Goal: Task Accomplishment & Management: Complete application form

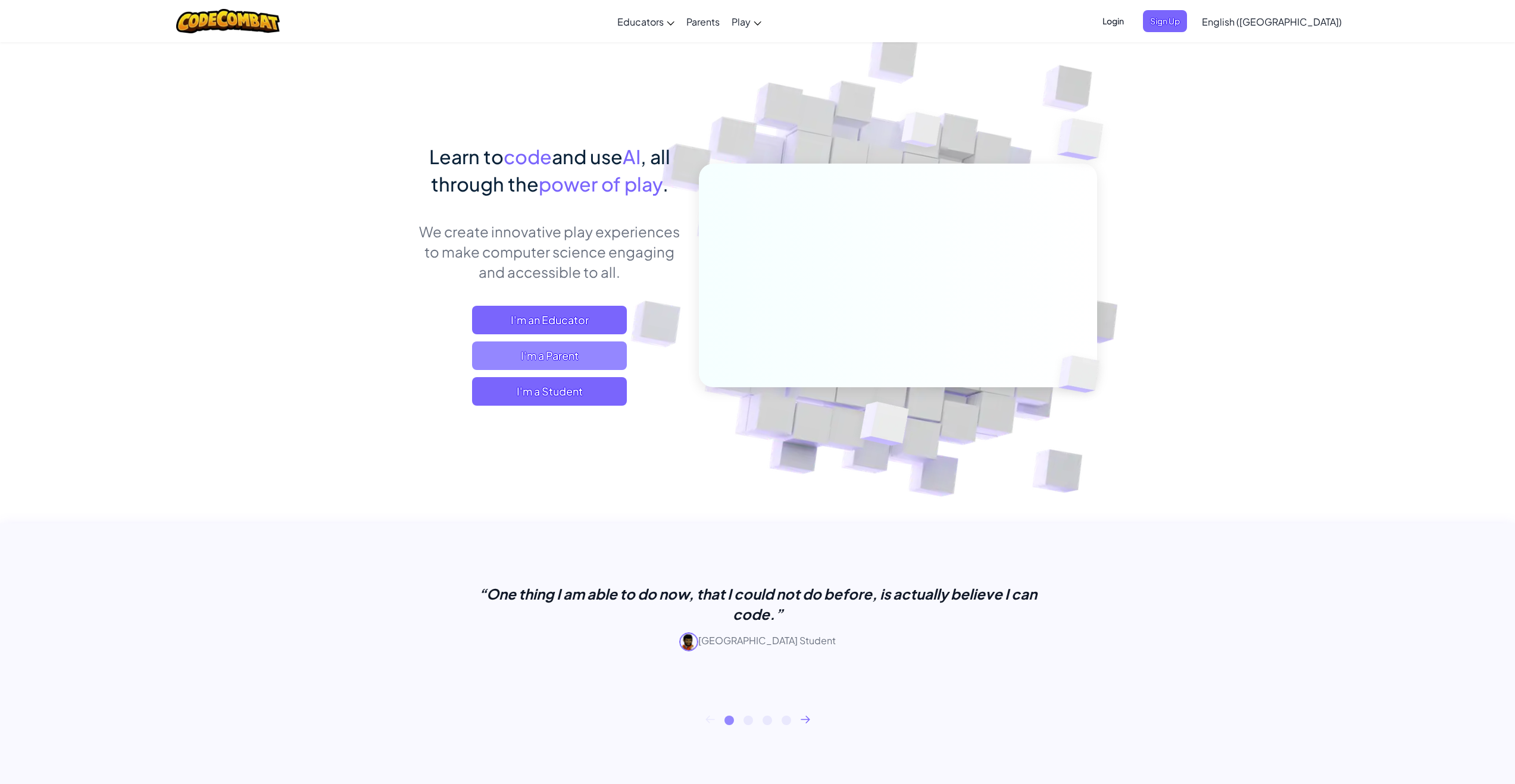
click at [564, 367] on span "I'm a Parent" at bounding box center [549, 356] width 155 height 29
click at [586, 399] on span "I'm a Student" at bounding box center [549, 391] width 155 height 29
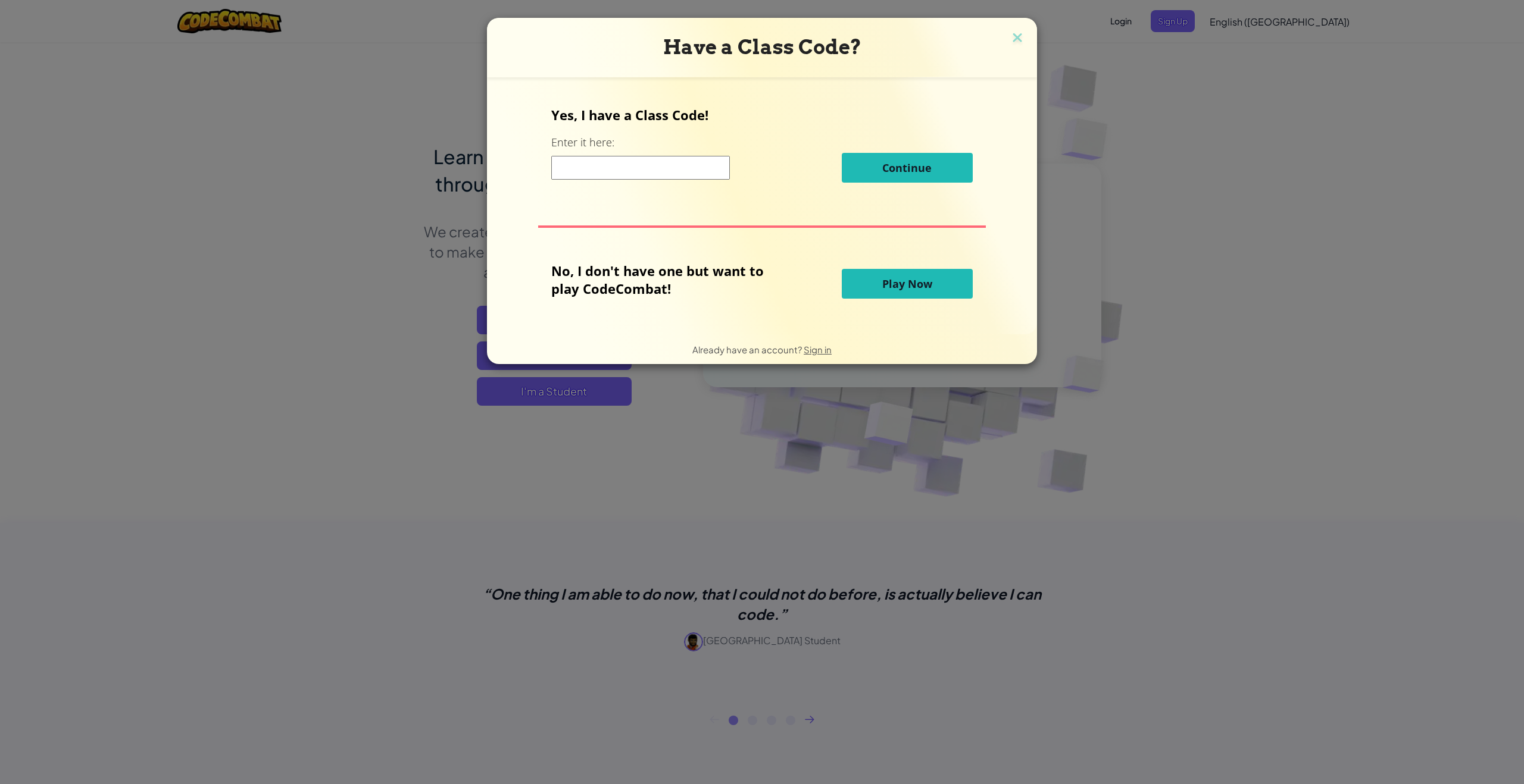
click at [599, 172] on input at bounding box center [640, 168] width 178 height 24
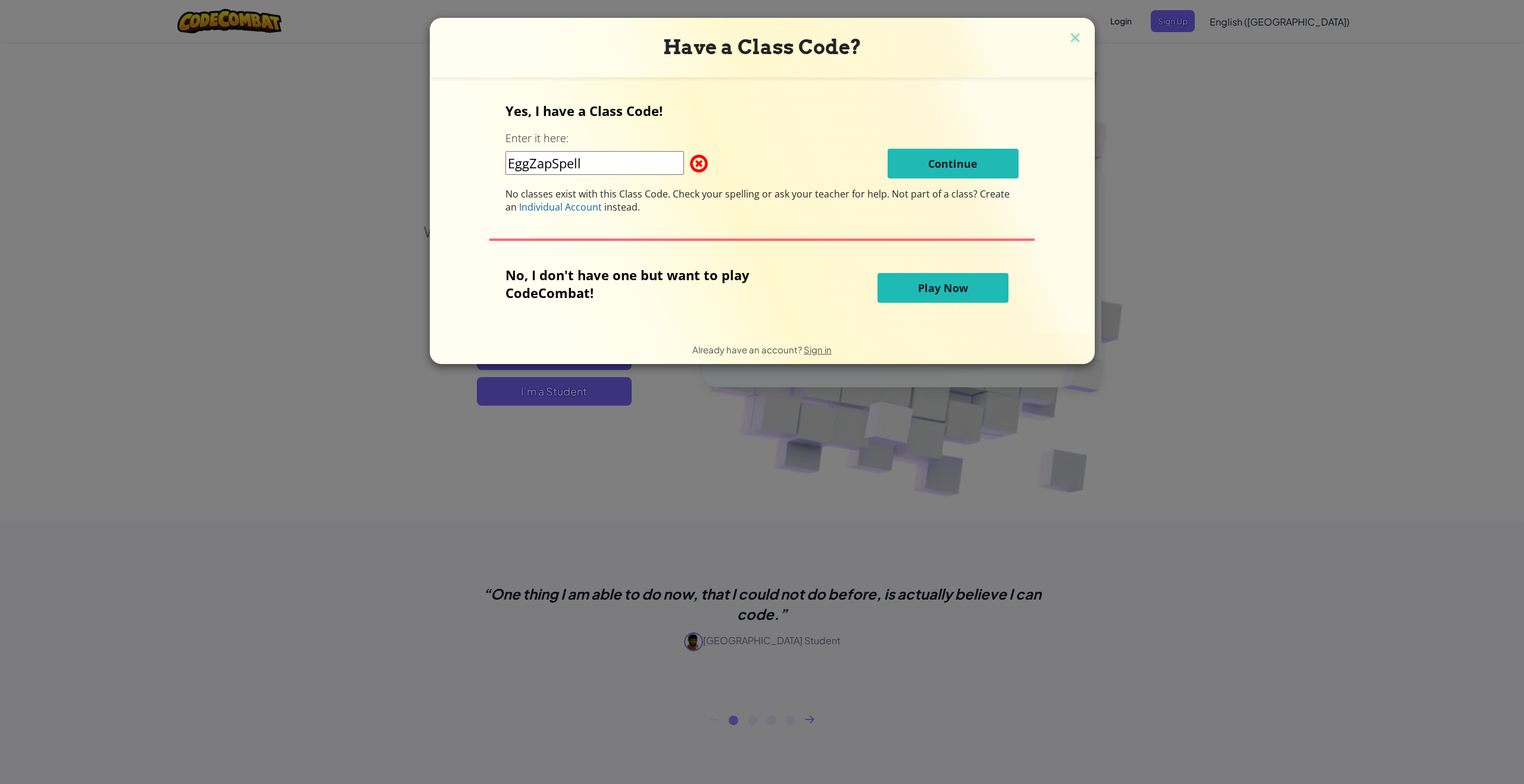
type input "EggZapSpell"
click at [710, 161] on div "EggZapSpell Continue" at bounding box center [762, 163] width 513 height 30
drag, startPoint x: 707, startPoint y: 163, endPoint x: 691, endPoint y: 157, distance: 17.1
click at [689, 164] on span at bounding box center [689, 163] width 0 height 24
drag, startPoint x: 583, startPoint y: 158, endPoint x: 427, endPoint y: 155, distance: 156.0
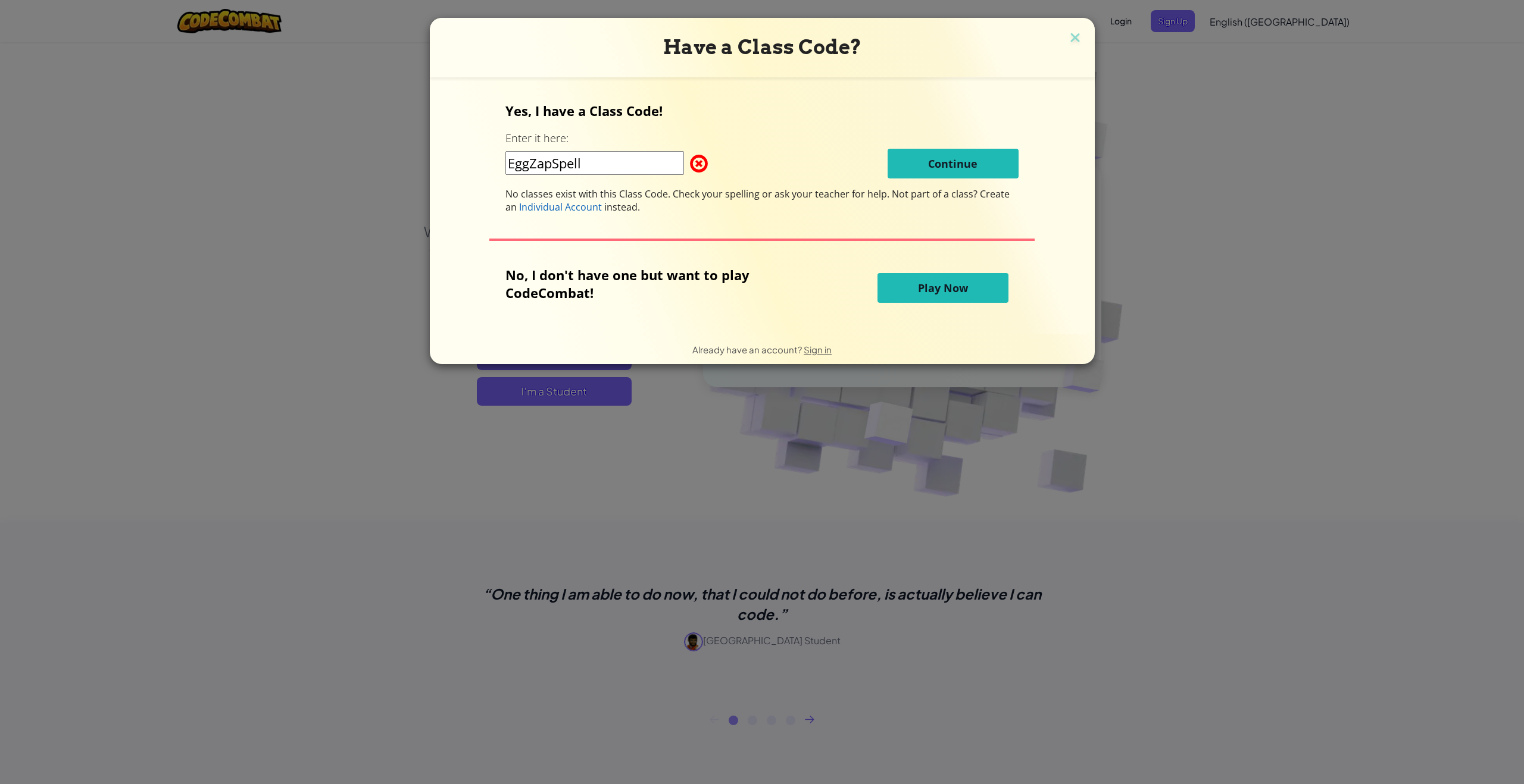
click at [446, 162] on div "Yes, I have a Class Code! Enter it here: EggZapSpell Continue No classes exist …" at bounding box center [762, 206] width 641 height 233
type input "tech142"
click at [1071, 41] on img at bounding box center [1075, 38] width 16 height 18
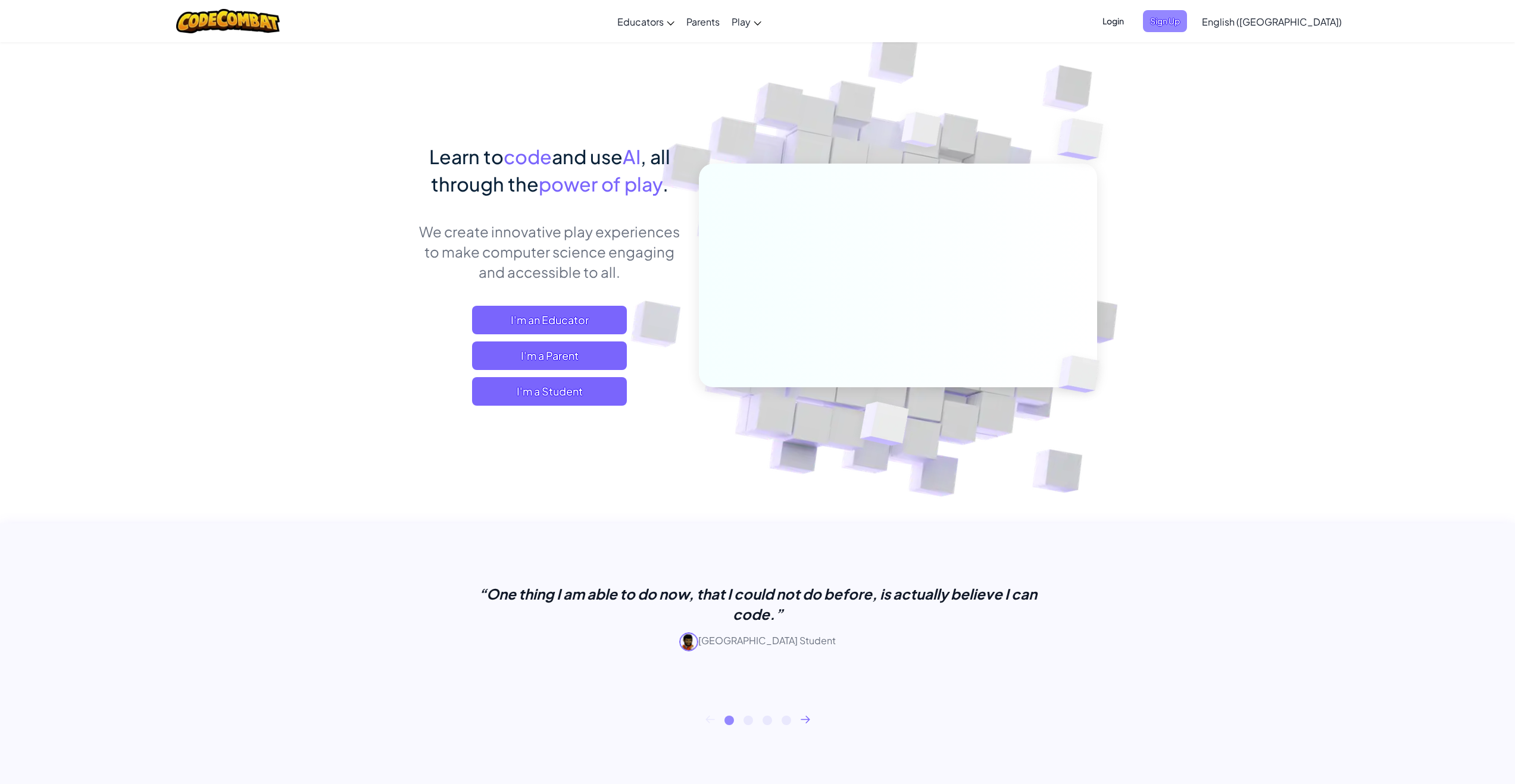
click at [1187, 29] on span "Sign Up" at bounding box center [1165, 21] width 44 height 22
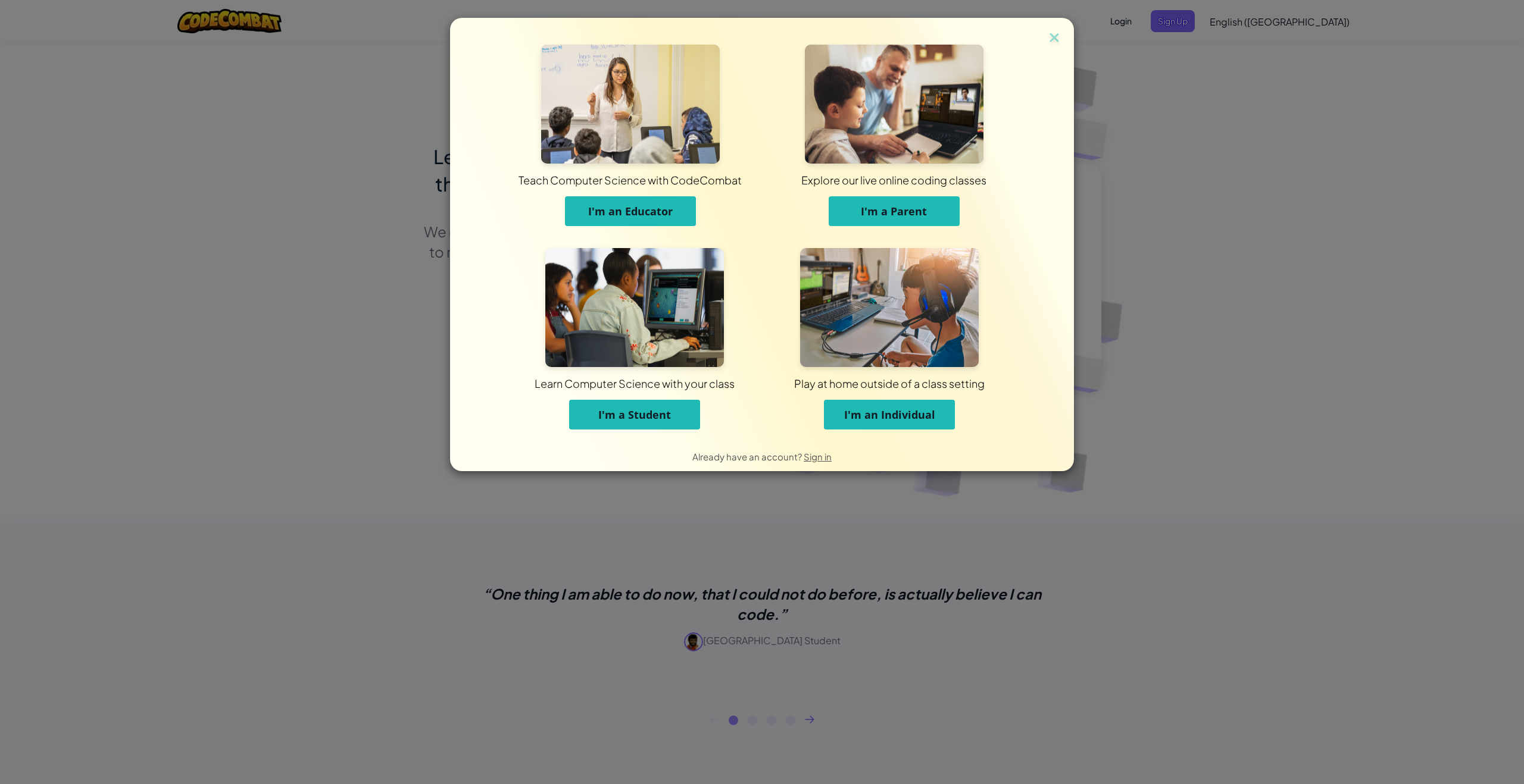
click at [1142, 253] on div "Teach Computer Science with CodeCombat I'm an Educator Explore our live online …" at bounding box center [762, 392] width 1524 height 784
click at [1051, 38] on img at bounding box center [1053, 38] width 16 height 18
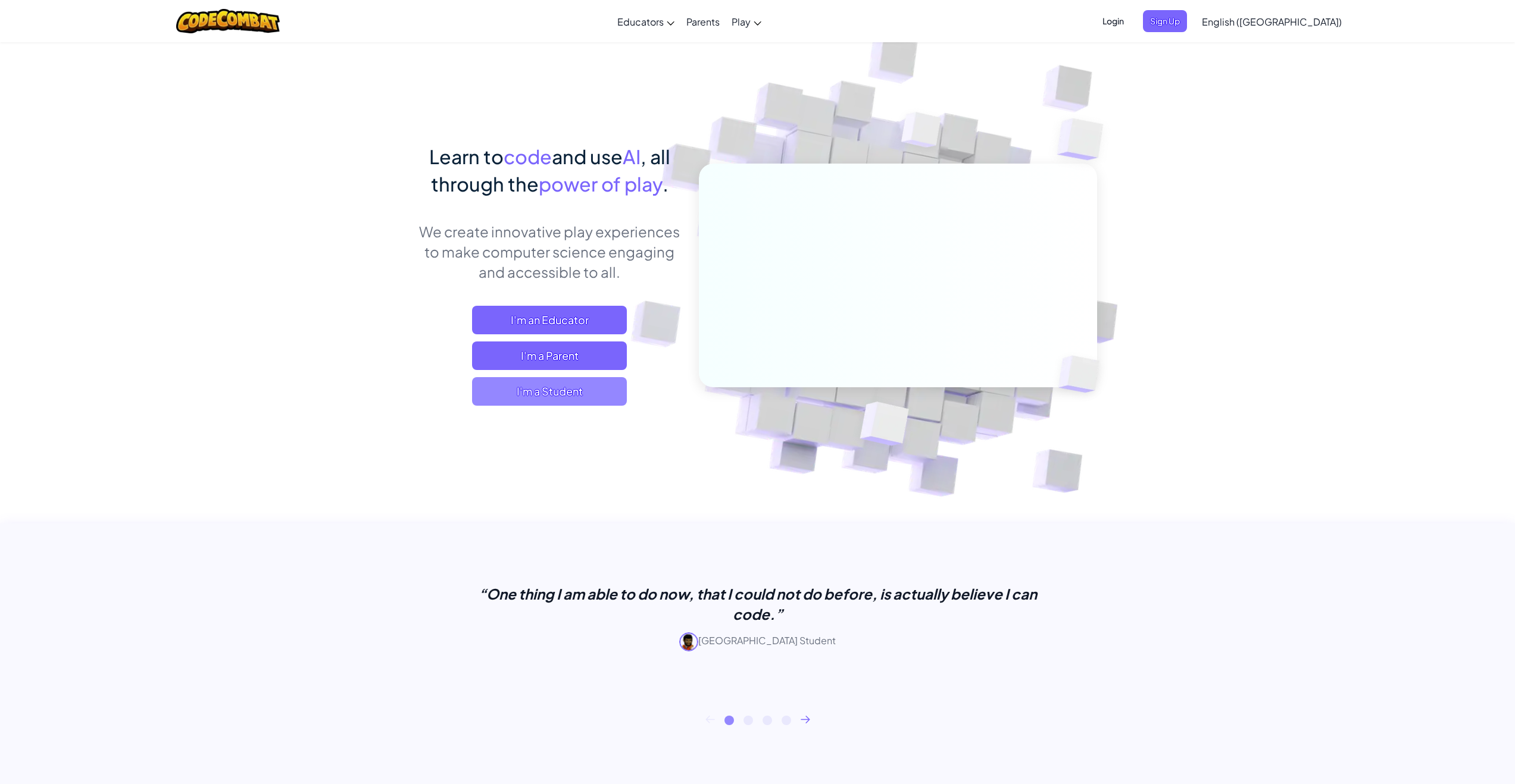
click at [519, 392] on span "I'm a Student" at bounding box center [549, 391] width 155 height 29
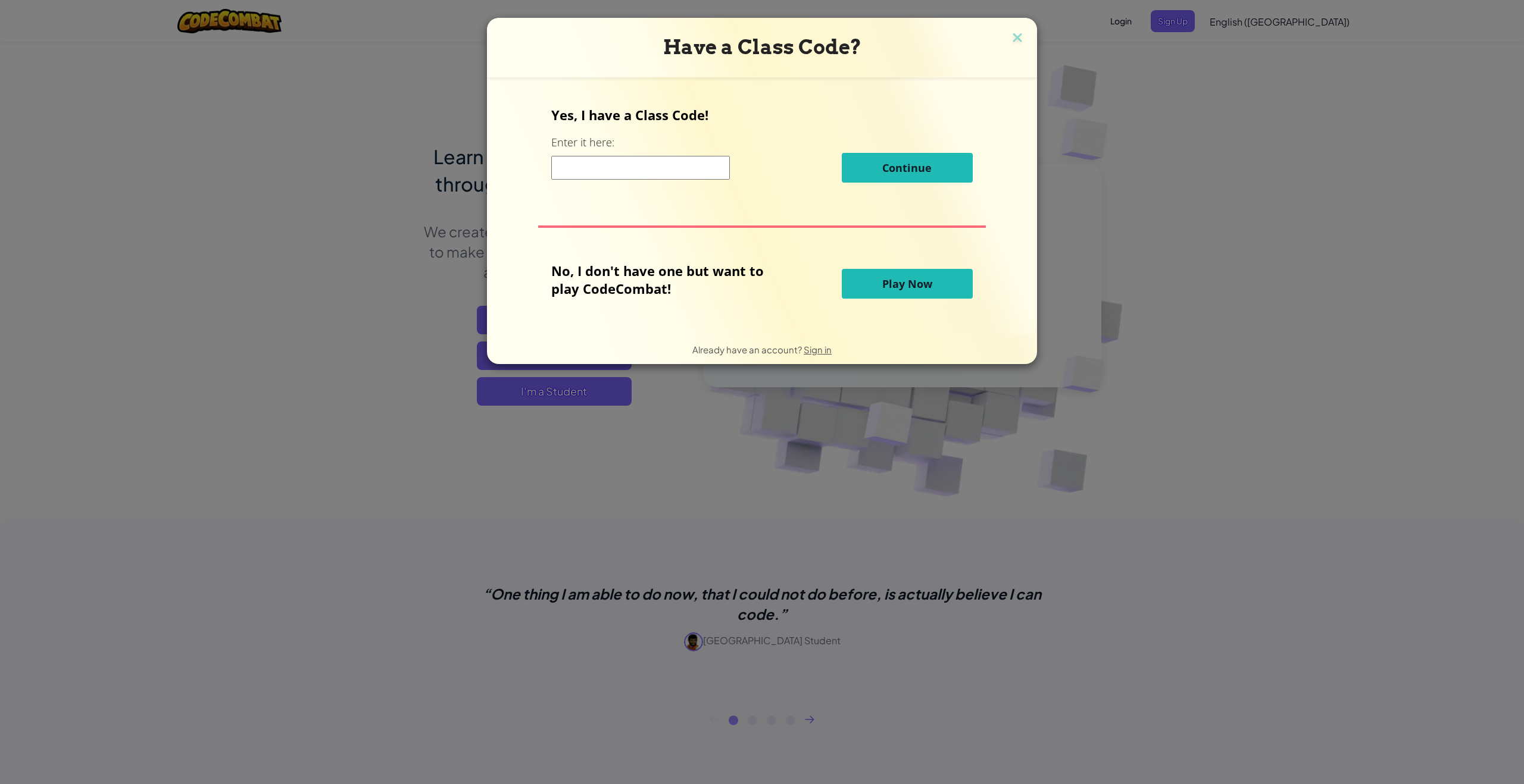
click at [624, 162] on input at bounding box center [640, 168] width 178 height 24
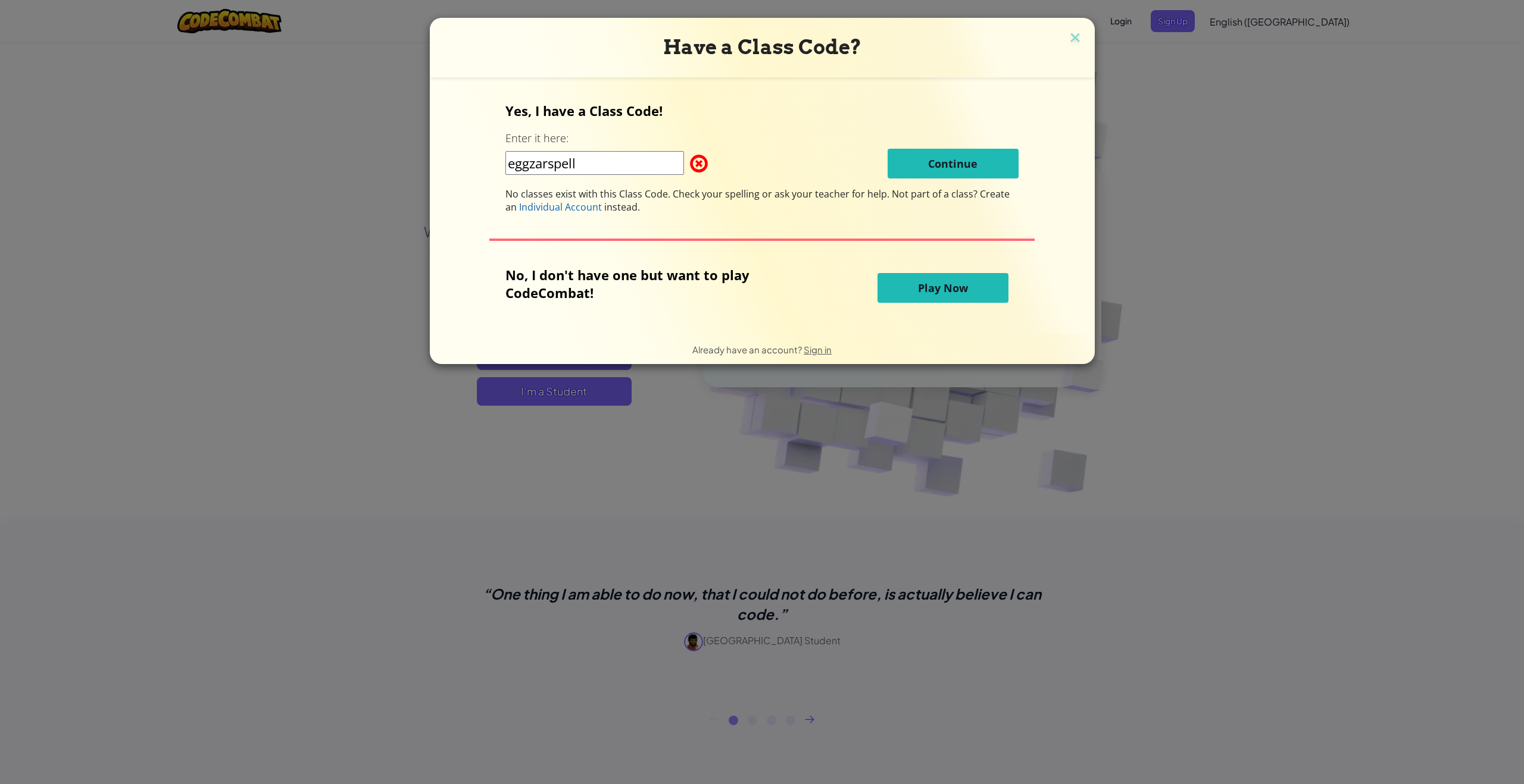
type input "eggzarspell"
click at [626, 154] on input "eggzarspell" at bounding box center [594, 163] width 178 height 24
drag, startPoint x: 627, startPoint y: 155, endPoint x: 376, endPoint y: 178, distance: 252.1
click at [391, 179] on div "Have a Class Code? Yes, I have a Class Code! Enter it here: eggzarspell Continu…" at bounding box center [762, 392] width 1524 height 784
drag, startPoint x: 578, startPoint y: 157, endPoint x: 459, endPoint y: 181, distance: 121.4
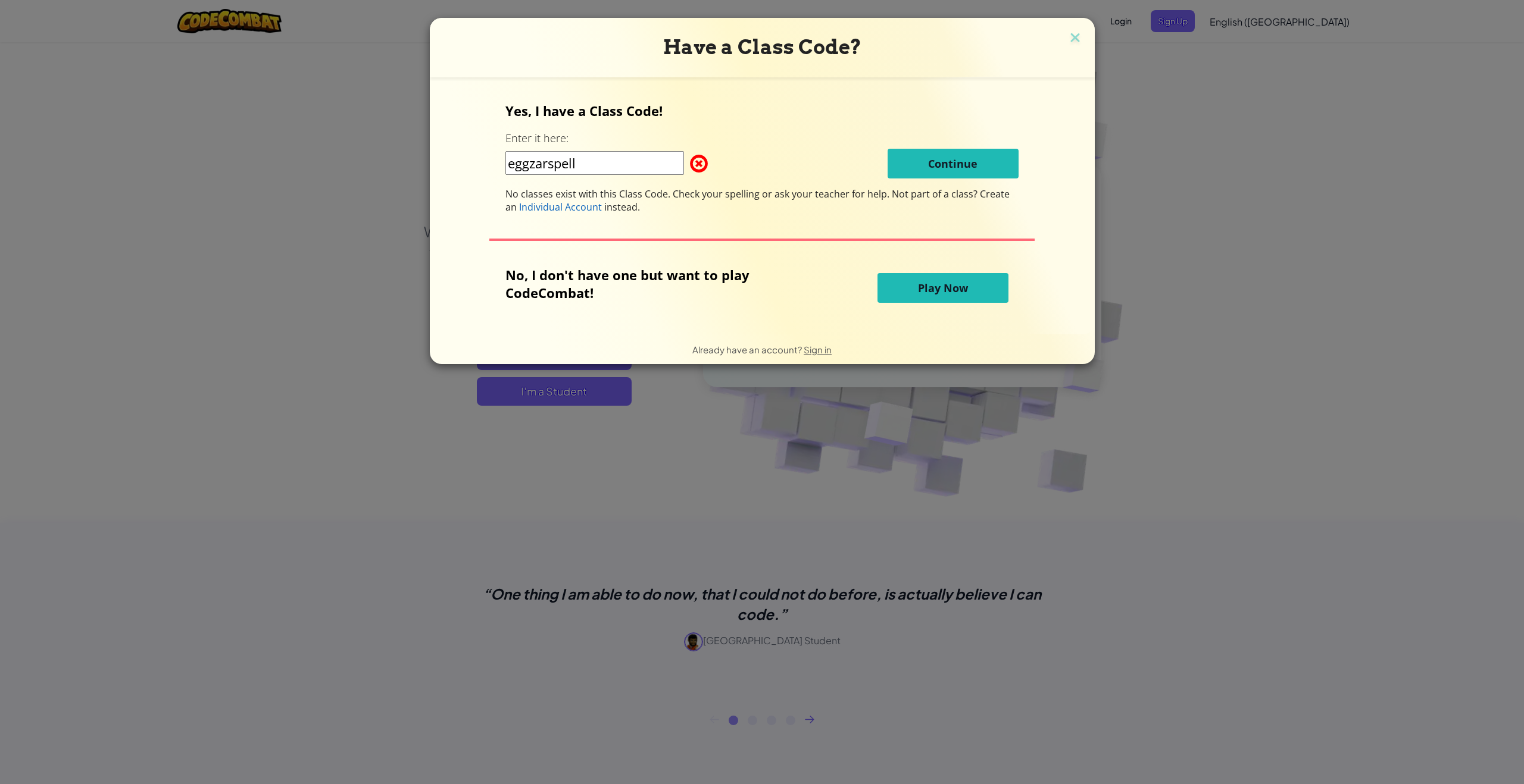
click at [462, 189] on div "Yes, I have a Class Code! Enter it here: eggzarspell Continue No classes exist …" at bounding box center [762, 206] width 641 height 233
drag, startPoint x: 583, startPoint y: 169, endPoint x: 490, endPoint y: 173, distance: 93.1
click at [490, 173] on div "Yes, I have a Class Code! Enter it here: eggzarspell Continue No classes exist …" at bounding box center [762, 206] width 641 height 233
drag, startPoint x: 583, startPoint y: 163, endPoint x: 507, endPoint y: 158, distance: 76.2
click at [507, 158] on div "Yes, I have a Class Code! Enter it here: eggzarspell Continue No classes exist …" at bounding box center [762, 206] width 641 height 233
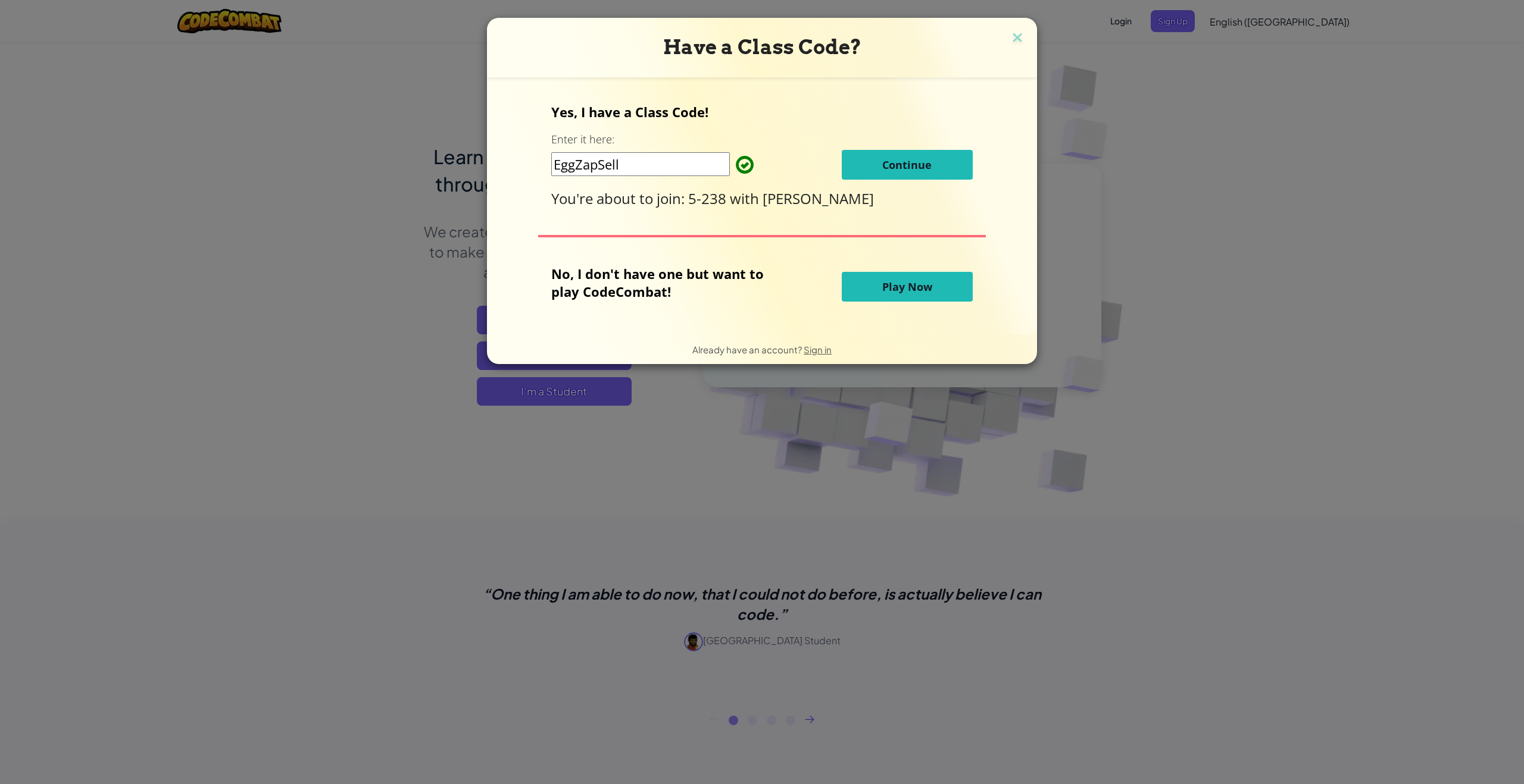
type input "EggZapSell"
click at [912, 166] on span "Continue" at bounding box center [906, 164] width 50 height 14
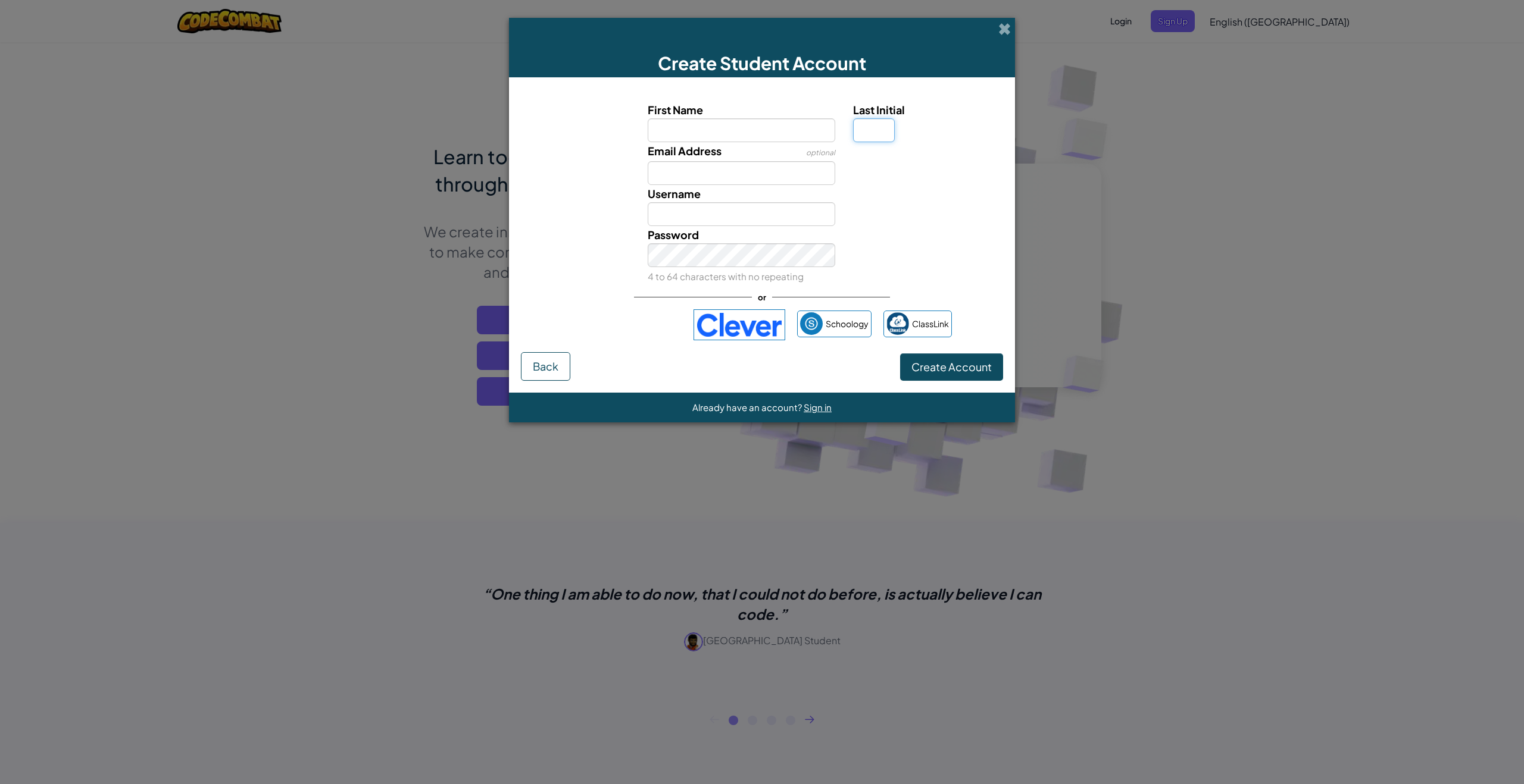
click at [870, 129] on input "Last Initial" at bounding box center [874, 130] width 41 height 24
type input "t"
type input "T"
click at [900, 354] on button "Create Account" at bounding box center [951, 367] width 103 height 27
type input "T"
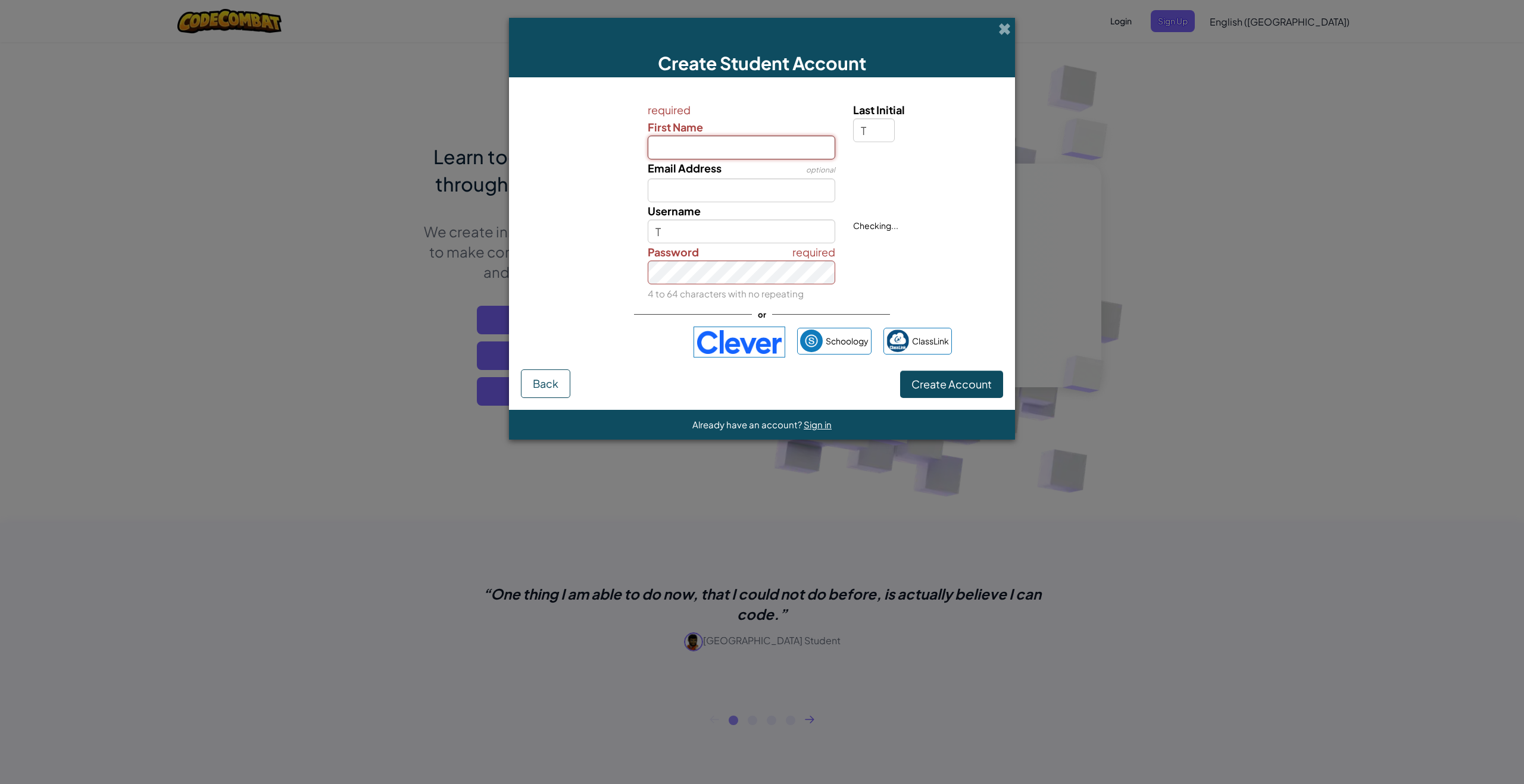
click at [758, 152] on input "First Name" at bounding box center [741, 147] width 188 height 24
type input "Adam"
type input "AdamT"
click at [738, 204] on div "Username AdamT" at bounding box center [741, 223] width 206 height 41
click at [733, 199] on input "Email Address" at bounding box center [741, 190] width 188 height 24
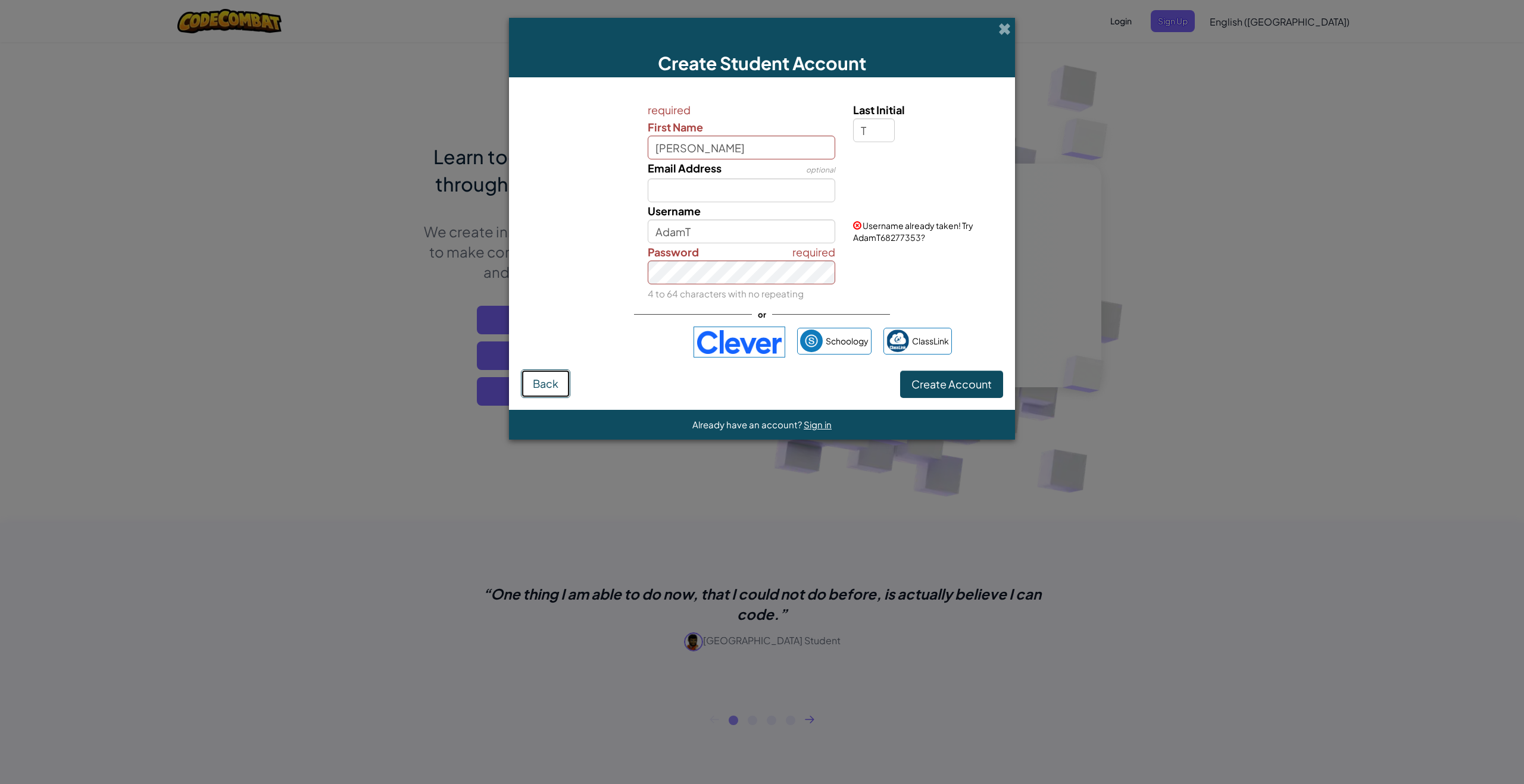
click at [569, 388] on button "Back" at bounding box center [545, 384] width 50 height 29
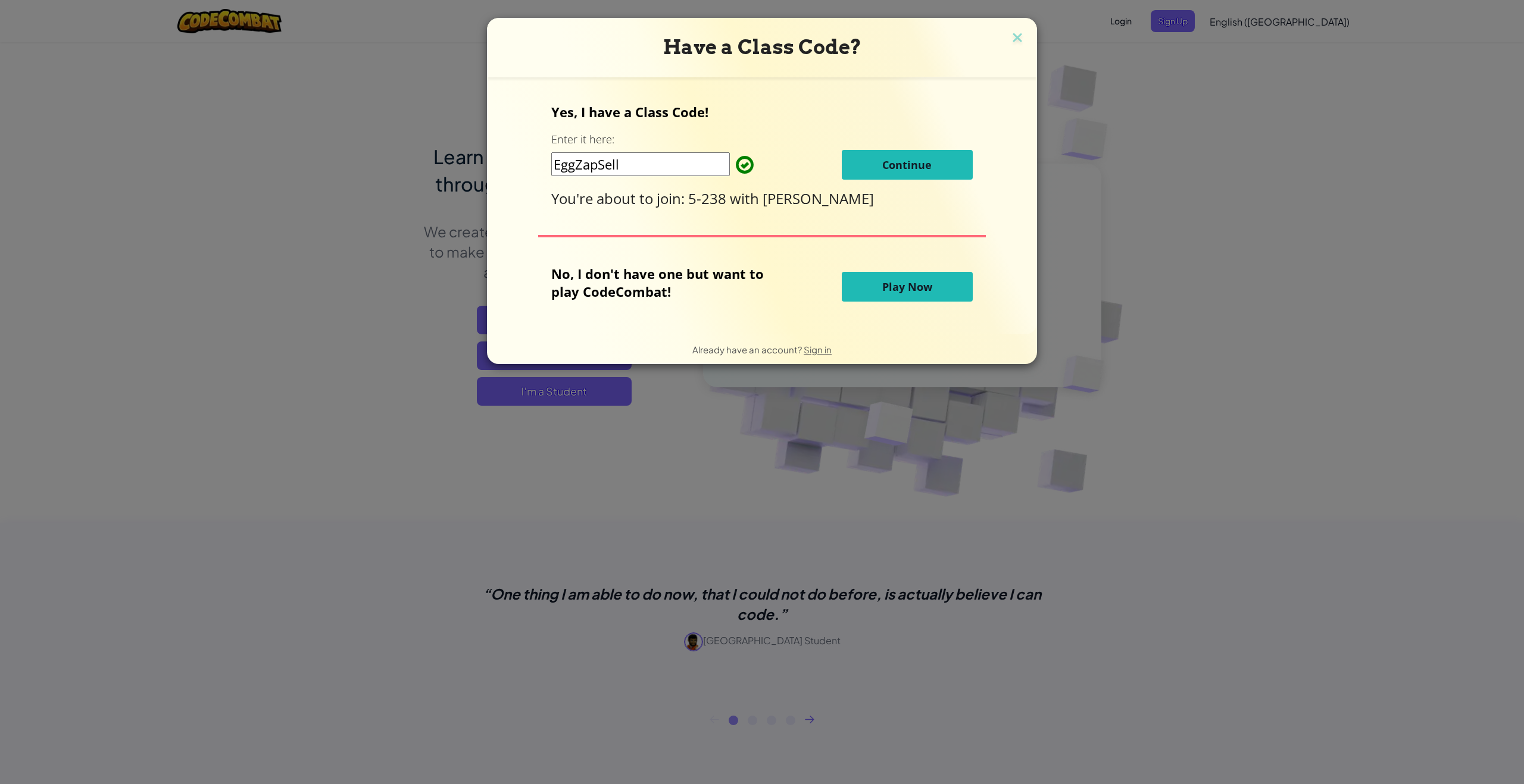
click at [923, 152] on button "Continue" at bounding box center [907, 165] width 131 height 30
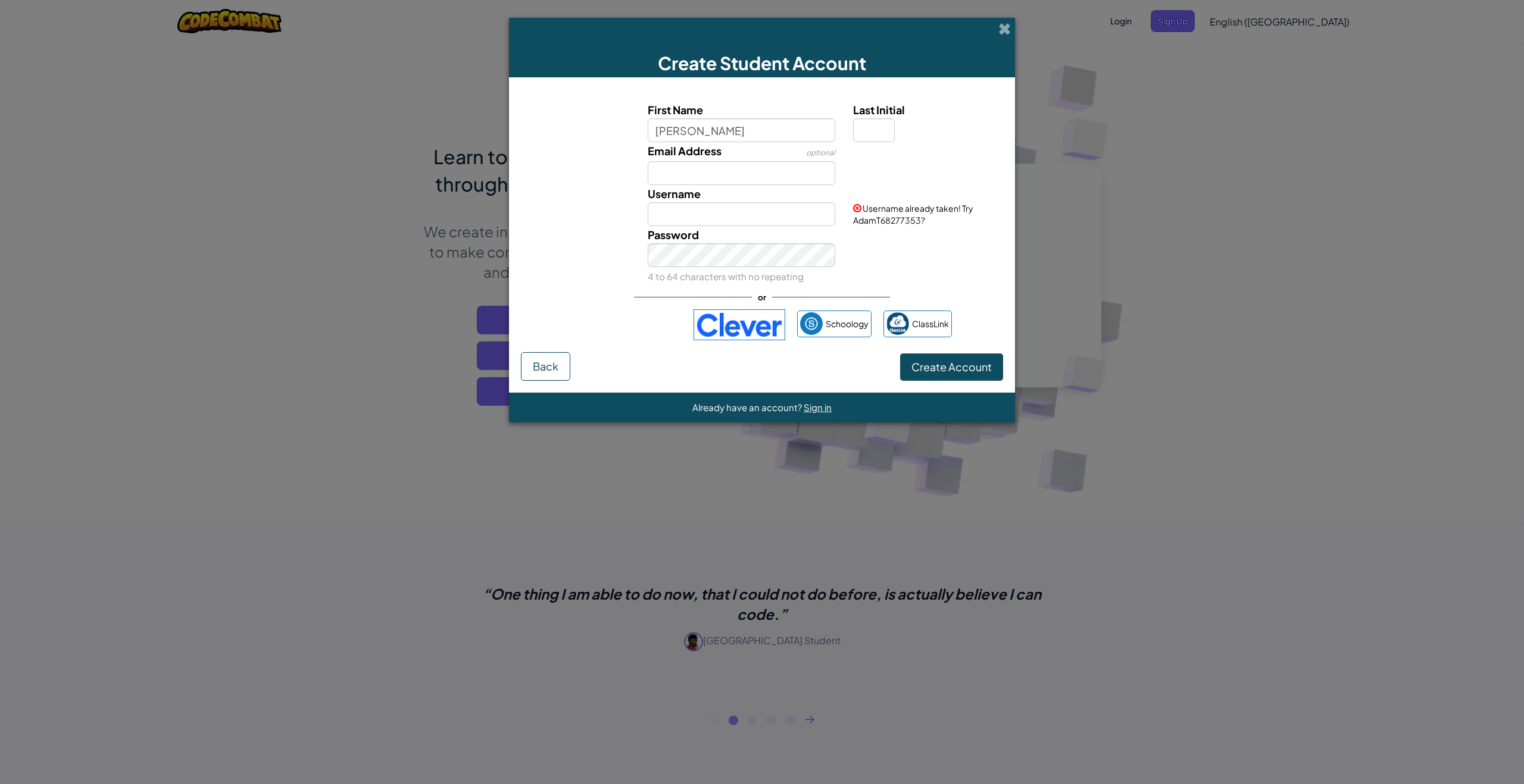
type input "Adam"
click at [876, 124] on input "Last Initial" at bounding box center [874, 130] width 41 height 24
type input "5"
type input "T"
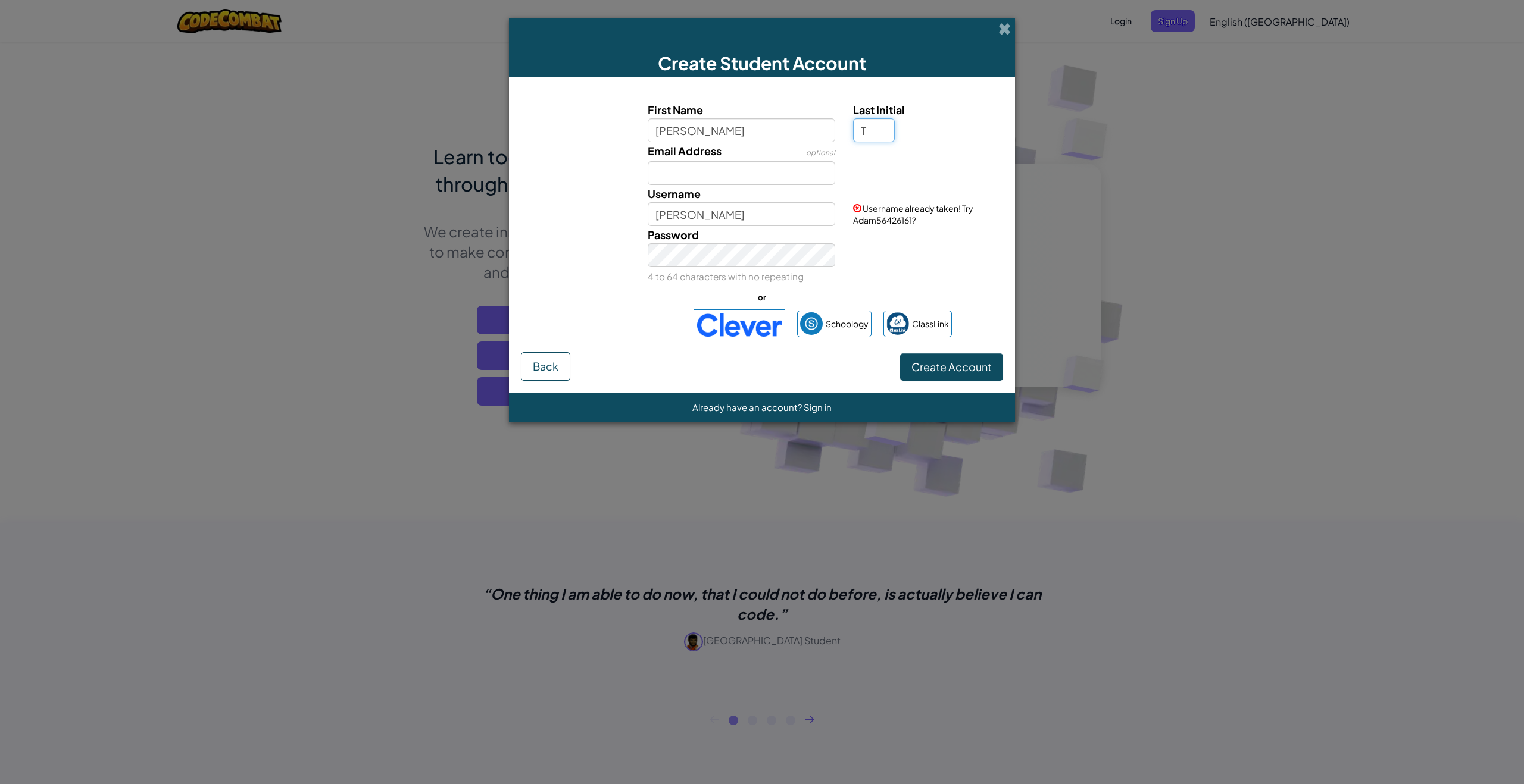
type input "AdamT"
click at [903, 367] on button "Create Account" at bounding box center [951, 367] width 103 height 27
click at [724, 216] on input "AdamT" at bounding box center [741, 214] width 188 height 24
click at [857, 197] on div "Username already taken! Try AdamT81207314?" at bounding box center [926, 206] width 165 height 41
drag, startPoint x: 881, startPoint y: 129, endPoint x: 880, endPoint y: 141, distance: 12.0
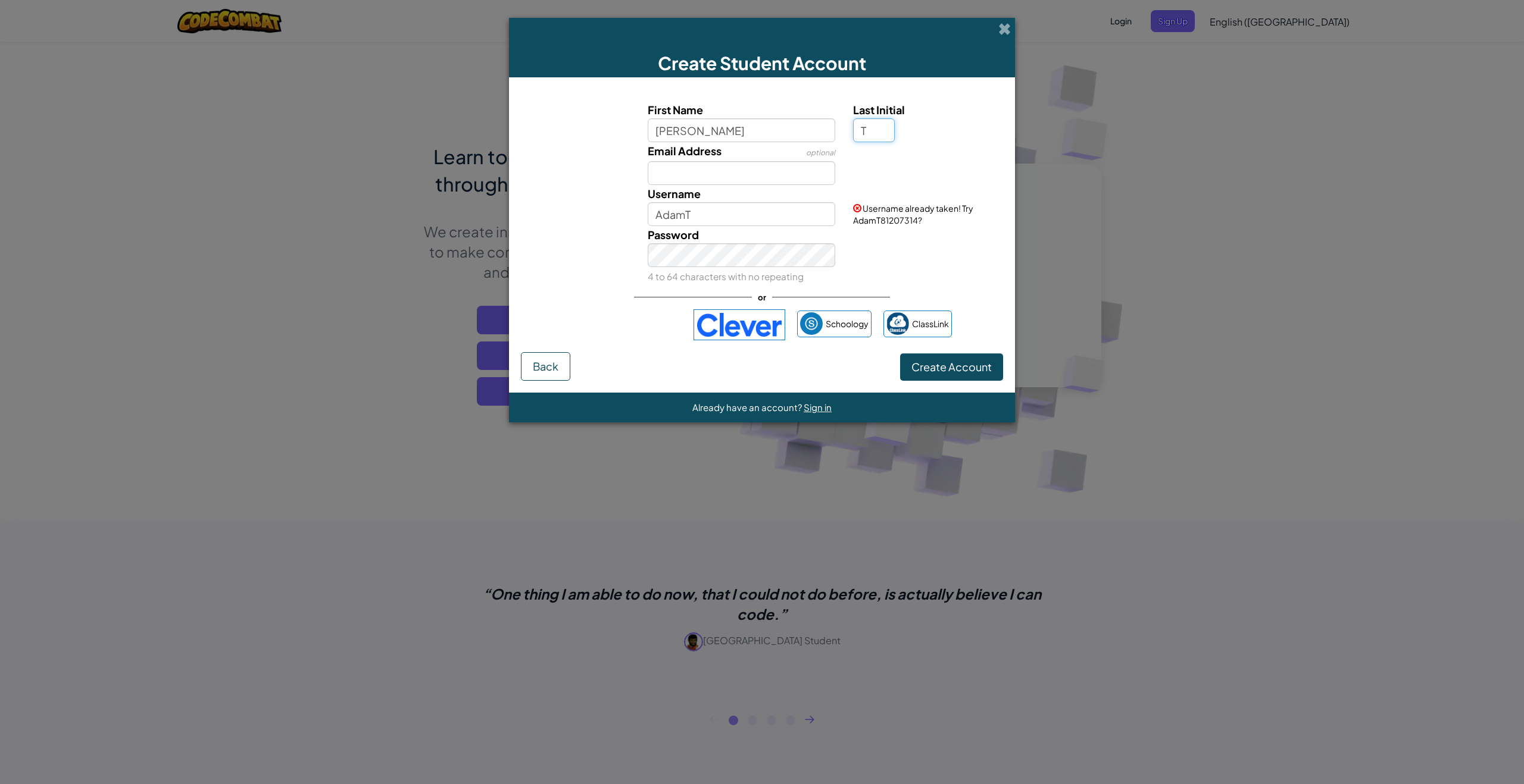
click at [878, 138] on input "T" at bounding box center [874, 130] width 41 height 24
type input "t"
click at [898, 231] on div "Password 4 to 64 characters with no repeating" at bounding box center [762, 256] width 494 height 59
click at [724, 209] on input "AdamT" at bounding box center [741, 214] width 188 height 24
type input "Adamt"
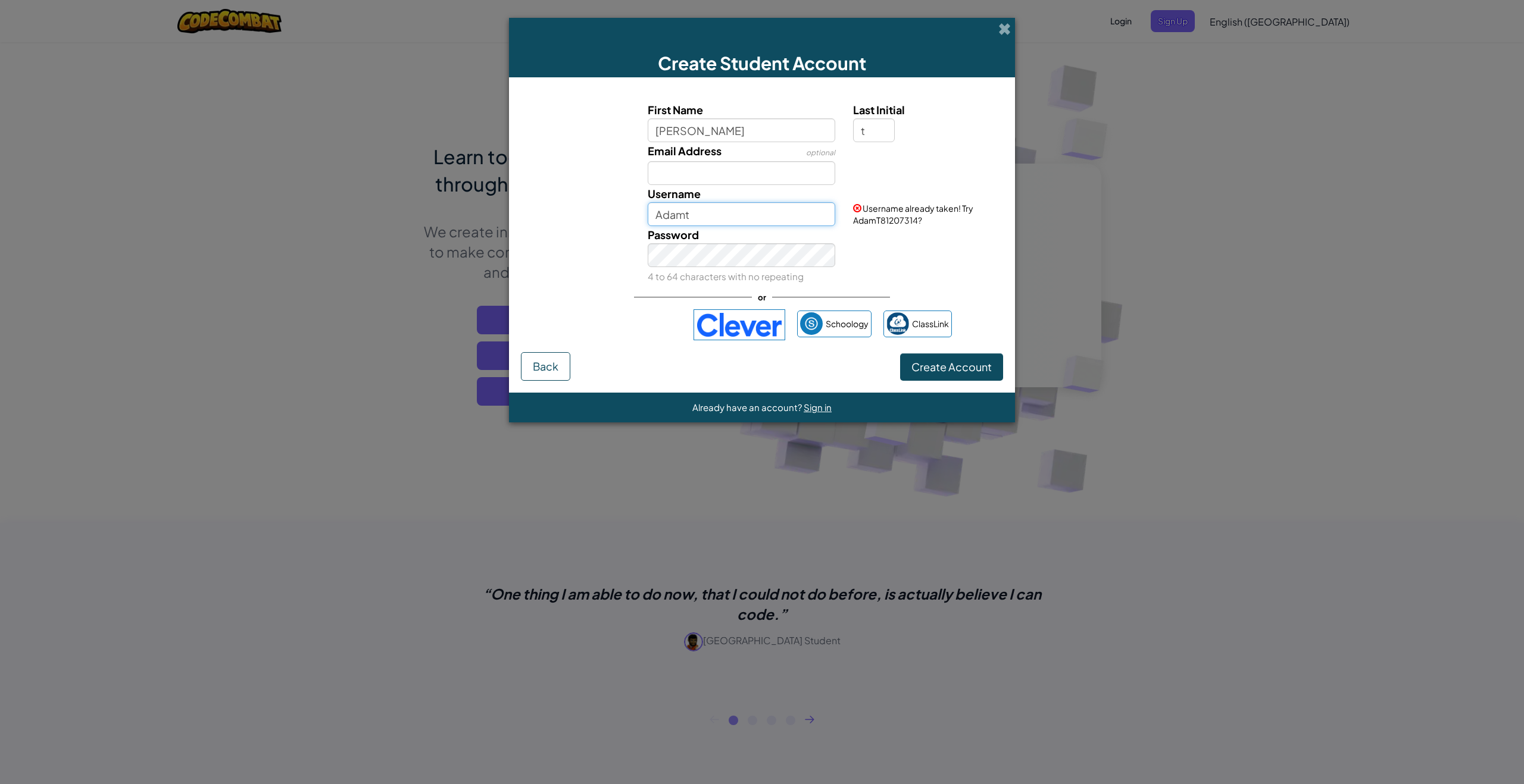
click at [900, 354] on button "Create Account" at bounding box center [951, 367] width 103 height 27
click at [1004, 32] on span at bounding box center [1004, 29] width 13 height 13
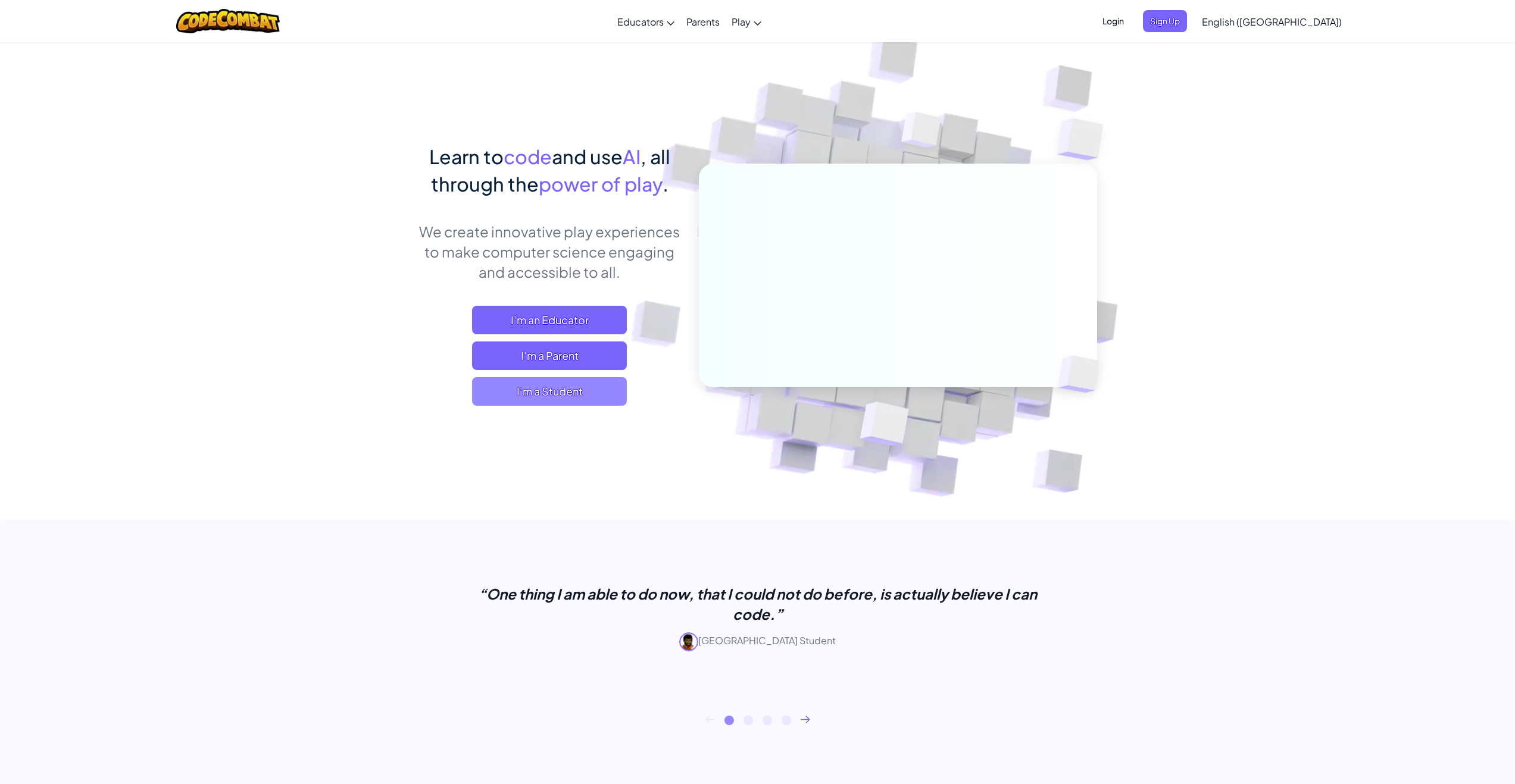
click at [537, 397] on span "I'm a Student" at bounding box center [549, 391] width 155 height 29
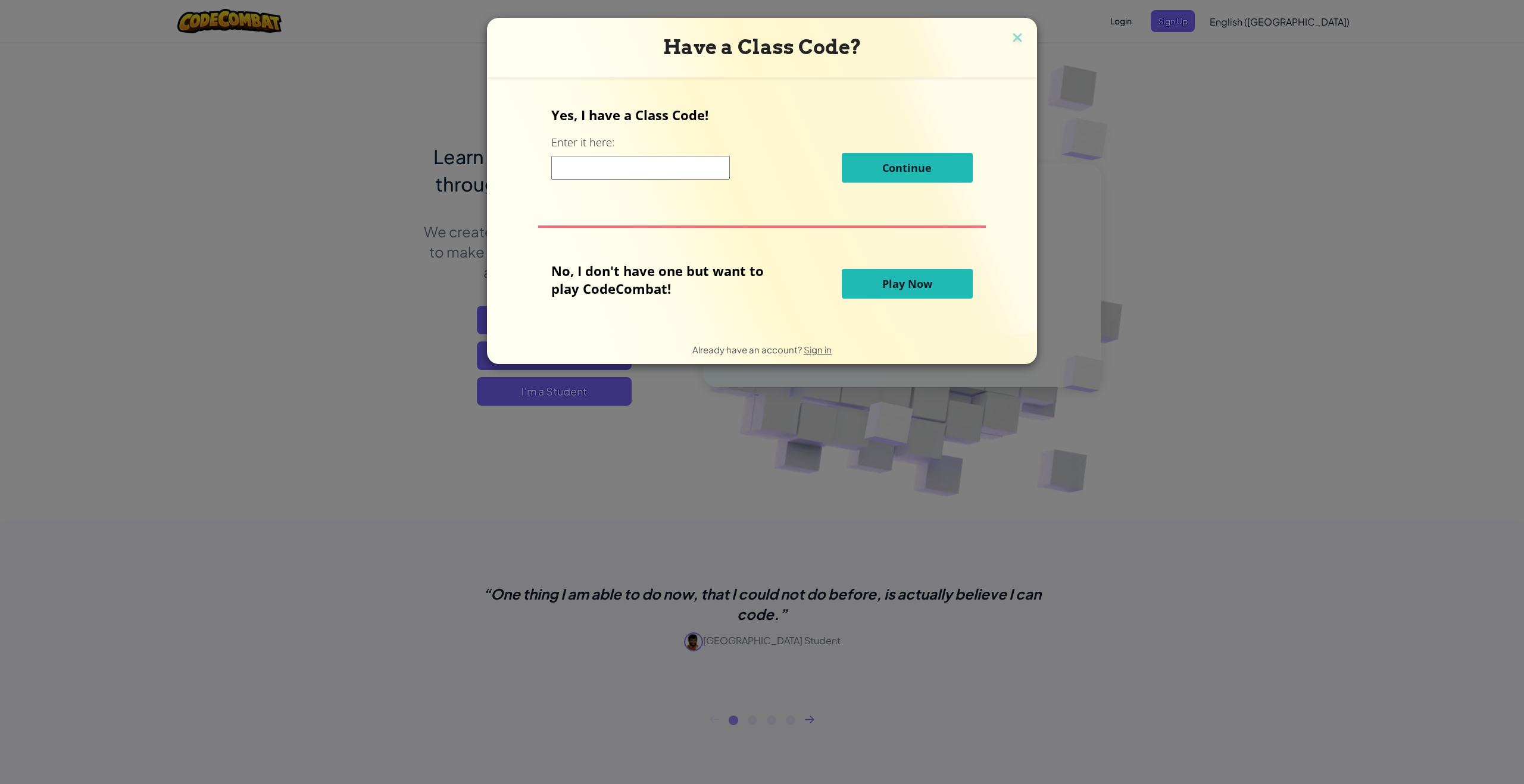
click at [714, 158] on input at bounding box center [640, 168] width 178 height 24
type input "EggZapSell"
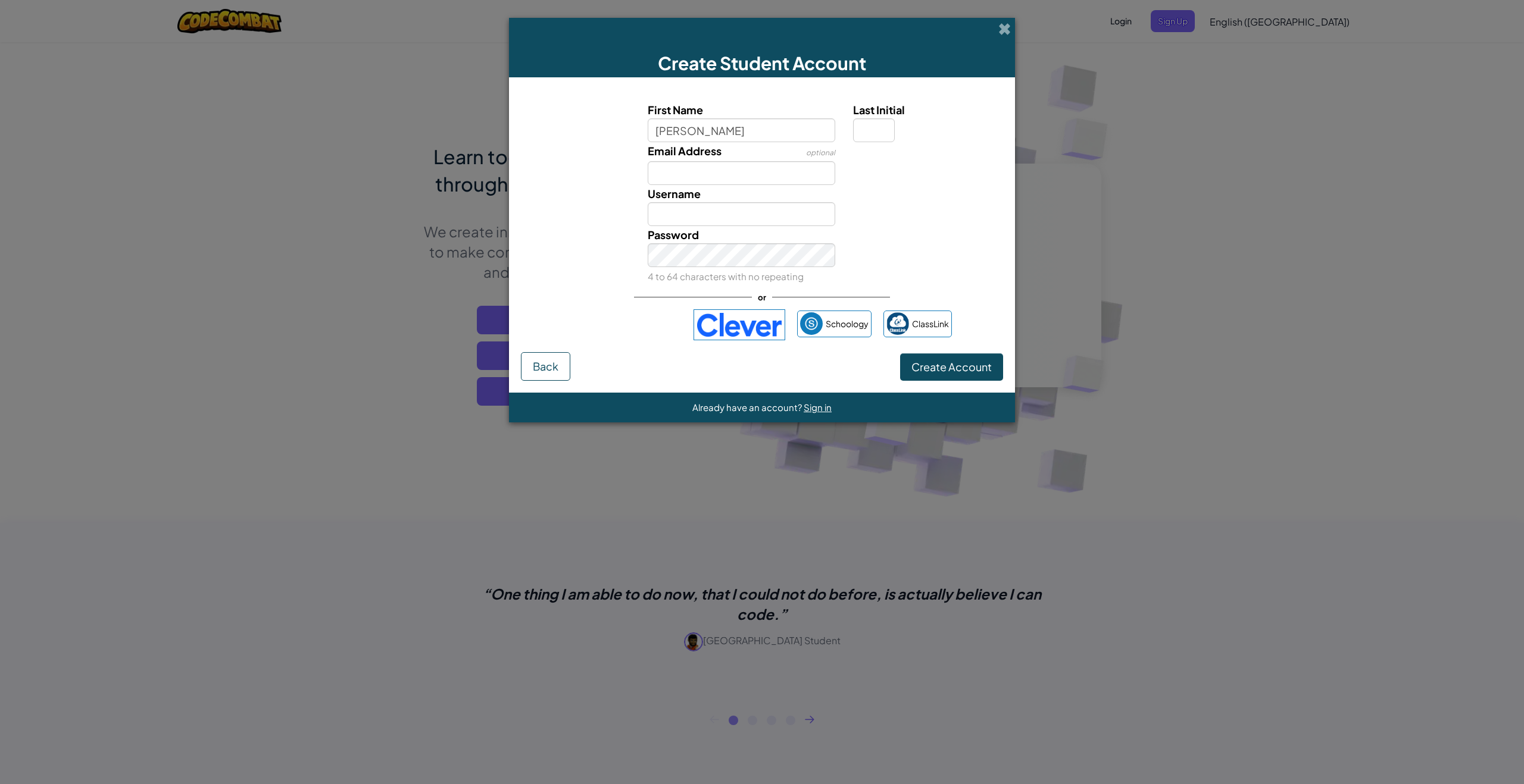
type input "ADAM"
click at [878, 125] on input "Last Initial" at bounding box center [874, 130] width 41 height 24
type input "T"
type input "ADAMT"
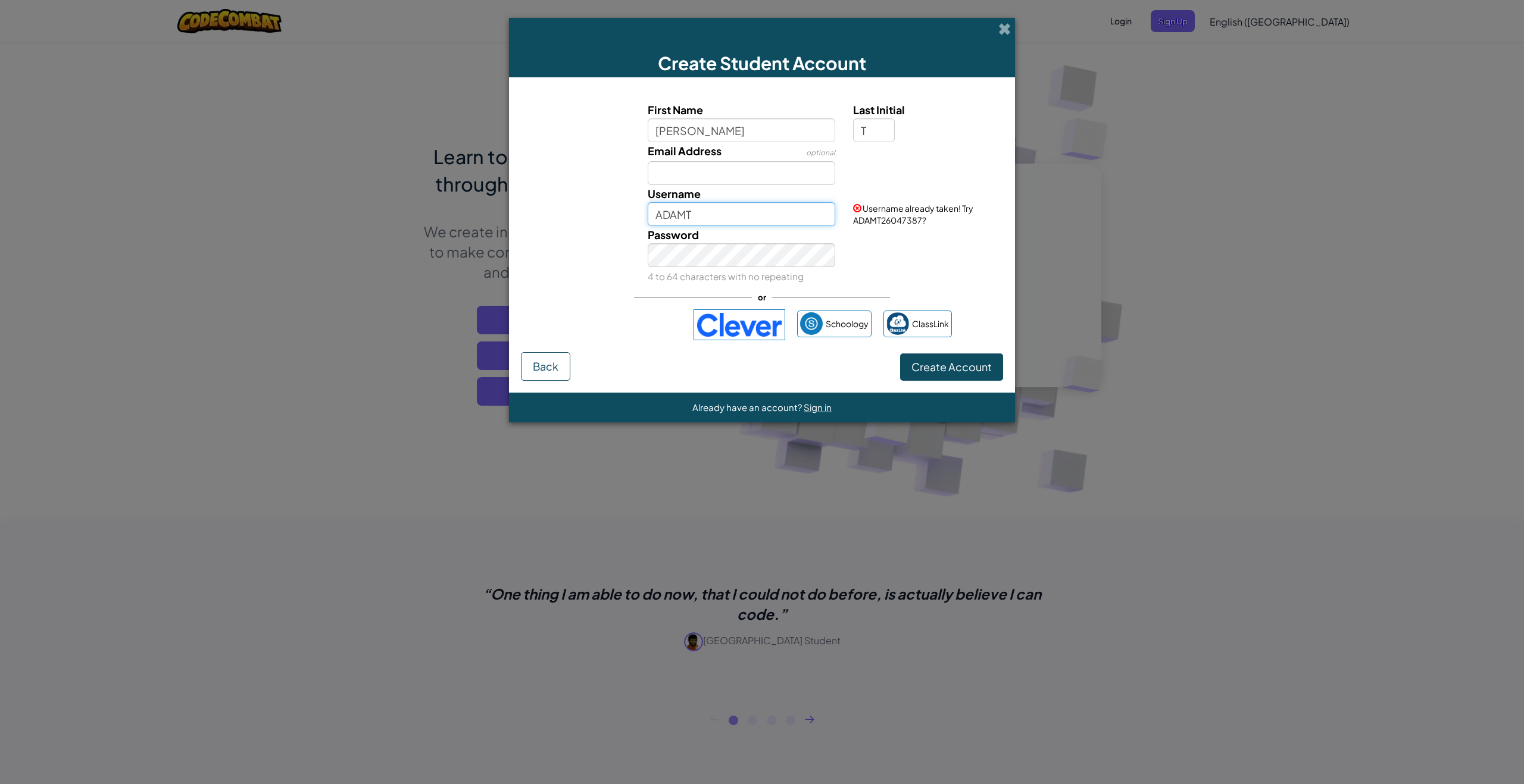
click at [754, 212] on input "ADAMT" at bounding box center [741, 214] width 188 height 24
drag, startPoint x: 702, startPoint y: 220, endPoint x: 643, endPoint y: 214, distance: 59.3
click at [643, 214] on div "Username ADAMT" at bounding box center [741, 206] width 206 height 41
drag, startPoint x: 881, startPoint y: 127, endPoint x: 848, endPoint y: 120, distance: 33.7
click at [849, 124] on div "Last Initial T" at bounding box center [926, 122] width 165 height 41
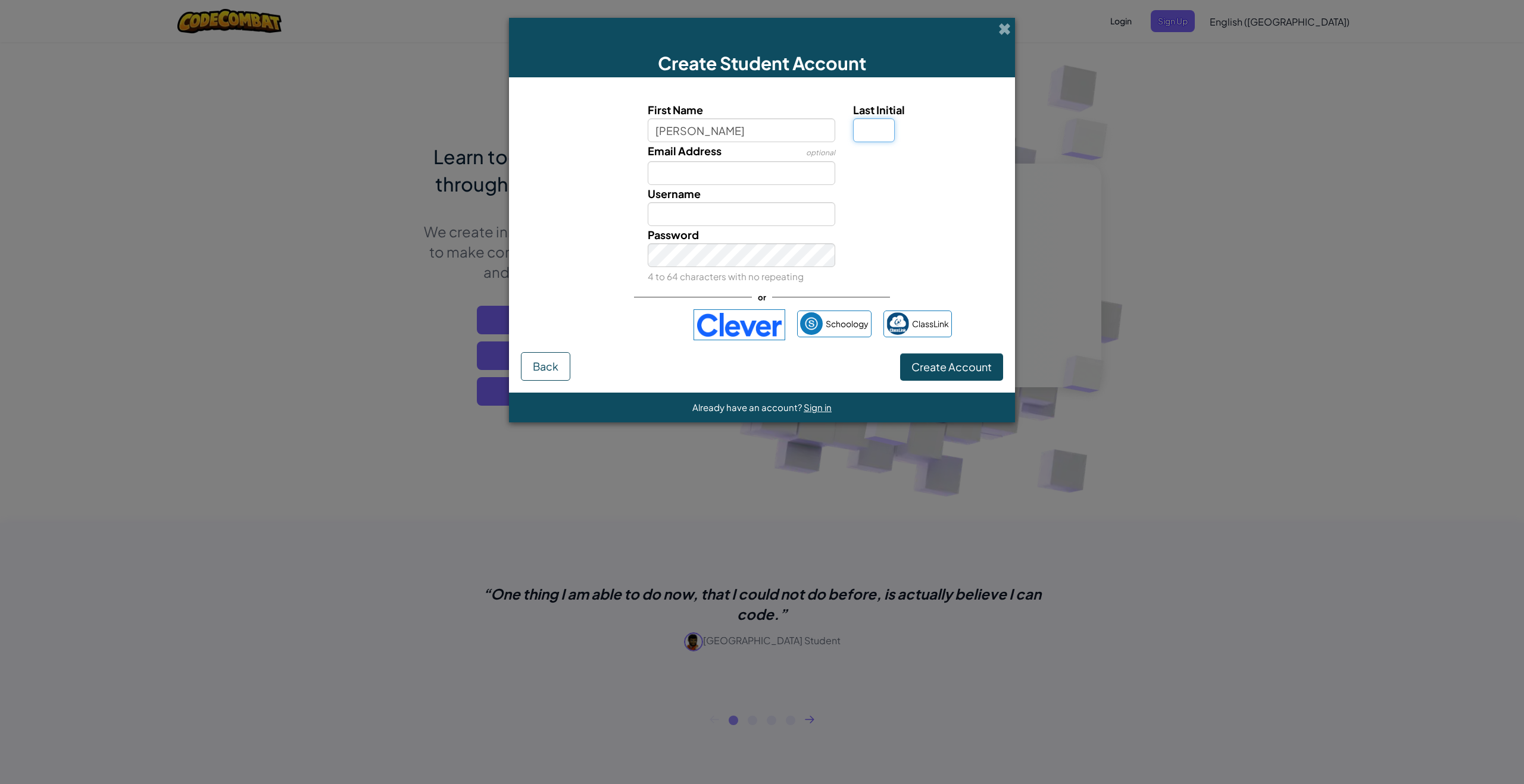
type input "\"
click at [872, 129] on input "\" at bounding box center [874, 130] width 41 height 24
type input "ADAM"
drag, startPoint x: 701, startPoint y: 138, endPoint x: 617, endPoint y: 143, distance: 84.1
click at [601, 132] on div "First Name ADAM Last Initial" at bounding box center [762, 122] width 494 height 41
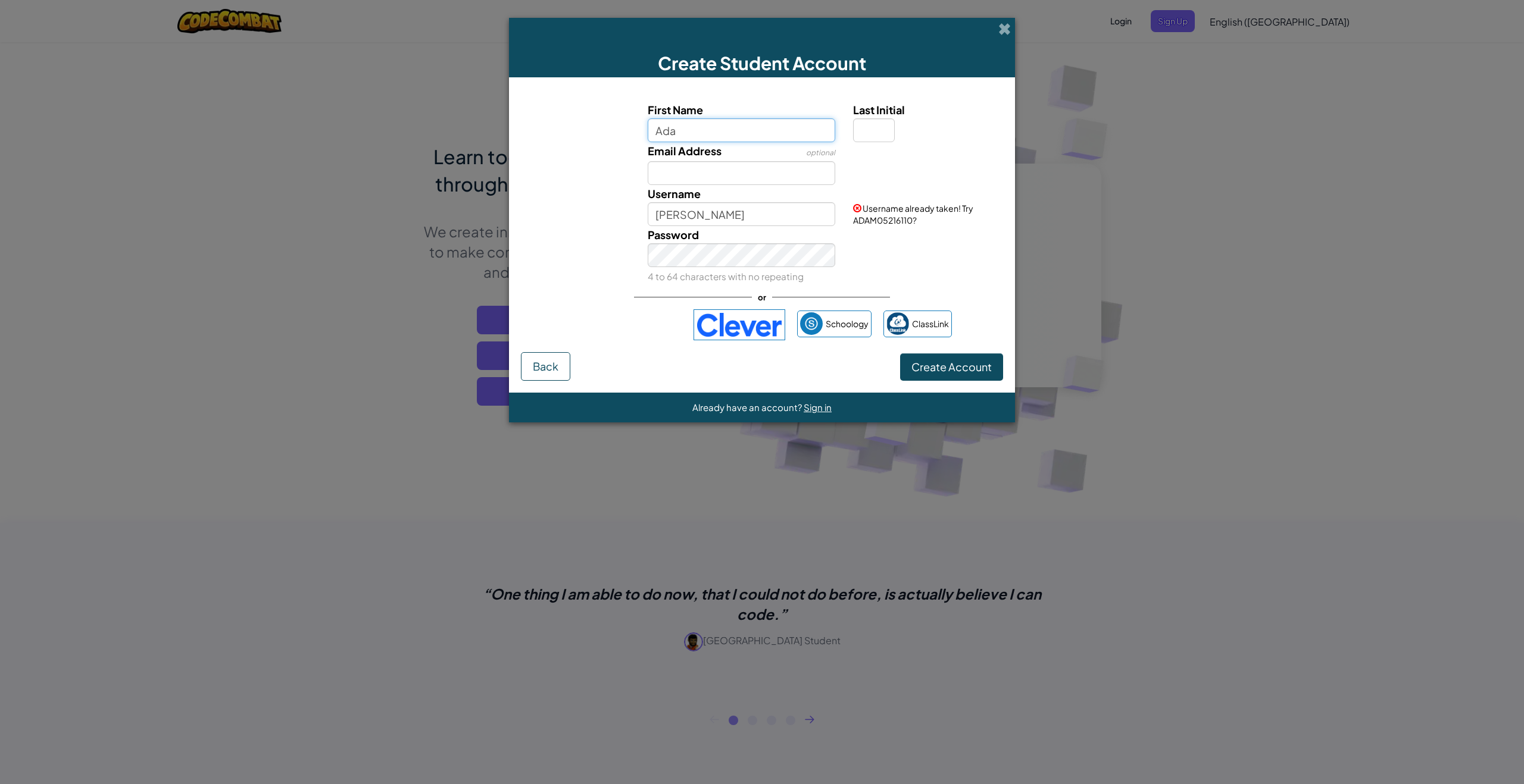
type input "Adam"
type input "A"
drag, startPoint x: 940, startPoint y: 359, endPoint x: 955, endPoint y: 365, distance: 16.2
click at [943, 359] on button "Create Account" at bounding box center [951, 367] width 103 height 27
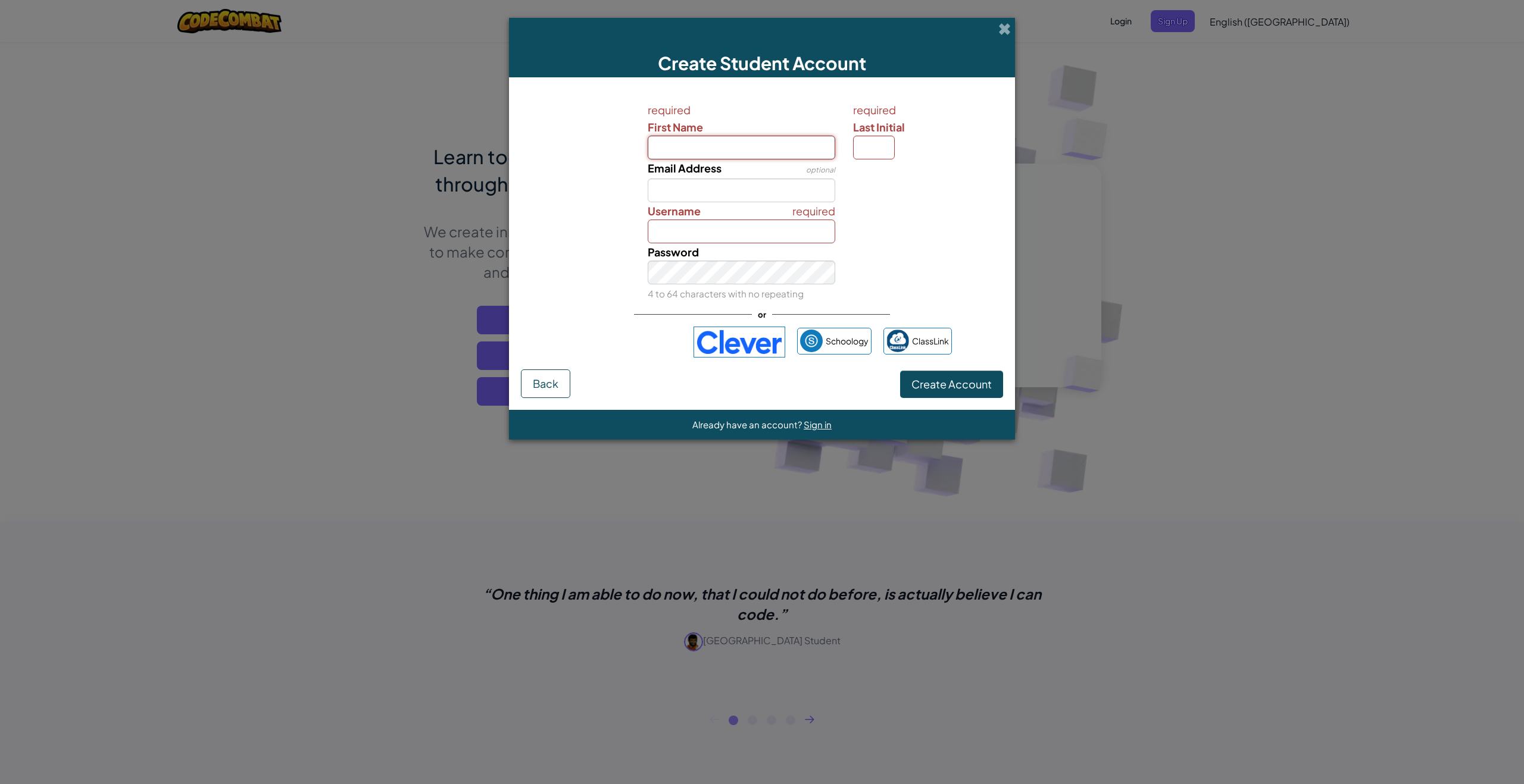
click at [778, 149] on input "First Name" at bounding box center [741, 147] width 188 height 24
type input "Adam"
click at [874, 146] on input "Last Initial" at bounding box center [874, 147] width 41 height 24
type input "T"
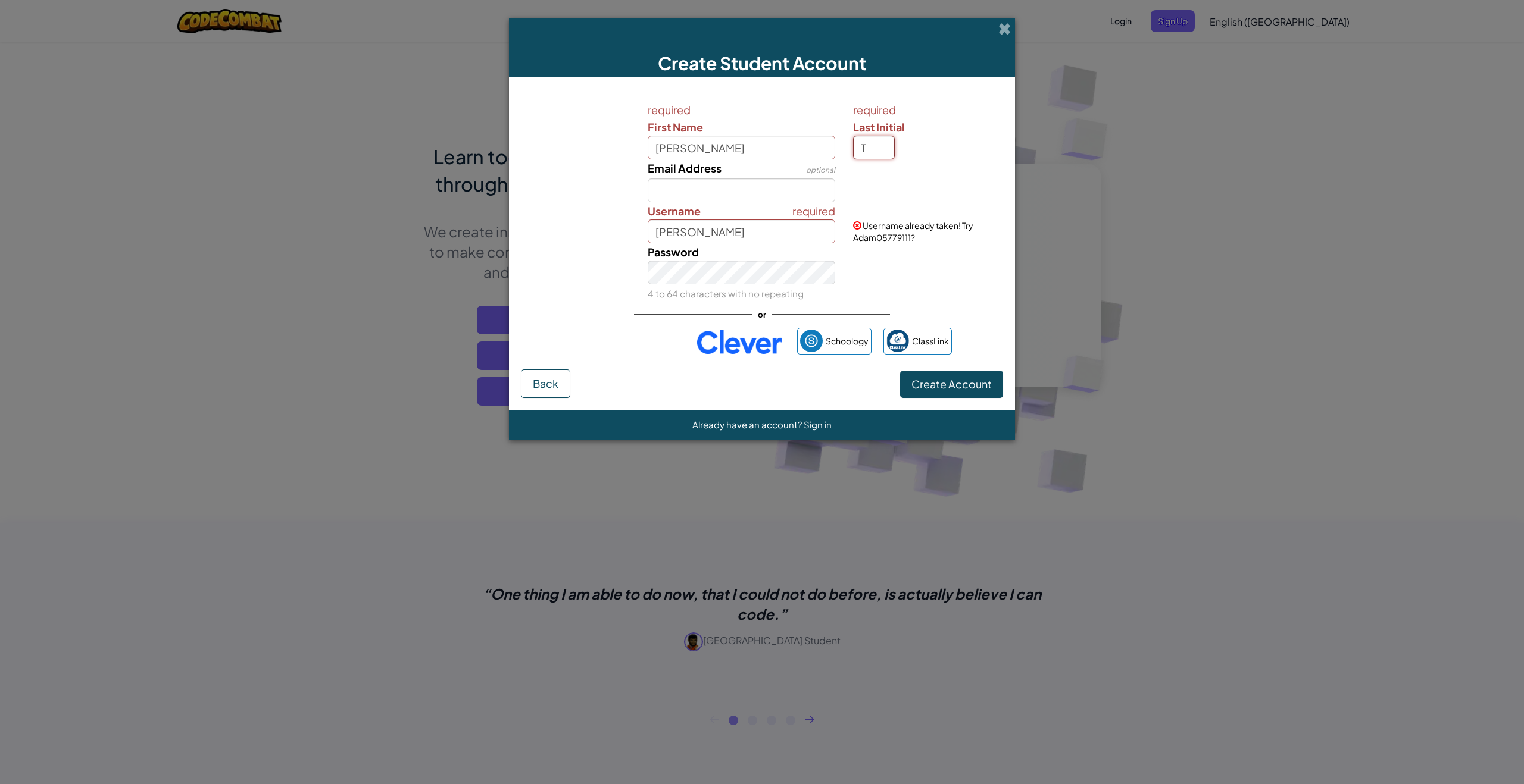
type input "AdamT"
click at [937, 376] on button "Create Account" at bounding box center [951, 384] width 103 height 27
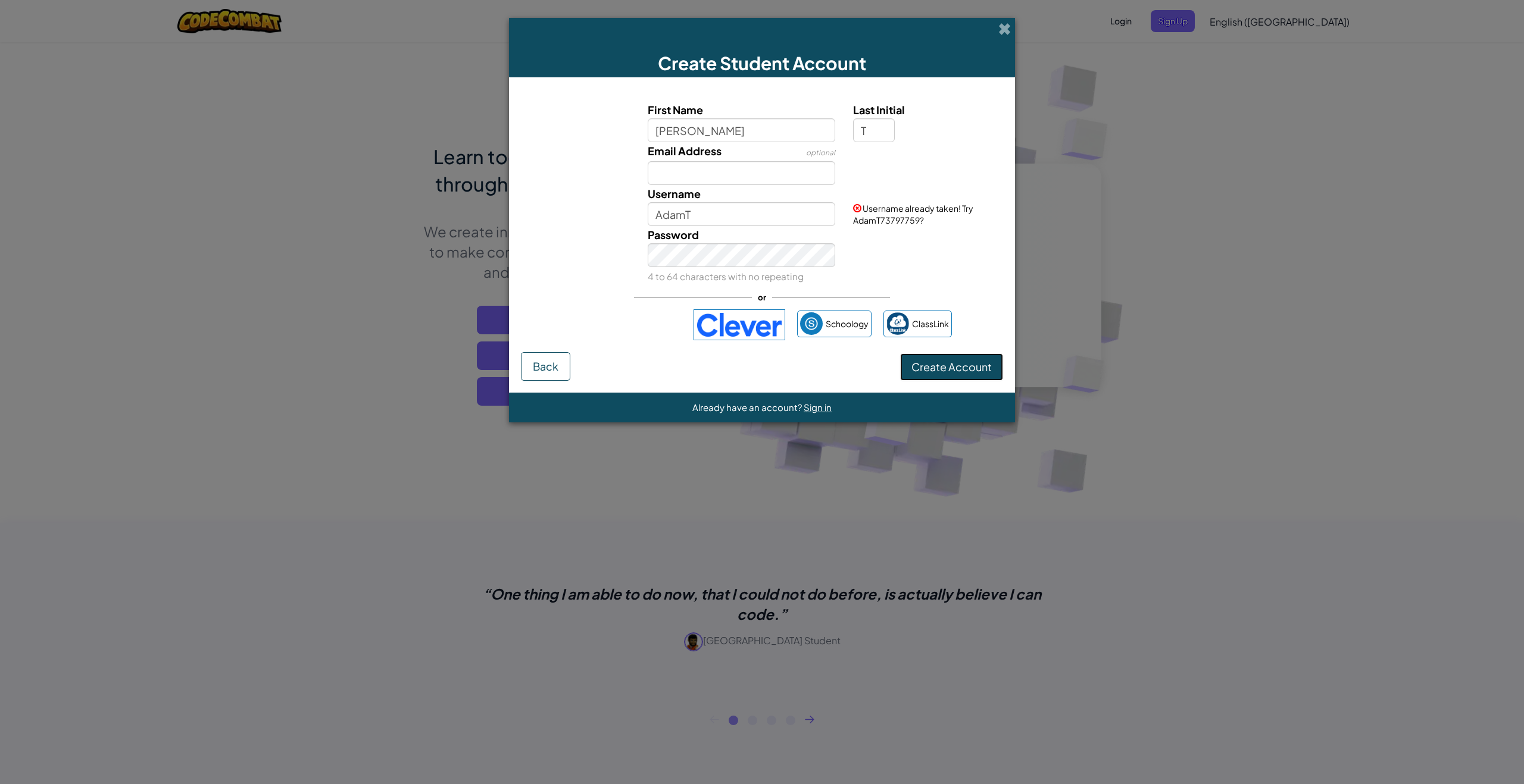
click at [939, 378] on button "Create Account" at bounding box center [951, 367] width 103 height 27
click at [957, 356] on button "Create Account" at bounding box center [951, 367] width 103 height 27
click at [954, 359] on button "Create Account" at bounding box center [951, 367] width 103 height 27
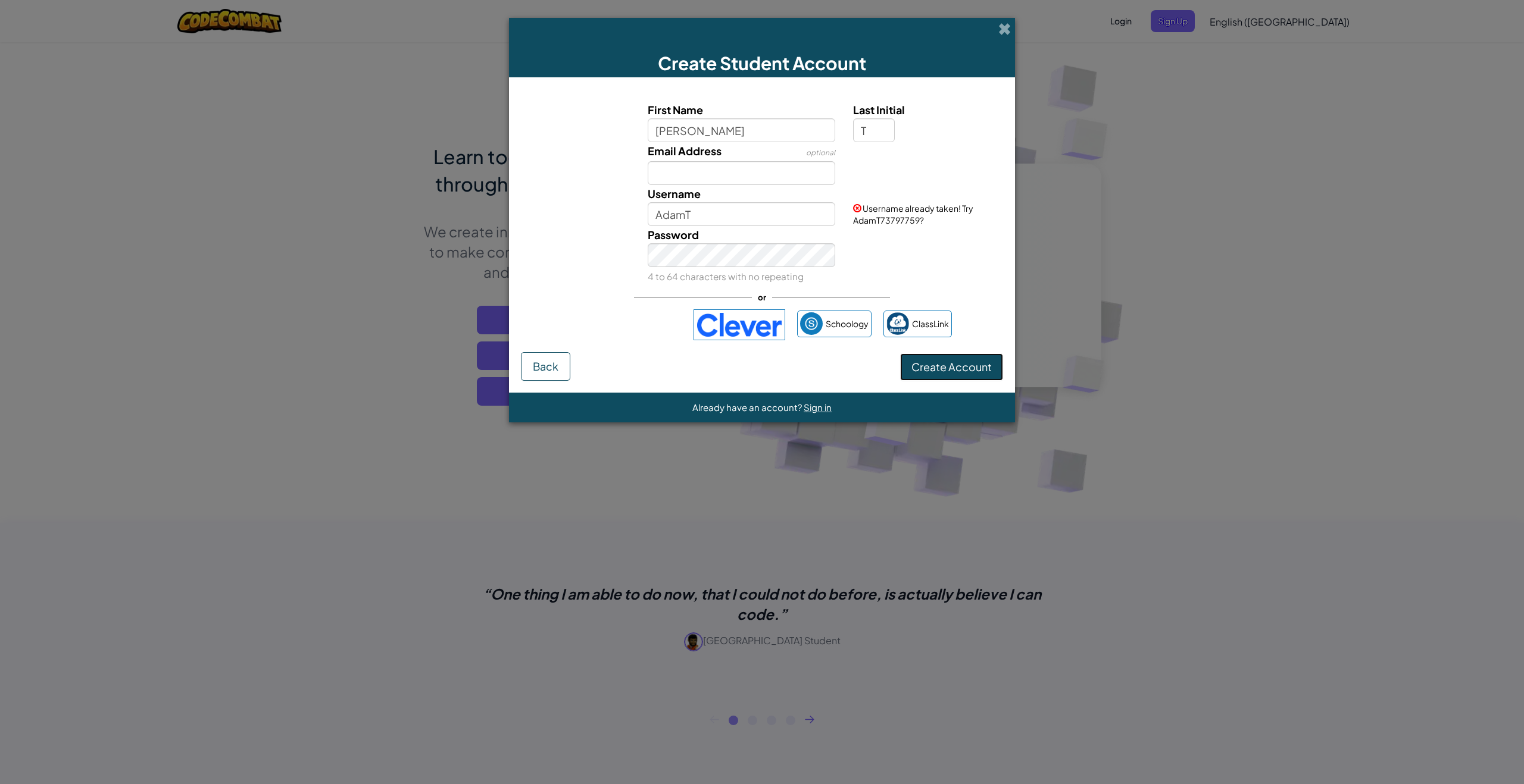
click at [954, 359] on button "Create Account" at bounding box center [951, 367] width 103 height 27
click at [954, 359] on button "Create Account" at bounding box center [951, 367] width 103 height 27
click at [955, 360] on button "Create Account" at bounding box center [951, 367] width 103 height 27
click at [958, 362] on button "Create Account" at bounding box center [951, 367] width 103 height 27
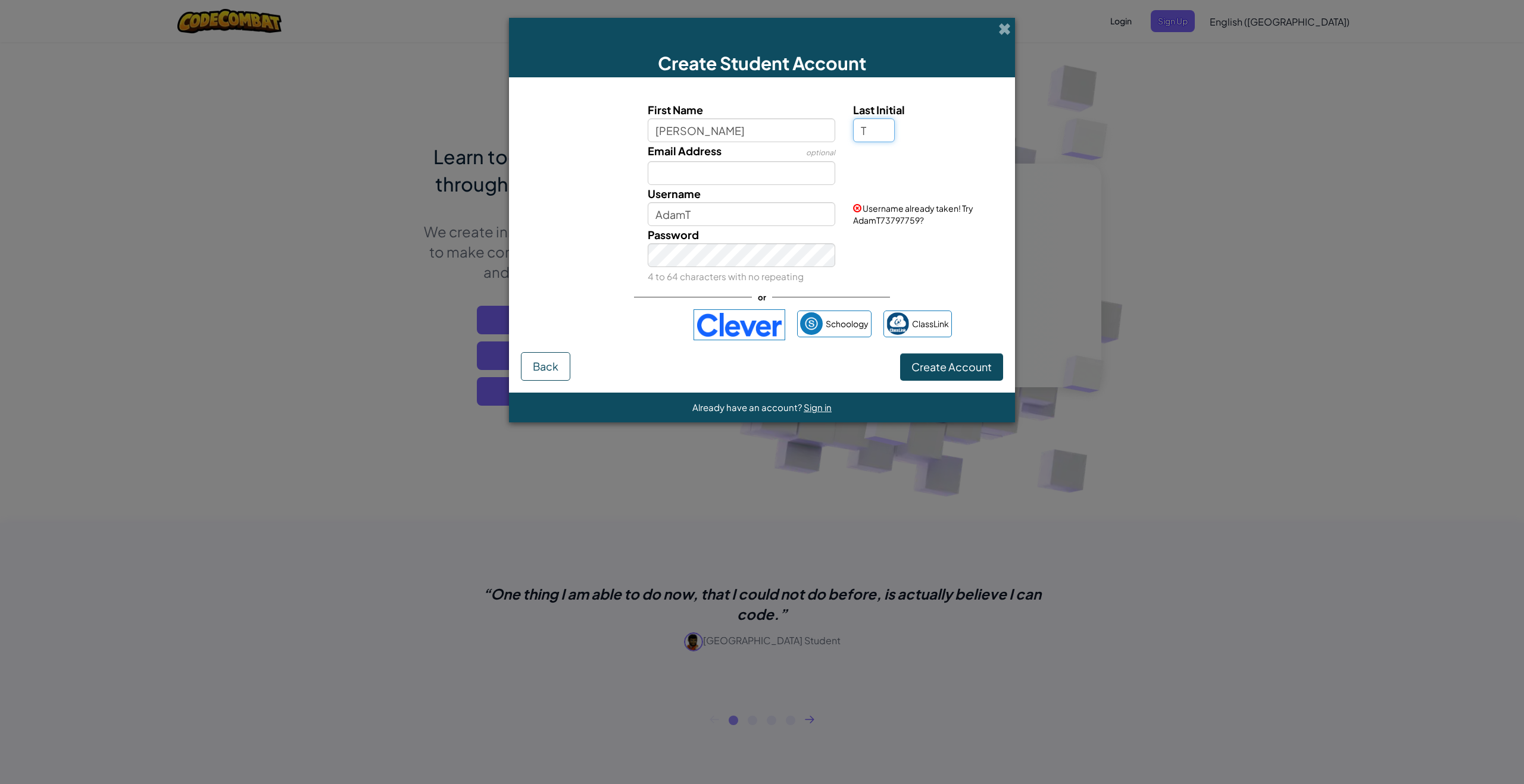
click at [882, 134] on input "T" at bounding box center [874, 130] width 41 height 24
type input "C"
click at [928, 162] on div "Email Address optional" at bounding box center [762, 163] width 494 height 43
click at [872, 135] on input "C" at bounding box center [874, 130] width 41 height 24
click at [772, 207] on input "AdamC" at bounding box center [741, 214] width 188 height 24
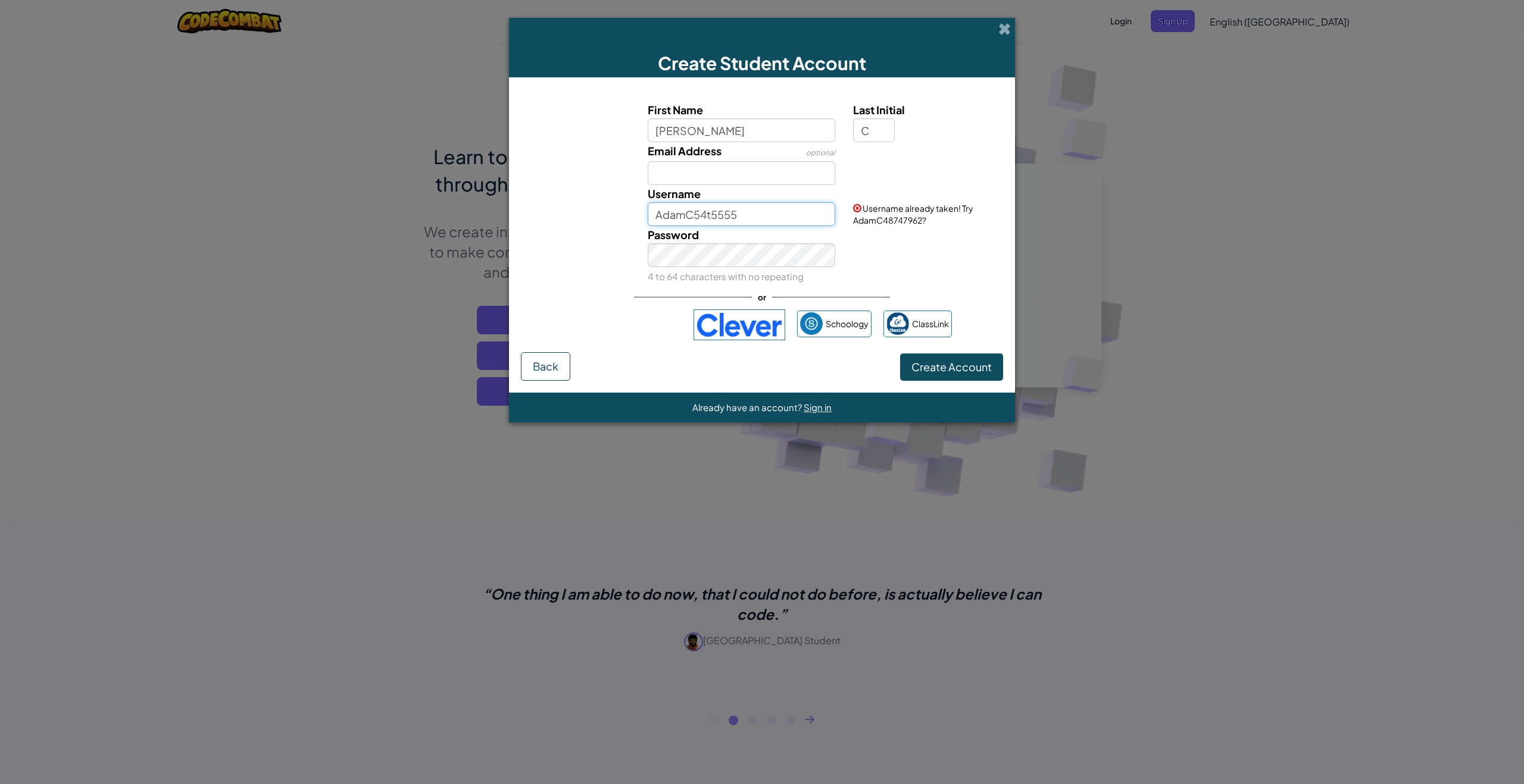
type input "AdamC54t5555"
drag, startPoint x: 786, startPoint y: 209, endPoint x: 707, endPoint y: 203, distance: 79.2
click at [707, 203] on input "AdamC54t5555" at bounding box center [741, 214] width 188 height 24
click at [869, 127] on input "C" at bounding box center [874, 130] width 41 height 24
type input "t"
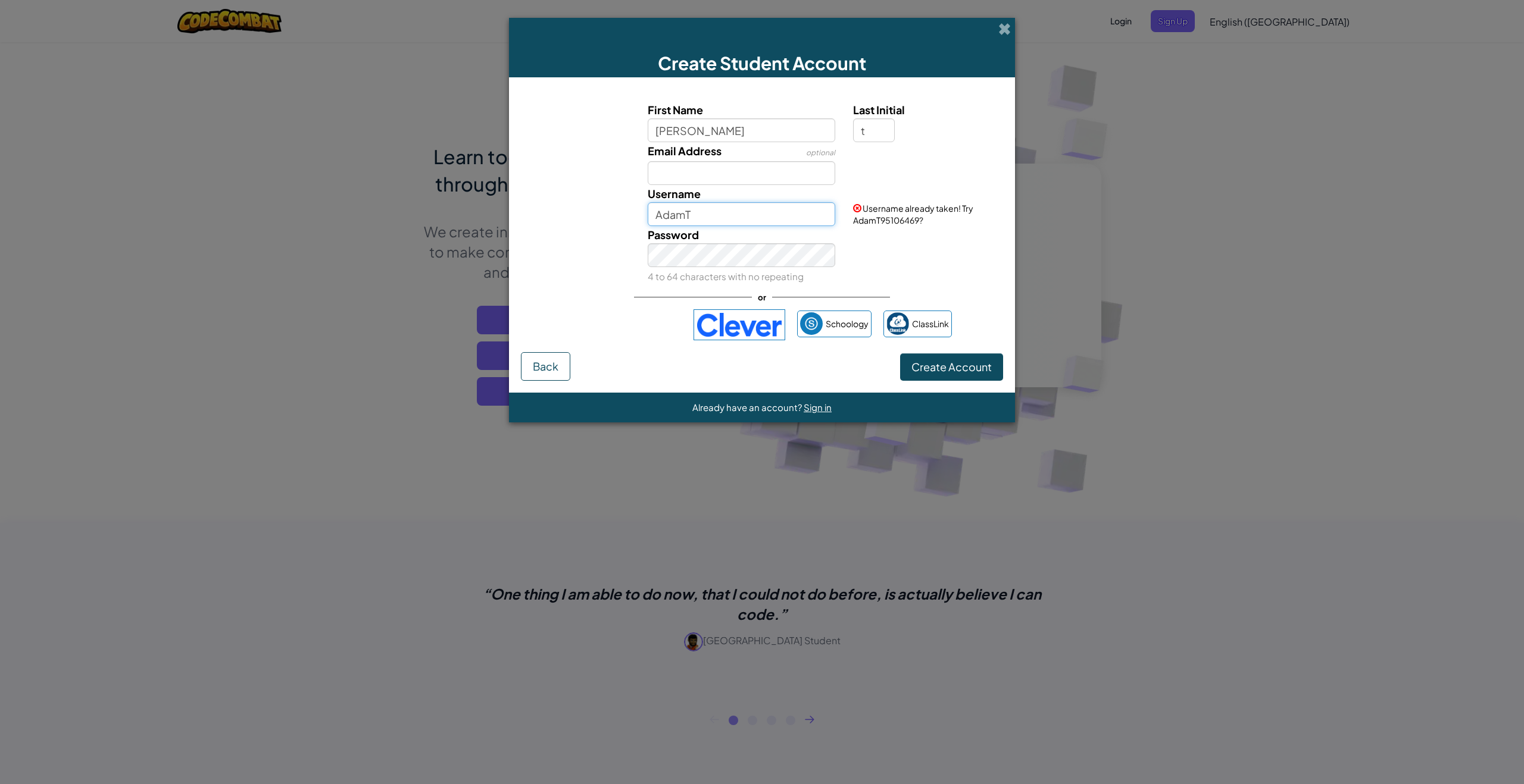
click at [712, 216] on input "AdamT" at bounding box center [741, 214] width 188 height 24
click at [931, 274] on div "Password 4 to 64 characters with no repeating" at bounding box center [762, 256] width 494 height 59
click at [721, 216] on input "AdamTech" at bounding box center [741, 214] width 188 height 24
type input "AdamTtech"
click at [900, 354] on button "Create Account" at bounding box center [951, 367] width 103 height 27
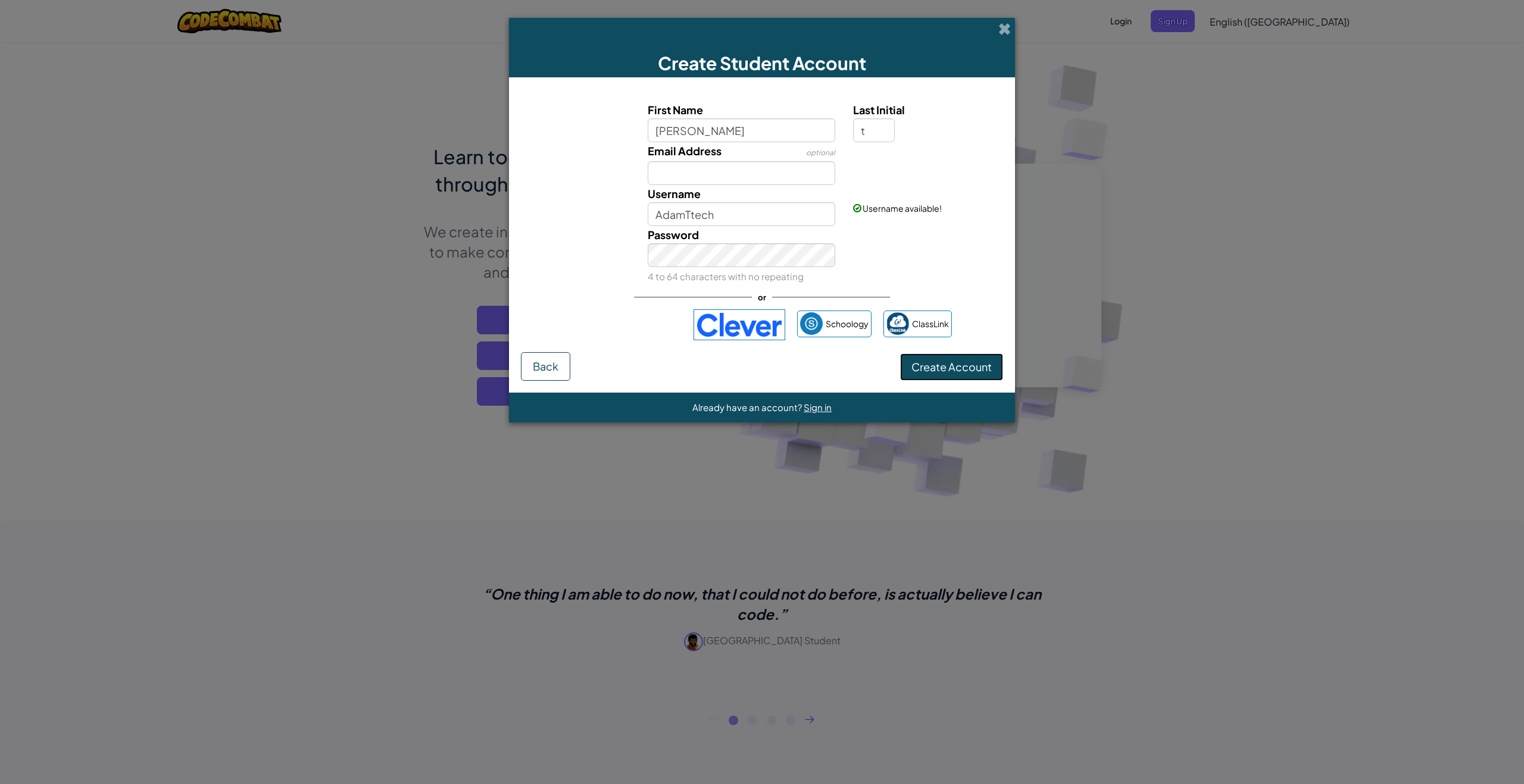
click at [952, 364] on button "Create Account" at bounding box center [951, 367] width 103 height 27
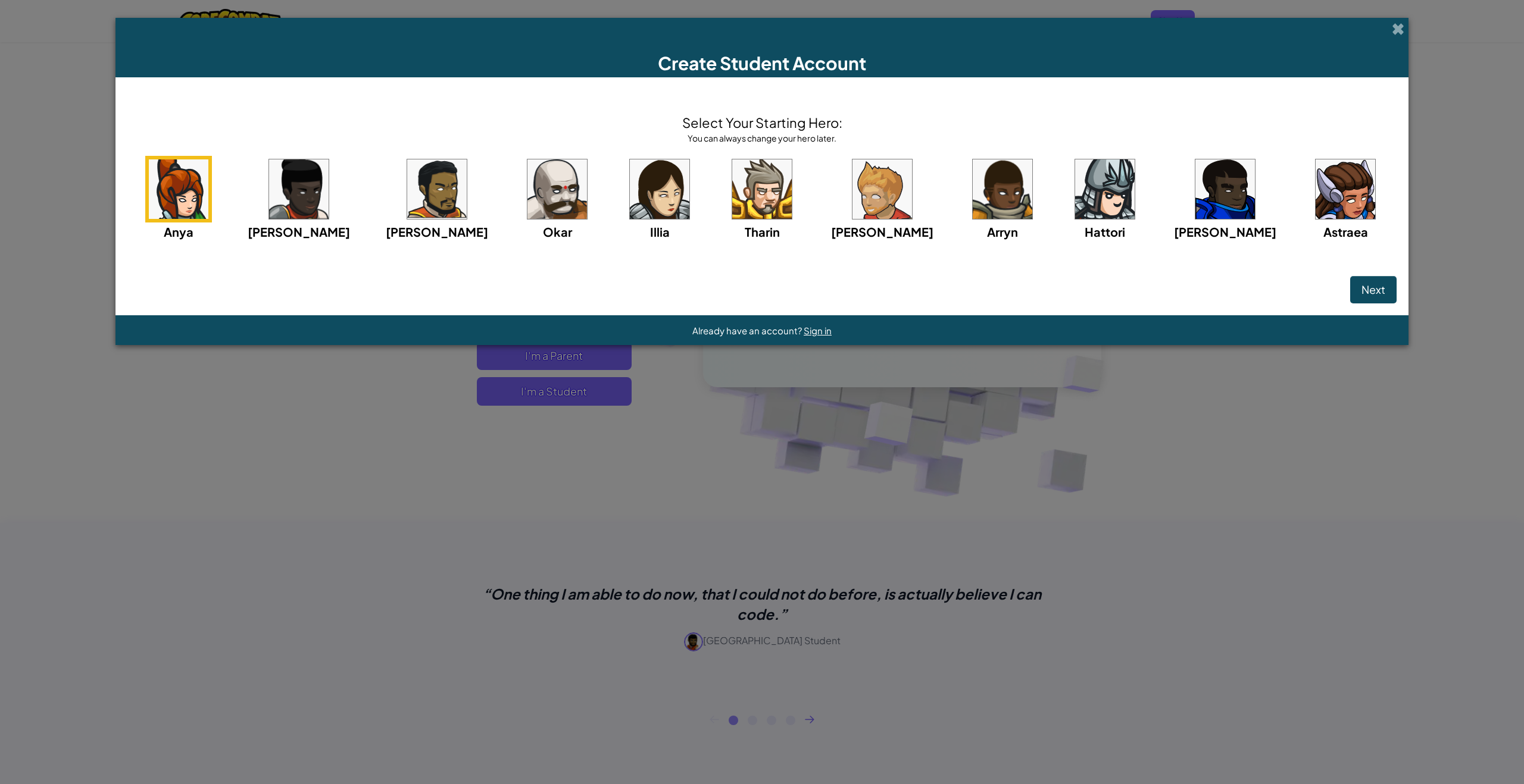
click at [775, 176] on img at bounding box center [762, 189] width 59 height 59
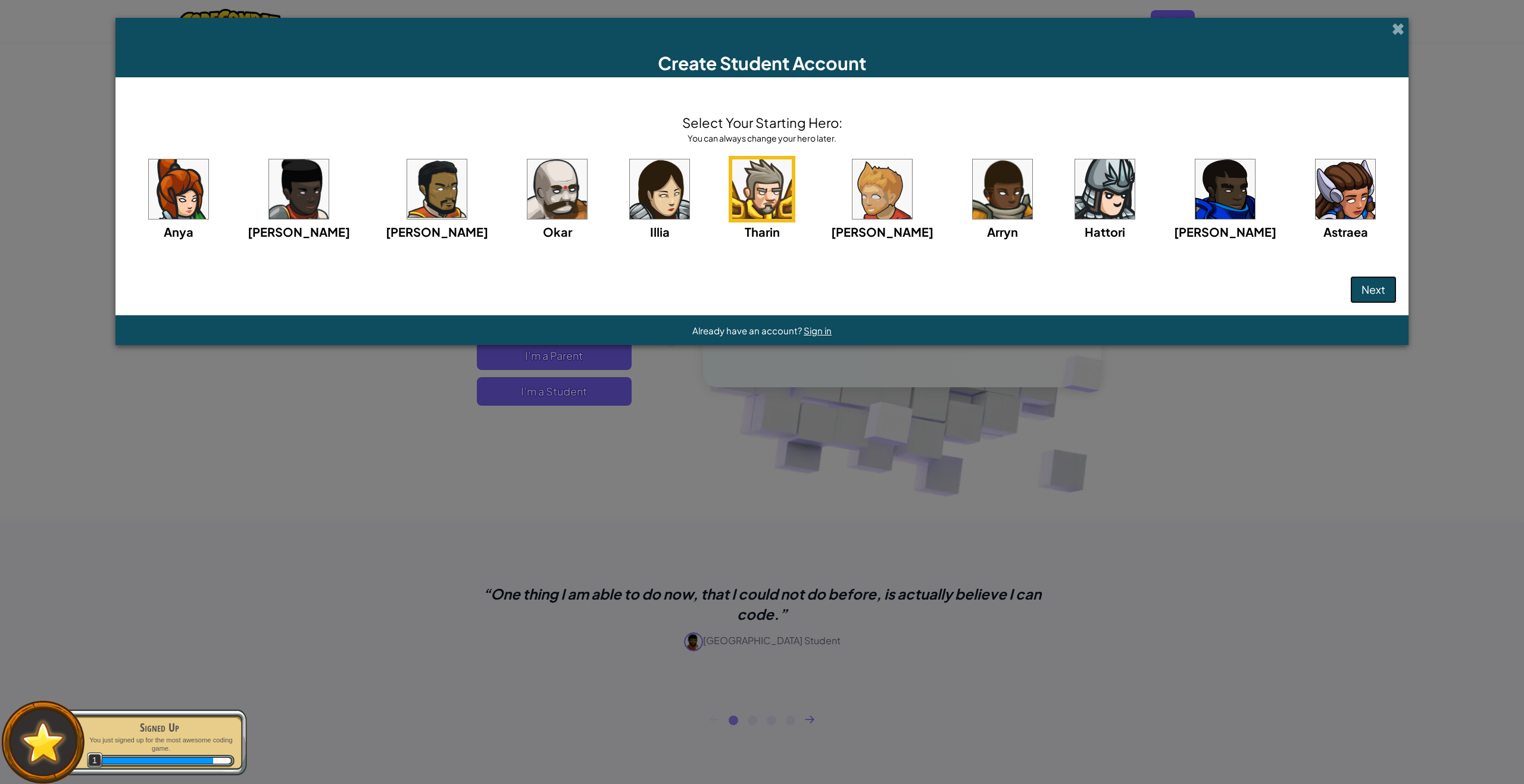
click at [1350, 282] on button "Next" at bounding box center [1373, 289] width 47 height 27
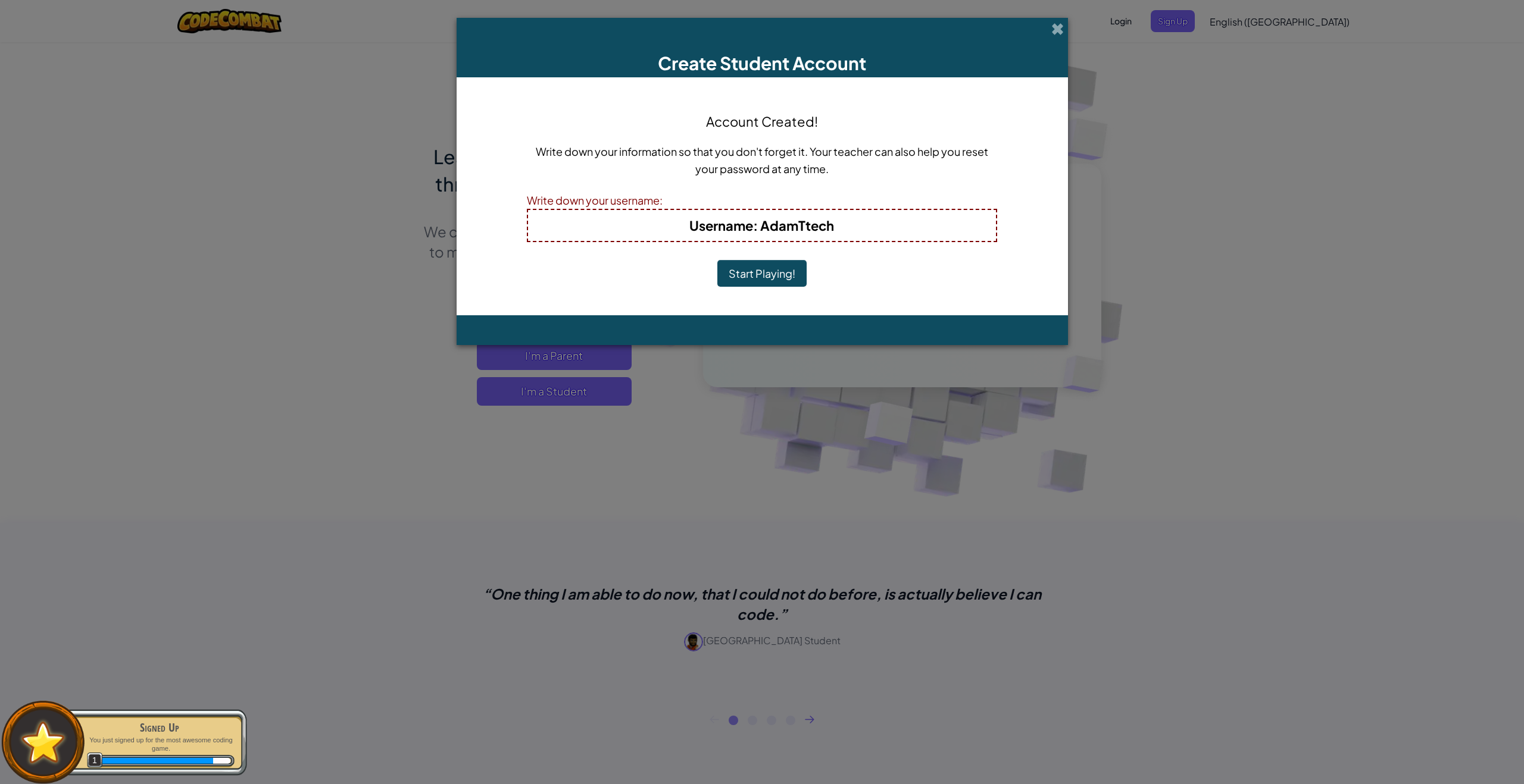
click at [773, 277] on button "Start Playing!" at bounding box center [761, 274] width 90 height 27
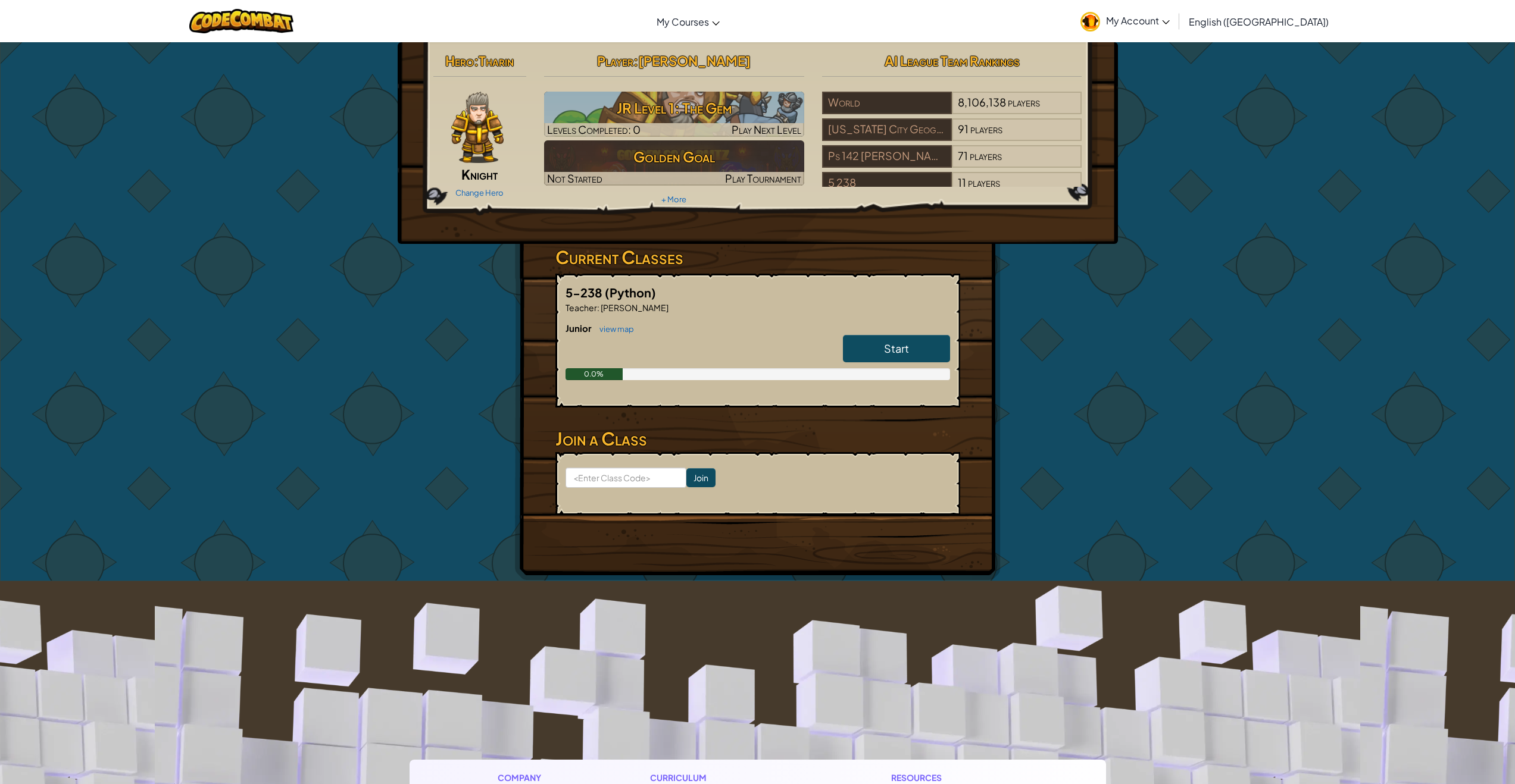
click at [485, 132] on img at bounding box center [477, 127] width 53 height 72
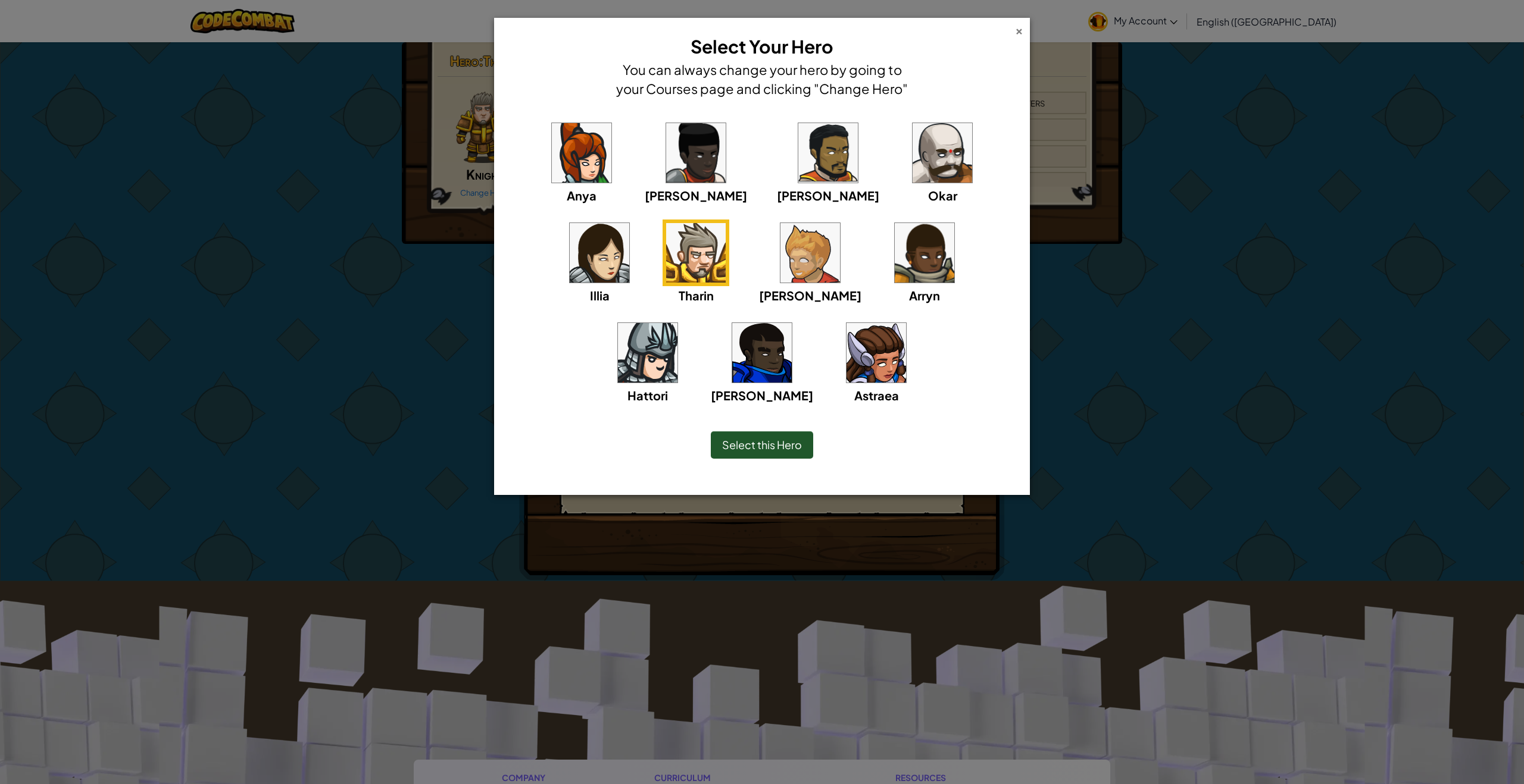
click at [1021, 33] on div "×" at bounding box center [1019, 29] width 8 height 13
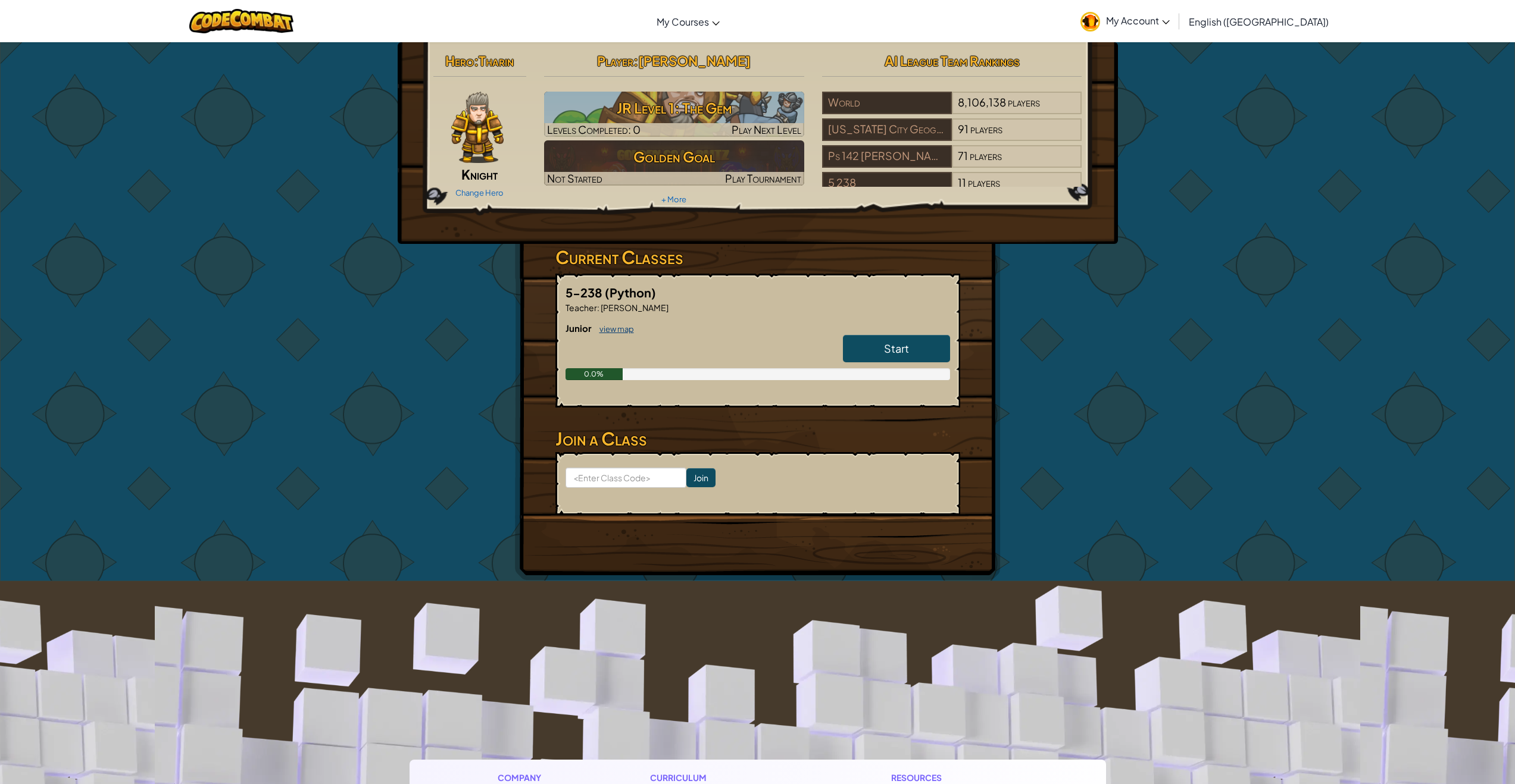
click at [617, 328] on link "view map" at bounding box center [613, 328] width 41 height 10
click at [874, 334] on h6 "Junior view map" at bounding box center [758, 328] width 385 height 13
click at [877, 341] on link "Start" at bounding box center [896, 348] width 107 height 27
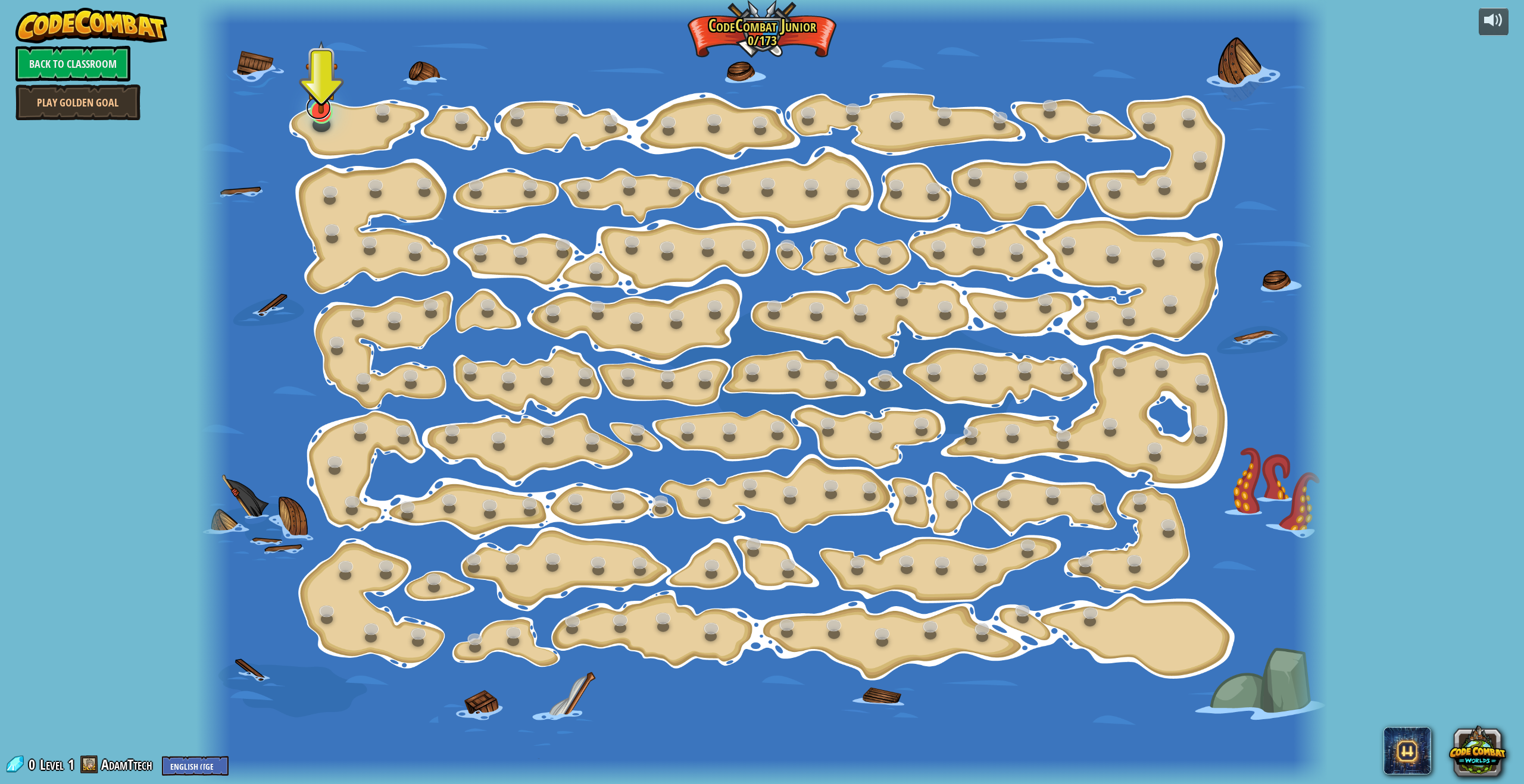
click at [326, 115] on link at bounding box center [319, 108] width 25 height 24
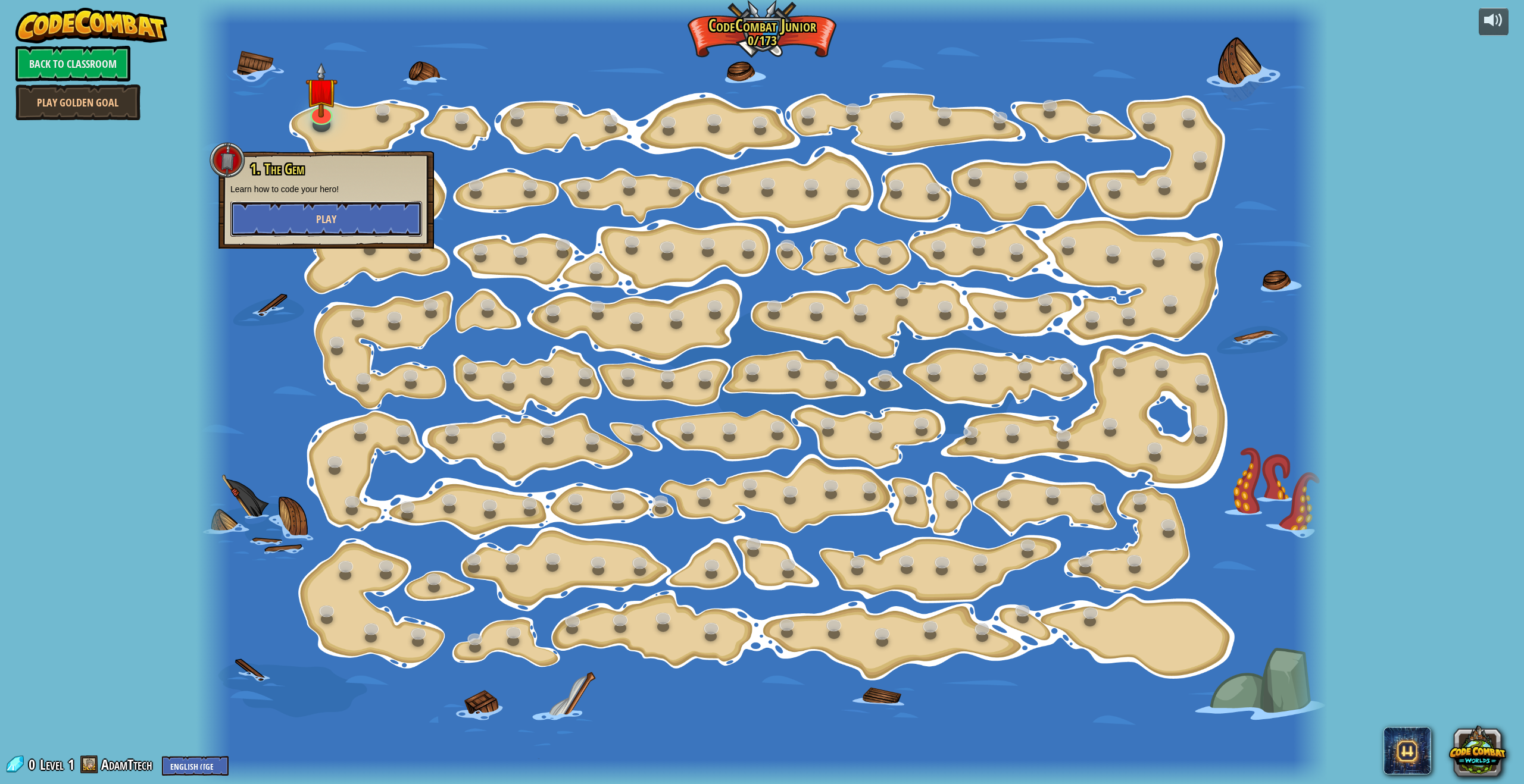
click at [300, 214] on button "Play" at bounding box center [326, 219] width 192 height 36
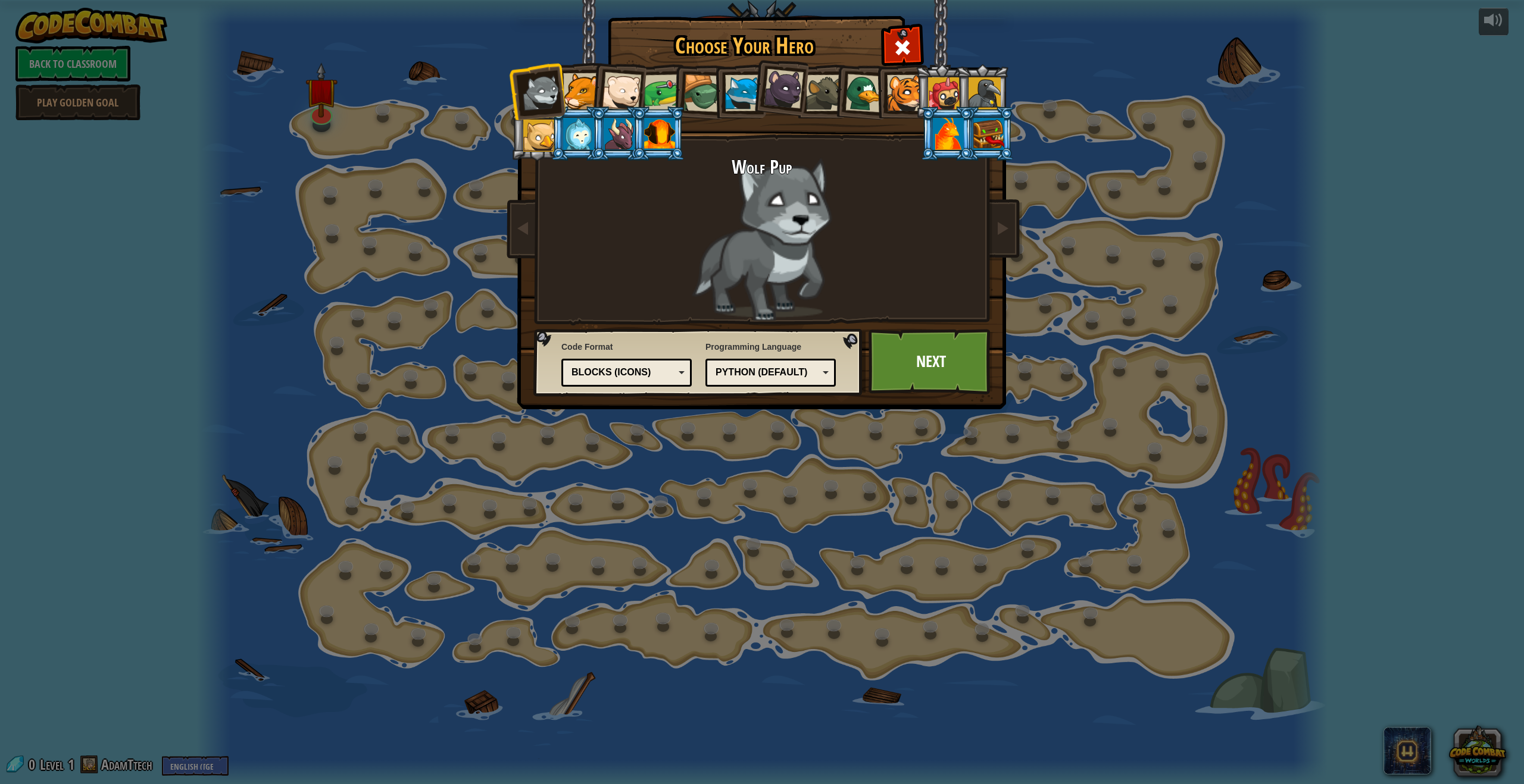
click at [745, 376] on div "Python (Default)" at bounding box center [766, 373] width 103 height 14
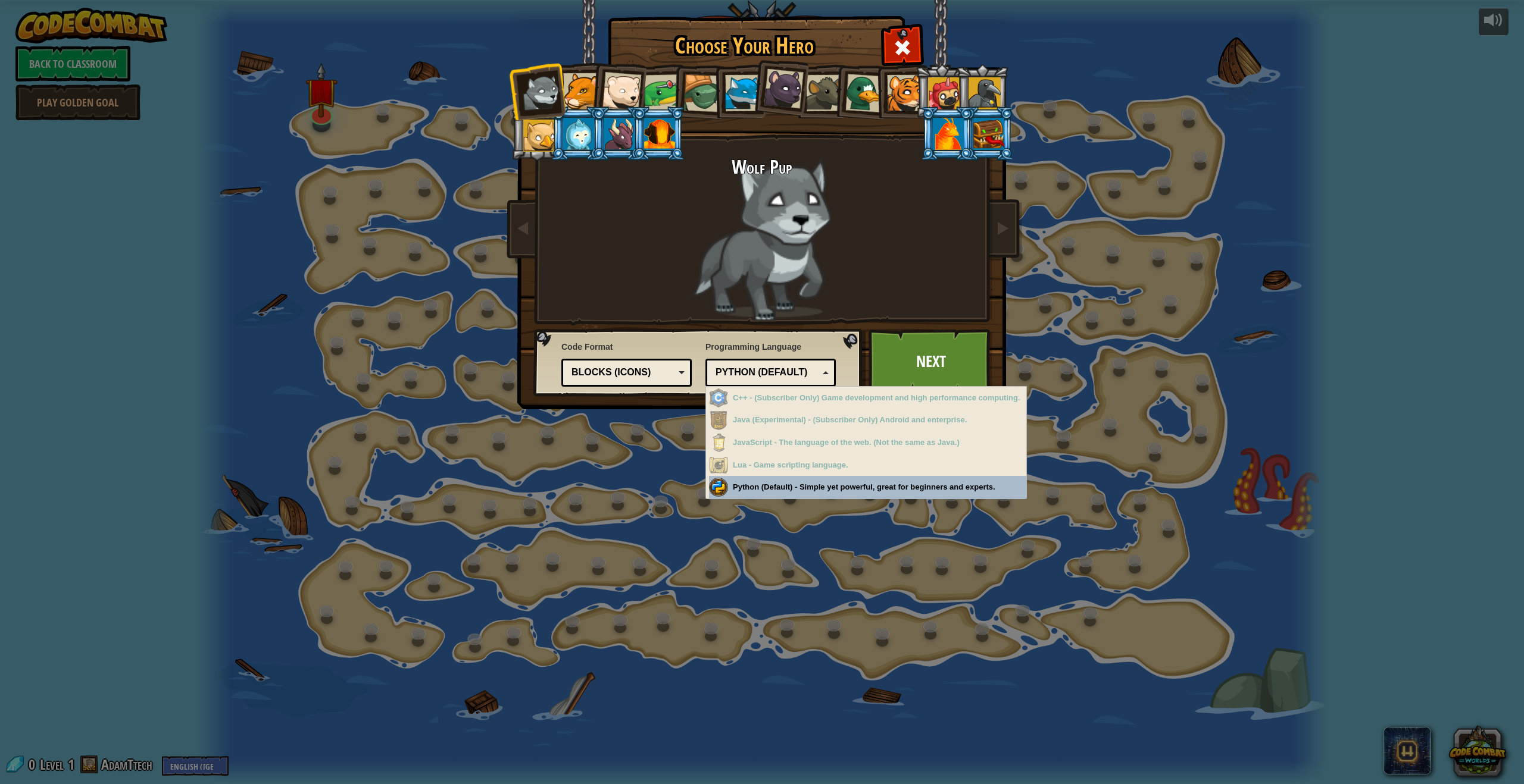
click at [675, 370] on div "Blocks (Icons)" at bounding box center [626, 373] width 115 height 18
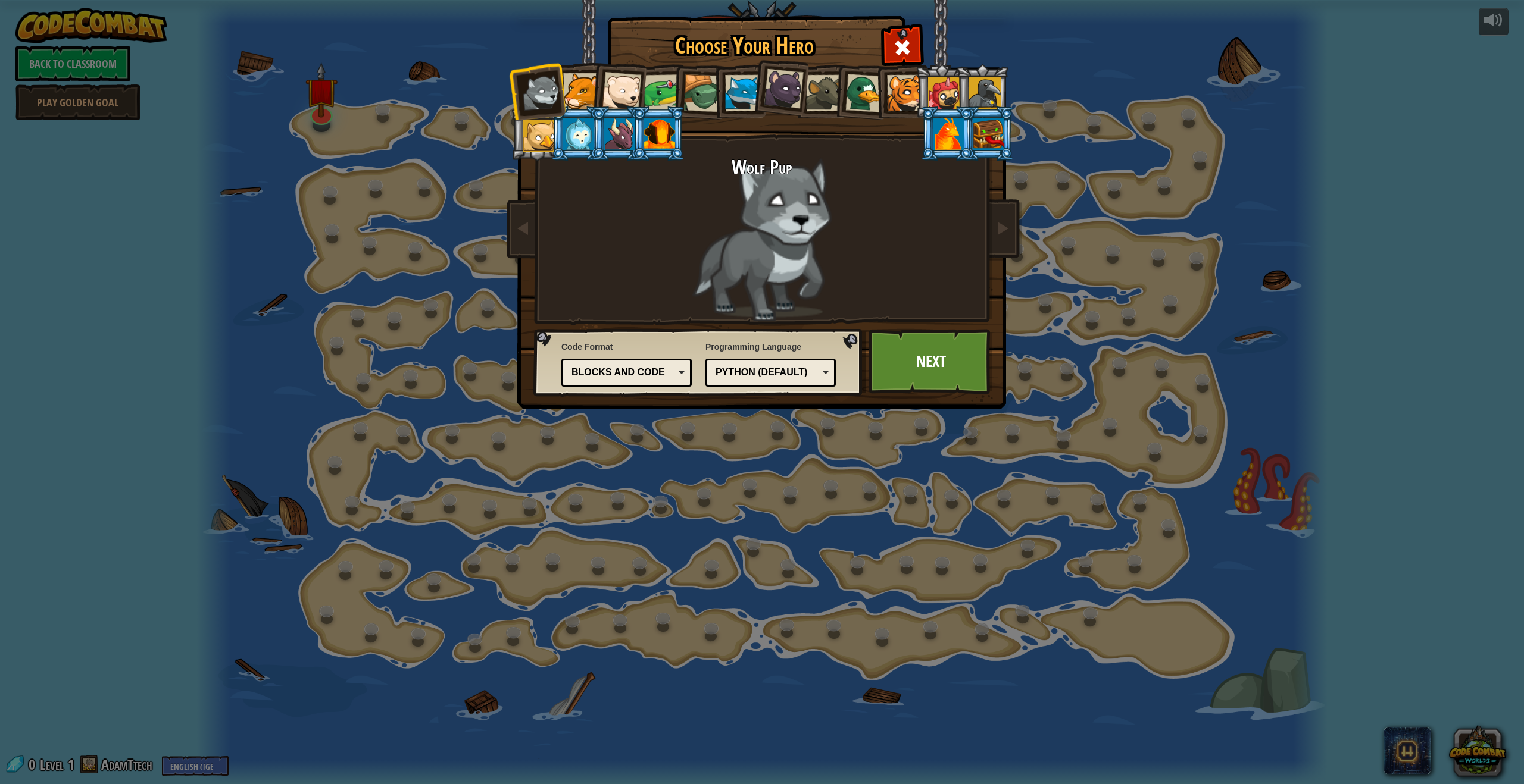
click at [640, 367] on div "Blocks and code" at bounding box center [622, 373] width 103 height 14
click at [672, 425] on div "Choose Your Hero 0 Wolf Pup Cougar Polar Bear Cub Frog Turtle Blue Fox Panther …" at bounding box center [762, 392] width 1524 height 784
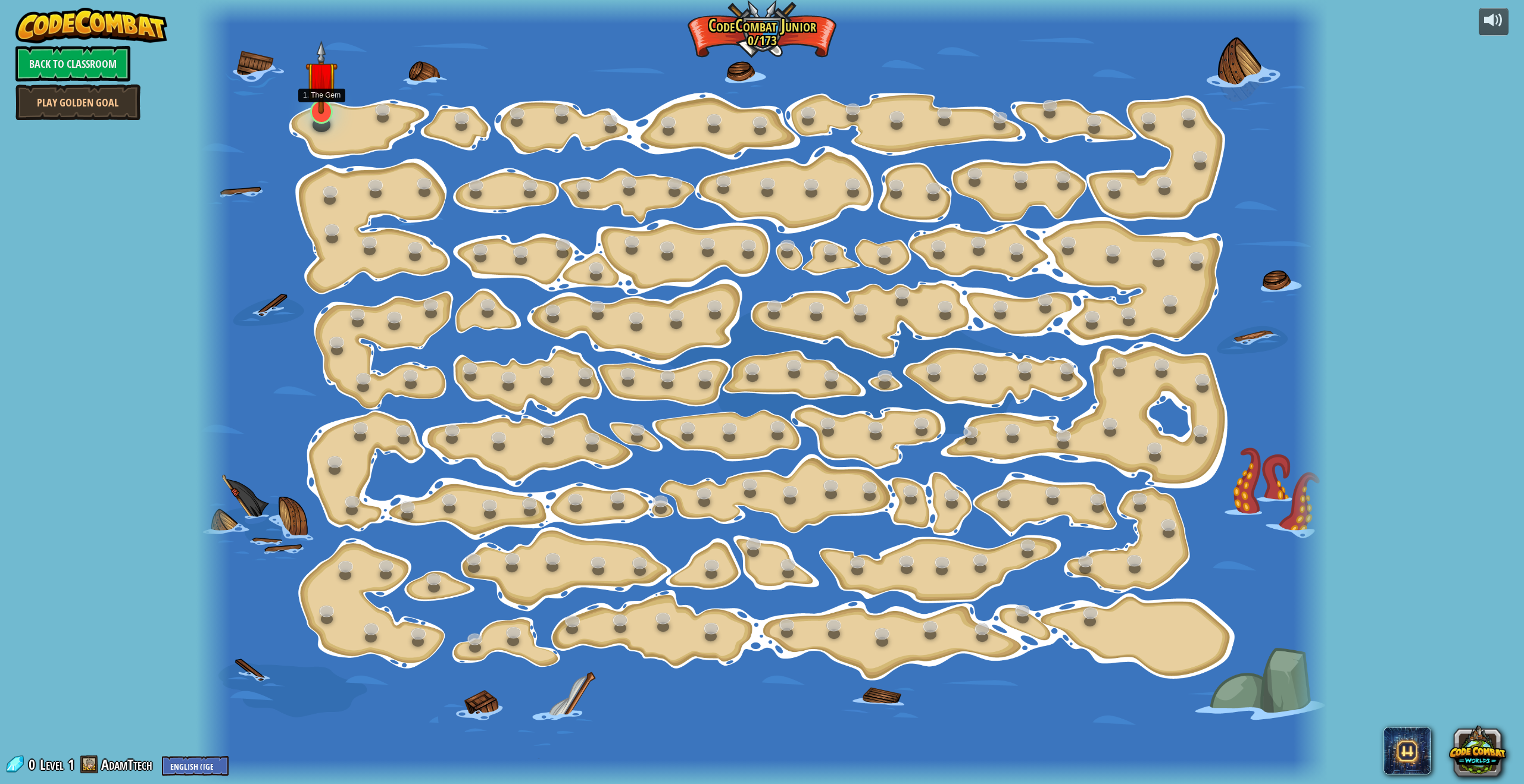
click at [318, 84] on img at bounding box center [321, 78] width 32 height 75
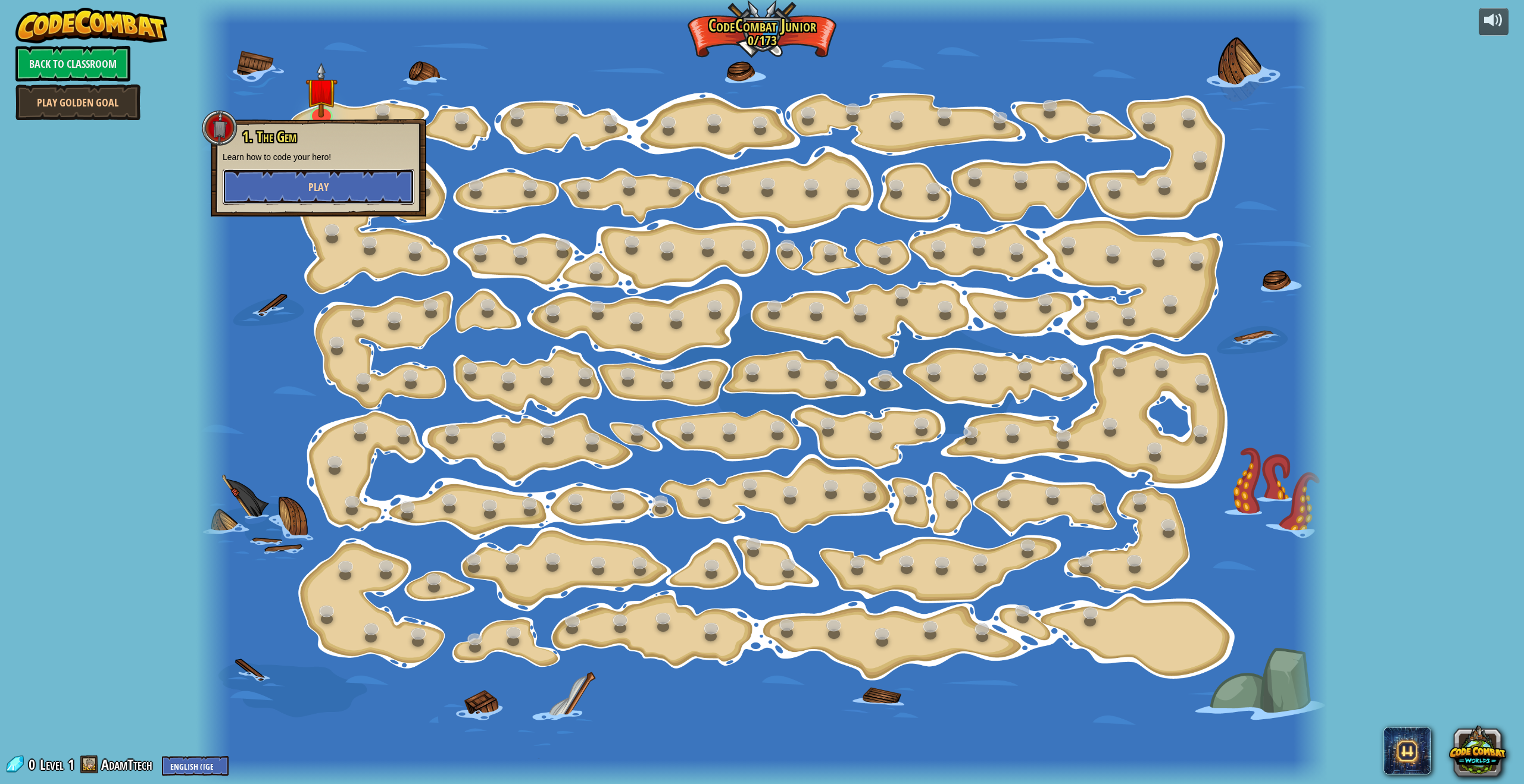
click at [337, 178] on button "Play" at bounding box center [318, 186] width 192 height 36
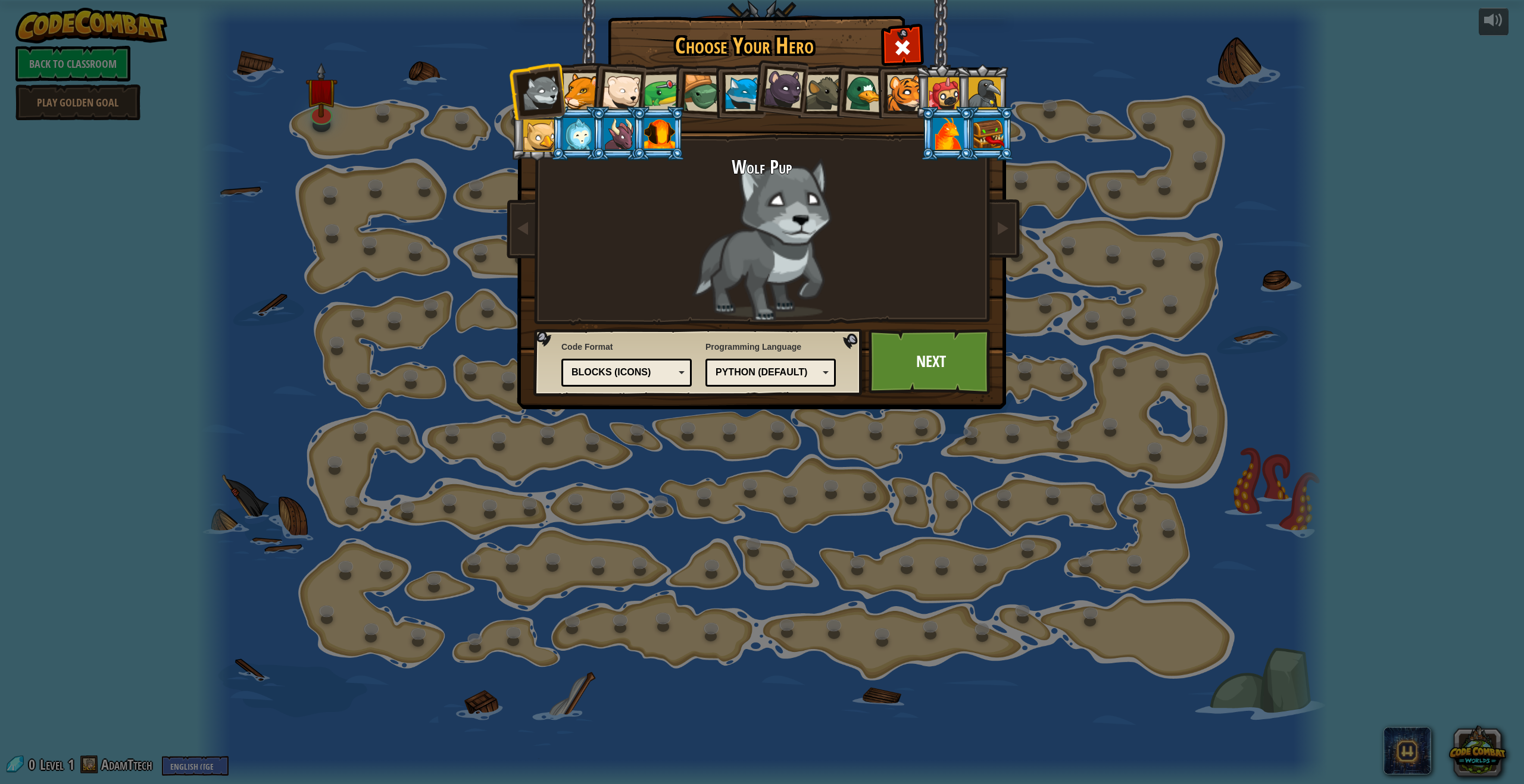
click at [933, 141] on div at bounding box center [948, 133] width 31 height 32
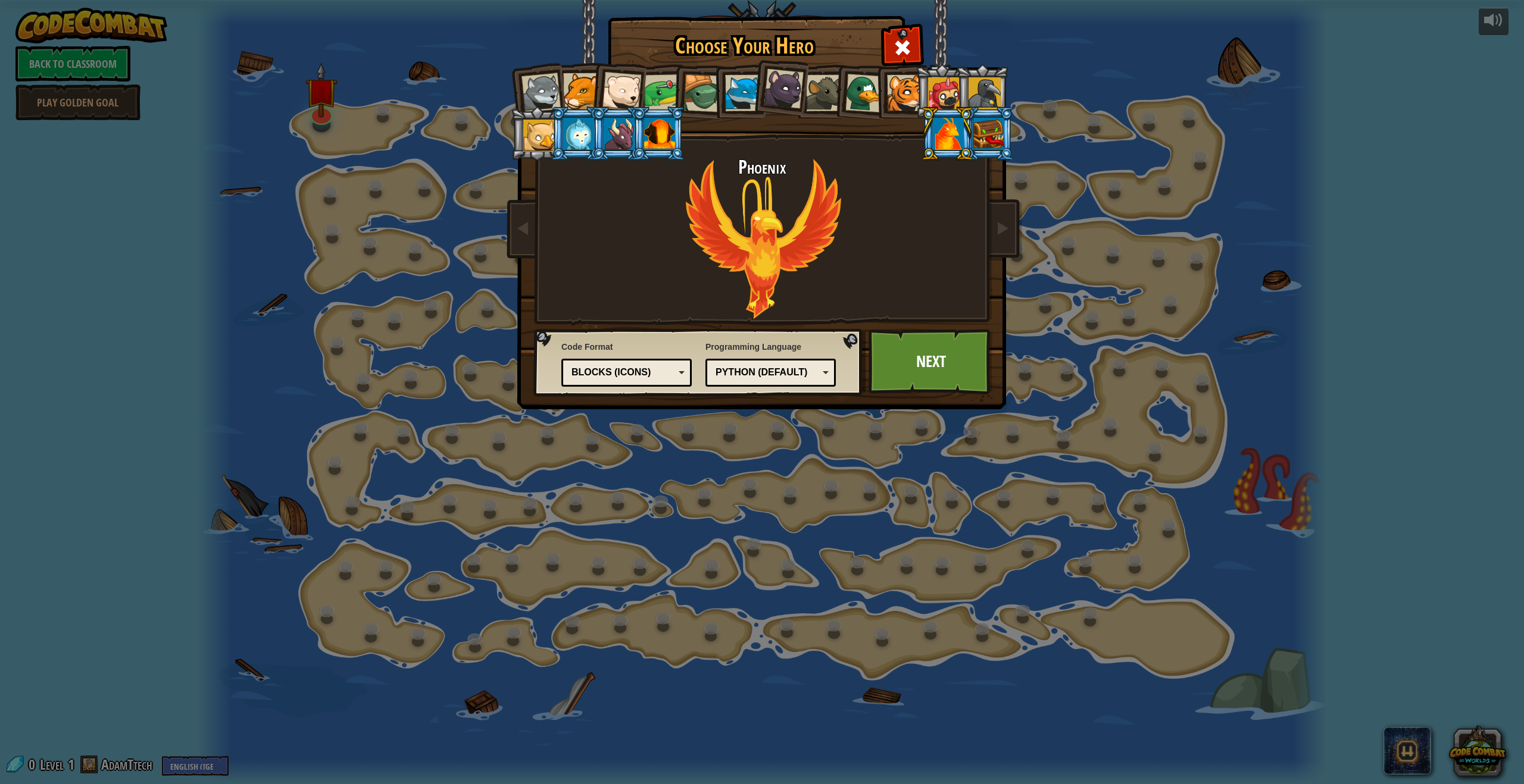
click at [675, 129] on li at bounding box center [658, 133] width 53 height 54
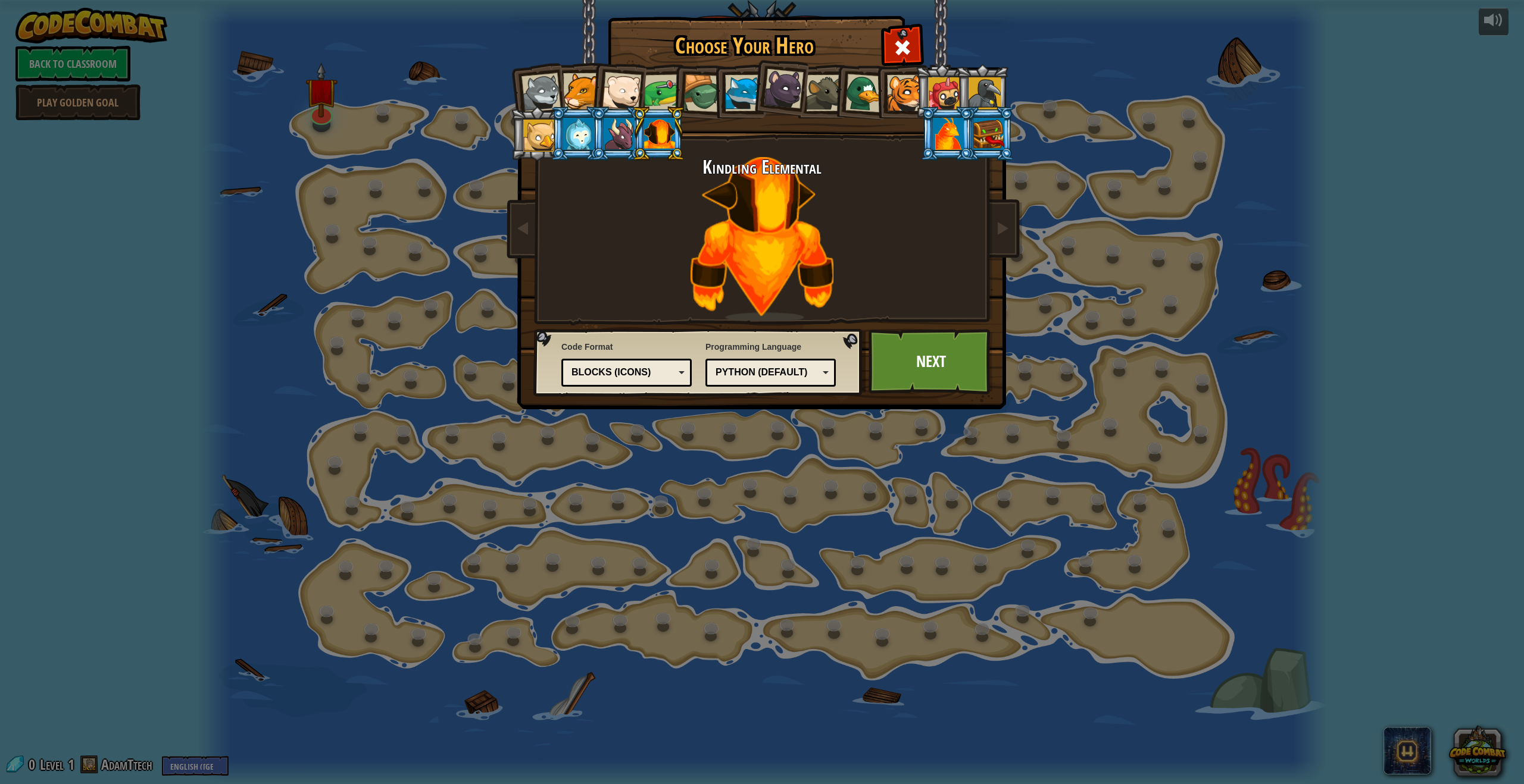
click at [605, 372] on div "Blocks (Icons)" at bounding box center [622, 373] width 103 height 14
drag, startPoint x: 927, startPoint y: 345, endPoint x: 928, endPoint y: 354, distance: 9.1
click at [928, 354] on link "Next" at bounding box center [931, 362] width 124 height 65
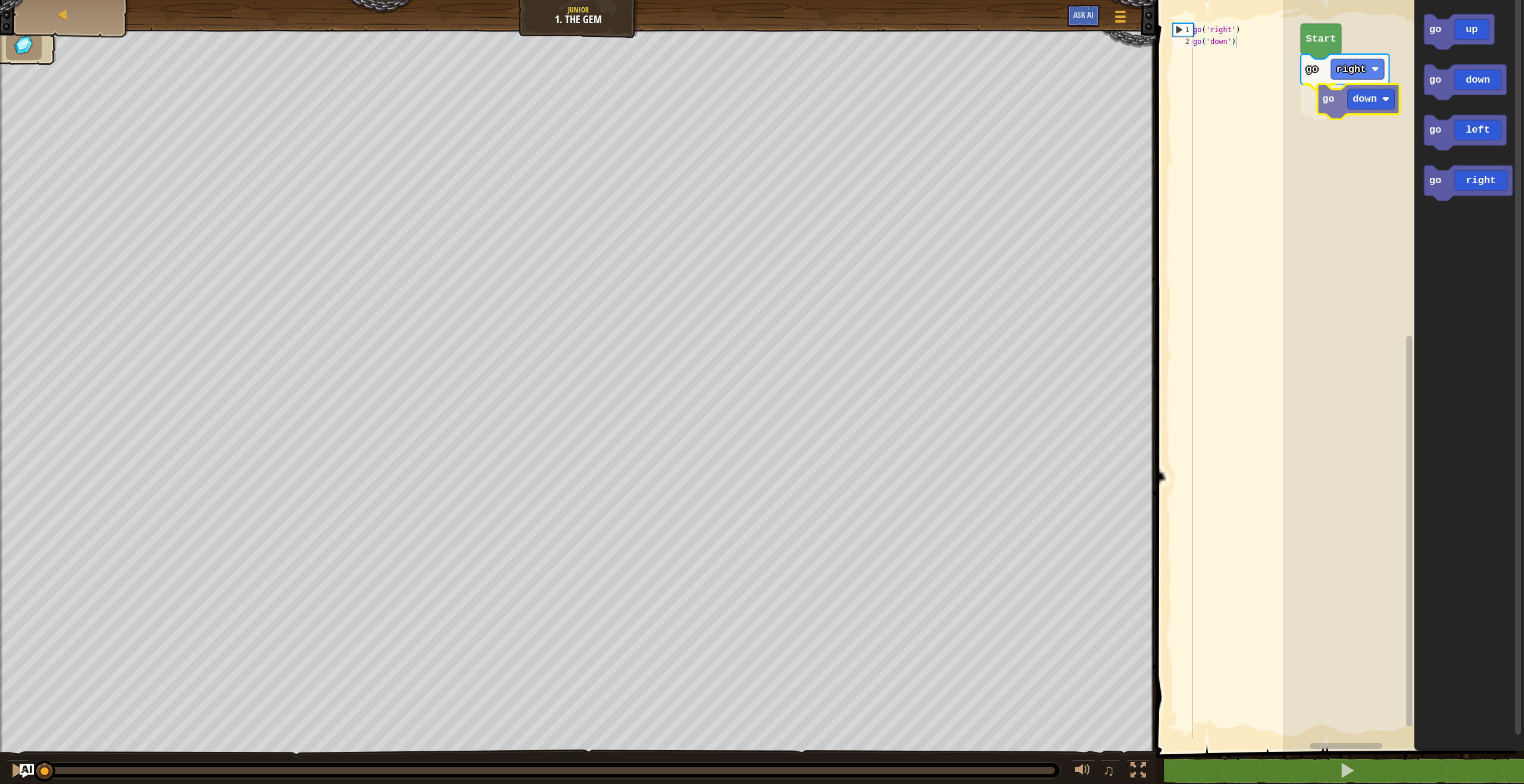
click at [1355, 105] on div "go right go down Start go up go down go left go right go down" at bounding box center [1403, 372] width 241 height 757
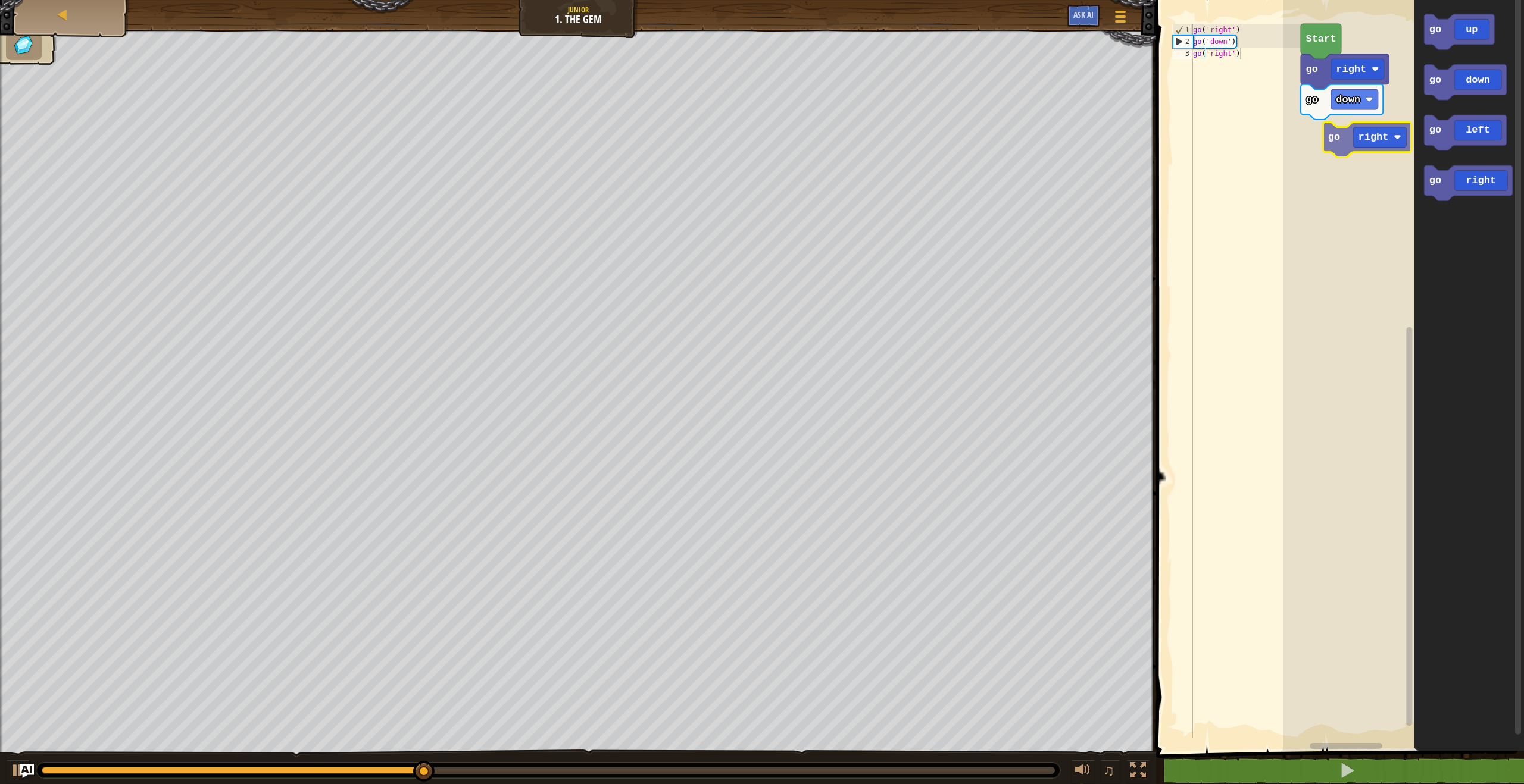
click at [1355, 125] on div "go right go down Start go up go down go left go right go right" at bounding box center [1403, 372] width 241 height 757
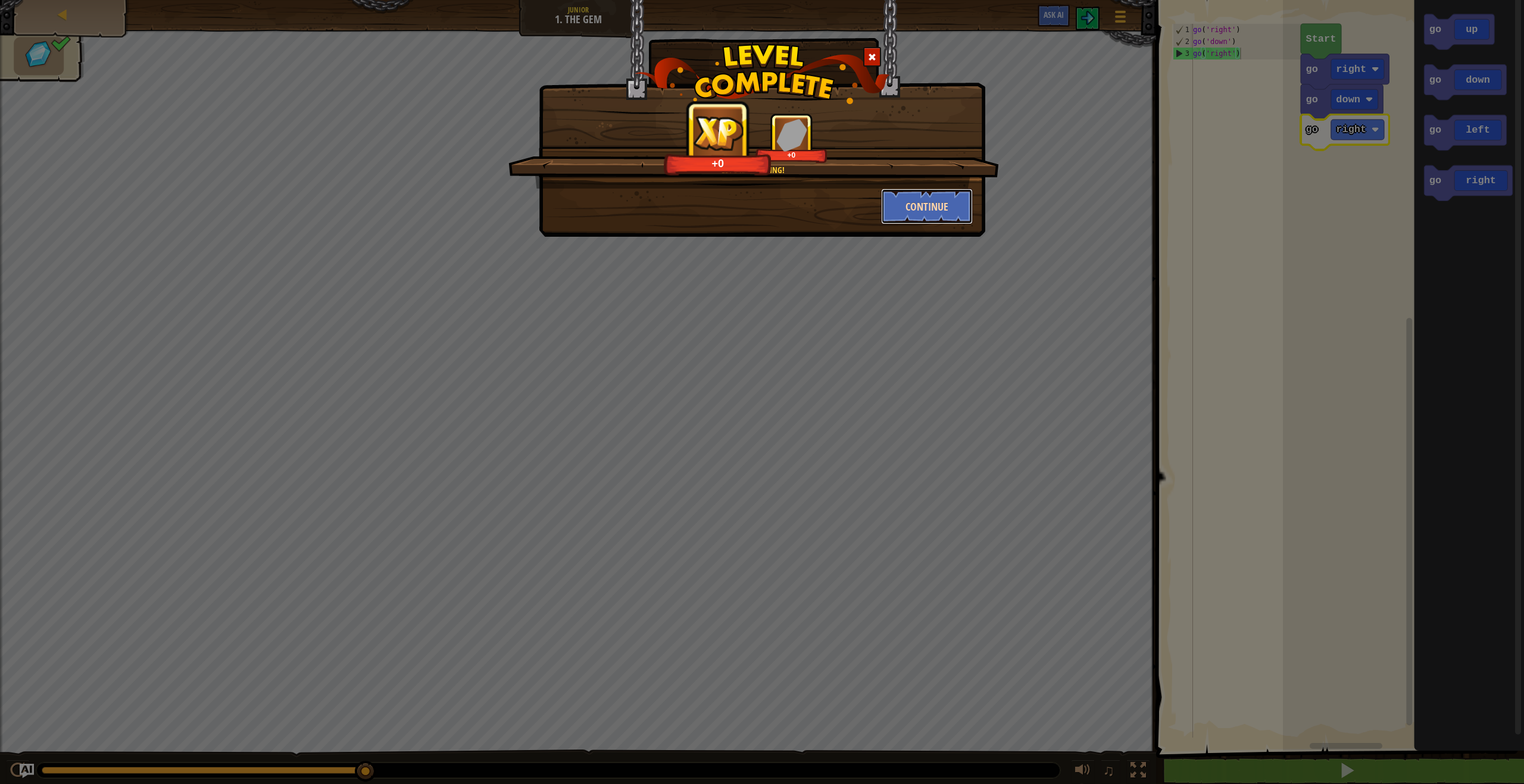
click at [907, 203] on button "Continue" at bounding box center [927, 206] width 92 height 36
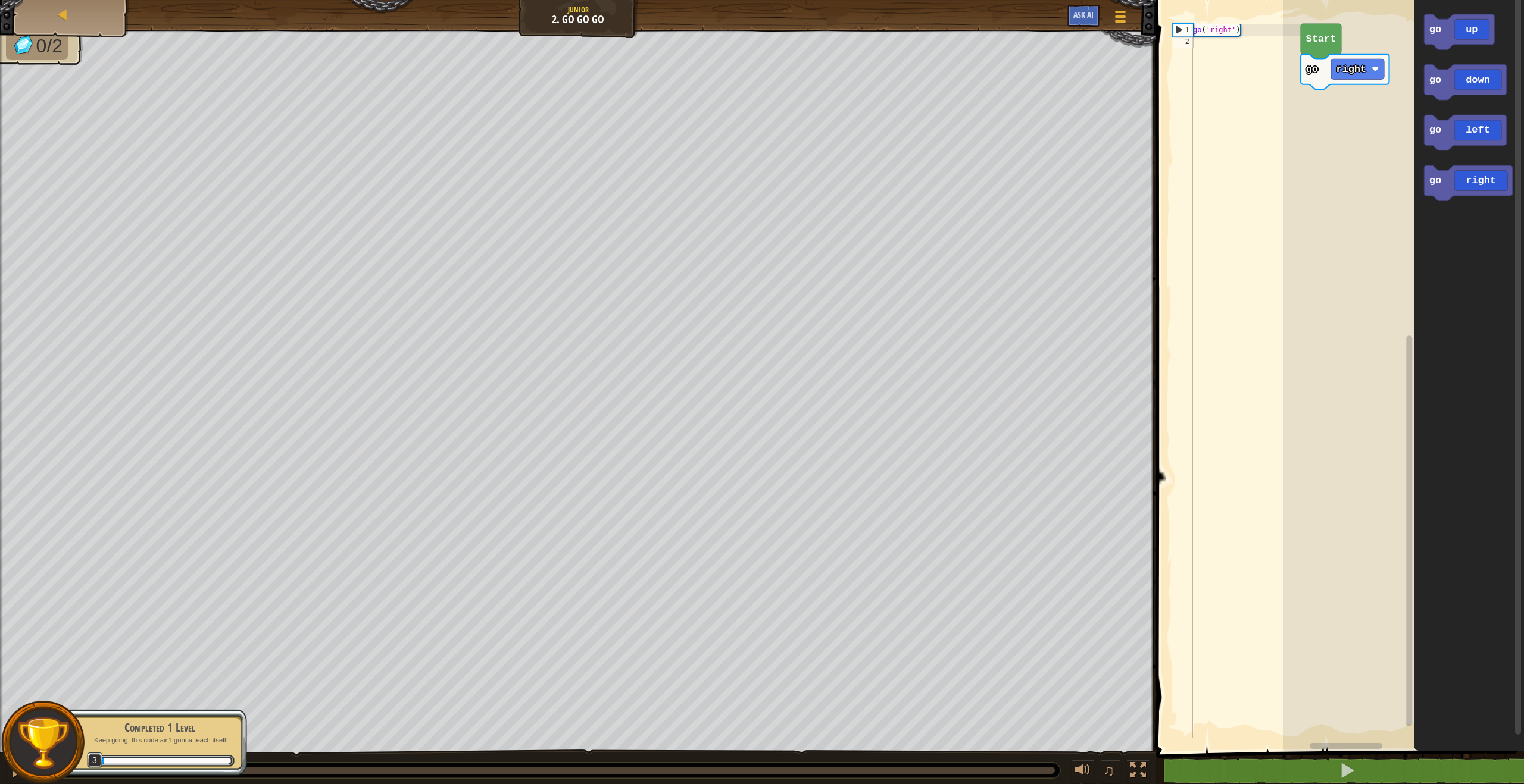
click at [1363, 105] on div "go right Start go up go down go left go right" at bounding box center [1403, 372] width 241 height 757
click at [1376, 99] on div "go right Start go up go down go left go right" at bounding box center [1403, 372] width 241 height 757
click at [1326, 107] on div "go right go up Start go up go down go left go right go up" at bounding box center [1403, 372] width 241 height 757
click at [1327, 109] on div "go right go up go right Start go up go down go left go right go right" at bounding box center [1403, 372] width 241 height 757
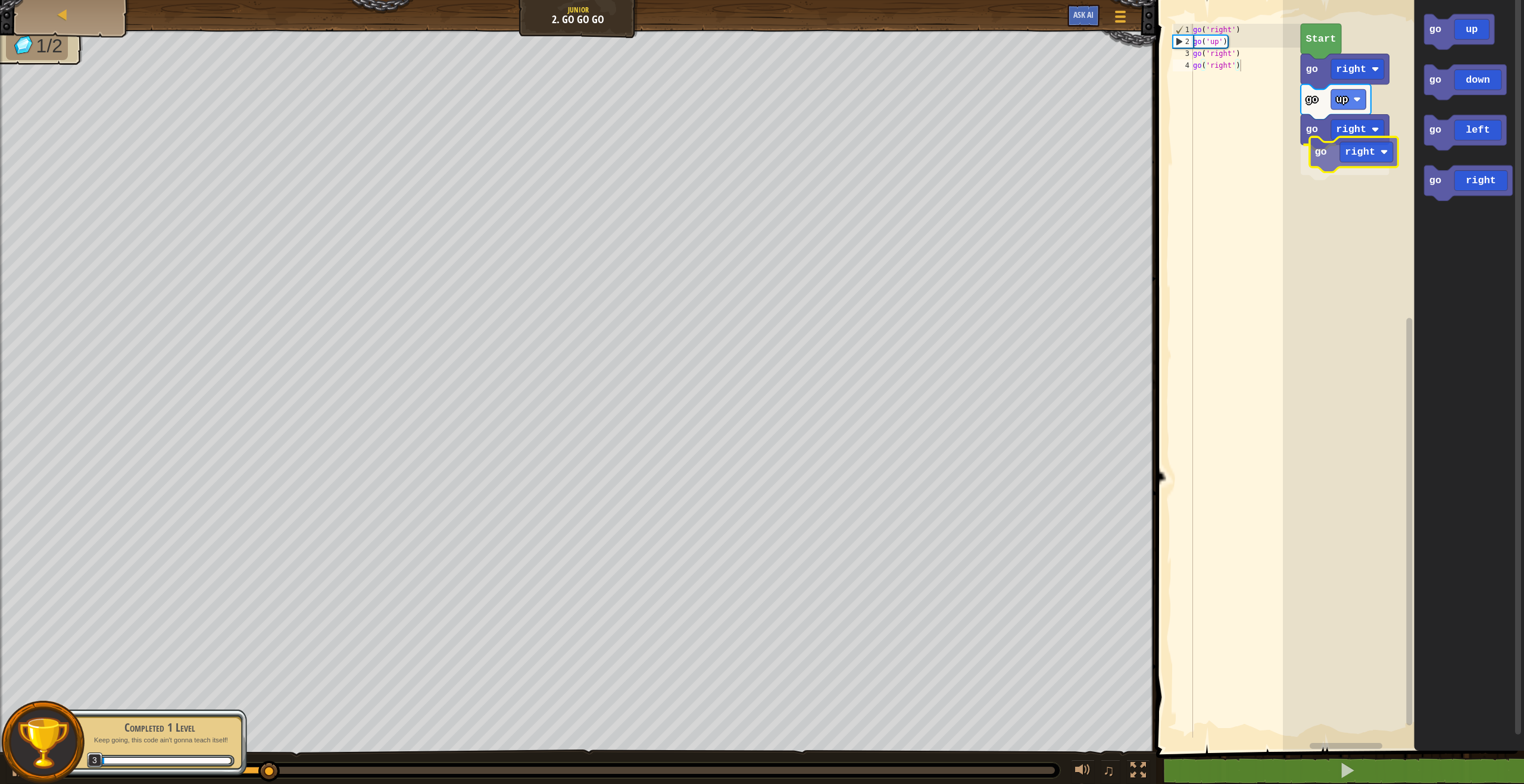
click at [1332, 151] on div "go right go up go right go right Start go up go down go left go right go right" at bounding box center [1403, 372] width 241 height 757
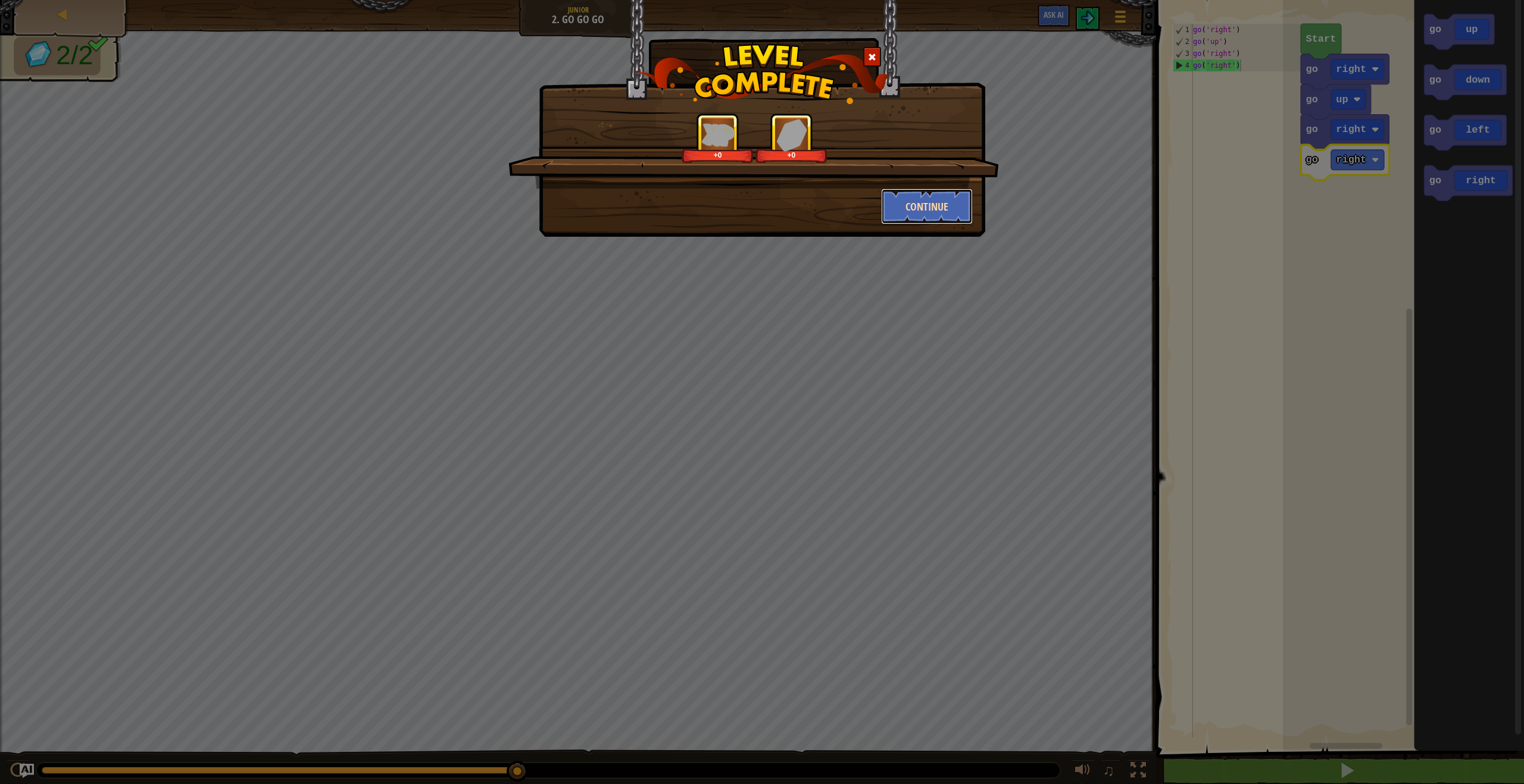
click at [932, 208] on button "Continue" at bounding box center [927, 206] width 92 height 36
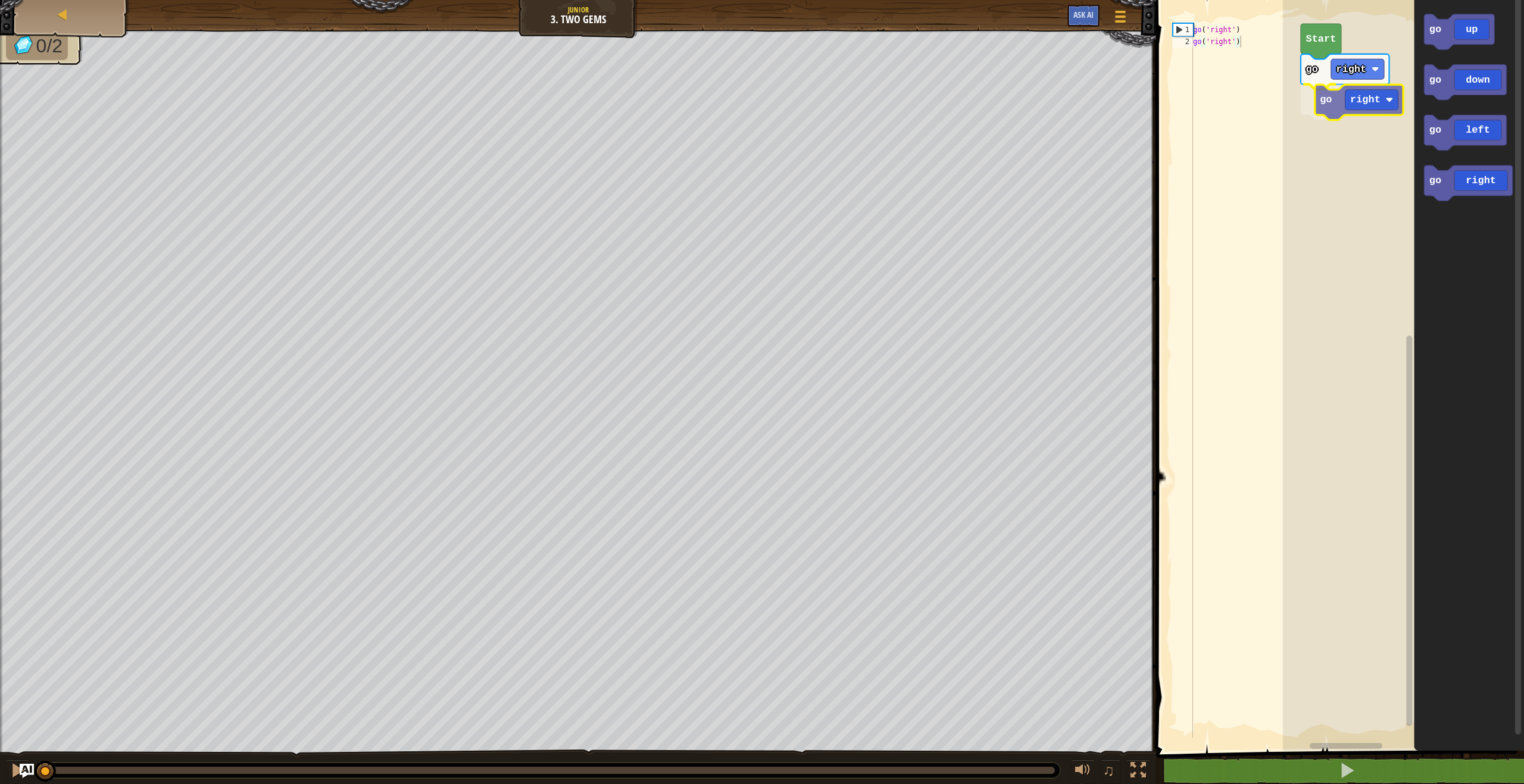
click at [1350, 95] on div "go right go right Start go up go down go left go right go right" at bounding box center [1403, 372] width 241 height 757
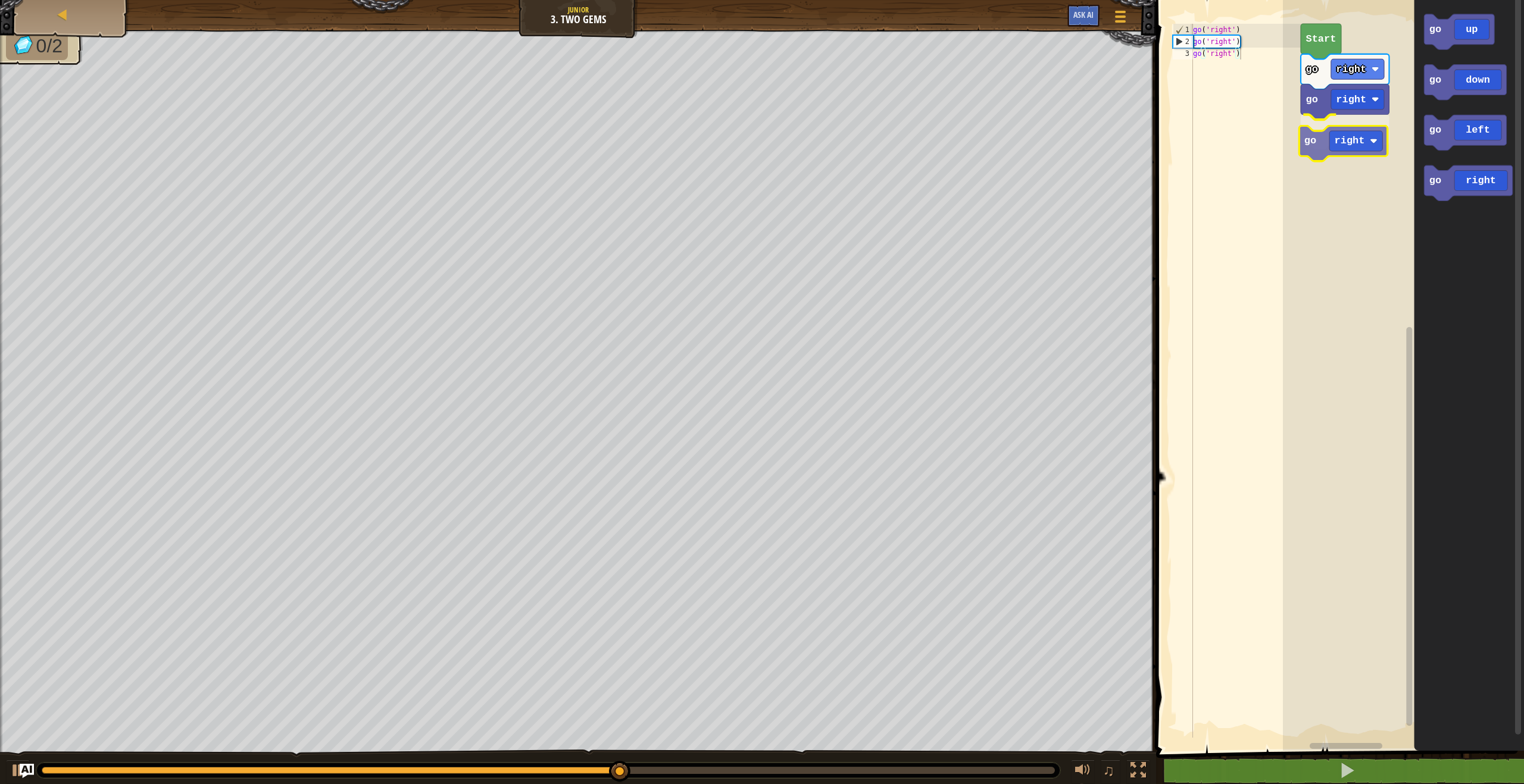
click at [1354, 145] on div "go right go right go right Start go up go down go left go right go right" at bounding box center [1403, 372] width 241 height 757
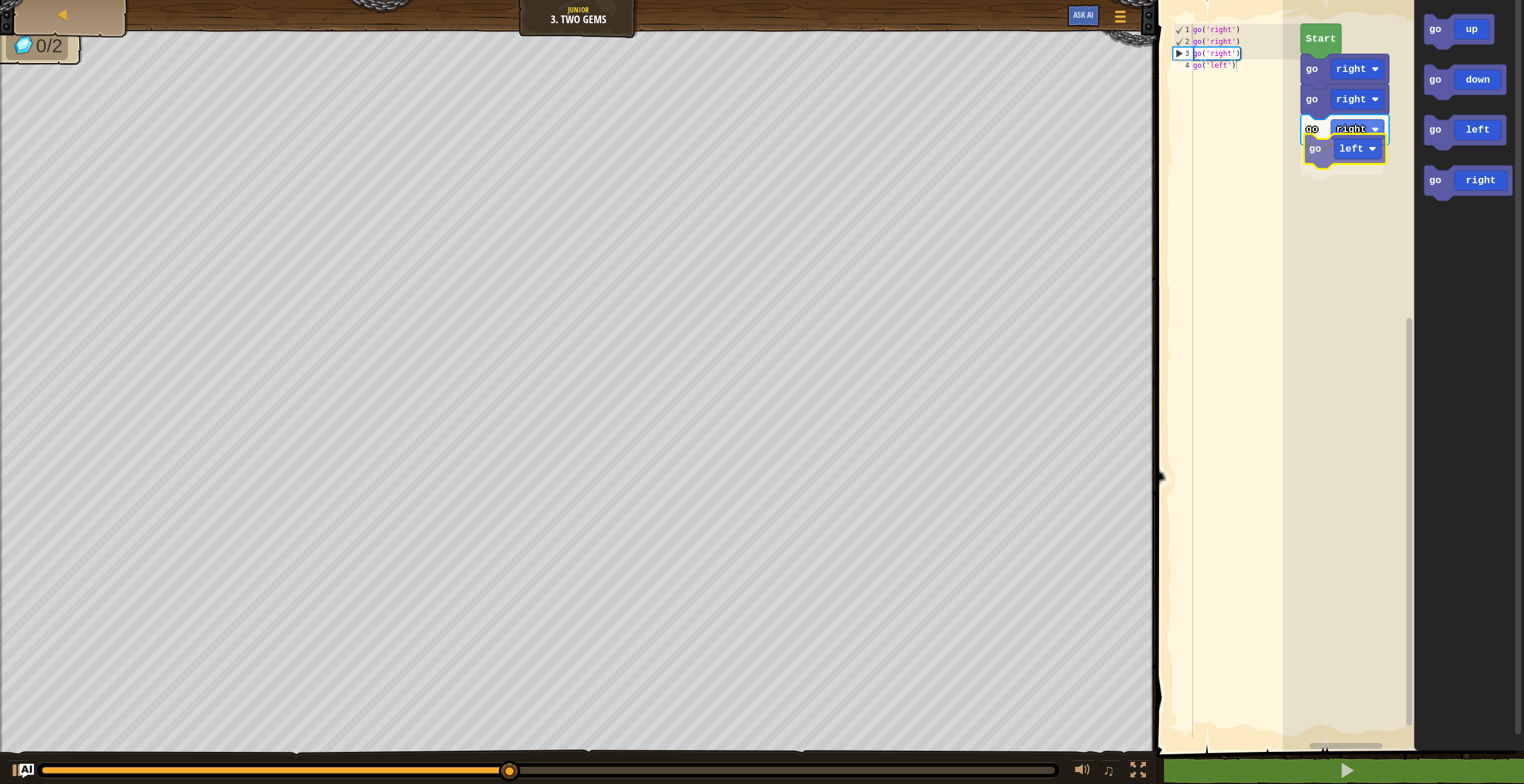
click at [1360, 145] on div "go right go right go right go left Start go up go down go left go right go left" at bounding box center [1403, 372] width 241 height 757
click at [1368, 159] on div "go right go right go right go down Start go up go down go left go right go down" at bounding box center [1403, 372] width 241 height 757
click at [1349, 195] on div "go right go right go right go down Start go up go down go left go right" at bounding box center [1403, 372] width 241 height 757
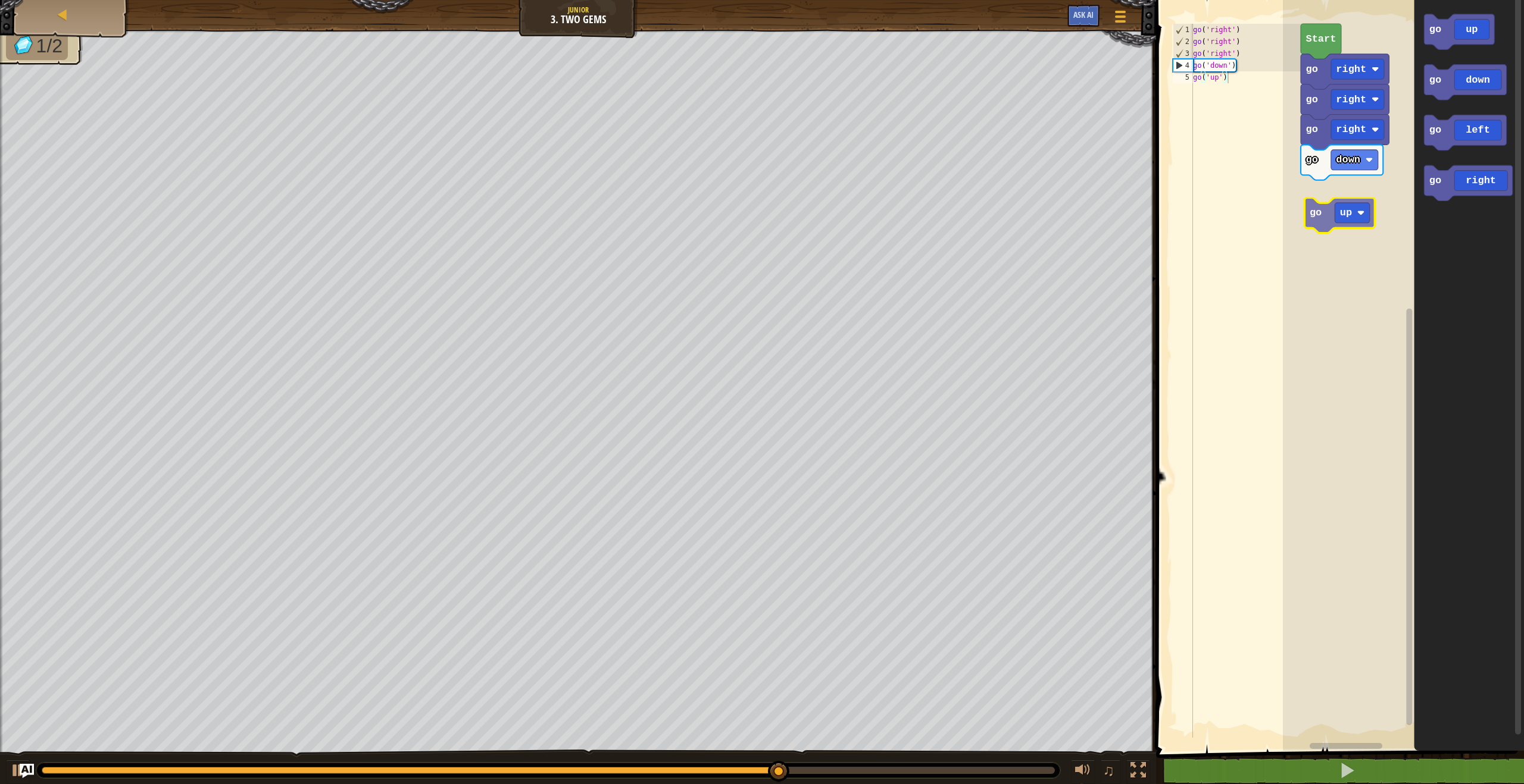
click at [1343, 221] on div "go right go right go right go down Start go up go down go left go right go up" at bounding box center [1403, 372] width 241 height 757
click at [1337, 231] on div "go right go down go up go up go right go right Start go up go down go left go r…" at bounding box center [1403, 372] width 241 height 757
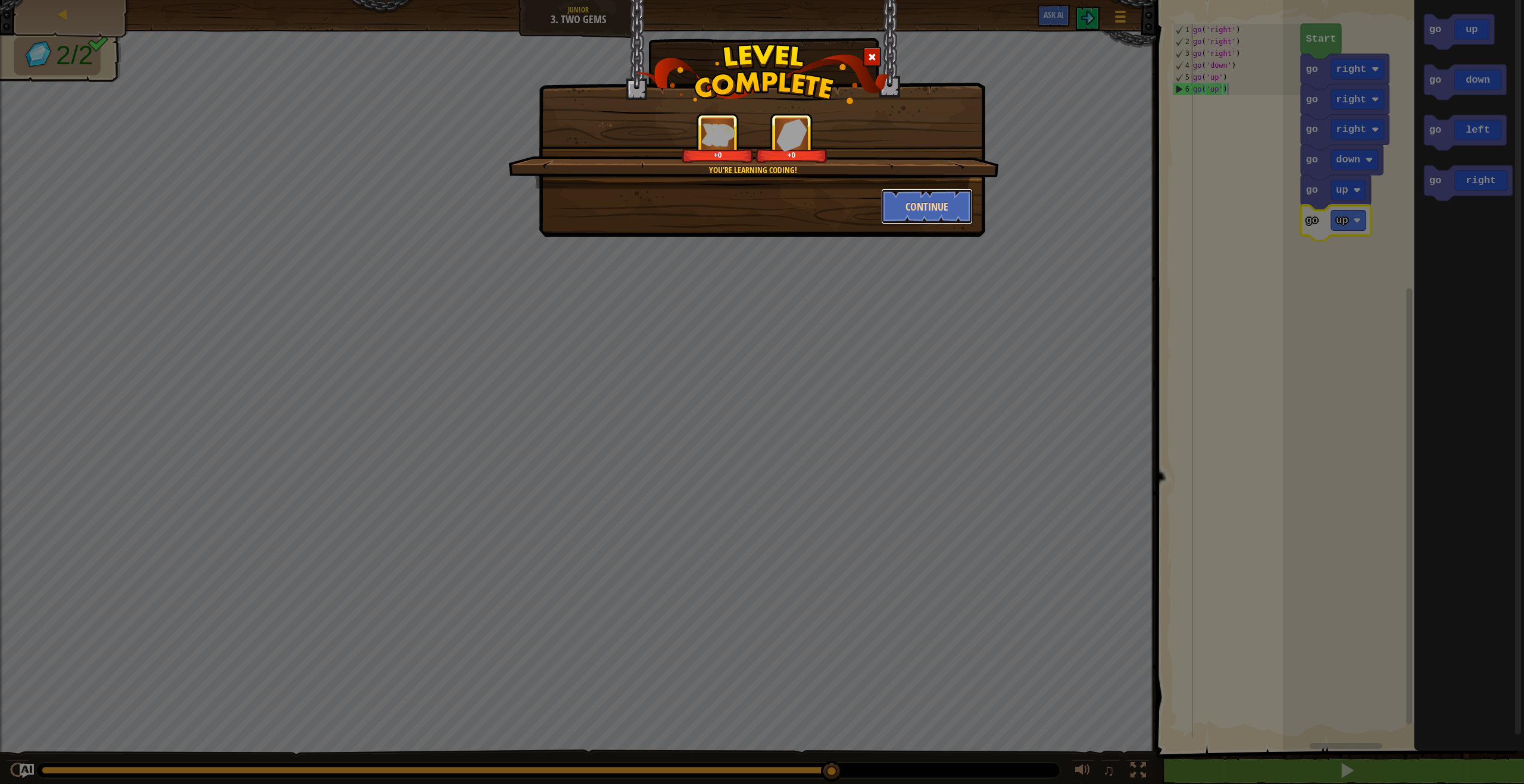
click at [929, 204] on button "Continue" at bounding box center [927, 206] width 92 height 36
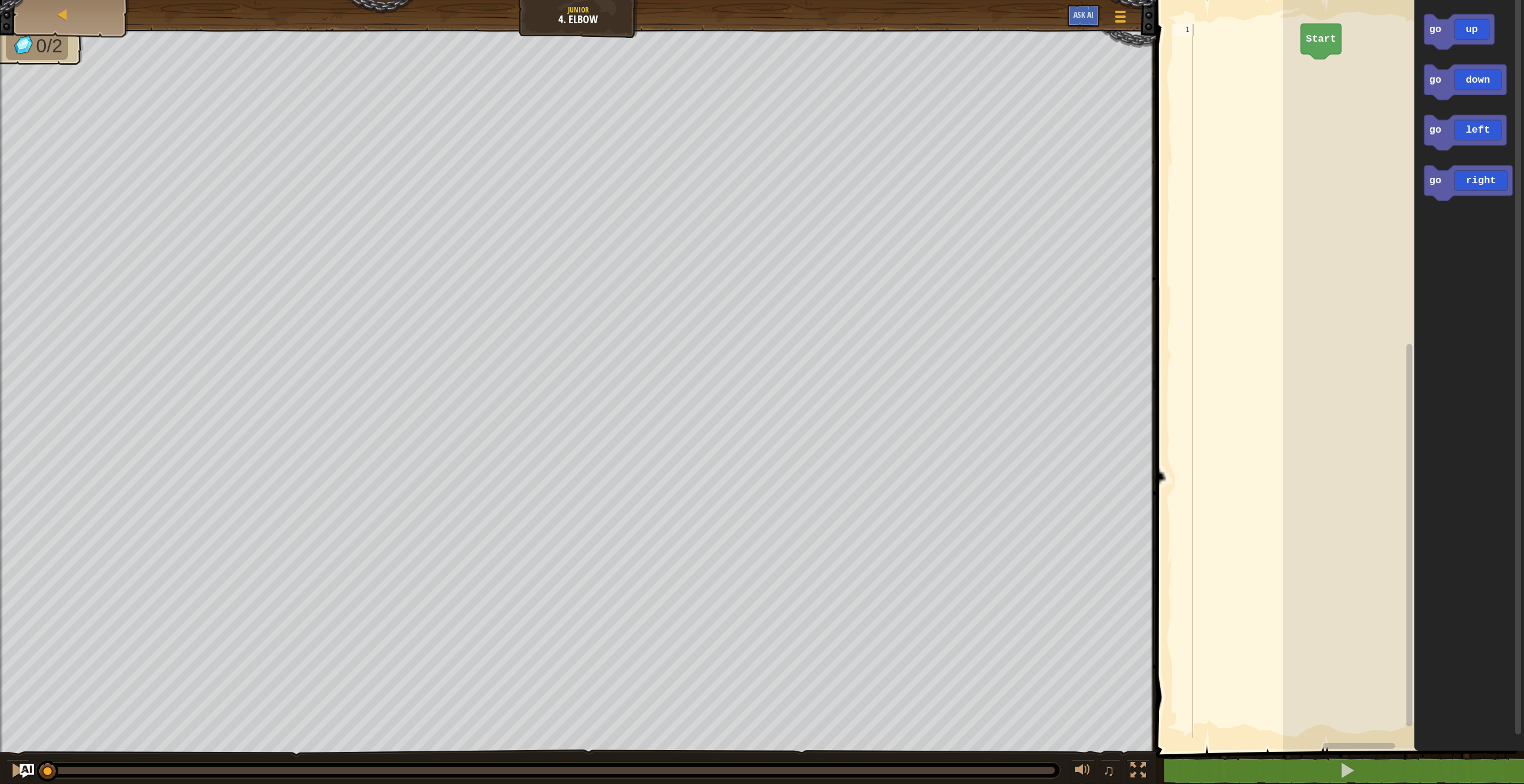
click at [1306, 42] on text "Start" at bounding box center [1321, 38] width 30 height 11
click at [1317, 69] on div "Start go up go up go down go left go right go up" at bounding box center [1403, 372] width 241 height 757
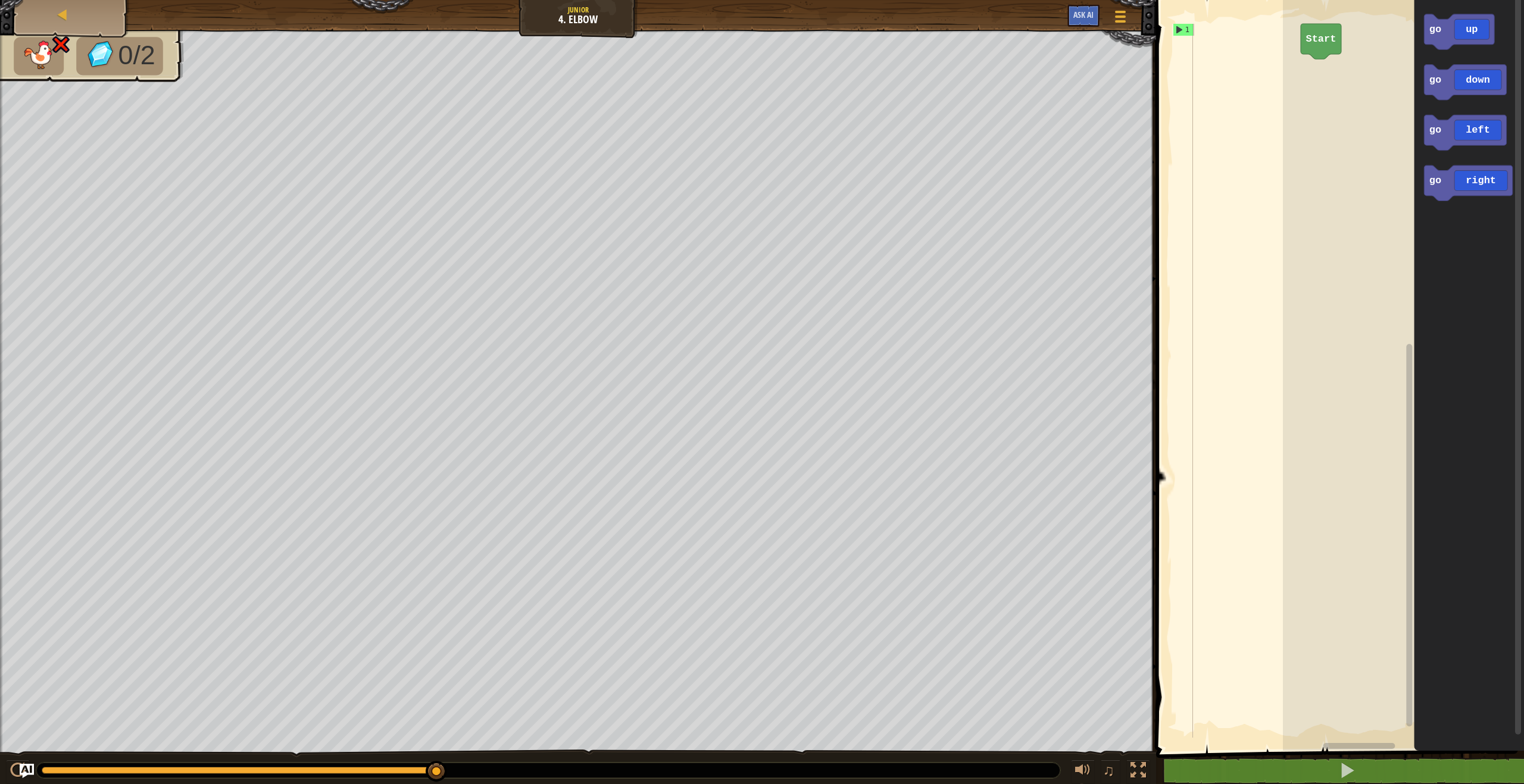
click at [1311, 44] on g "Start" at bounding box center [1321, 41] width 41 height 35
click at [1346, 99] on div "Start go down go up go down go left go right go down" at bounding box center [1403, 372] width 241 height 757
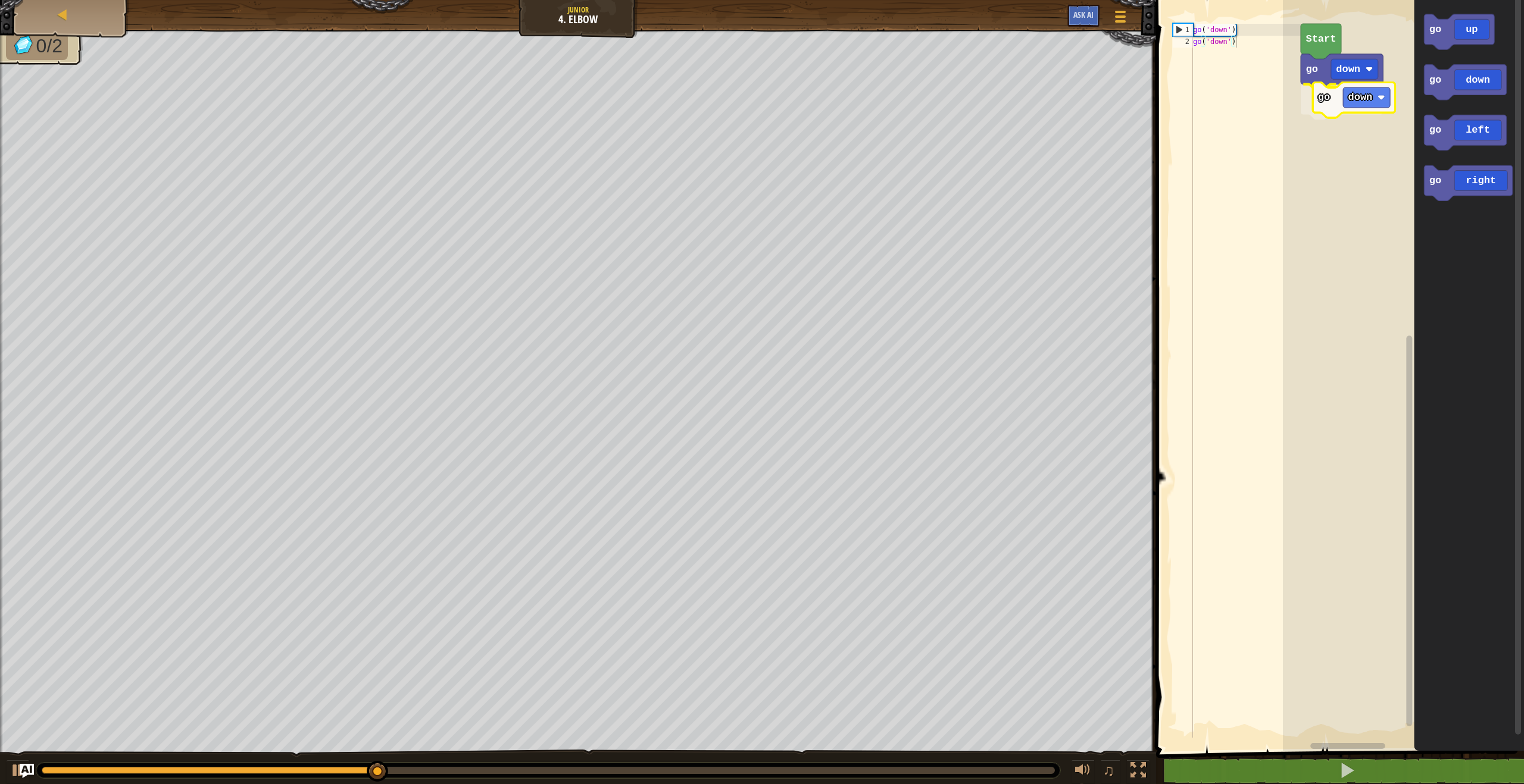
click at [1378, 96] on div "go down go down Start go up go down go left go right go down" at bounding box center [1403, 372] width 241 height 757
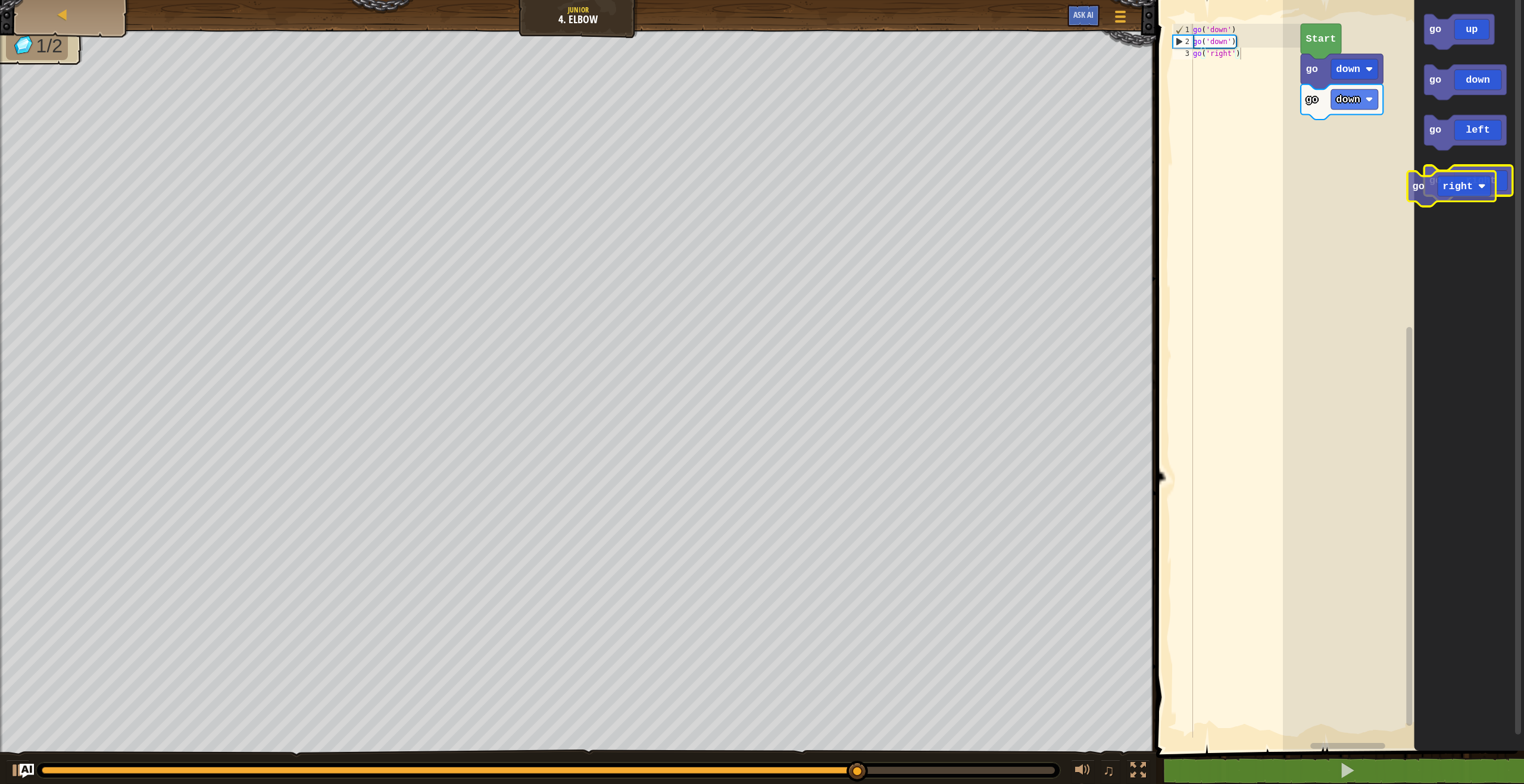
click at [1443, 188] on icon "Blockly Workspace" at bounding box center [1468, 183] width 88 height 35
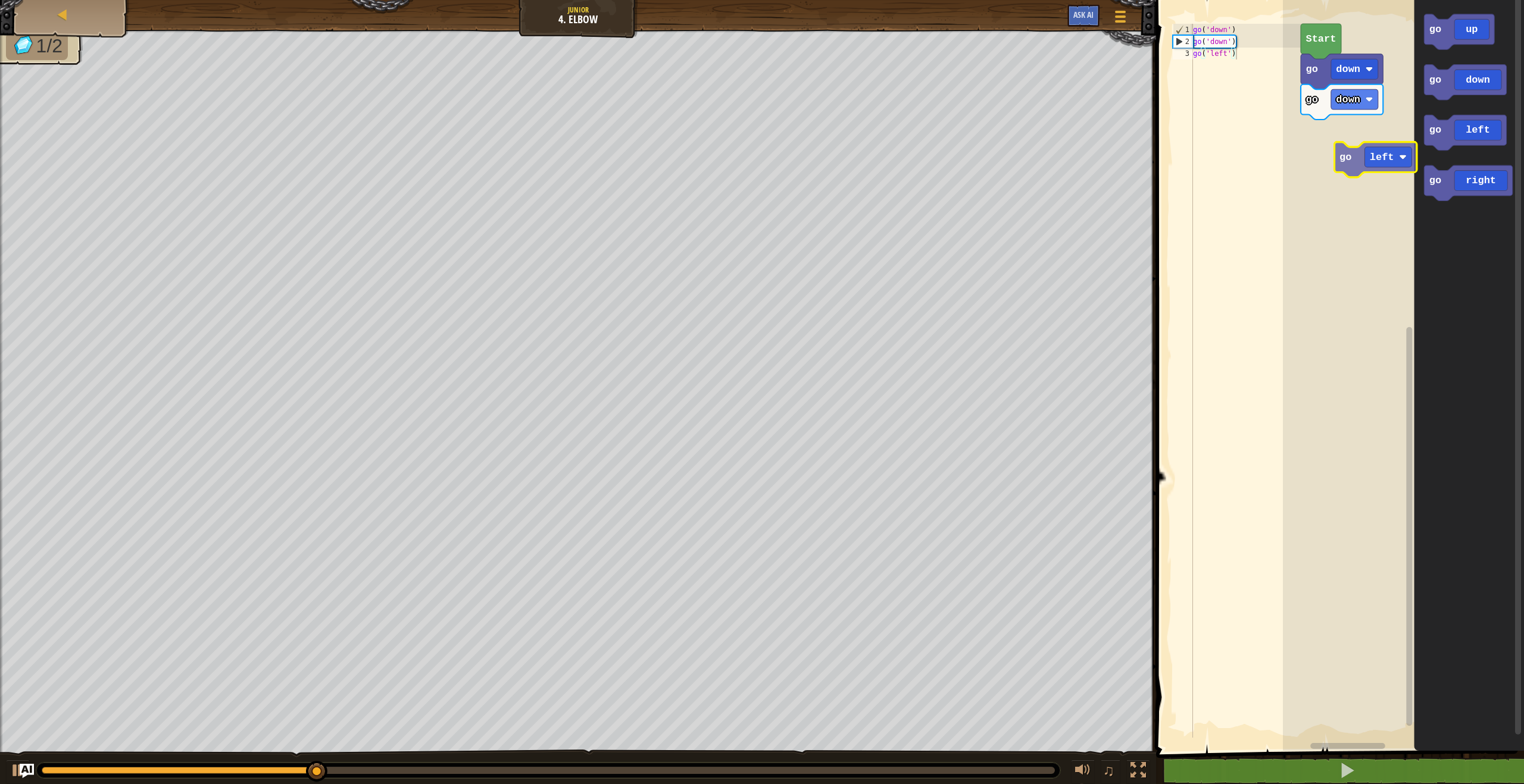
click at [1352, 148] on div "go down go down Start go up go down go left go right go left" at bounding box center [1403, 372] width 241 height 757
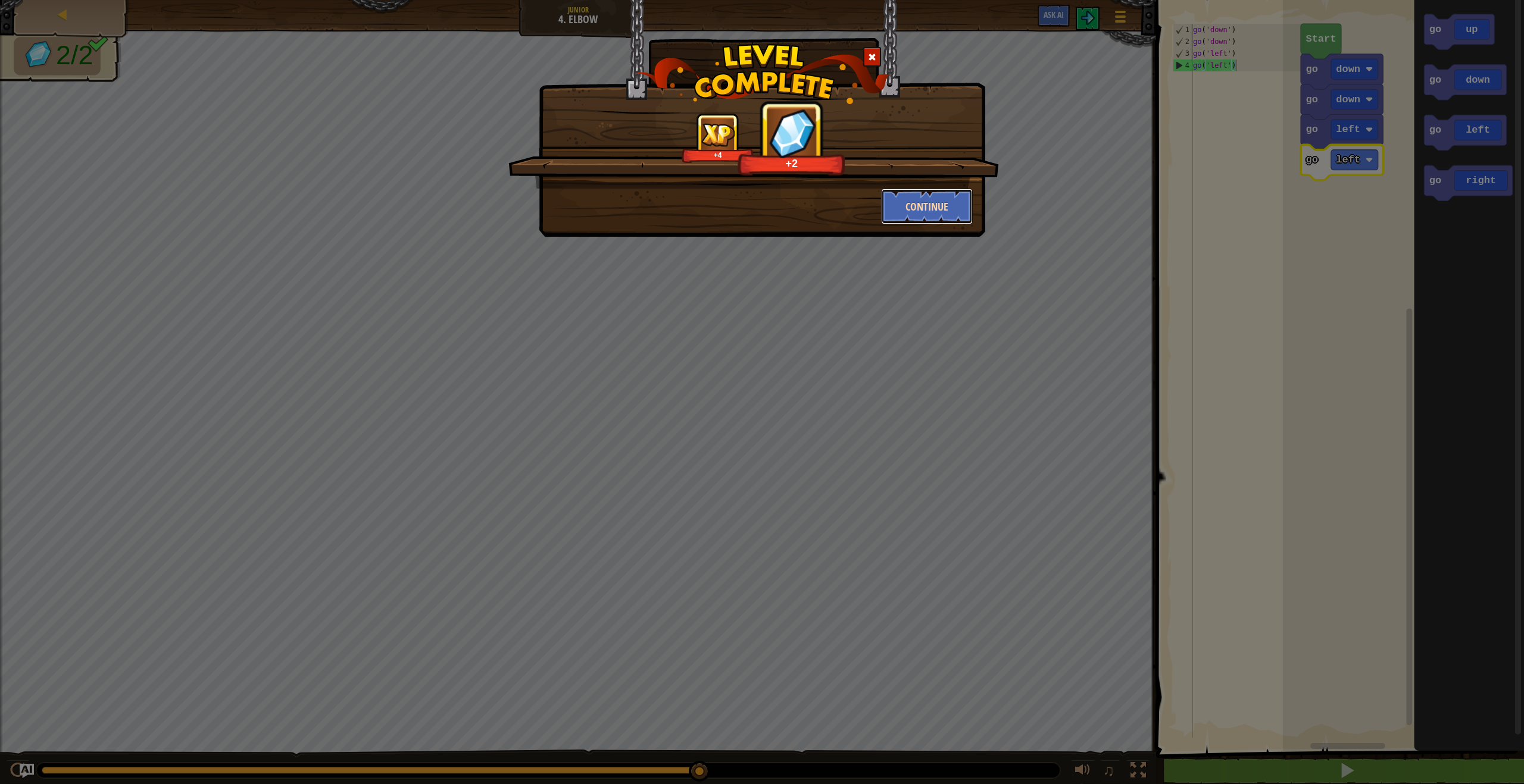
click at [930, 212] on button "Continue" at bounding box center [927, 206] width 92 height 36
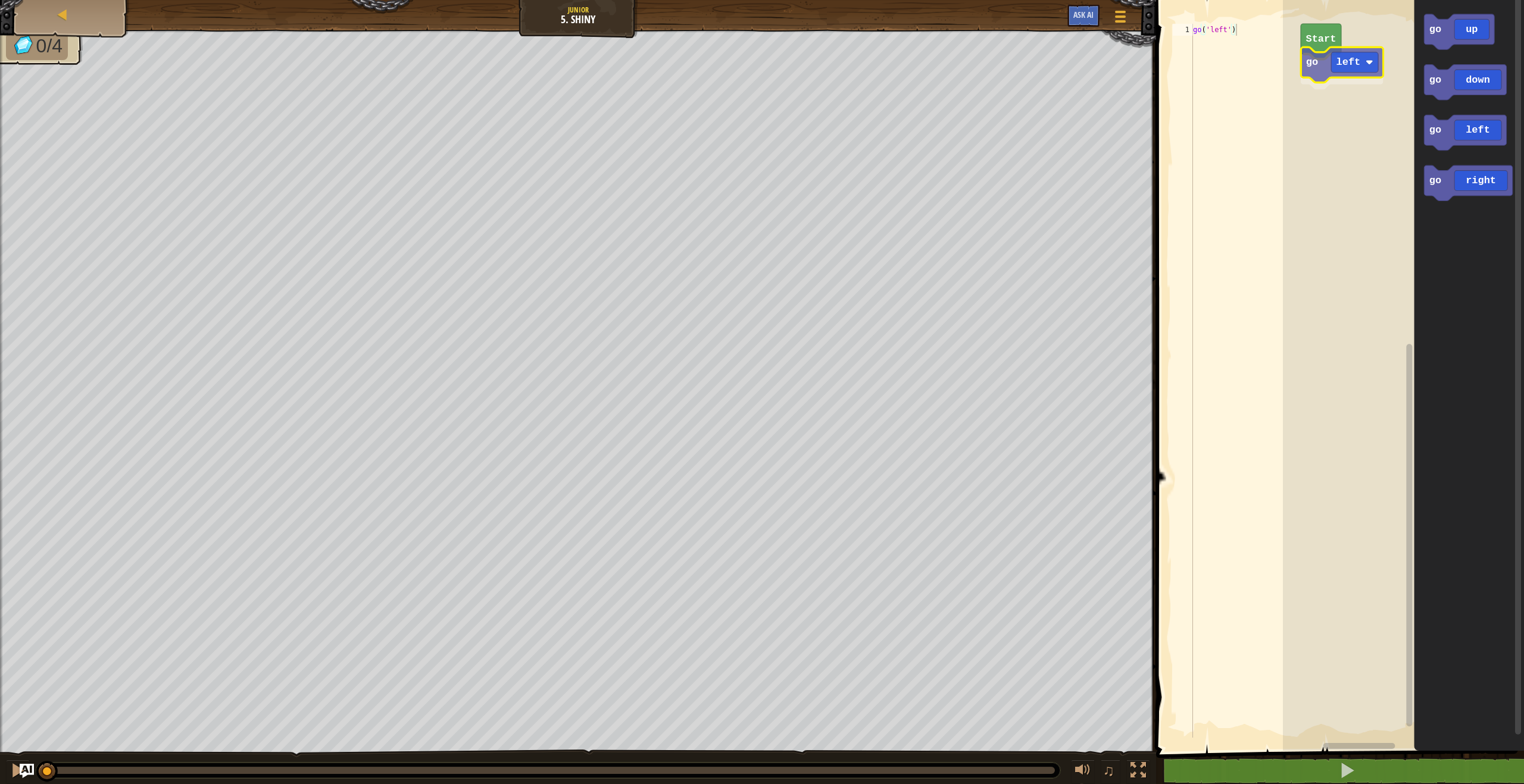
click at [1351, 83] on div "Start go left go up go down go left go right go left" at bounding box center [1403, 372] width 241 height 757
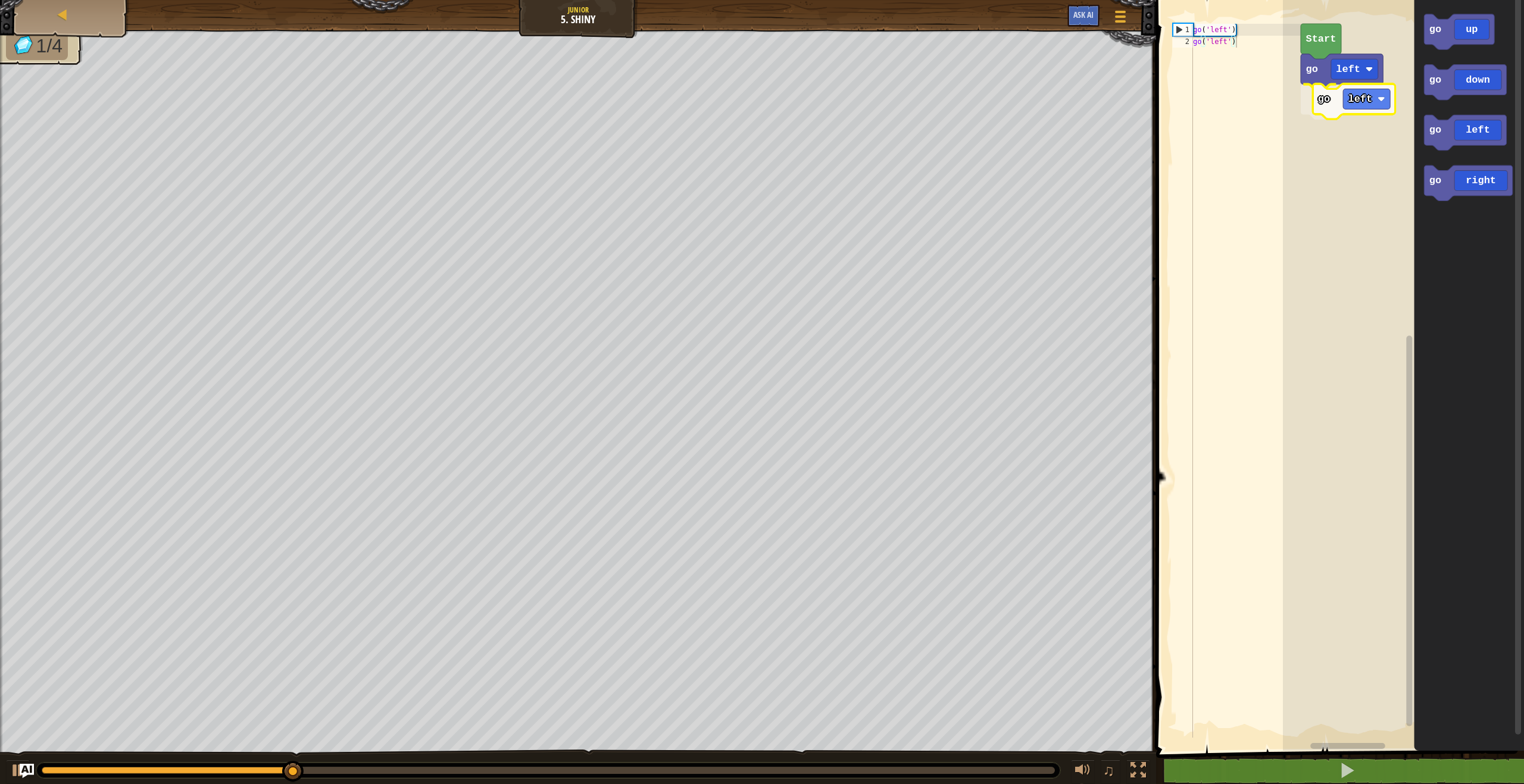
click at [1362, 108] on div "go left go left Start go up go down go left go right go left" at bounding box center [1403, 372] width 241 height 757
click at [1349, 149] on div "go left go left go down Start go up go down go left go right go down" at bounding box center [1403, 372] width 241 height 757
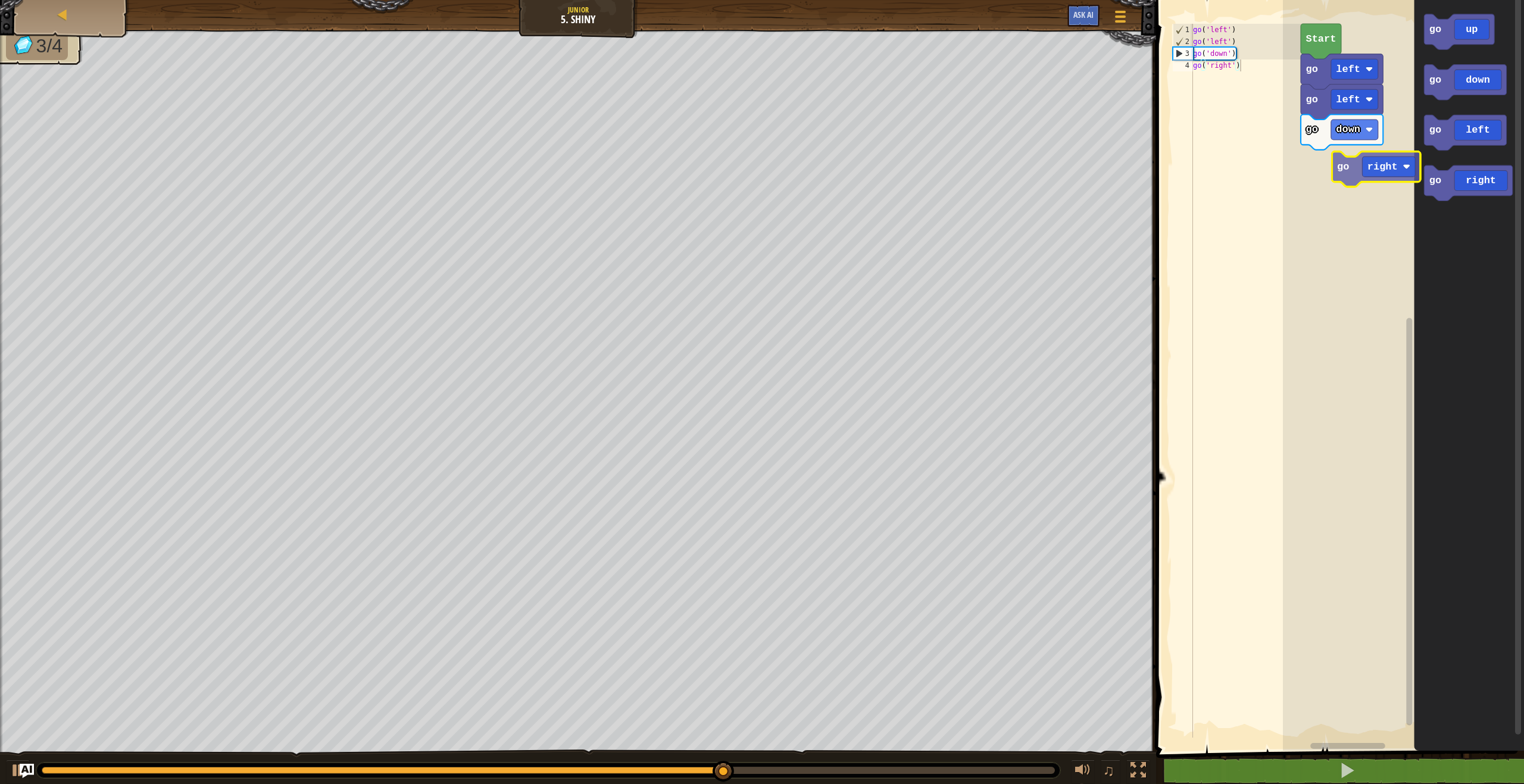
click at [1352, 152] on div "go left go left go down Start go up go down go left go right go right" at bounding box center [1403, 372] width 241 height 757
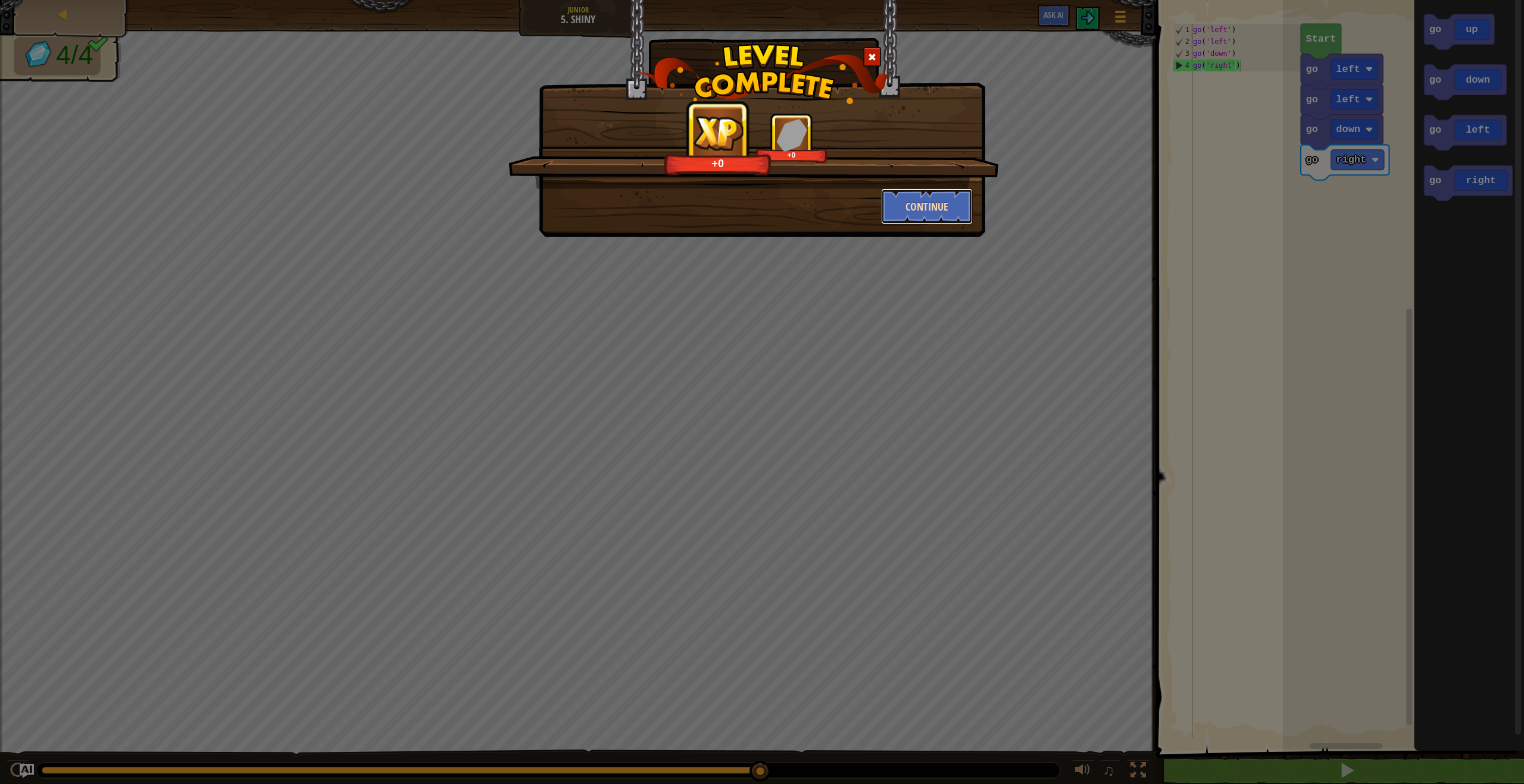
click at [955, 206] on button "Continue" at bounding box center [927, 206] width 92 height 36
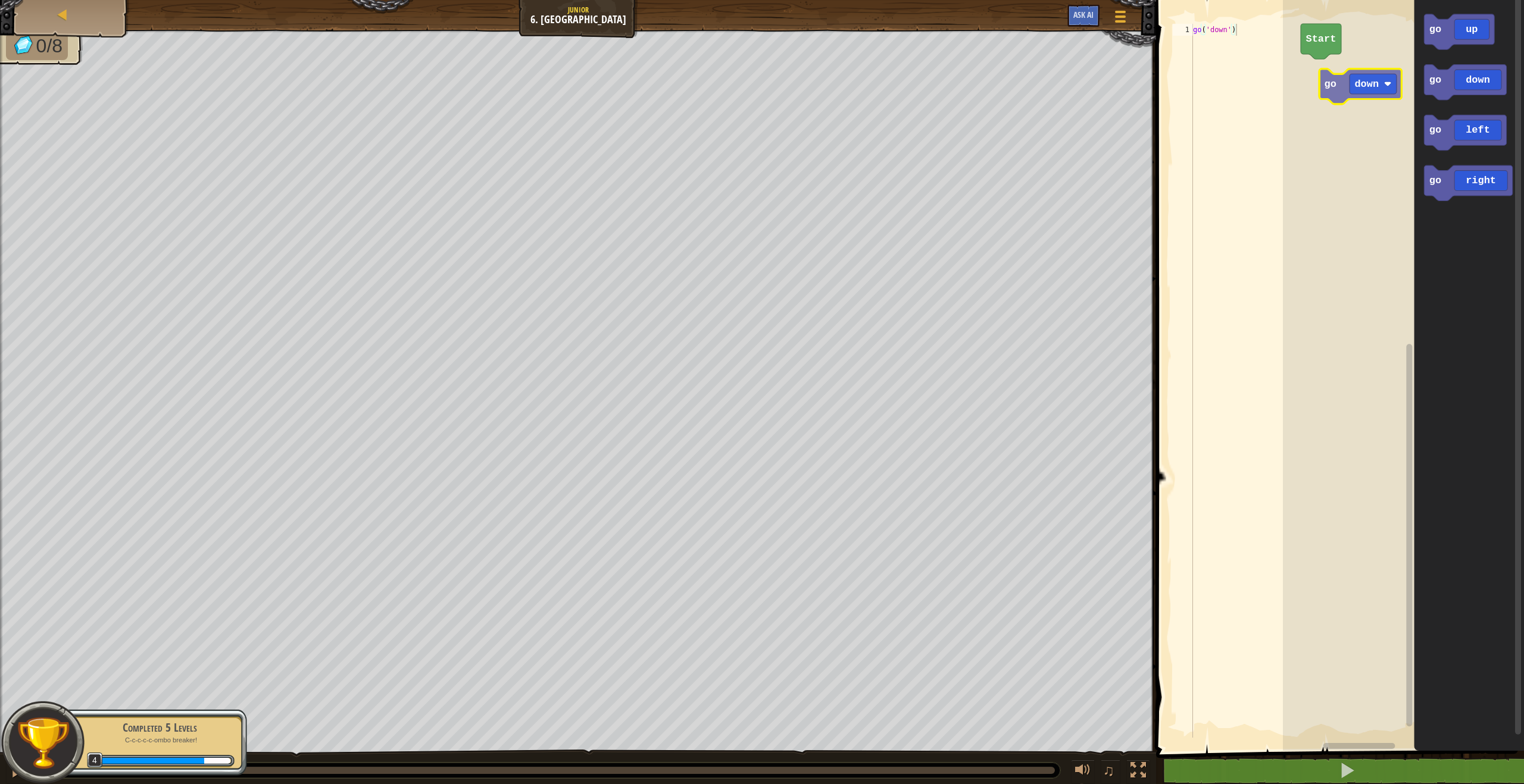
click at [1358, 81] on div "Start go up go down go left go right go down" at bounding box center [1403, 372] width 241 height 757
click at [1330, 98] on div "go down go left Start go up go down go left go right go left" at bounding box center [1403, 372] width 241 height 757
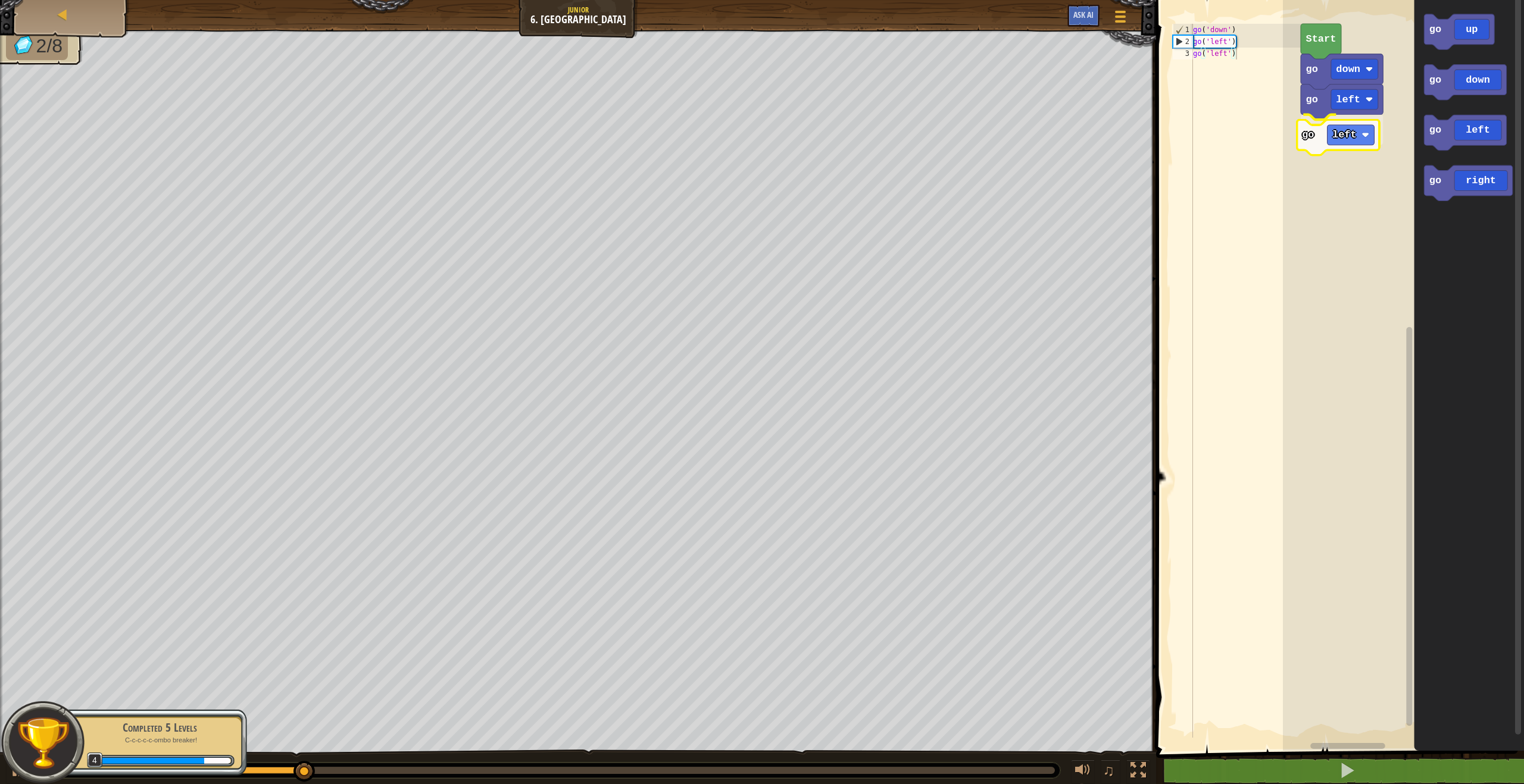
click at [1319, 139] on div "go down go left go left Start go up go down go left go right go left" at bounding box center [1403, 372] width 241 height 757
click at [1361, 166] on div "go down go left go left Start go up go down go left go right go up" at bounding box center [1403, 372] width 241 height 757
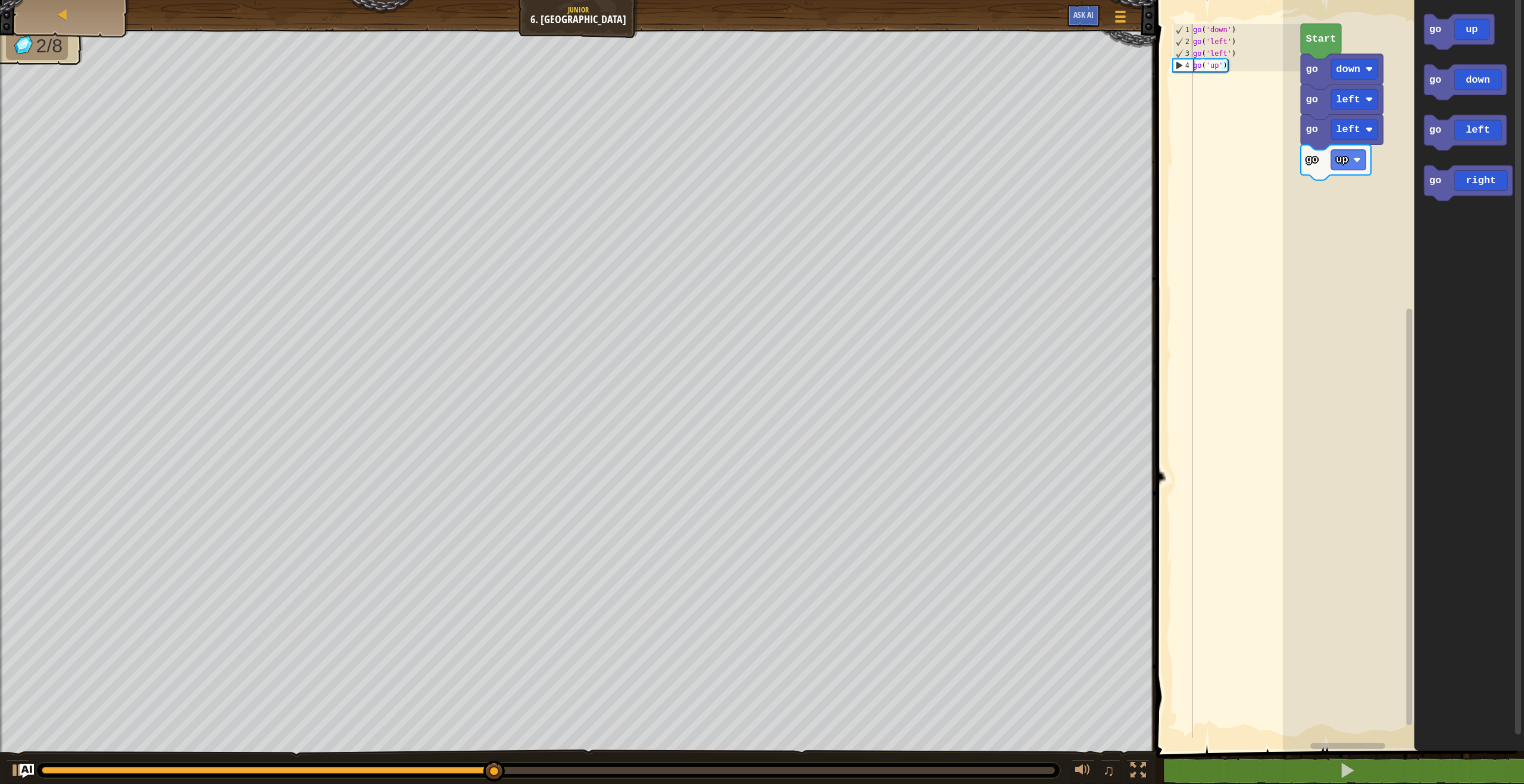
click at [1375, 194] on div "go up go left go left go down Start go up go down go left go right" at bounding box center [1403, 372] width 241 height 757
click at [1335, 190] on div "go up go left go left go down Start go up go down go left go right go up" at bounding box center [1403, 372] width 241 height 757
click at [1344, 241] on div "go left go up go up go left go down Start go up go down go left go right go up" at bounding box center [1403, 372] width 241 height 757
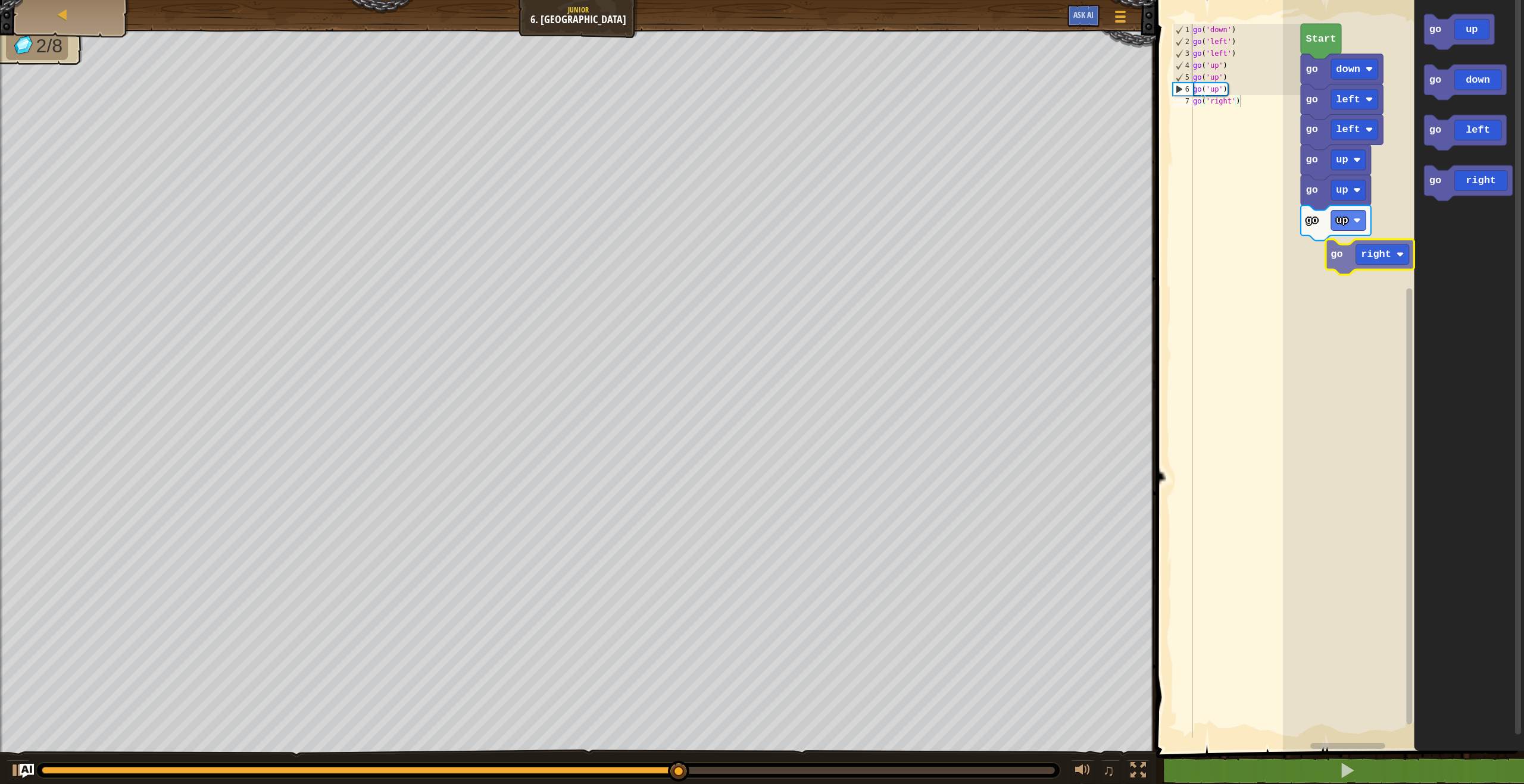
click at [1348, 256] on div "go up go up go up go left go left go down Start go up go down go left go right …" at bounding box center [1403, 372] width 241 height 757
click at [1463, 201] on icon "Blockly Workspace" at bounding box center [1469, 372] width 110 height 757
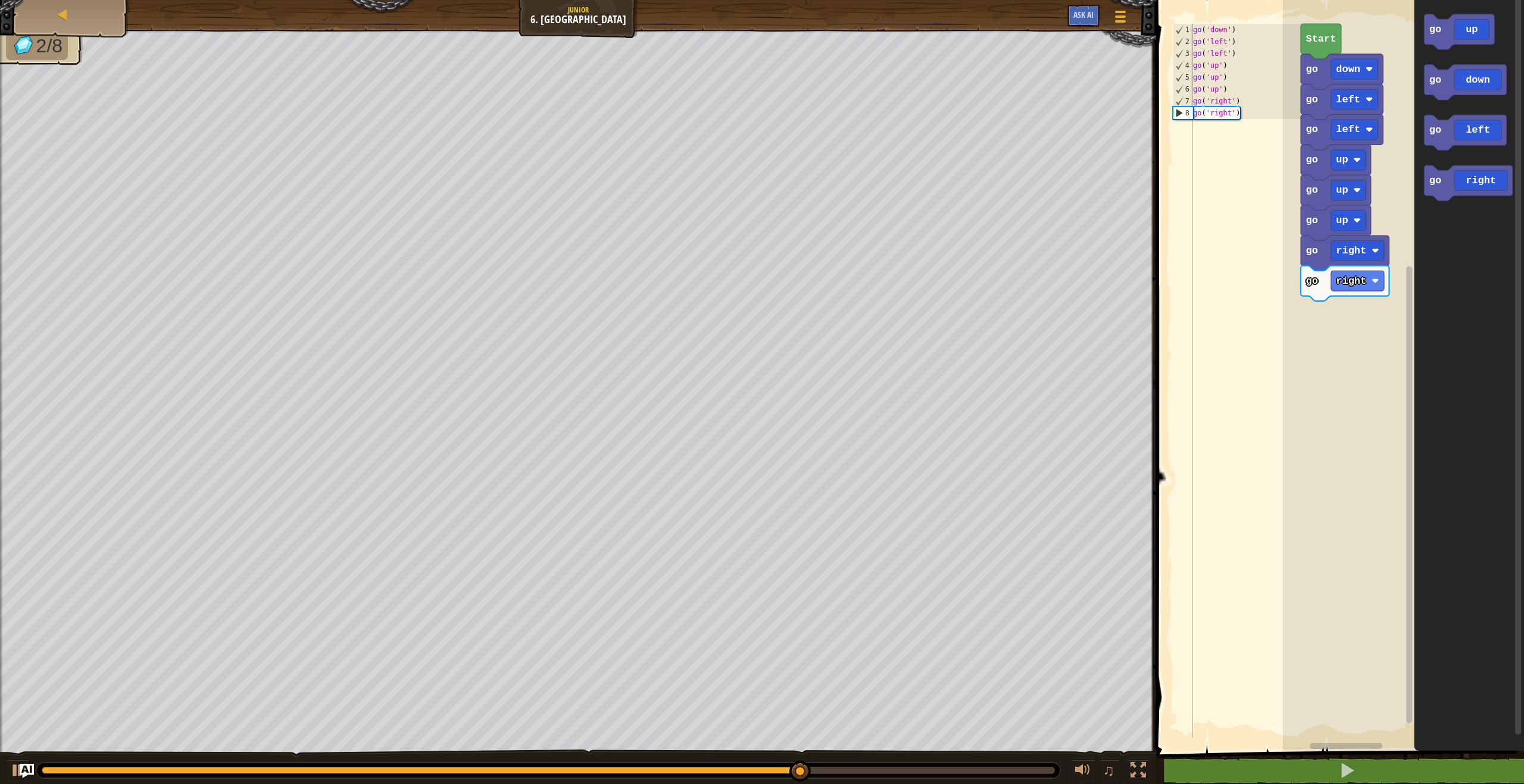
click at [1332, 305] on div "go up go right go right go up go up go left go left go down Start go up go down…" at bounding box center [1403, 372] width 241 height 757
click at [1352, 309] on div "go up go right go right go right go up go up go left go left go down Start go u…" at bounding box center [1403, 372] width 241 height 757
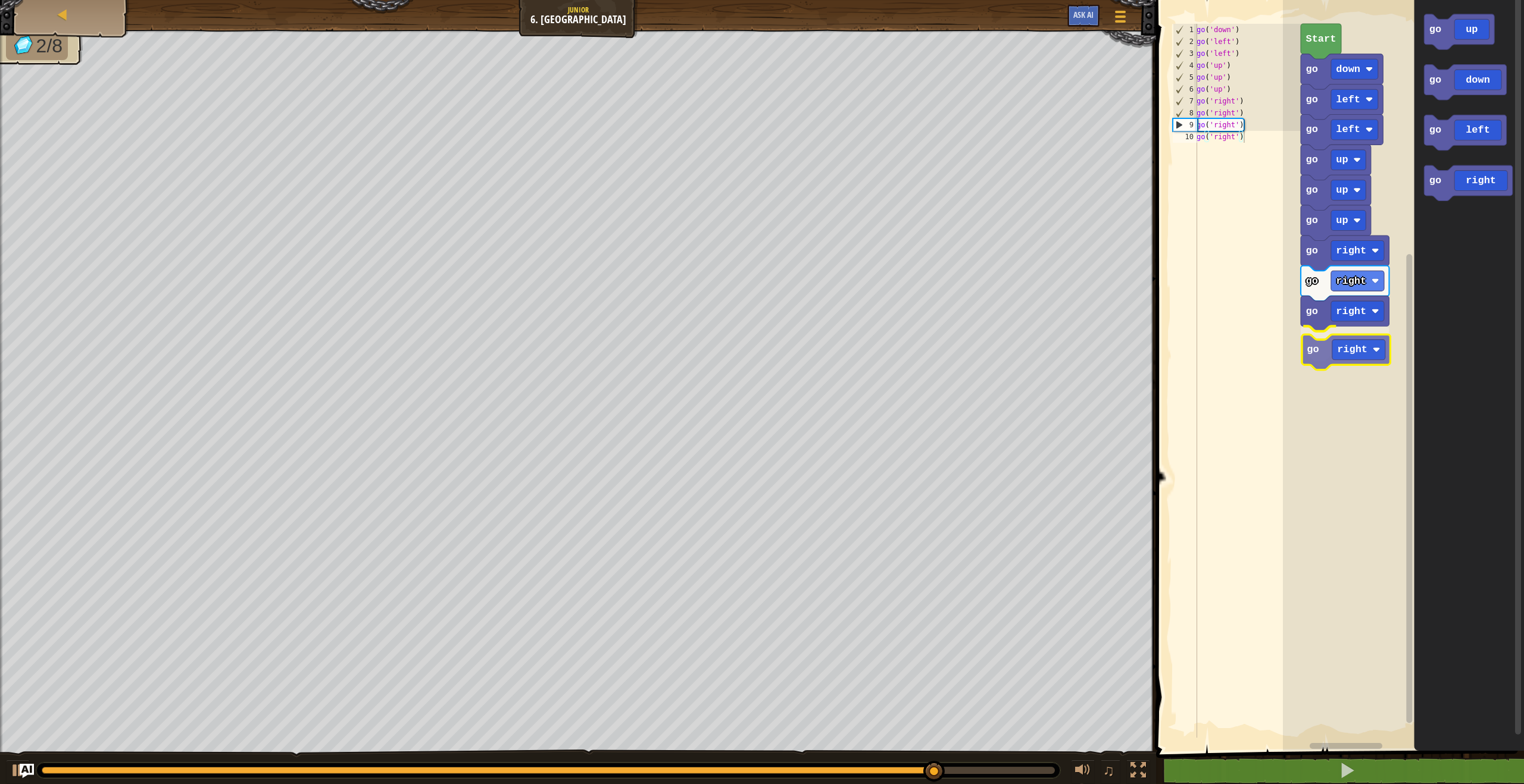
click at [1338, 359] on div "go up go right go right go right go right go up go up go left go left go down S…" at bounding box center [1403, 372] width 241 height 757
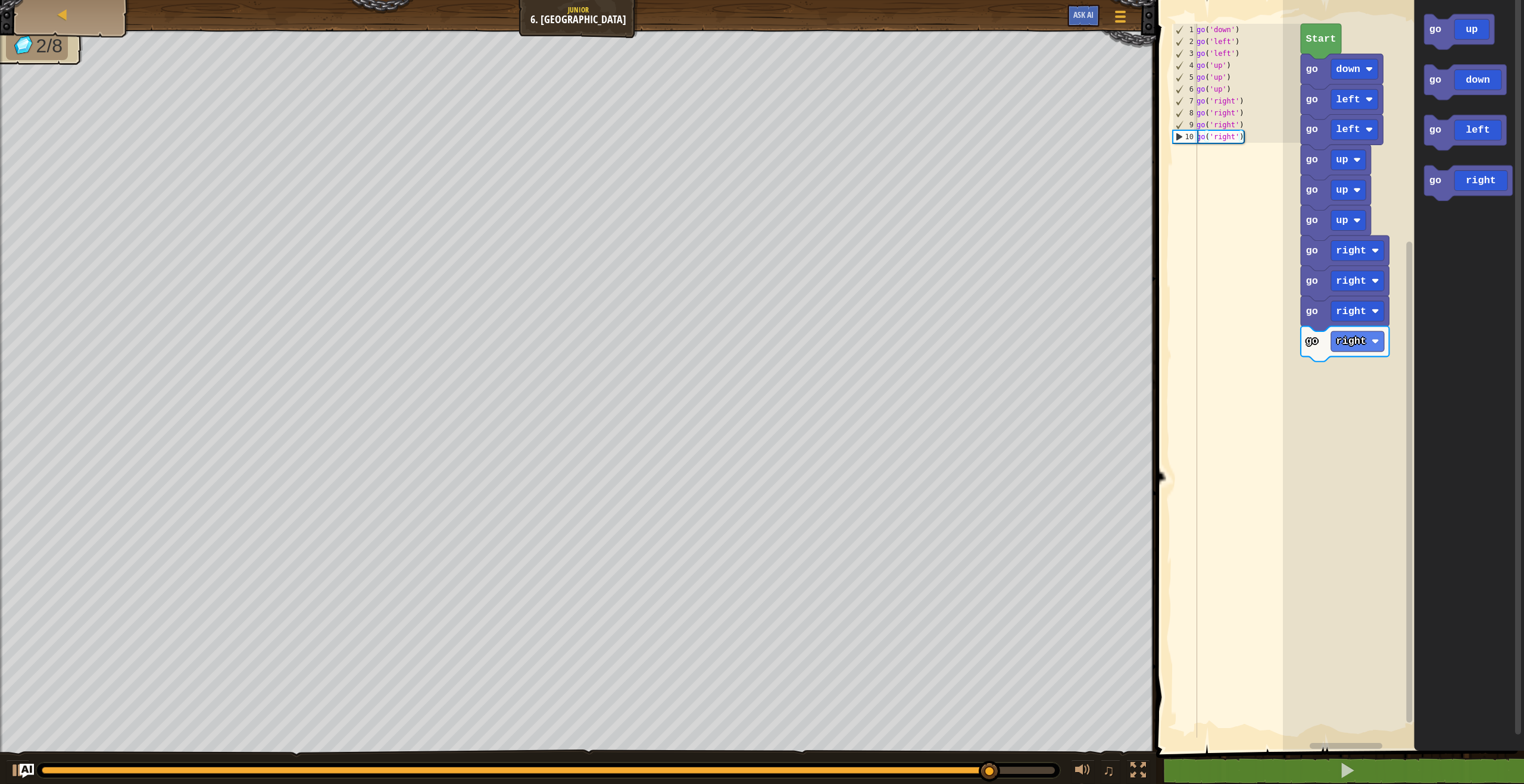
click at [1360, 361] on div "go up go right go right go right go right go up go up go left go left go down S…" at bounding box center [1403, 372] width 241 height 757
click at [1372, 331] on div "go up go right go right go right go right go up go up go left go left go down S…" at bounding box center [1403, 372] width 241 height 757
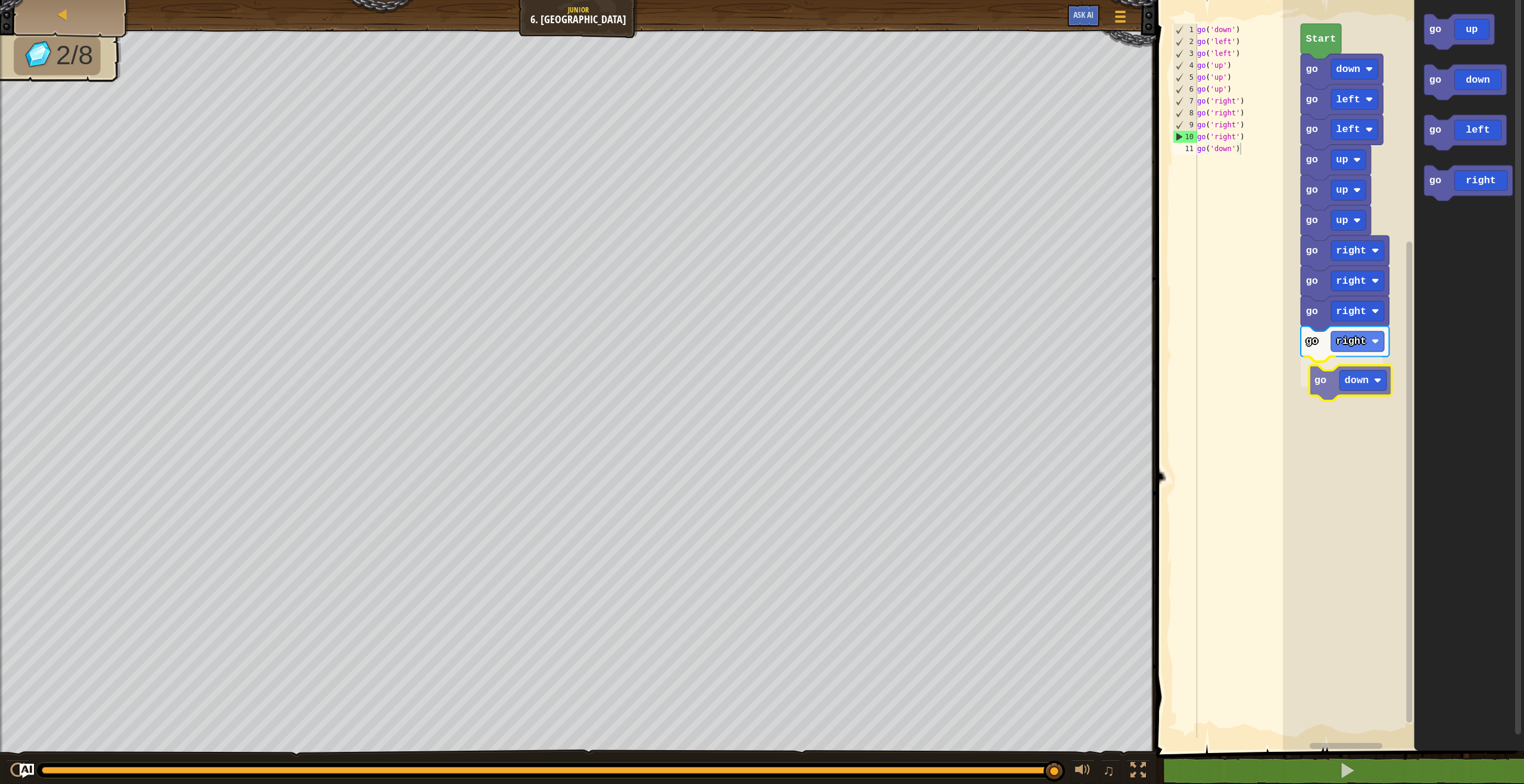
click at [1342, 379] on div "go up go right go right go right go right go down go up go up go left go left g…" at bounding box center [1403, 372] width 241 height 757
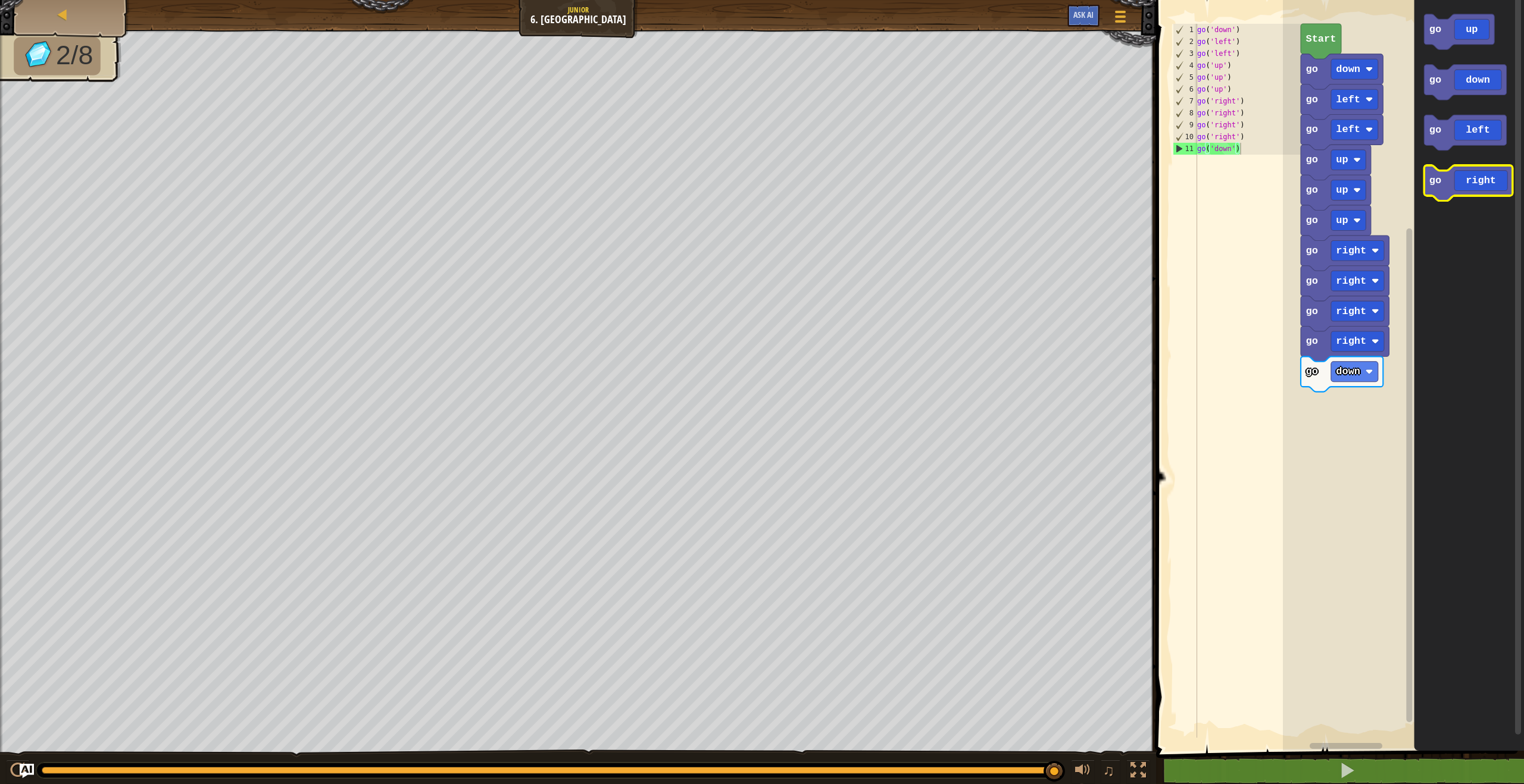
click at [1474, 175] on icon "Blockly Workspace" at bounding box center [1468, 183] width 88 height 35
click at [1479, 371] on icon "Blockly Workspace" at bounding box center [1469, 372] width 110 height 757
click at [1445, 141] on icon "Blockly Workspace" at bounding box center [1465, 132] width 82 height 35
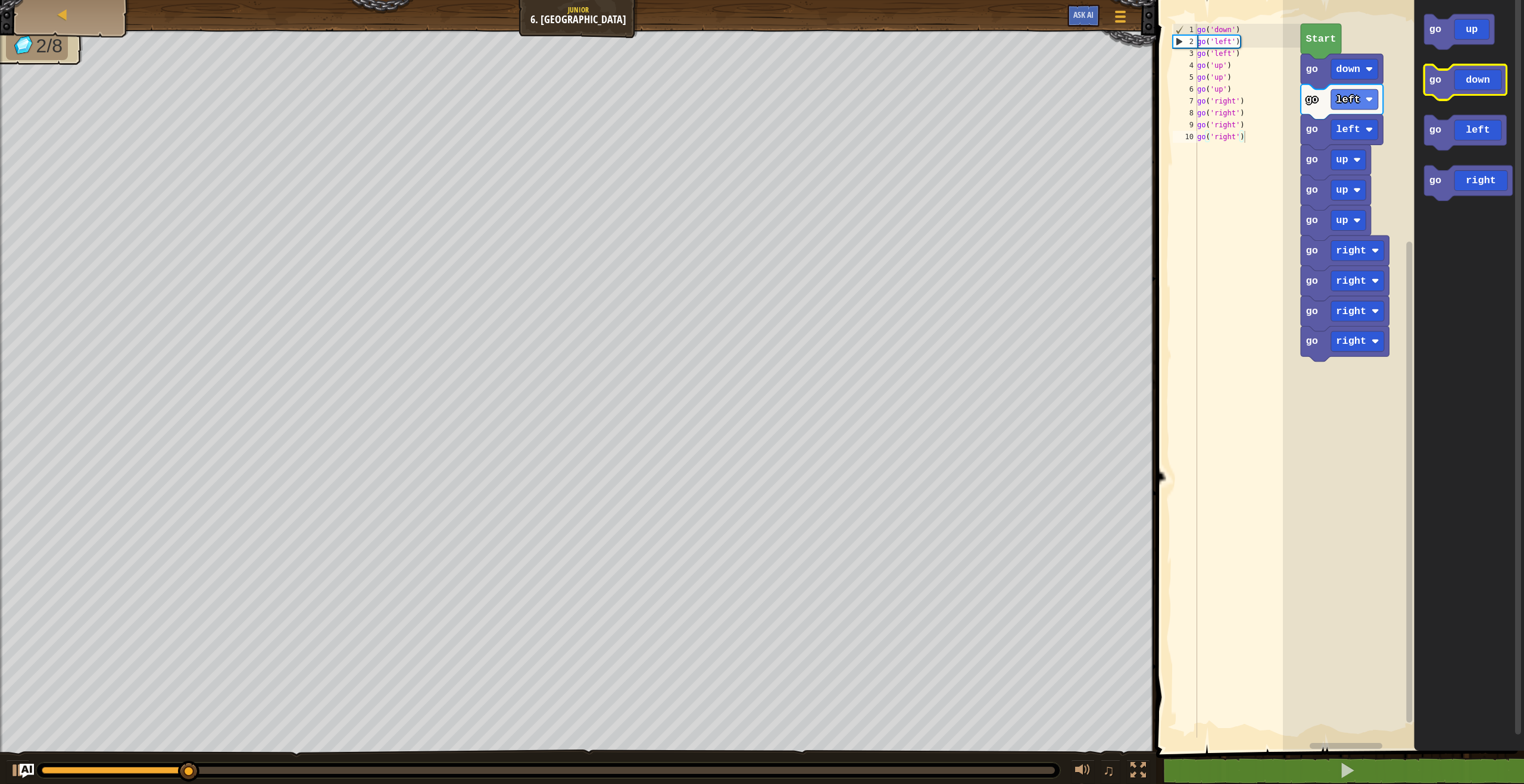
click at [1466, 82] on icon "Blockly Workspace" at bounding box center [1465, 82] width 82 height 35
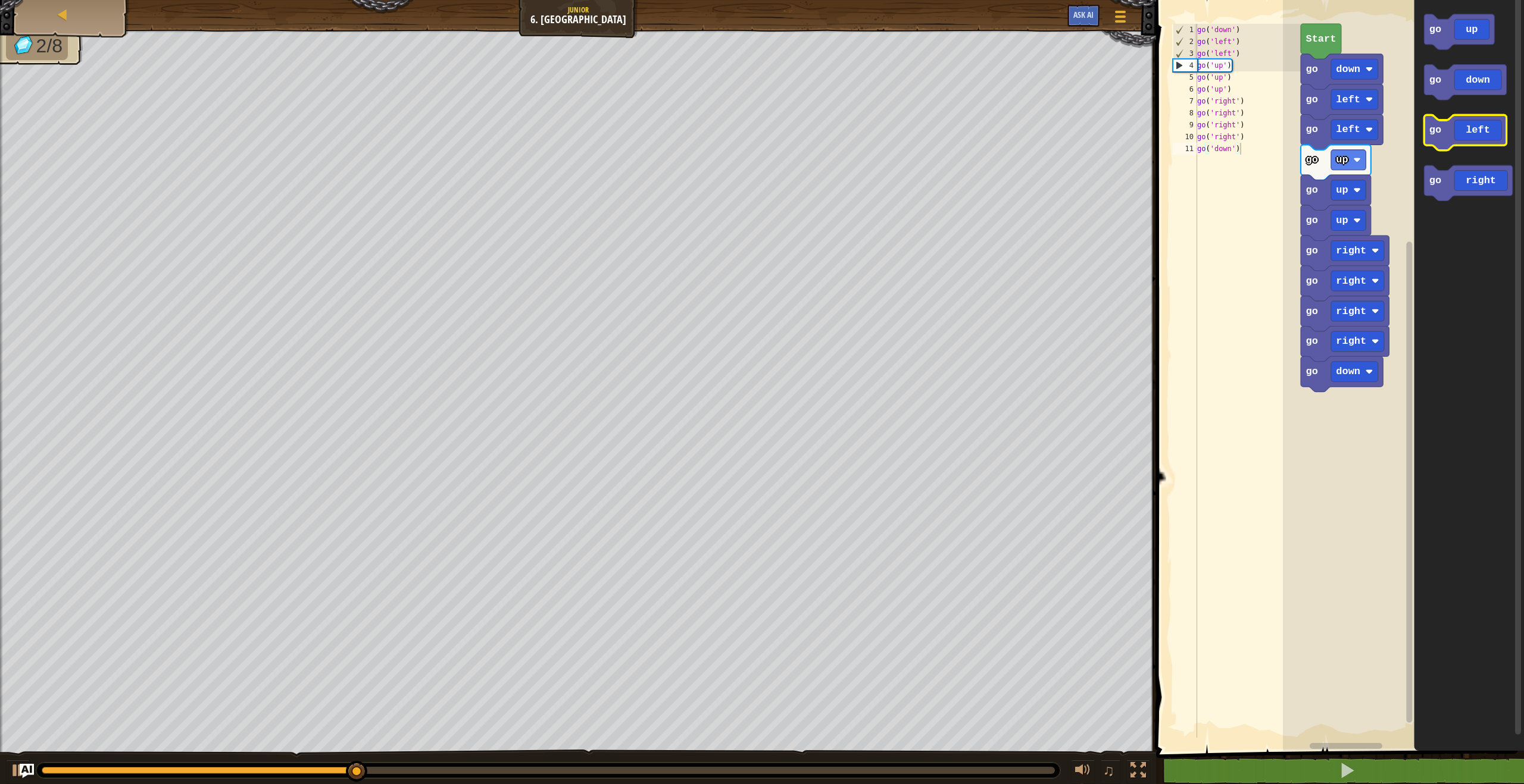
click at [1461, 129] on icon "Blockly Workspace" at bounding box center [1465, 132] width 82 height 35
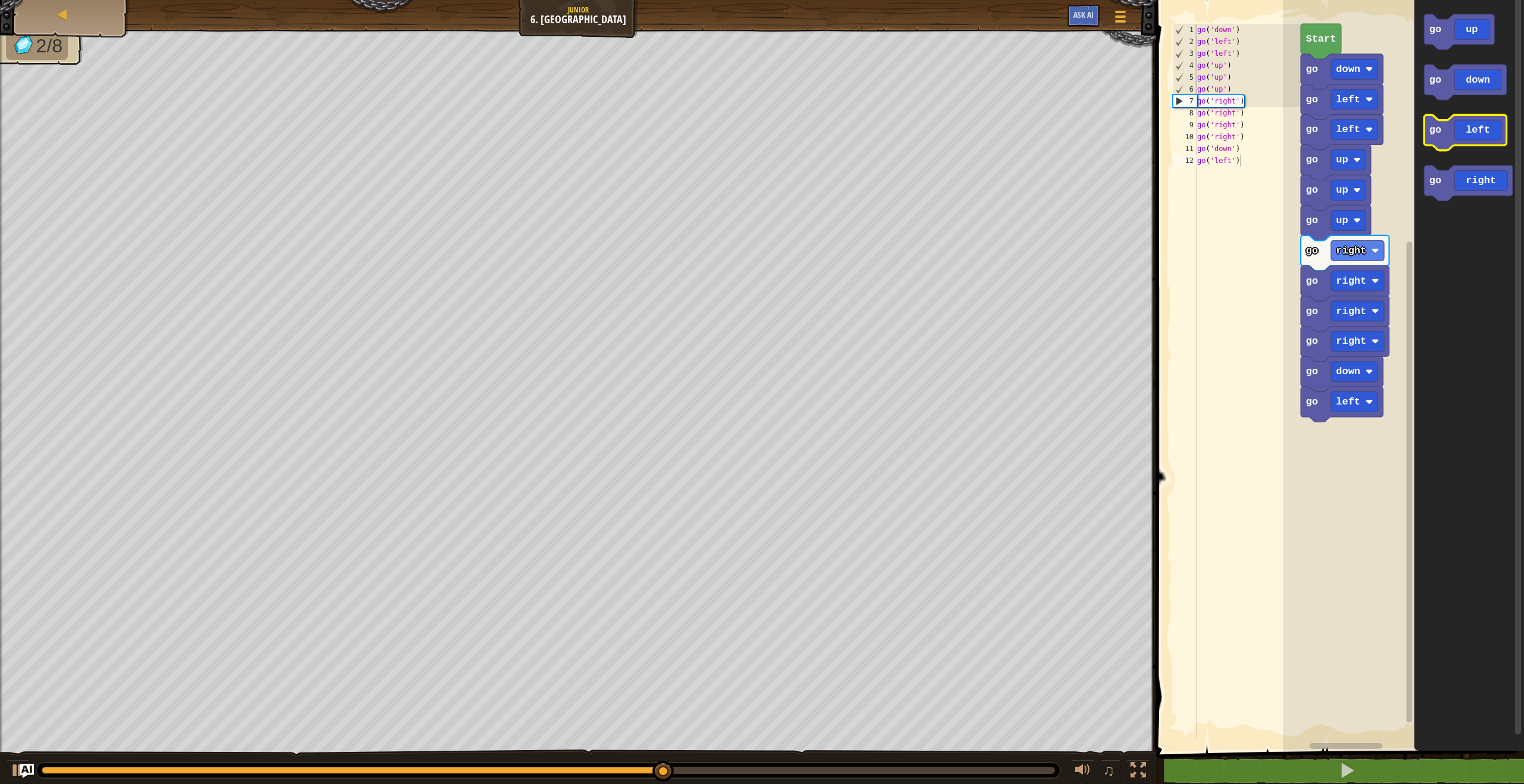
click at [1434, 136] on icon "Blockly Workspace" at bounding box center [1465, 132] width 82 height 35
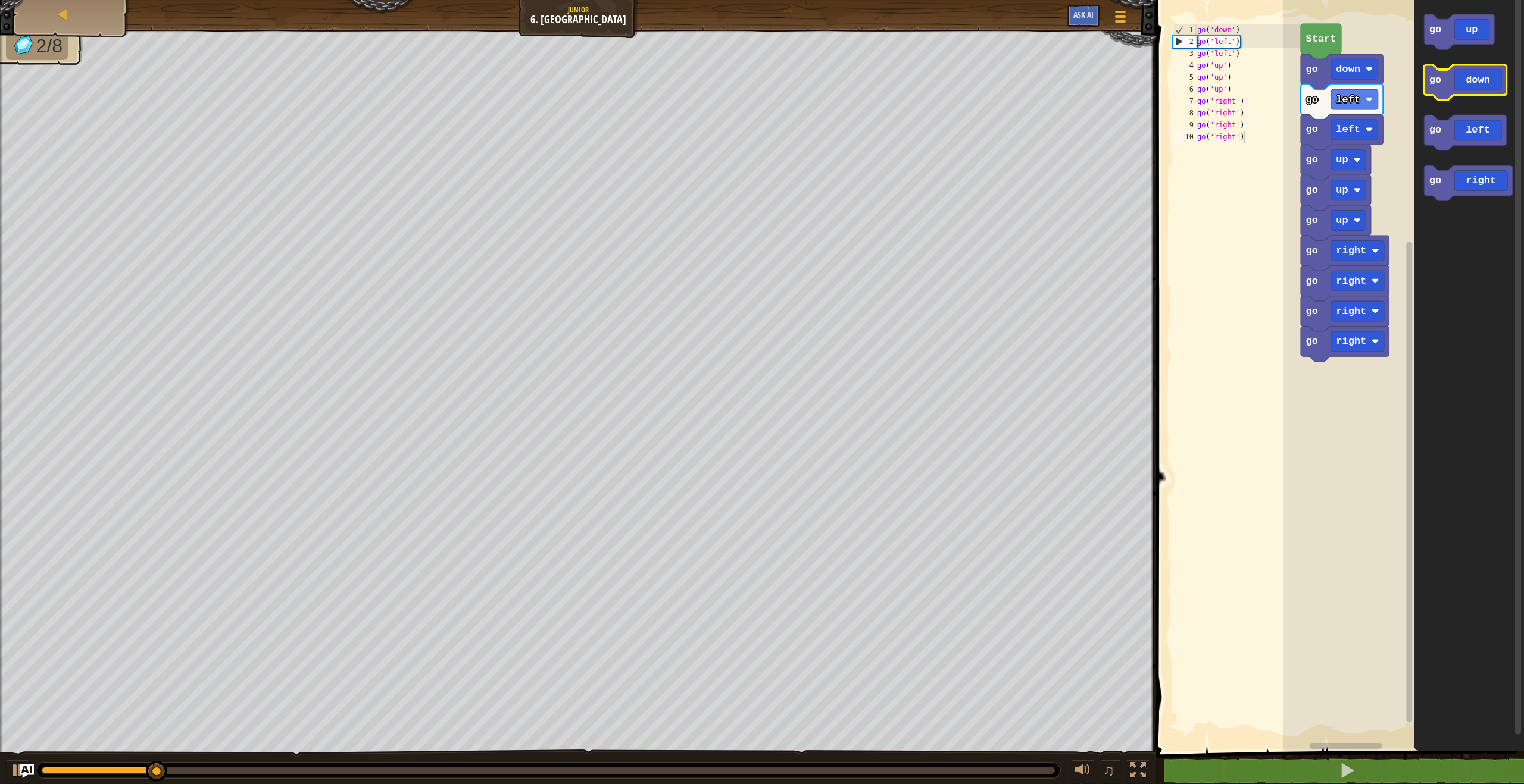
click at [1445, 94] on icon "Blockly Workspace" at bounding box center [1465, 82] width 82 height 35
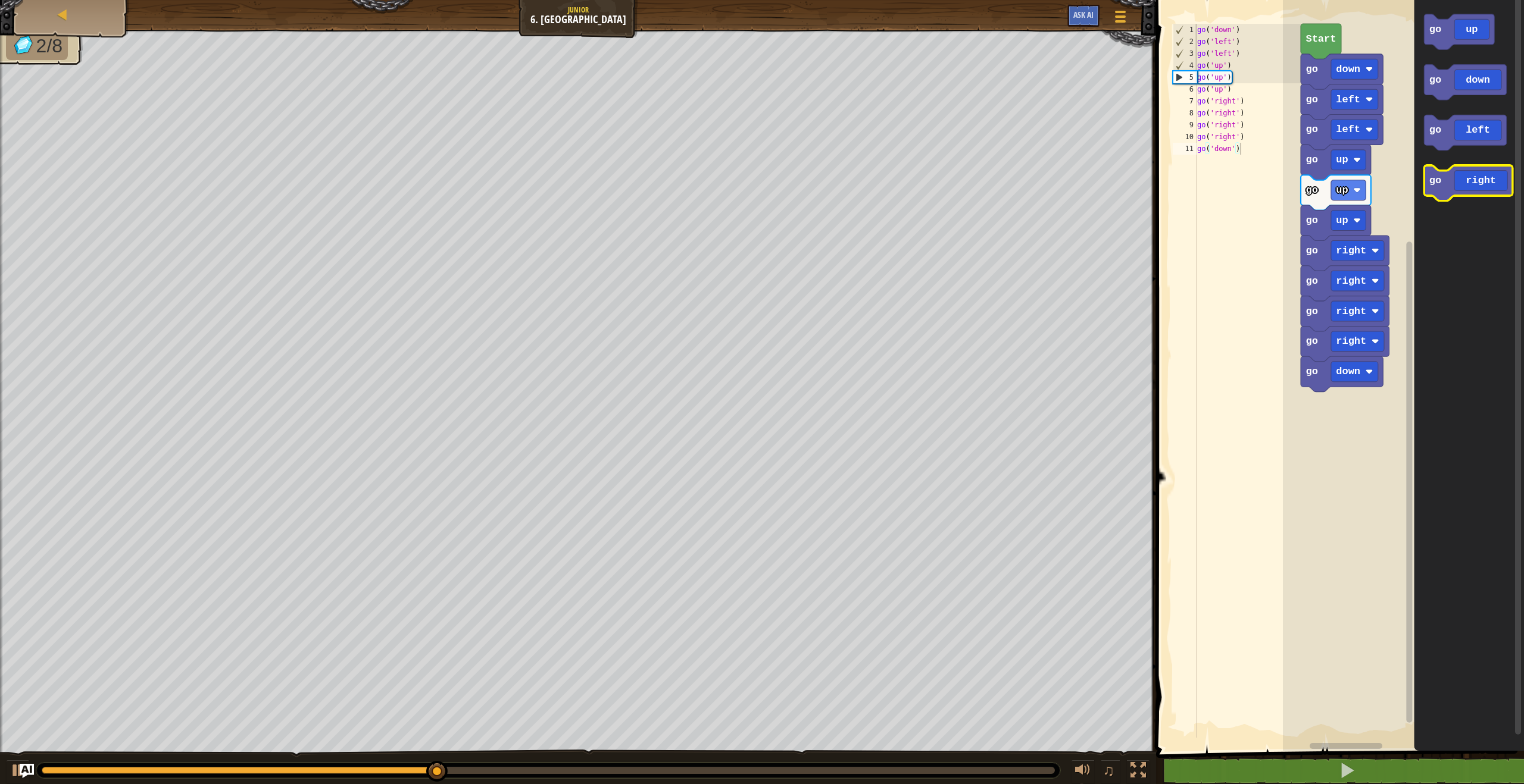
click at [1444, 185] on icon "Blockly Workspace" at bounding box center [1468, 183] width 88 height 35
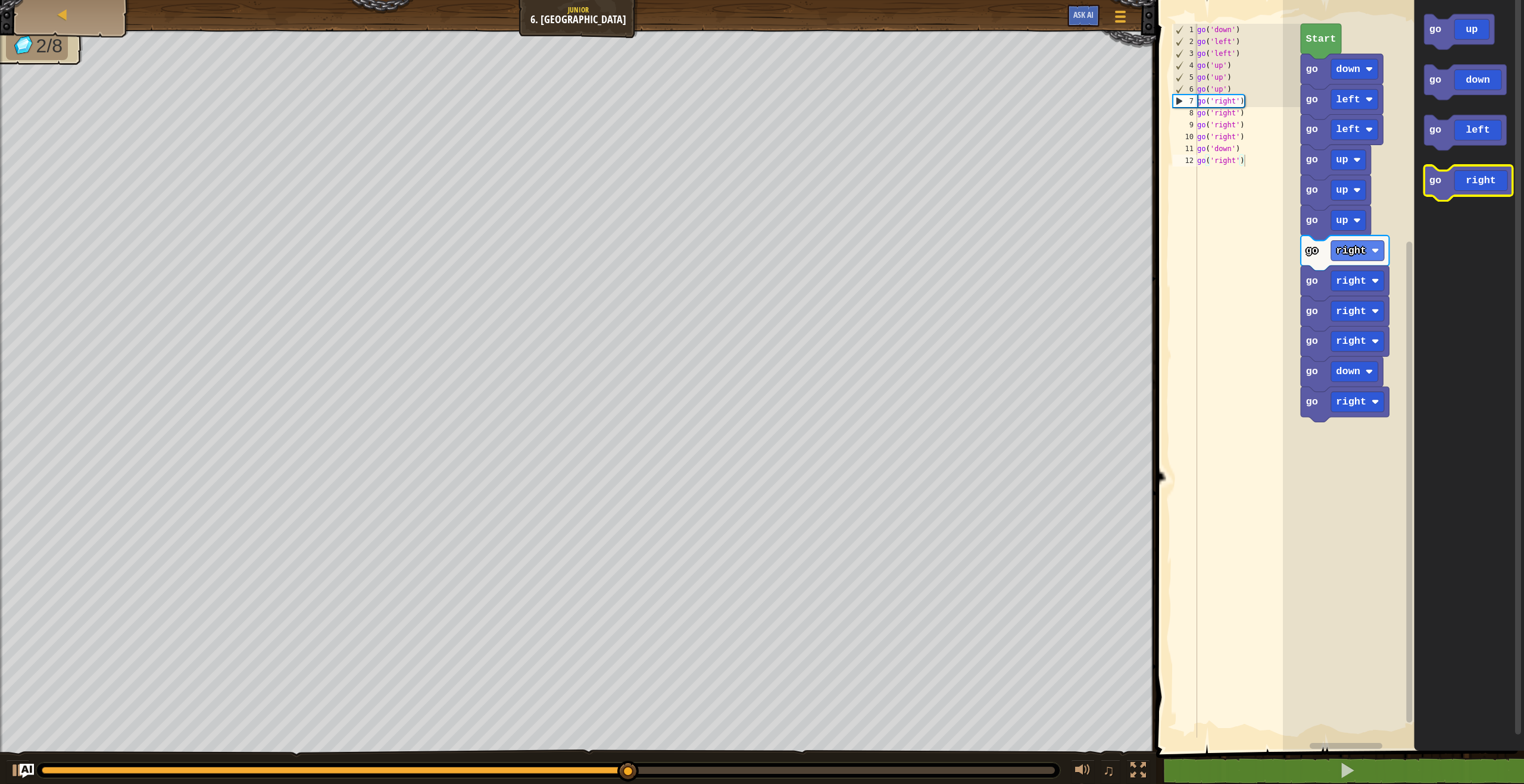
click at [1437, 179] on text "go" at bounding box center [1435, 180] width 12 height 11
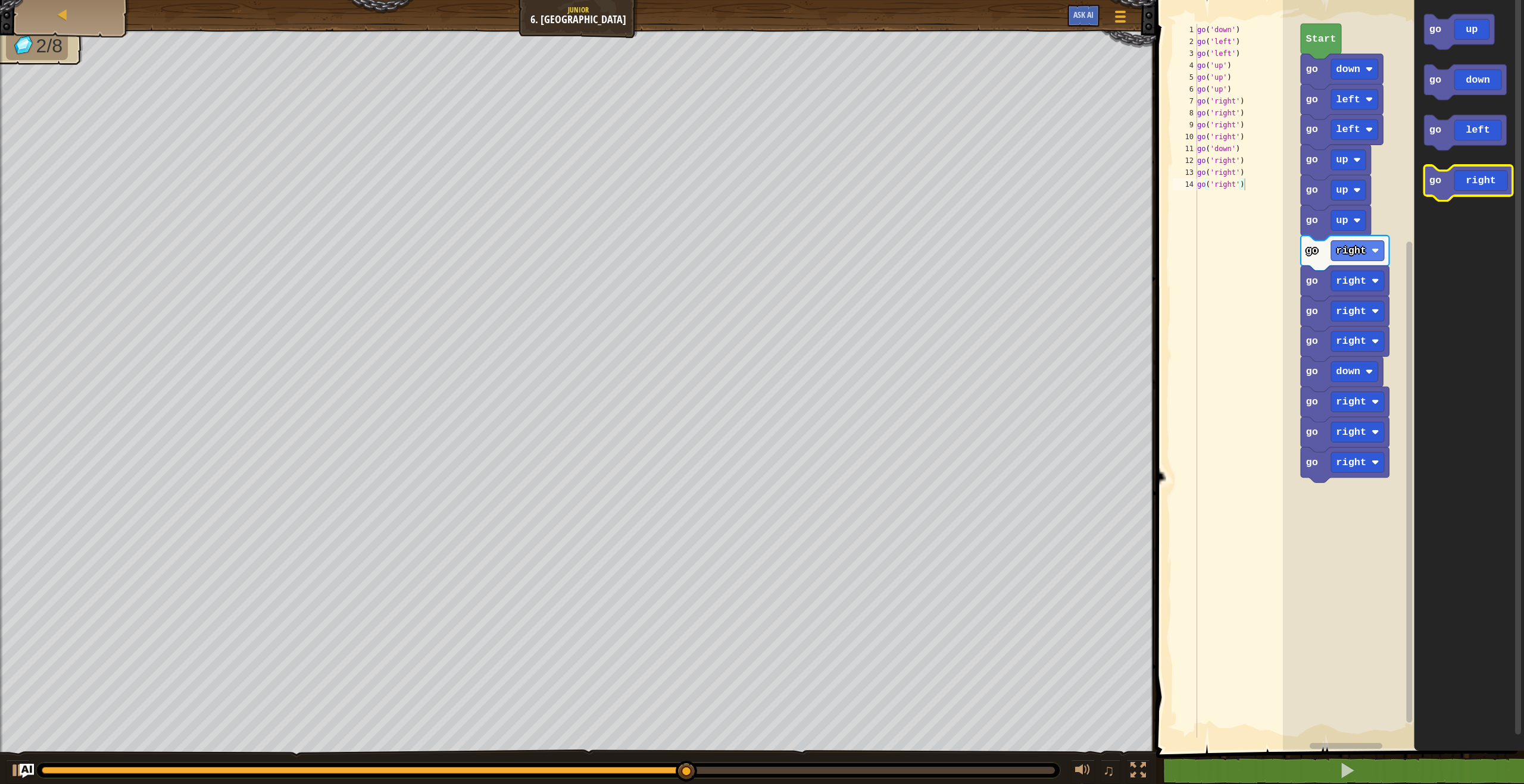
click at [1437, 179] on text "go" at bounding box center [1435, 180] width 12 height 11
click at [1434, 181] on text "go" at bounding box center [1435, 180] width 12 height 11
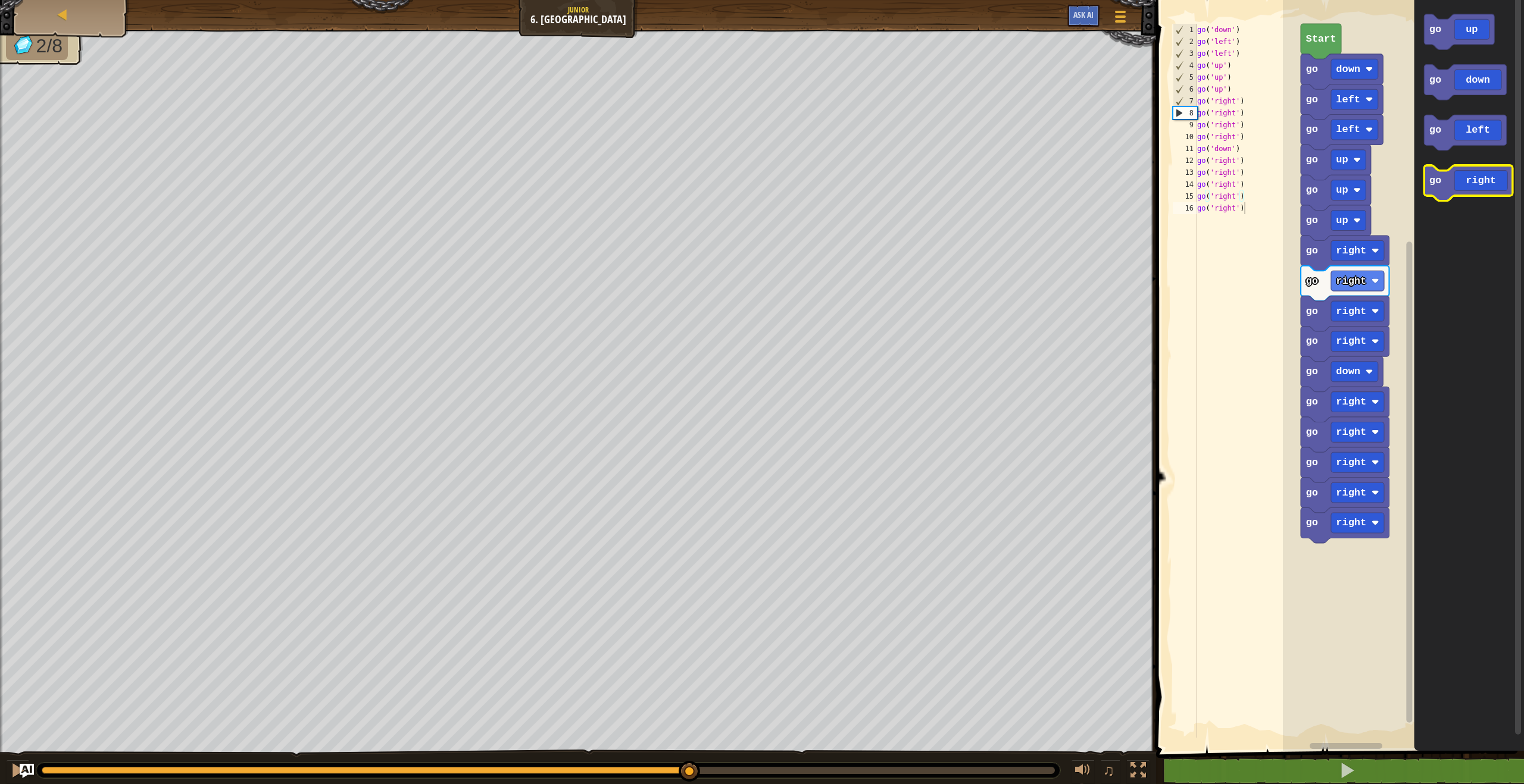
click at [1434, 181] on text "go" at bounding box center [1435, 180] width 12 height 11
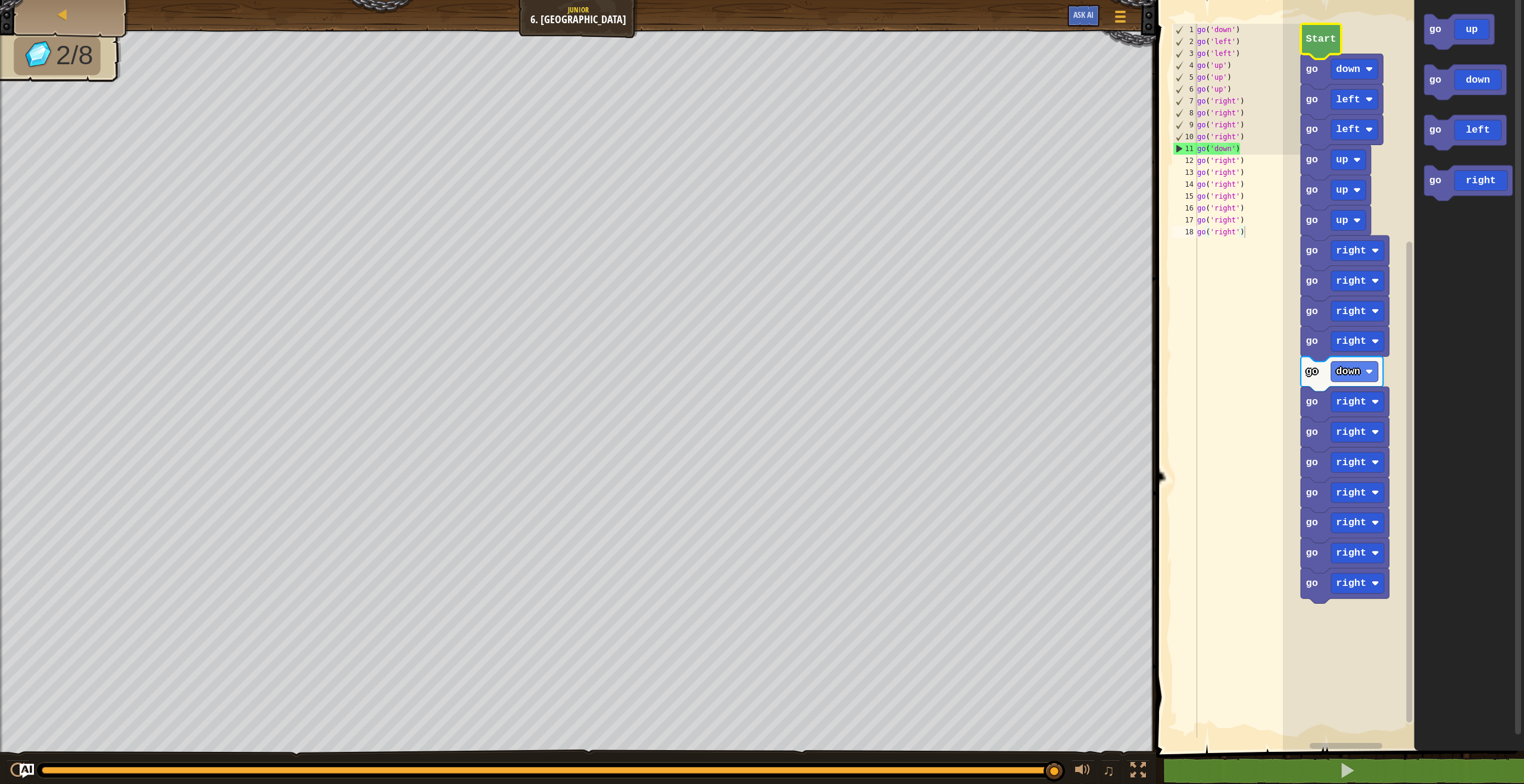
click at [1329, 47] on icon "Blockly Workspace" at bounding box center [1321, 41] width 41 height 35
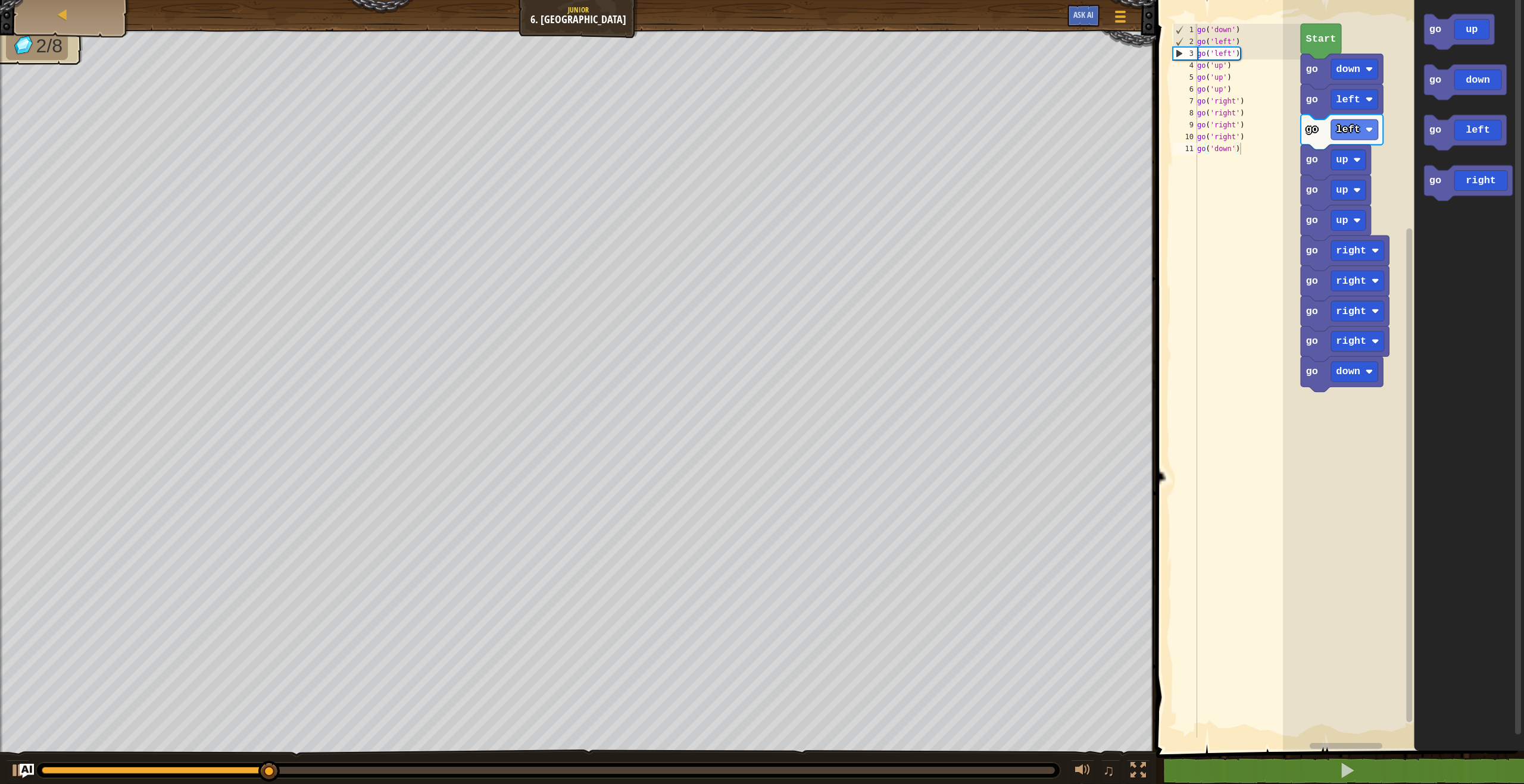
click at [1399, 316] on div "Start go down go left go left go up go up go up go right go right go right go r…" at bounding box center [1403, 372] width 241 height 757
click at [1434, 320] on icon "go up go down go left go right" at bounding box center [1469, 372] width 110 height 757
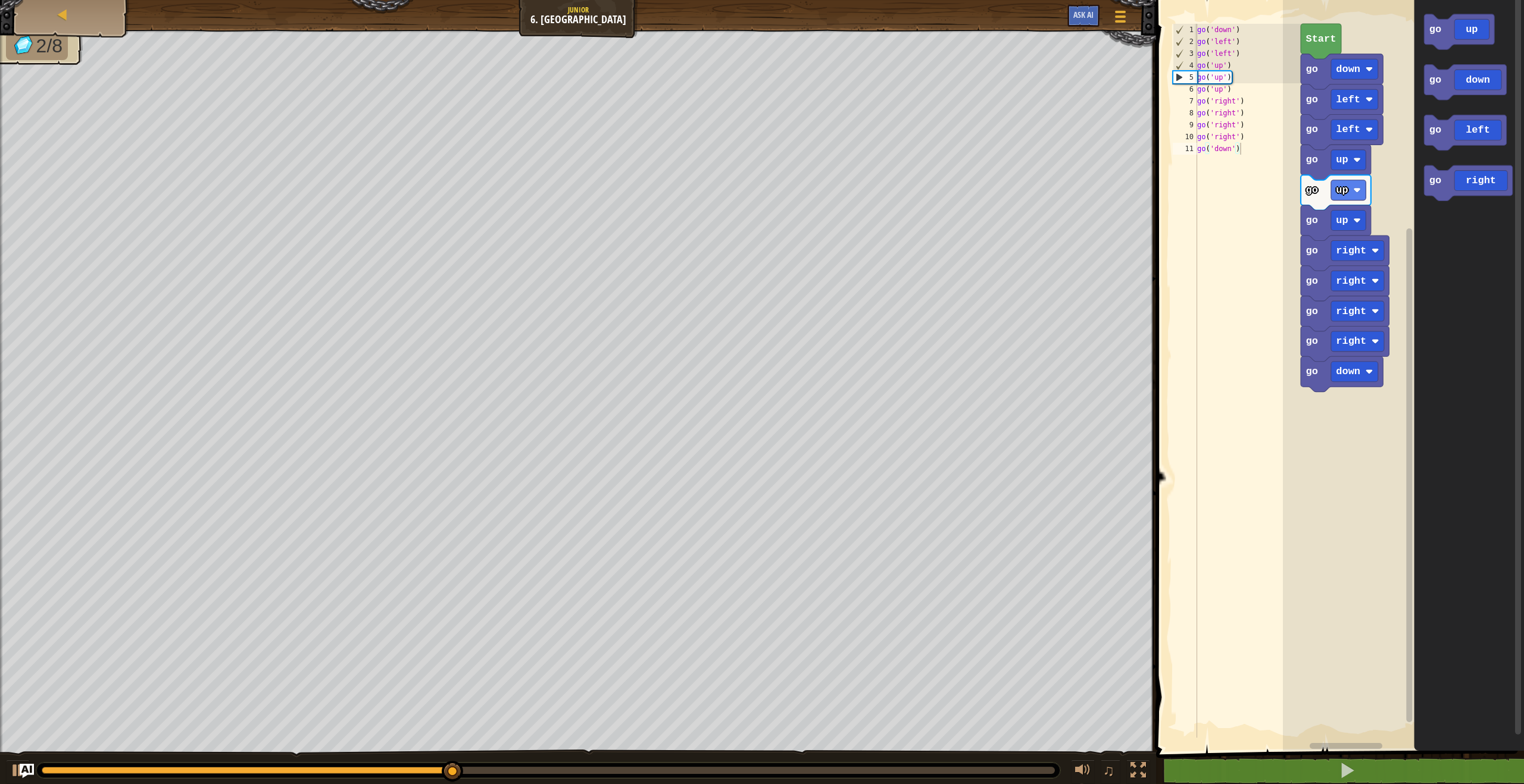
click at [1441, 258] on icon "go up go down go left go right" at bounding box center [1469, 372] width 110 height 757
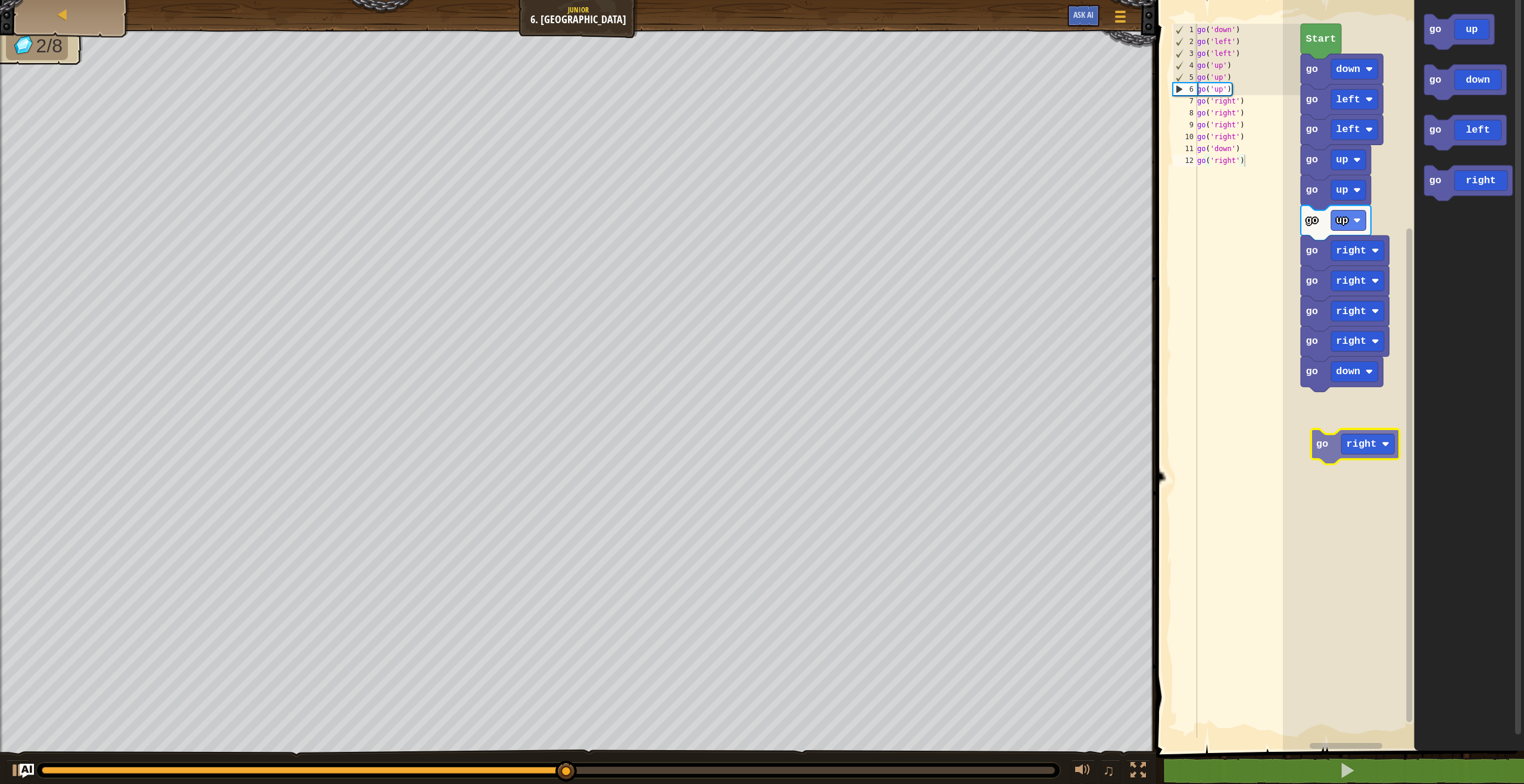
click at [1376, 393] on div "Start go down go left go left go up go up go up go right go right go right go r…" at bounding box center [1403, 372] width 241 height 757
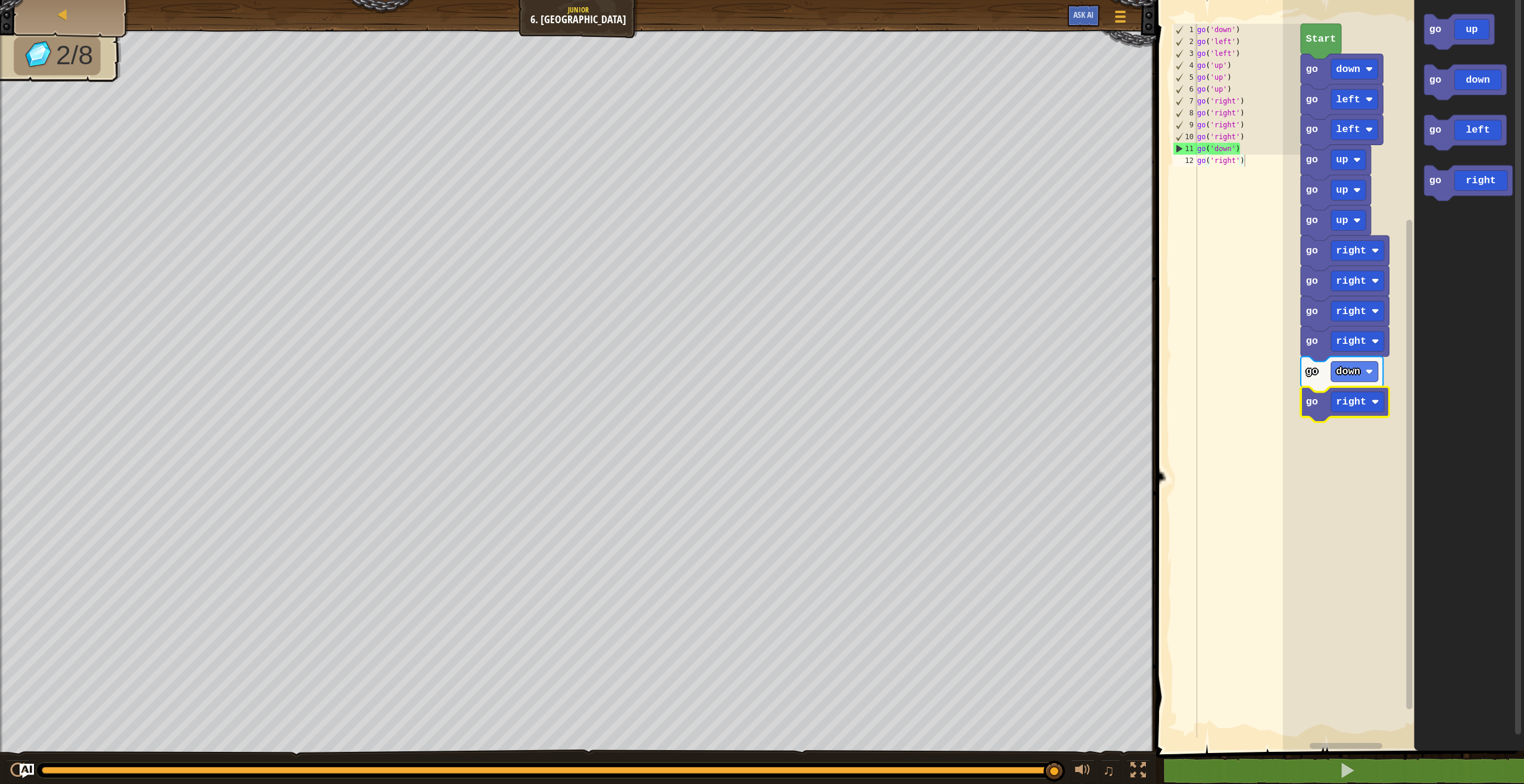
type textarea "go('right')"
click at [1244, 166] on div "go ( 'down' ) go ( 'left' ) go ( 'left' ) go ( 'up' ) go ( 'up' ) go ( 'up' ) g…" at bounding box center [1247, 393] width 106 height 738
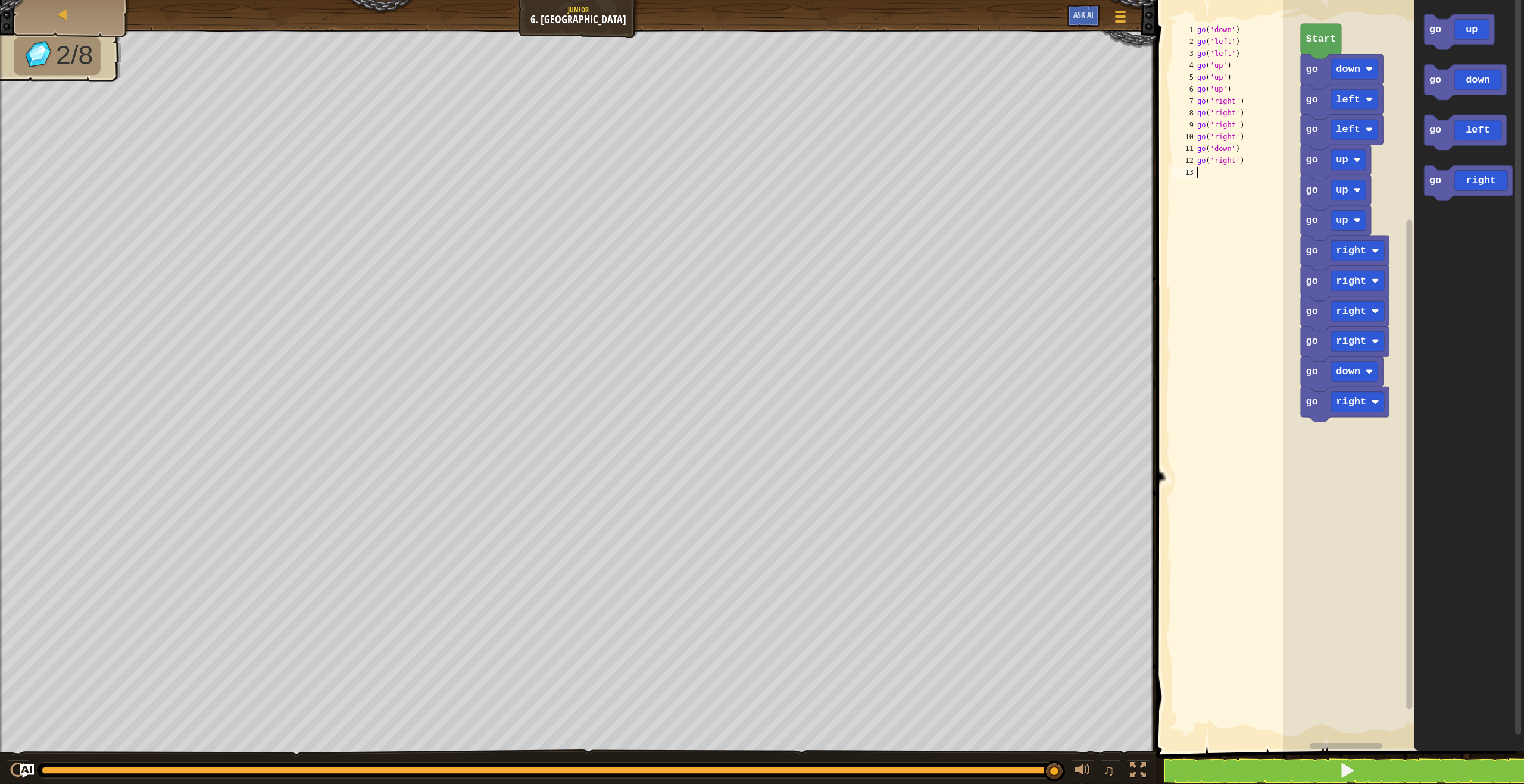
click at [1331, 45] on icon "Blockly Workspace" at bounding box center [1321, 41] width 41 height 35
click at [1344, 767] on span at bounding box center [1346, 771] width 17 height 17
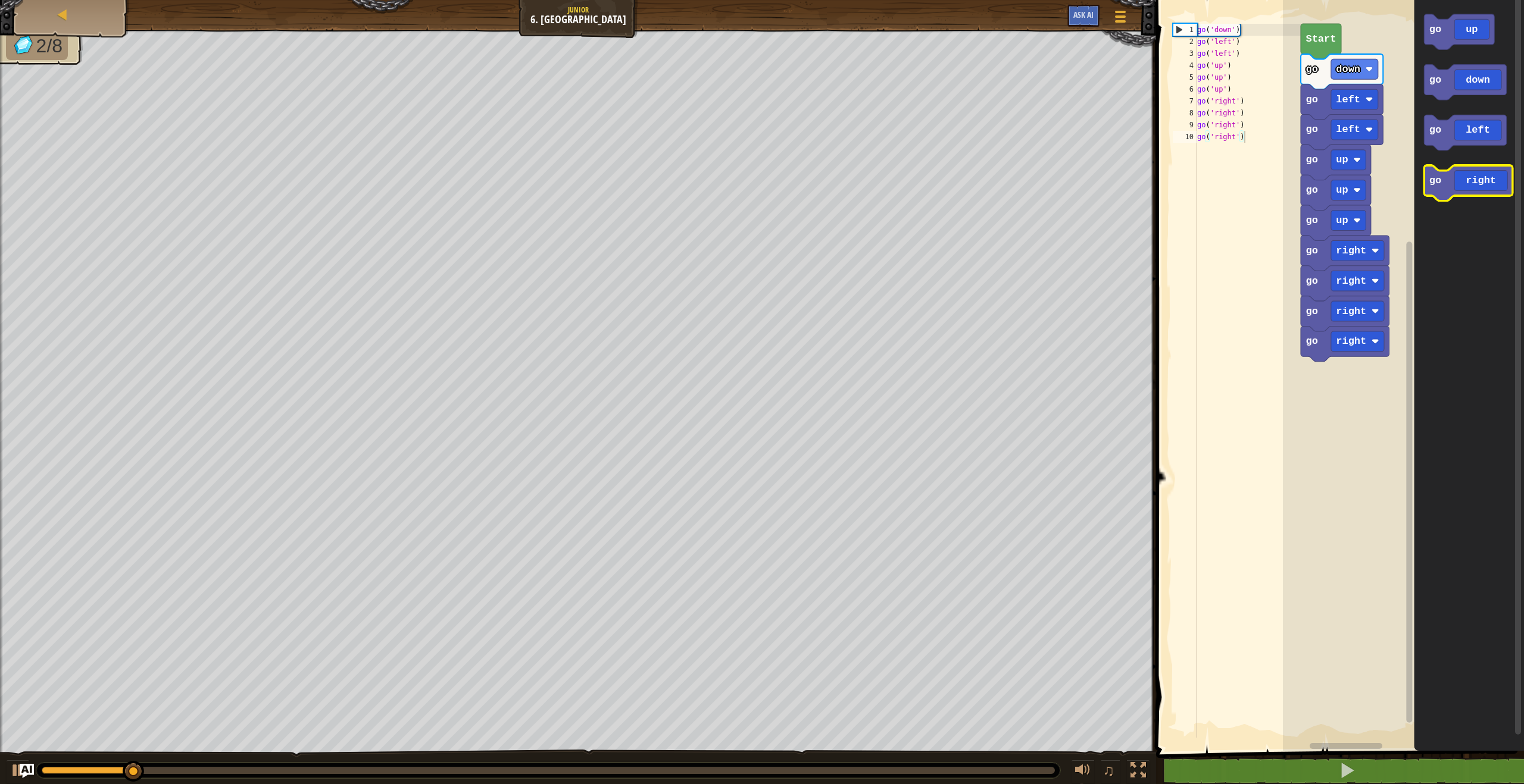
click at [1433, 195] on icon "Blockly Workspace" at bounding box center [1468, 183] width 88 height 35
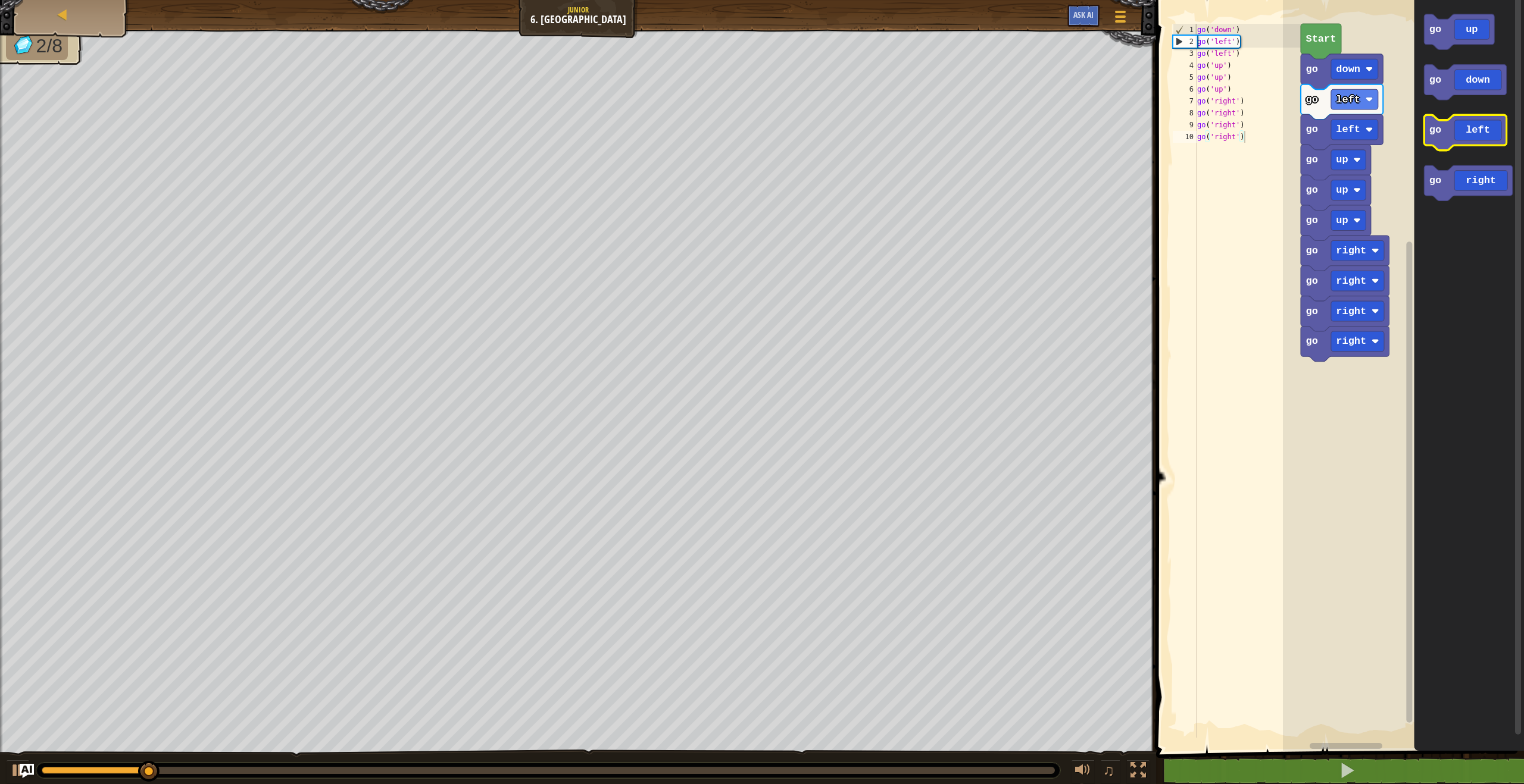
click at [1457, 141] on icon "Blockly Workspace" at bounding box center [1465, 132] width 82 height 35
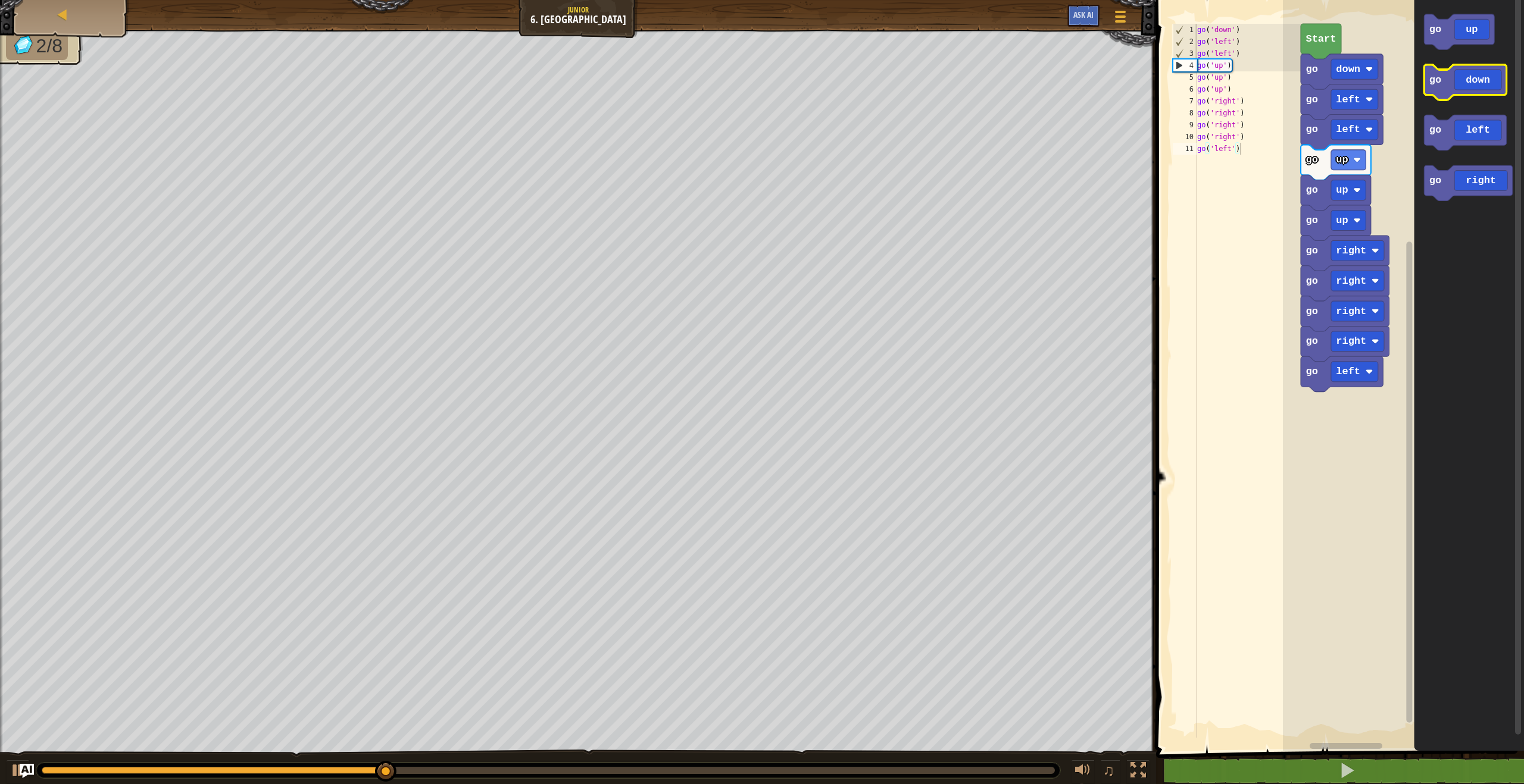
click at [1433, 69] on icon "Blockly Workspace" at bounding box center [1465, 82] width 82 height 35
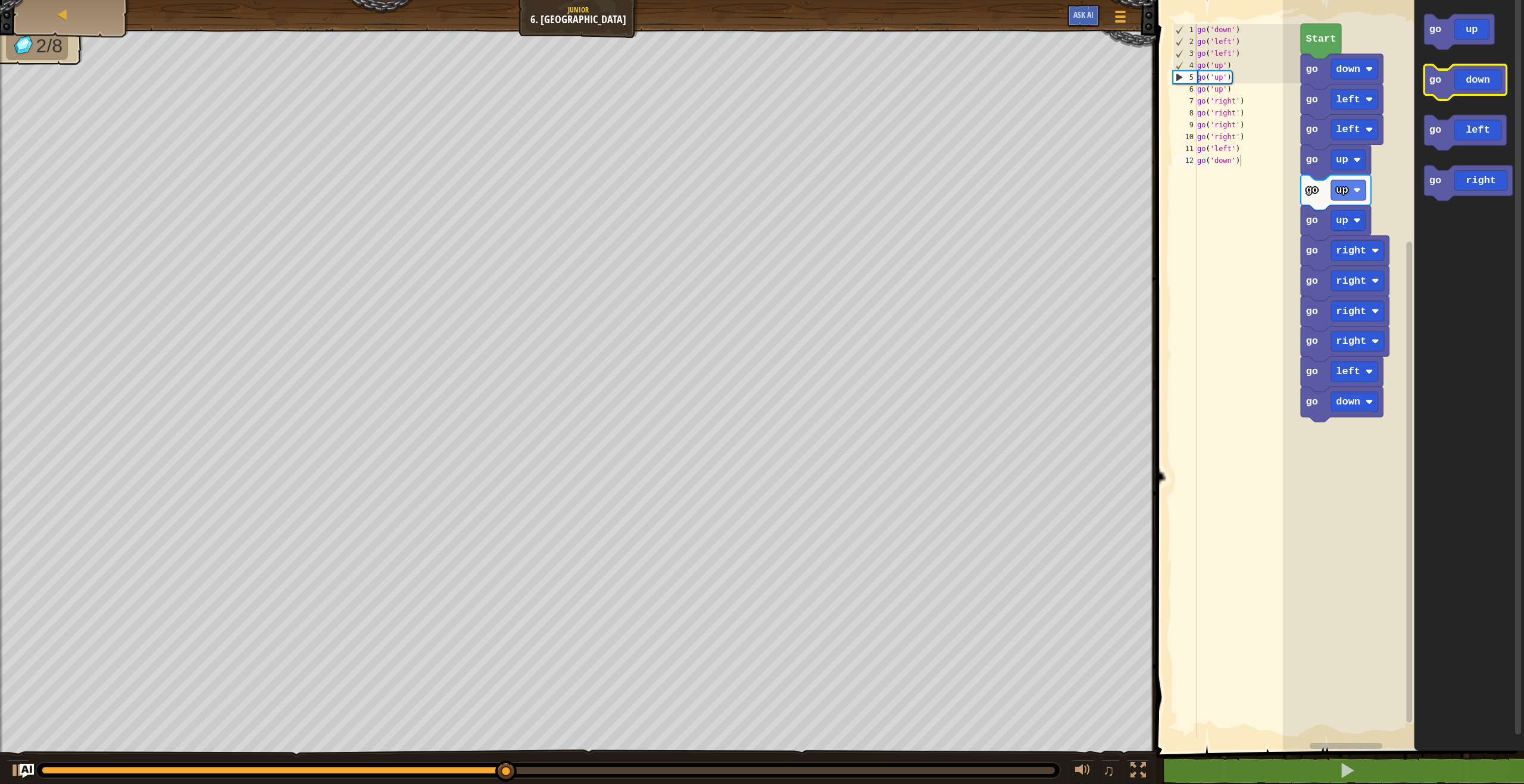
click at [1433, 70] on icon "Blockly Workspace" at bounding box center [1465, 82] width 82 height 35
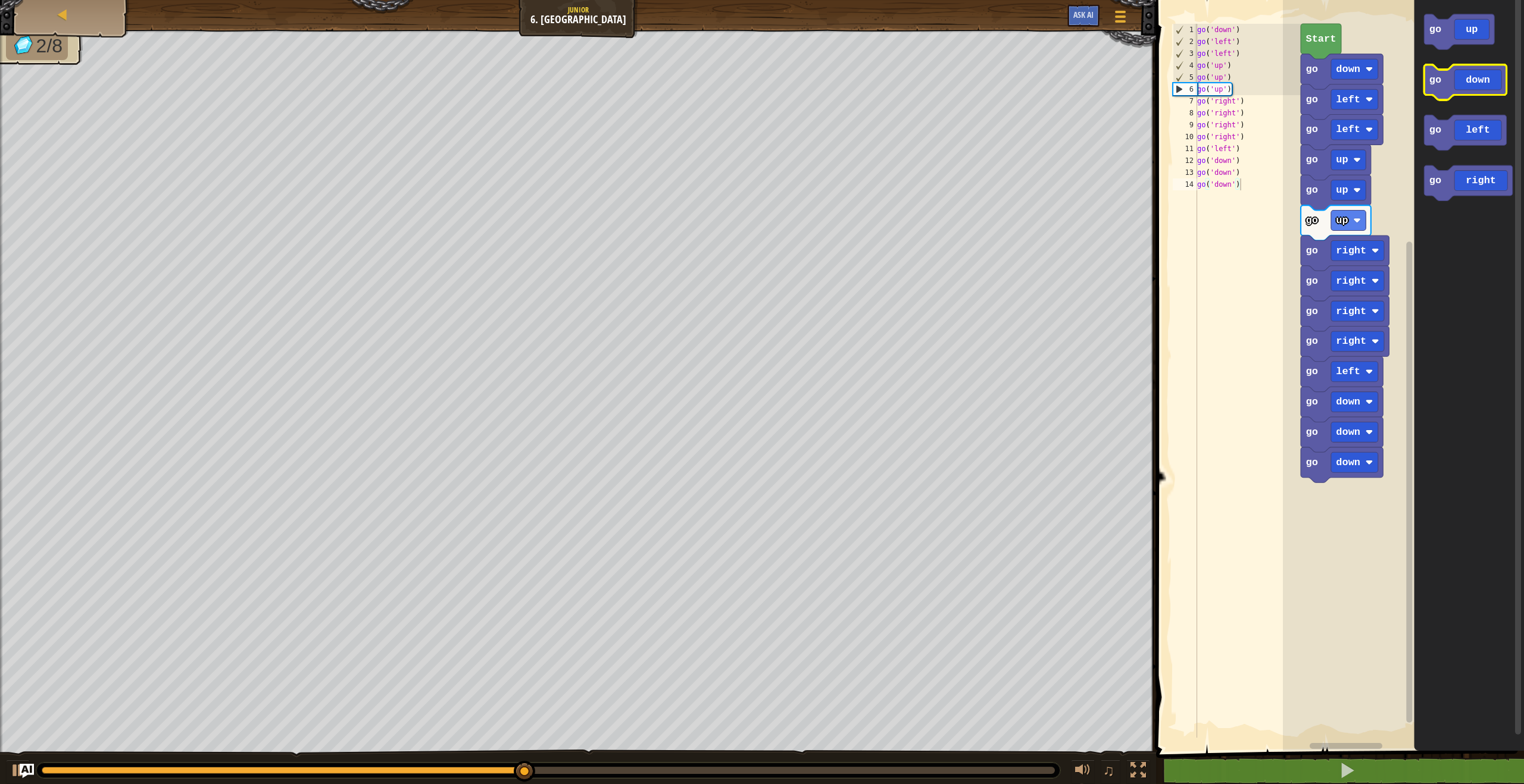
click at [1434, 69] on icon "Blockly Workspace" at bounding box center [1465, 82] width 82 height 35
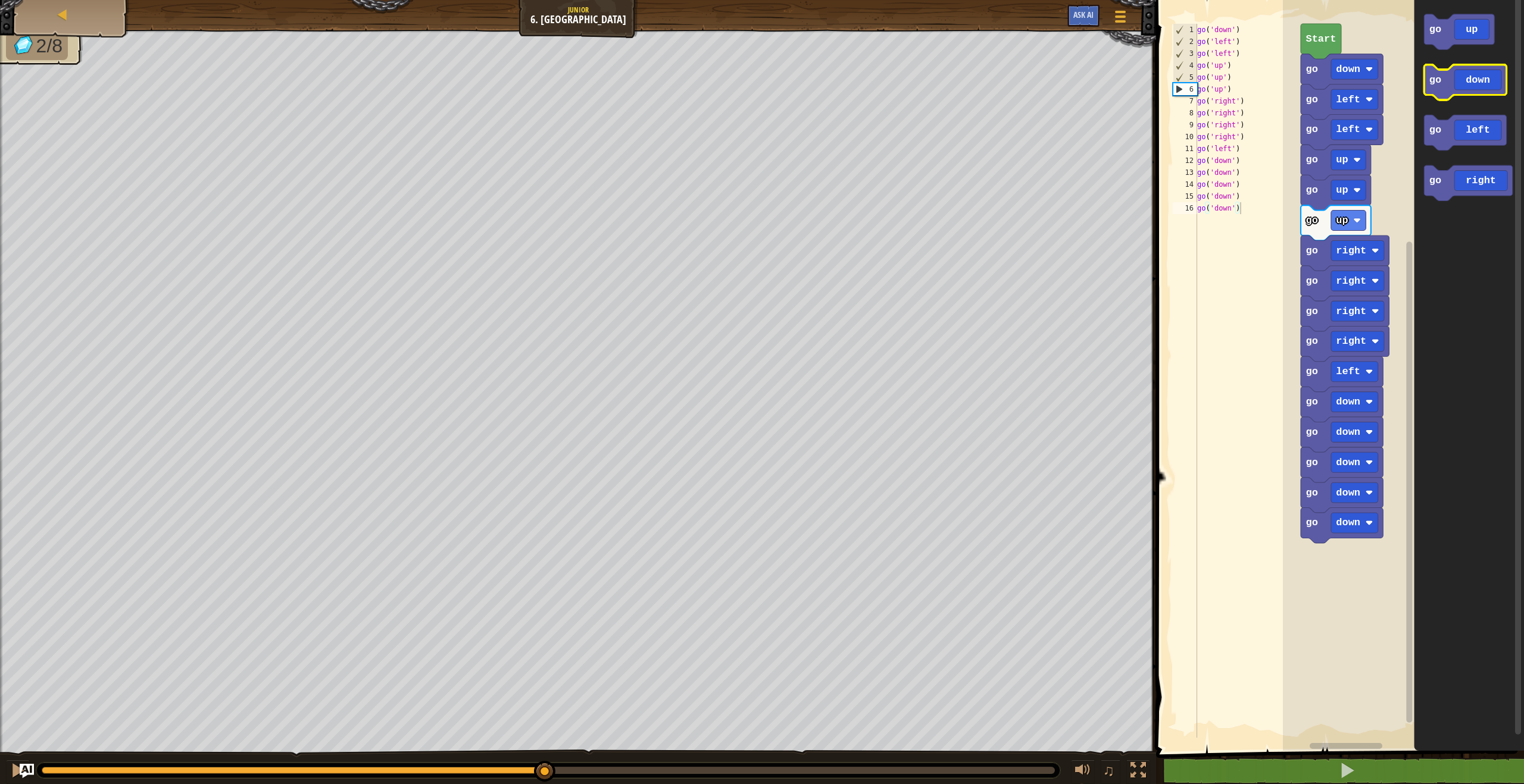
click at [1434, 69] on icon "Blockly Workspace" at bounding box center [1465, 82] width 82 height 35
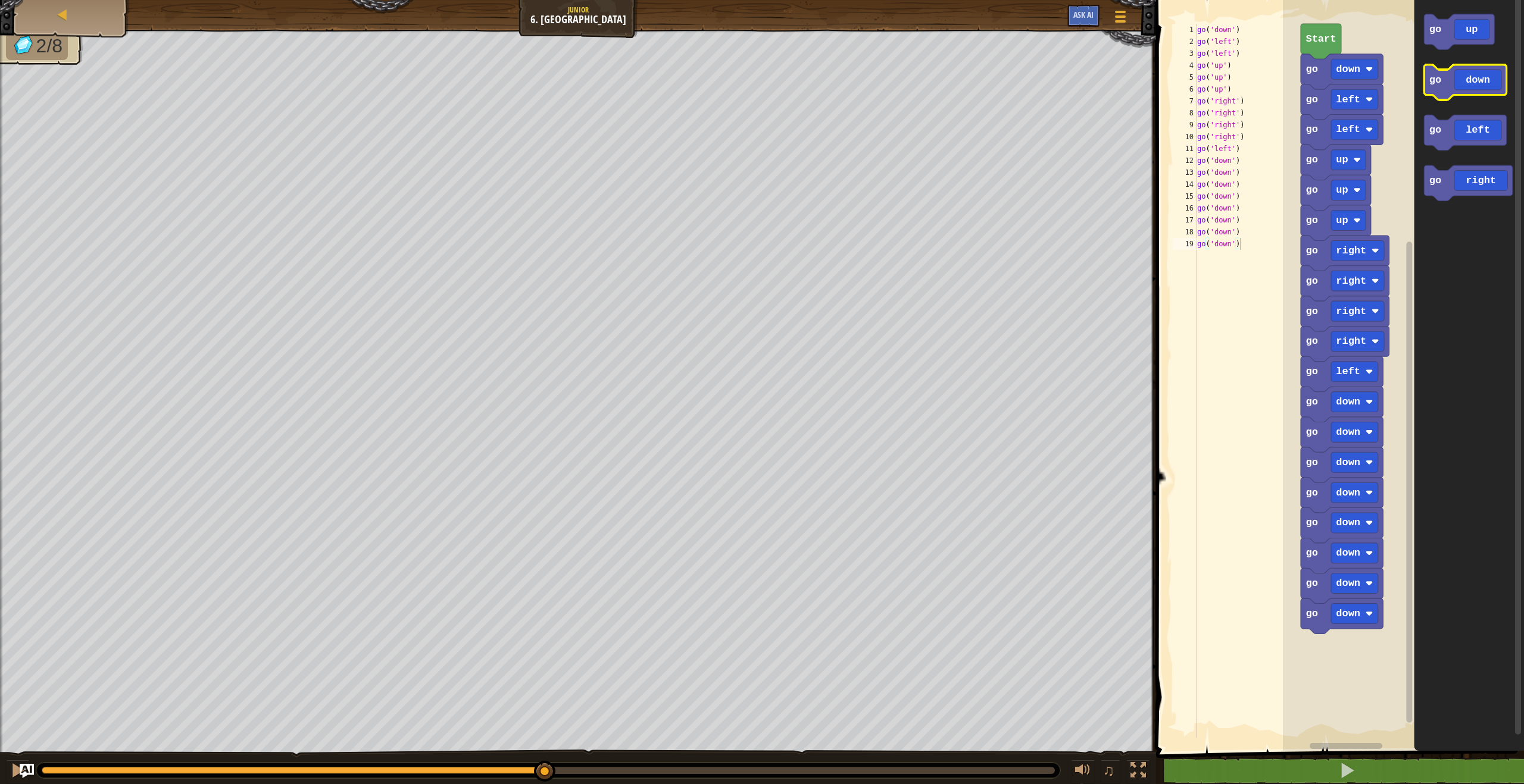
click at [1434, 69] on icon "Blockly Workspace" at bounding box center [1465, 82] width 82 height 35
click at [1434, 69] on icon "Blockly Workspace" at bounding box center [1465, 82] width 82 height 35
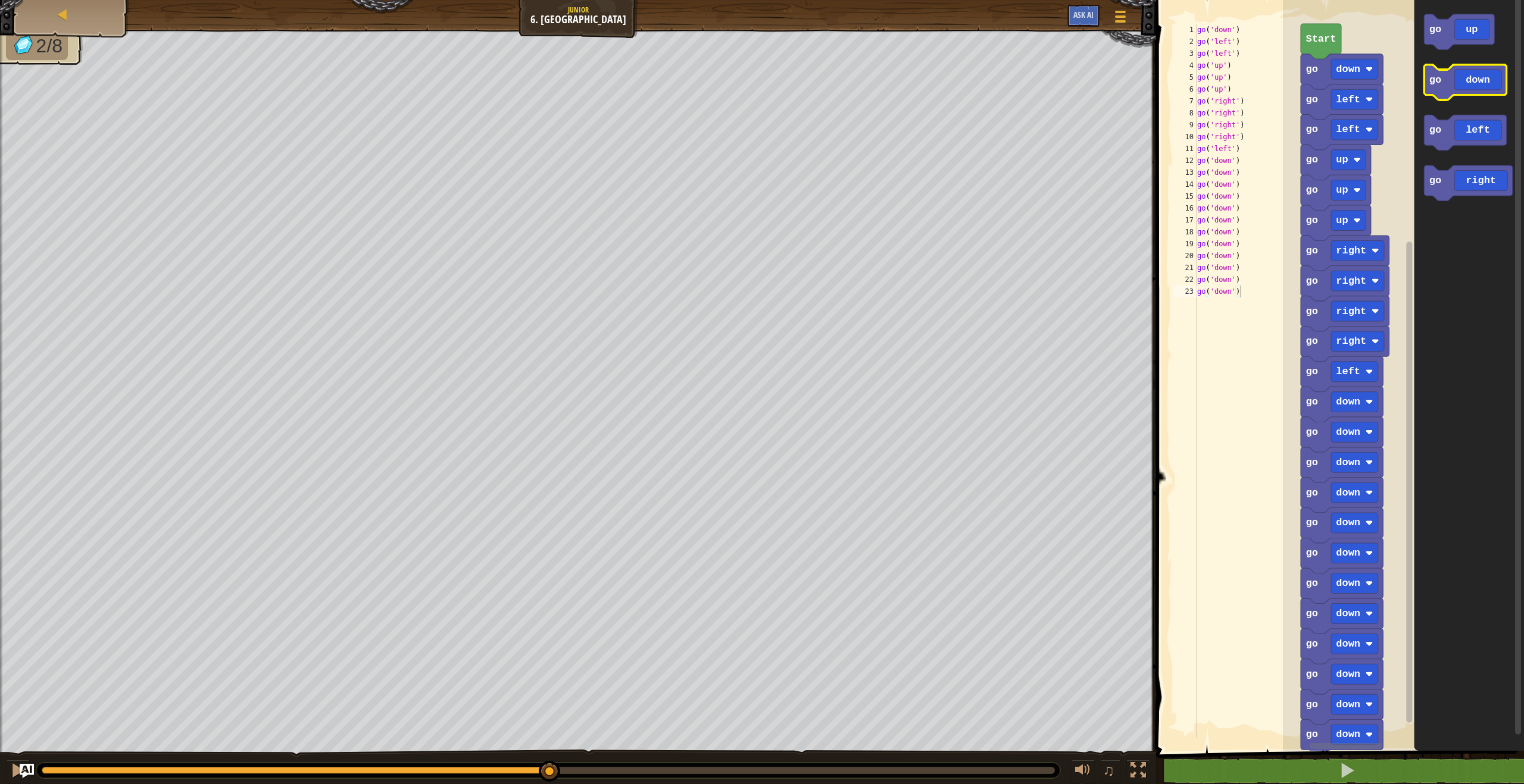
click at [1434, 69] on icon "Blockly Workspace" at bounding box center [1465, 82] width 82 height 35
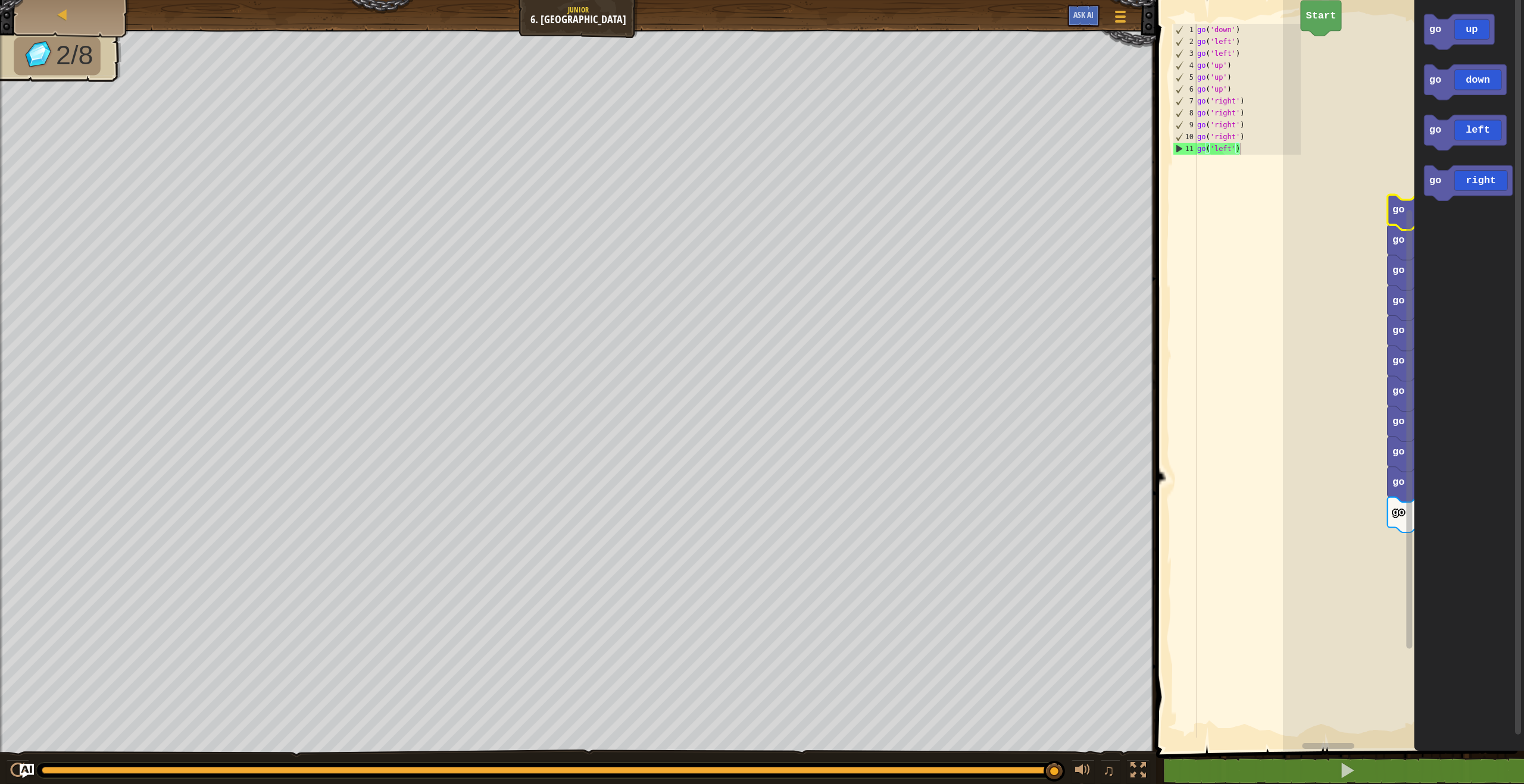
click at [1369, 257] on div "Start go down go left go left go up go up go up go right go right go right go r…" at bounding box center [1403, 372] width 241 height 757
click at [1386, 262] on div "Start go down go left go left go up go up go up go right go right go right go r…" at bounding box center [1403, 372] width 241 height 757
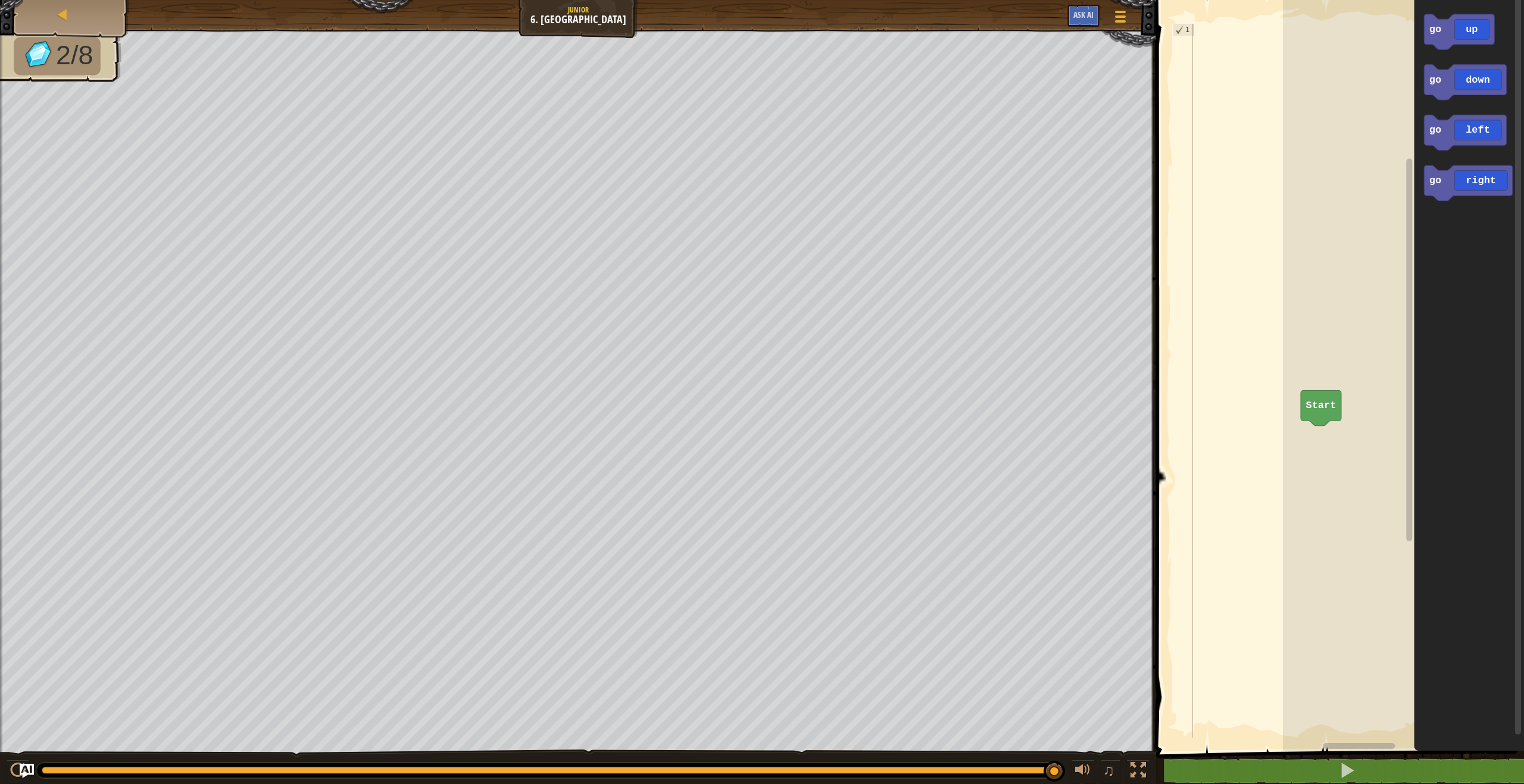
click at [1425, 192] on g "go up go down go left go right" at bounding box center [1468, 107] width 88 height 187
click at [1385, 339] on div "Start go up go down go left go right" at bounding box center [1403, 372] width 241 height 757
click at [1426, 191] on g "go up go down go left go right" at bounding box center [1468, 107] width 88 height 187
click at [1436, 149] on rect "Blockly Workspace" at bounding box center [1465, 132] width 82 height 35
click at [1434, 134] on text "go" at bounding box center [1435, 129] width 12 height 11
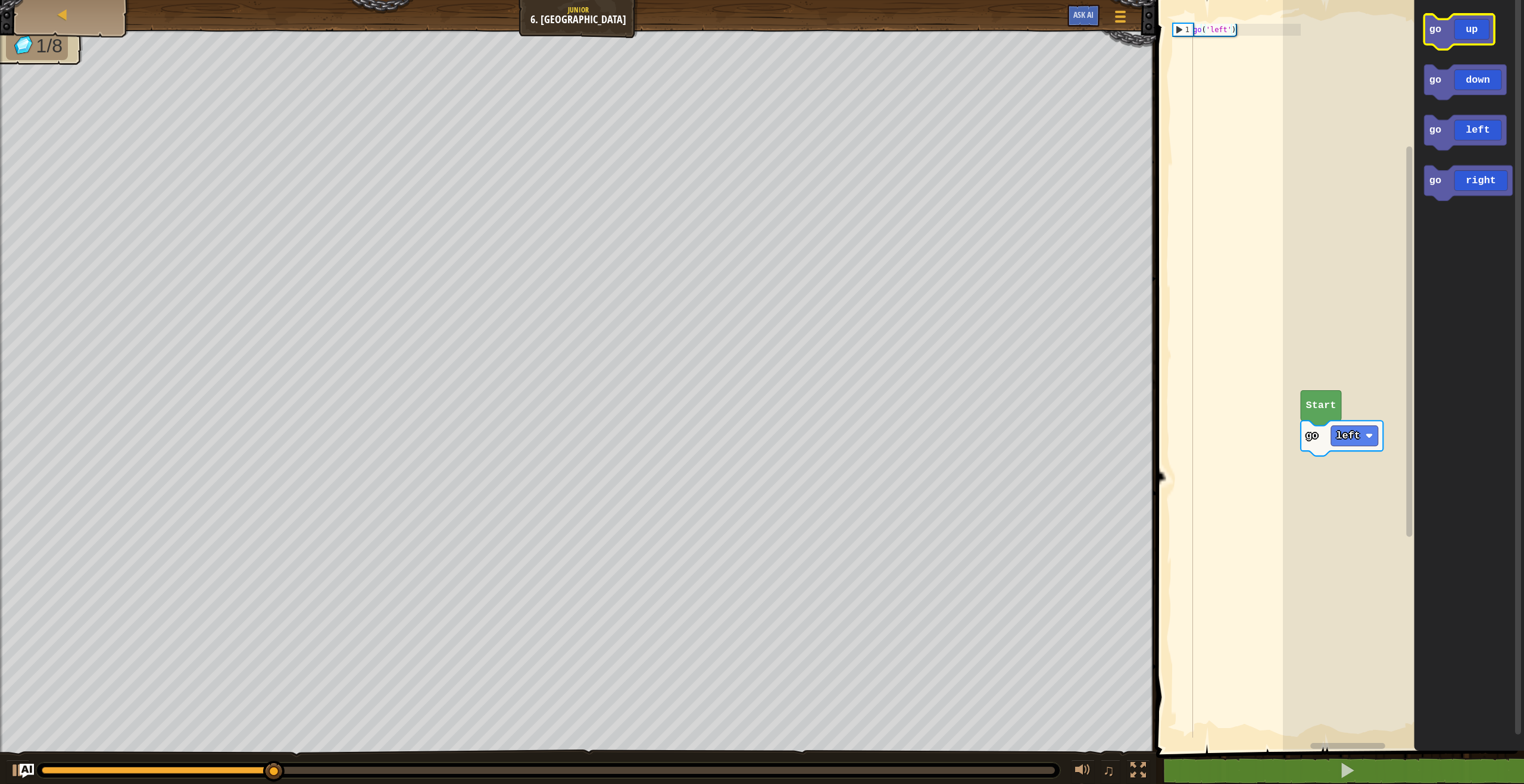
click at [1447, 39] on icon "Blockly Workspace" at bounding box center [1459, 31] width 70 height 35
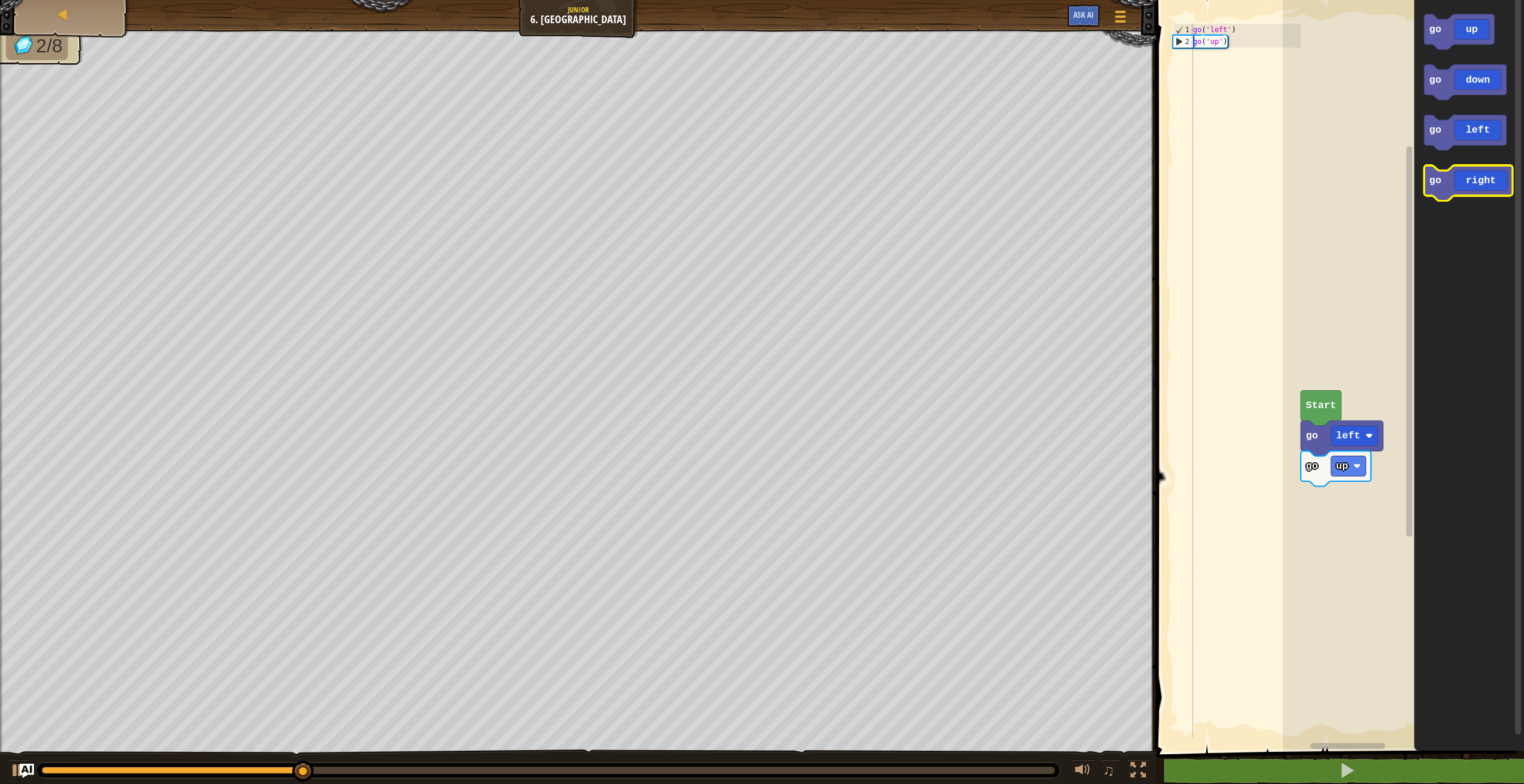
click at [1446, 184] on icon "Blockly Workspace" at bounding box center [1468, 183] width 88 height 35
click at [1445, 185] on icon "Blockly Workspace" at bounding box center [1468, 183] width 88 height 35
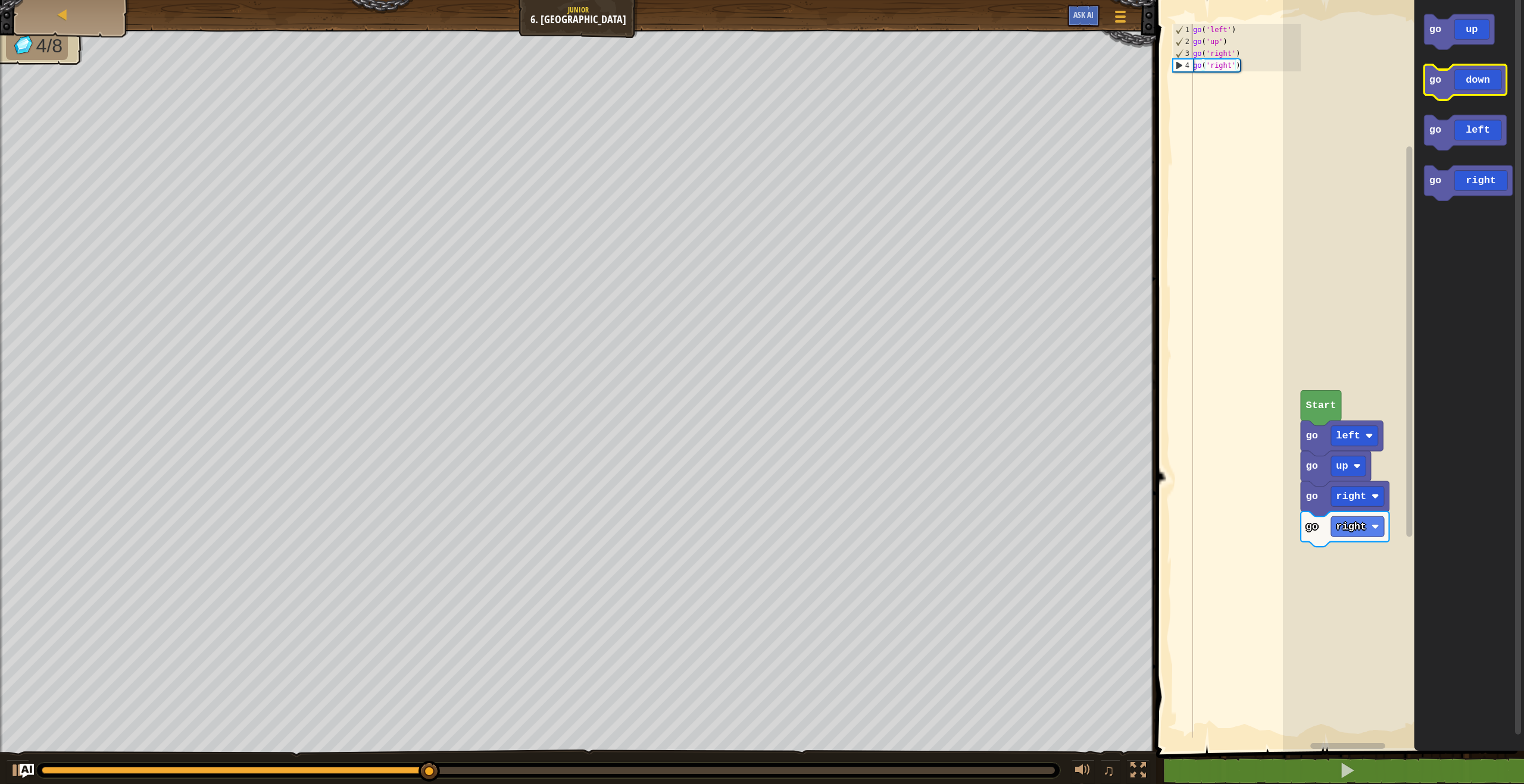
click at [1438, 89] on icon "Blockly Workspace" at bounding box center [1465, 82] width 82 height 35
click at [1440, 78] on text "go" at bounding box center [1435, 80] width 12 height 11
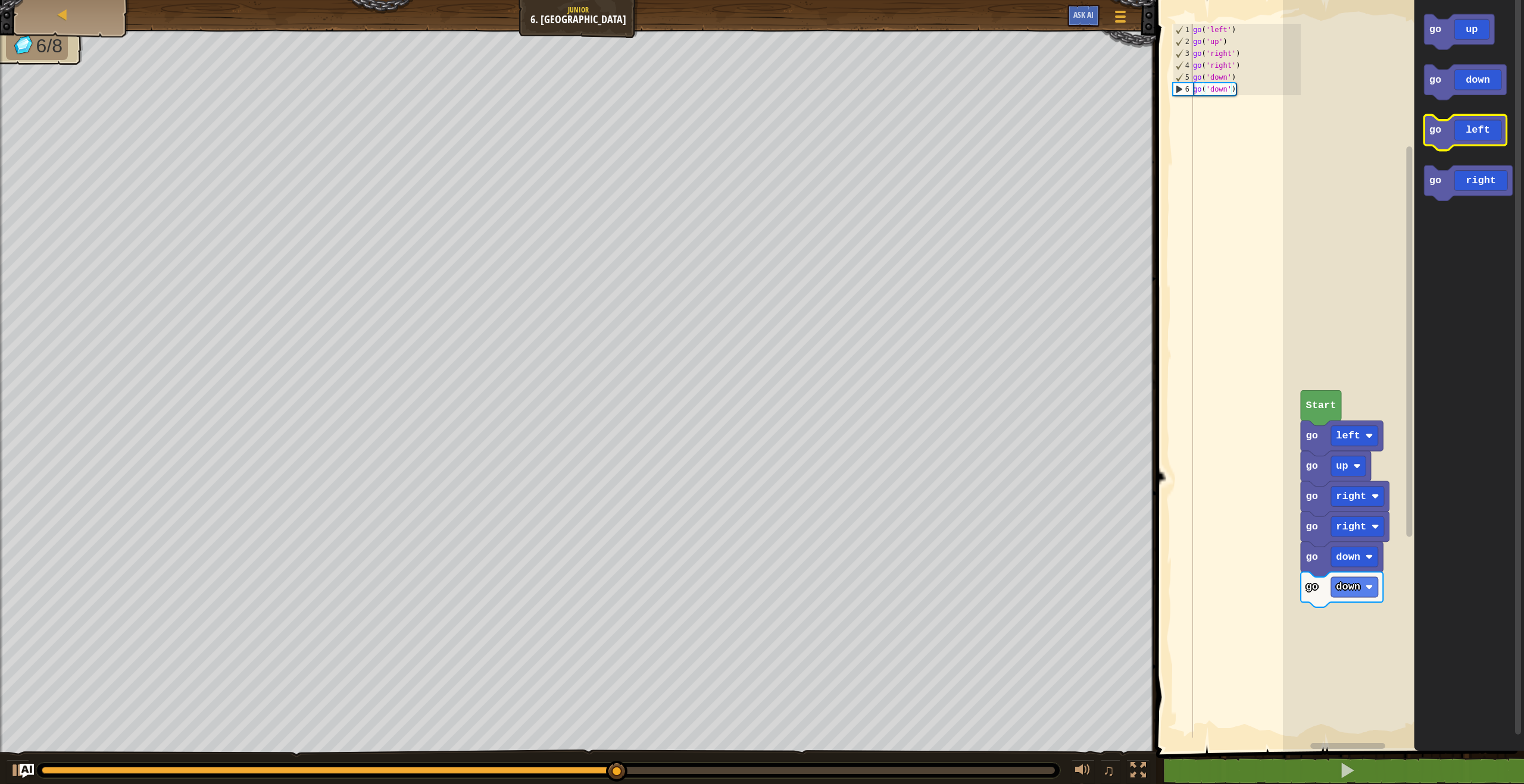
click at [1439, 132] on text "go" at bounding box center [1435, 129] width 12 height 11
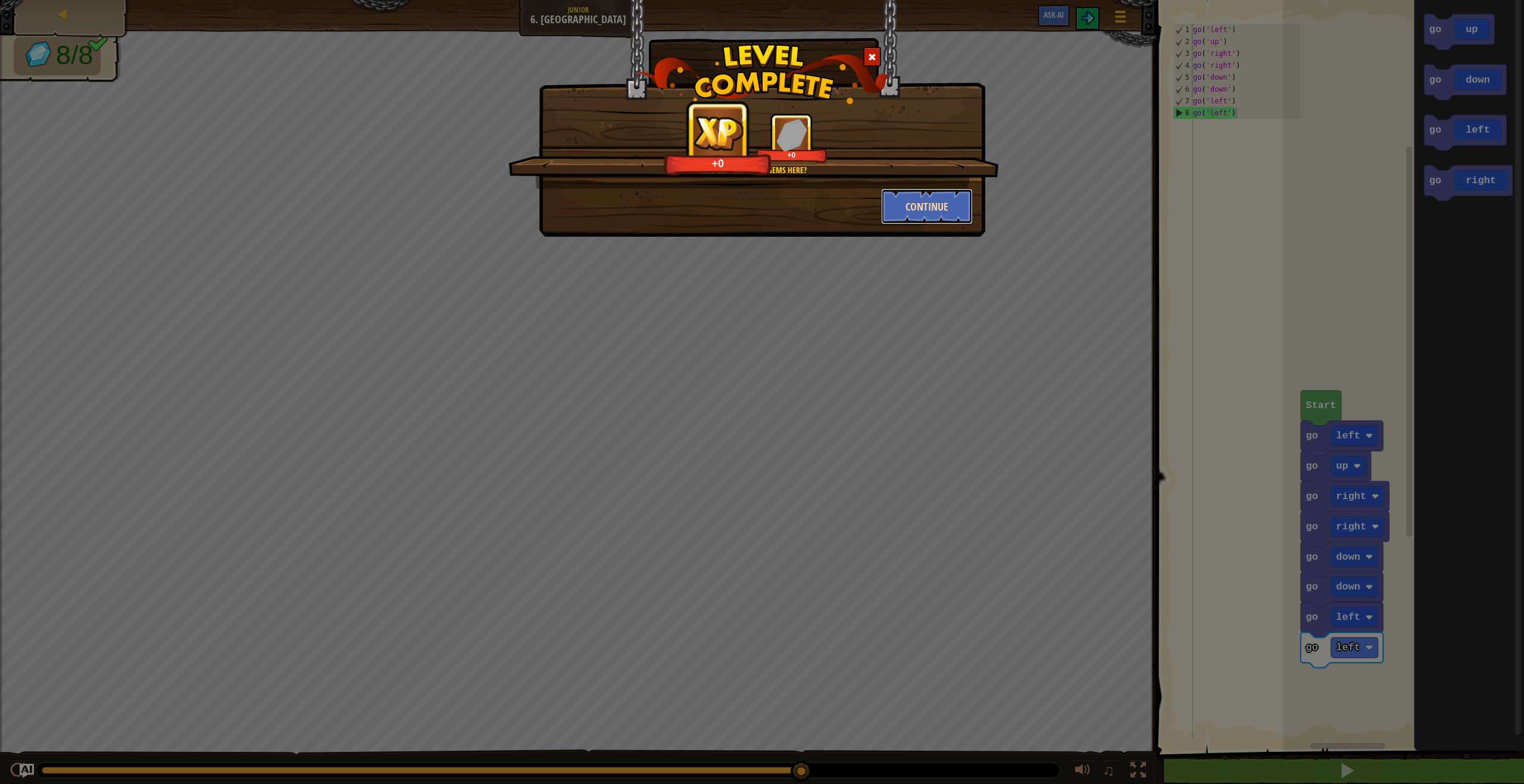
click at [947, 212] on button "Continue" at bounding box center [927, 206] width 92 height 36
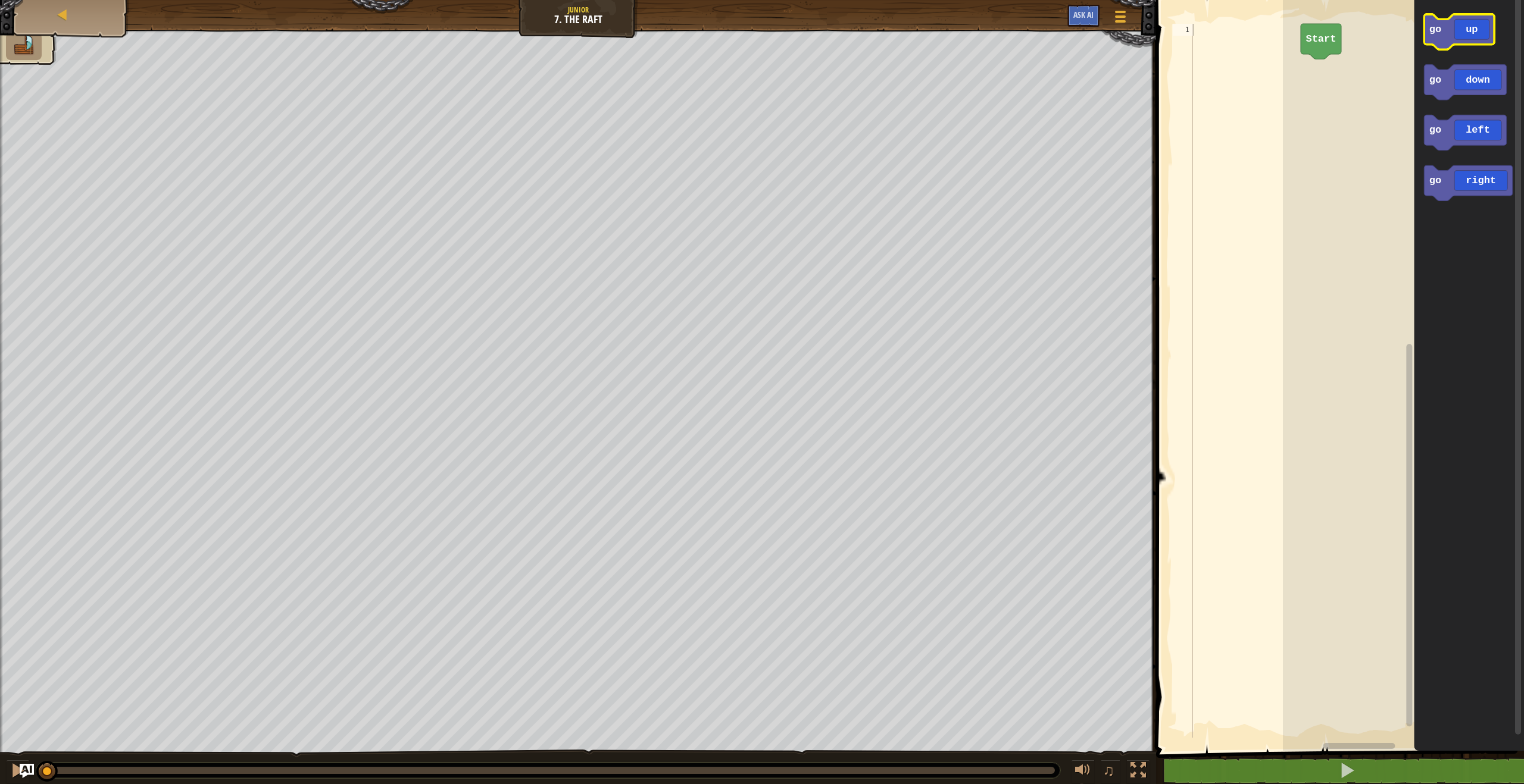
click at [1440, 27] on text "go" at bounding box center [1435, 29] width 12 height 11
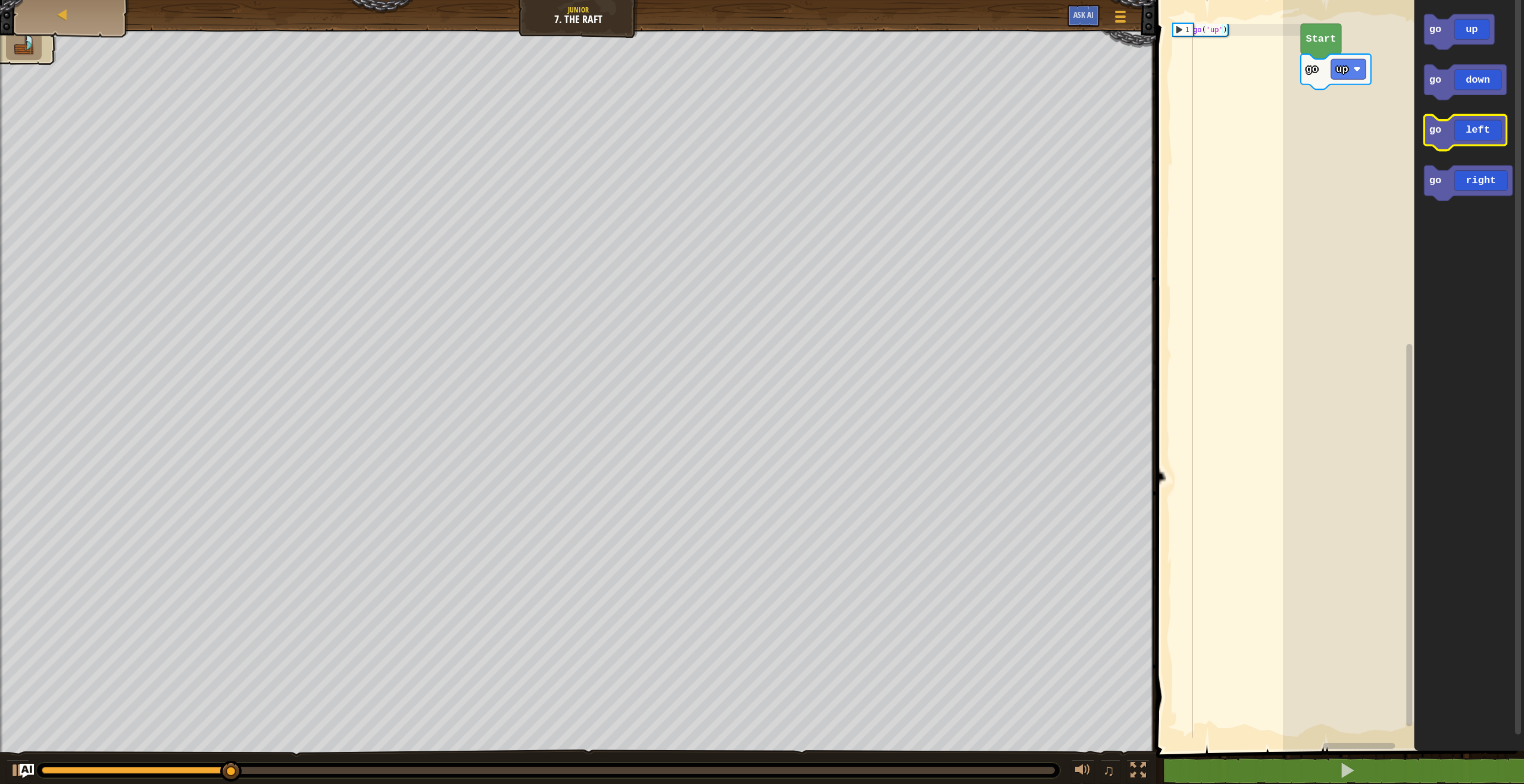
click at [1445, 135] on icon "Blockly Workspace" at bounding box center [1465, 132] width 82 height 35
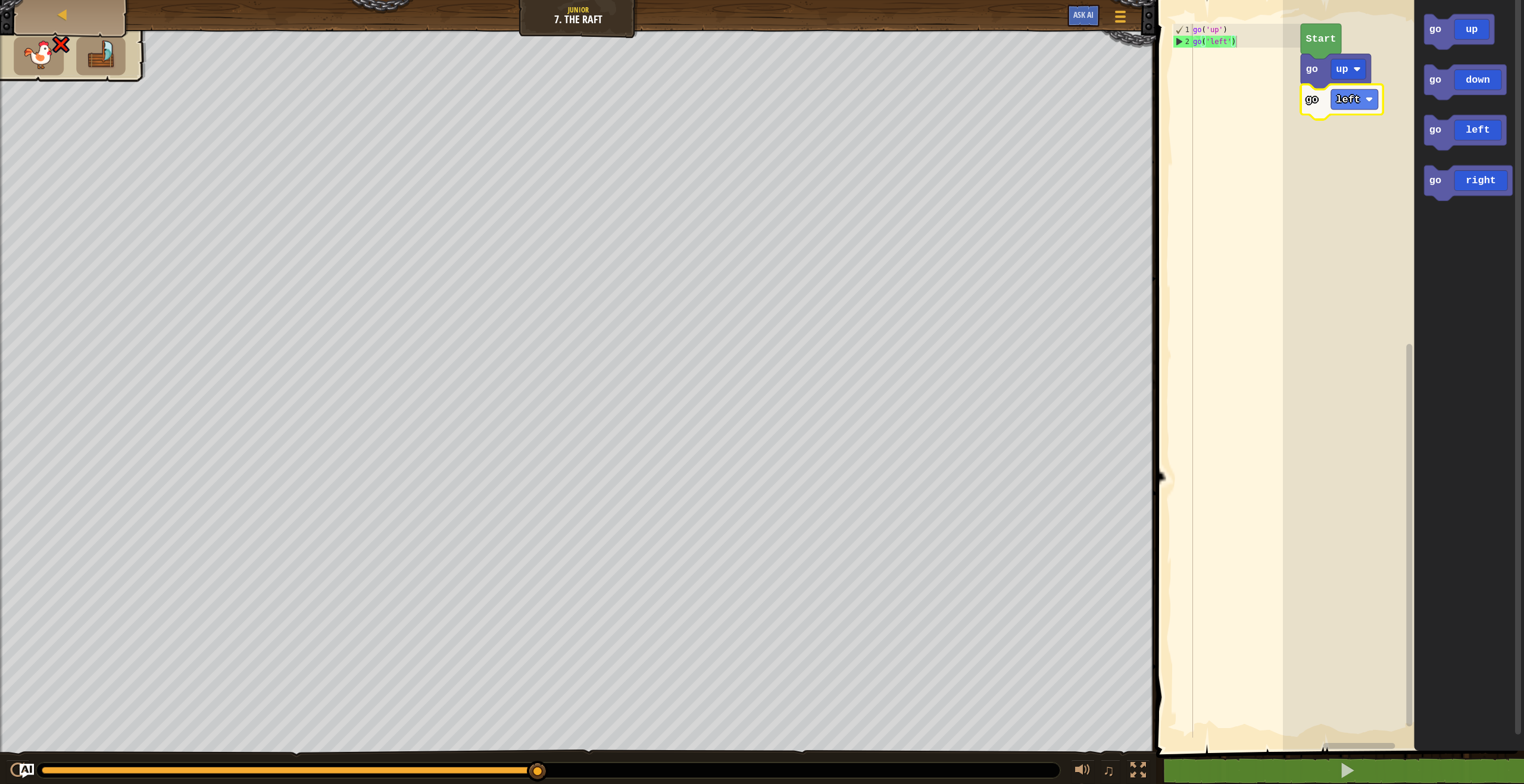
click at [1306, 95] on text "go" at bounding box center [1312, 99] width 12 height 11
click at [1481, 365] on icon "Blockly Workspace" at bounding box center [1469, 372] width 110 height 757
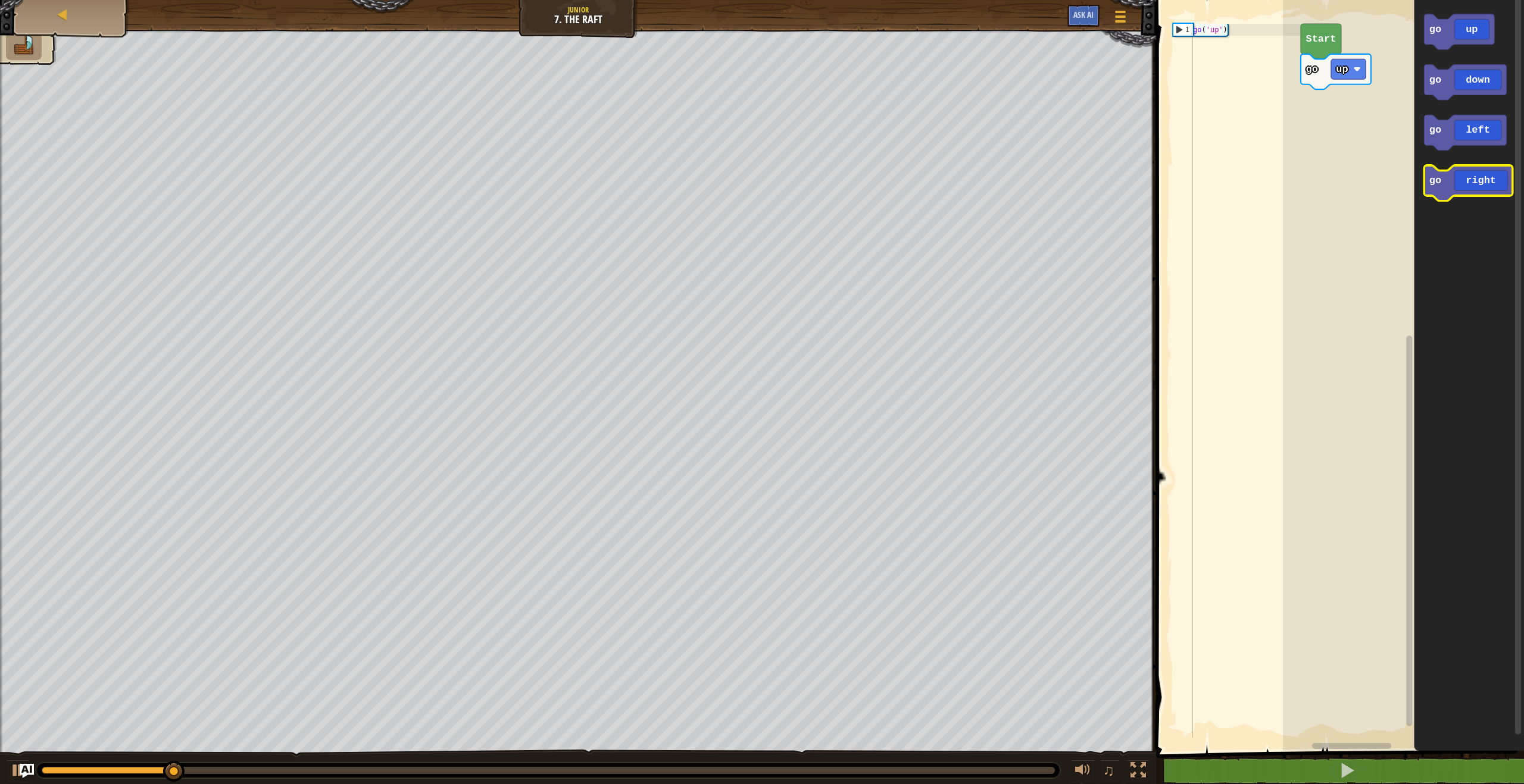
click at [1448, 183] on icon "Blockly Workspace" at bounding box center [1468, 183] width 88 height 35
click at [1447, 183] on icon "Blockly Workspace" at bounding box center [1468, 183] width 88 height 35
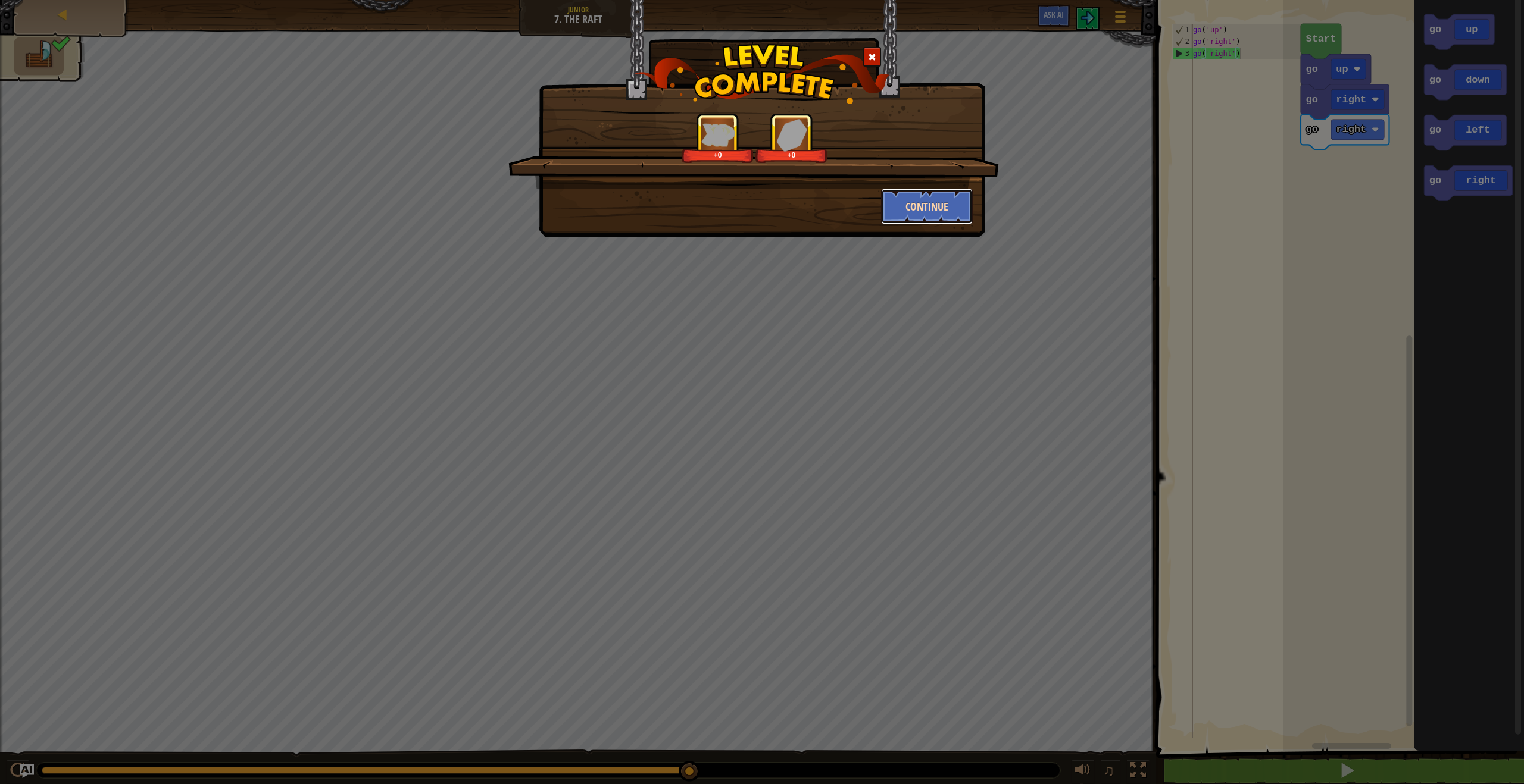
click at [950, 208] on button "Continue" at bounding box center [927, 206] width 92 height 36
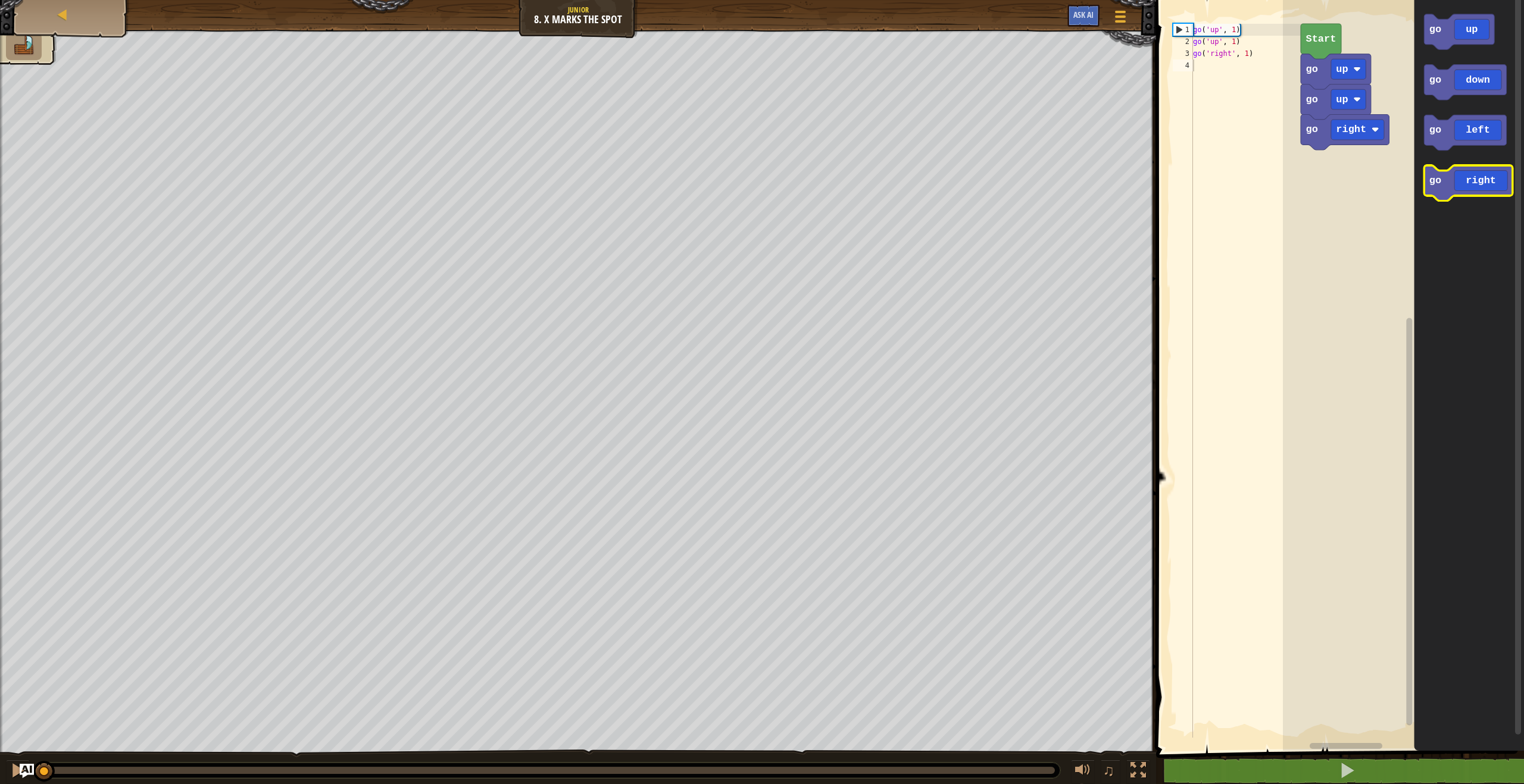
click at [1449, 172] on icon "Blockly Workspace" at bounding box center [1468, 183] width 88 height 35
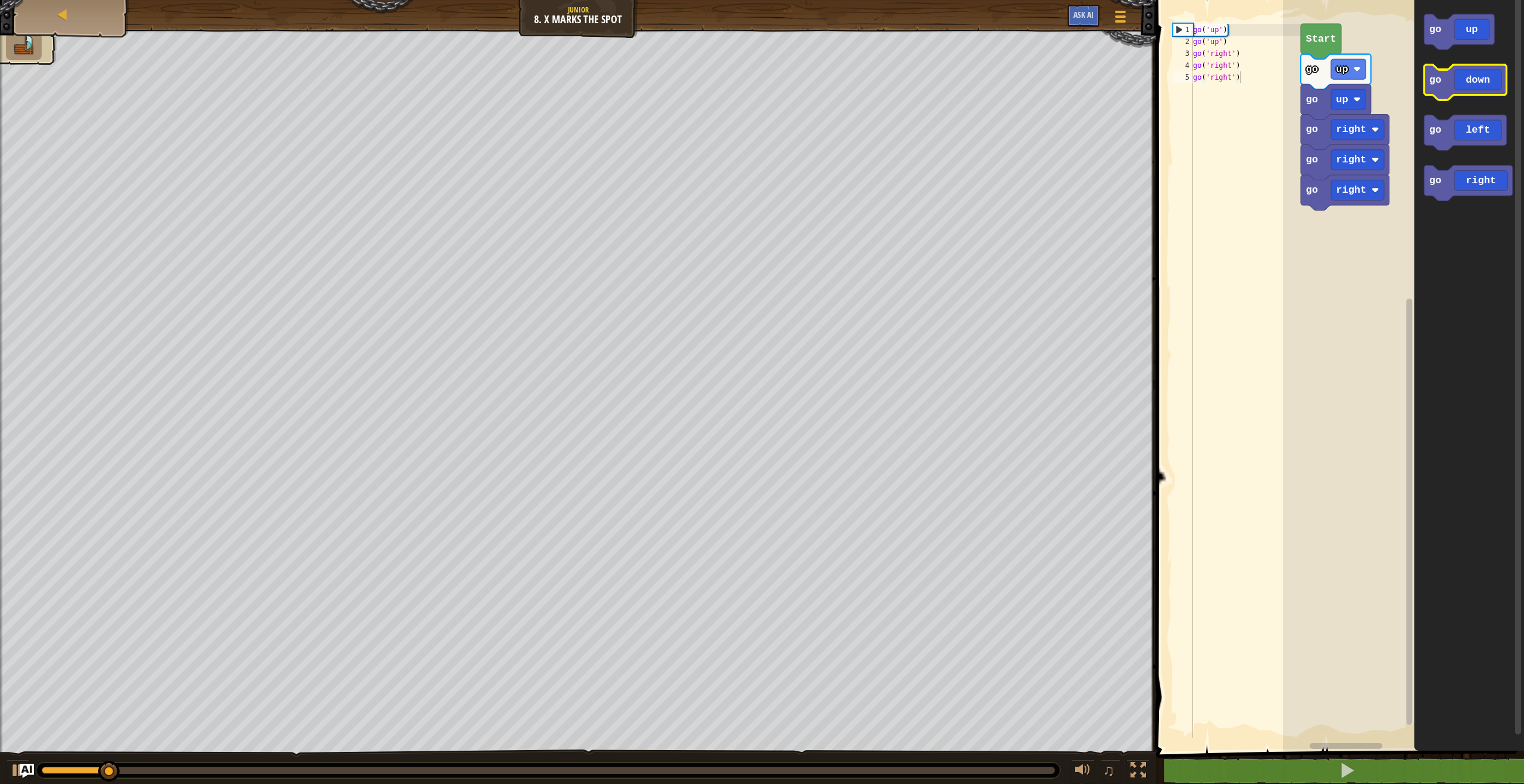
click at [1445, 87] on icon "Blockly Workspace" at bounding box center [1465, 82] width 82 height 35
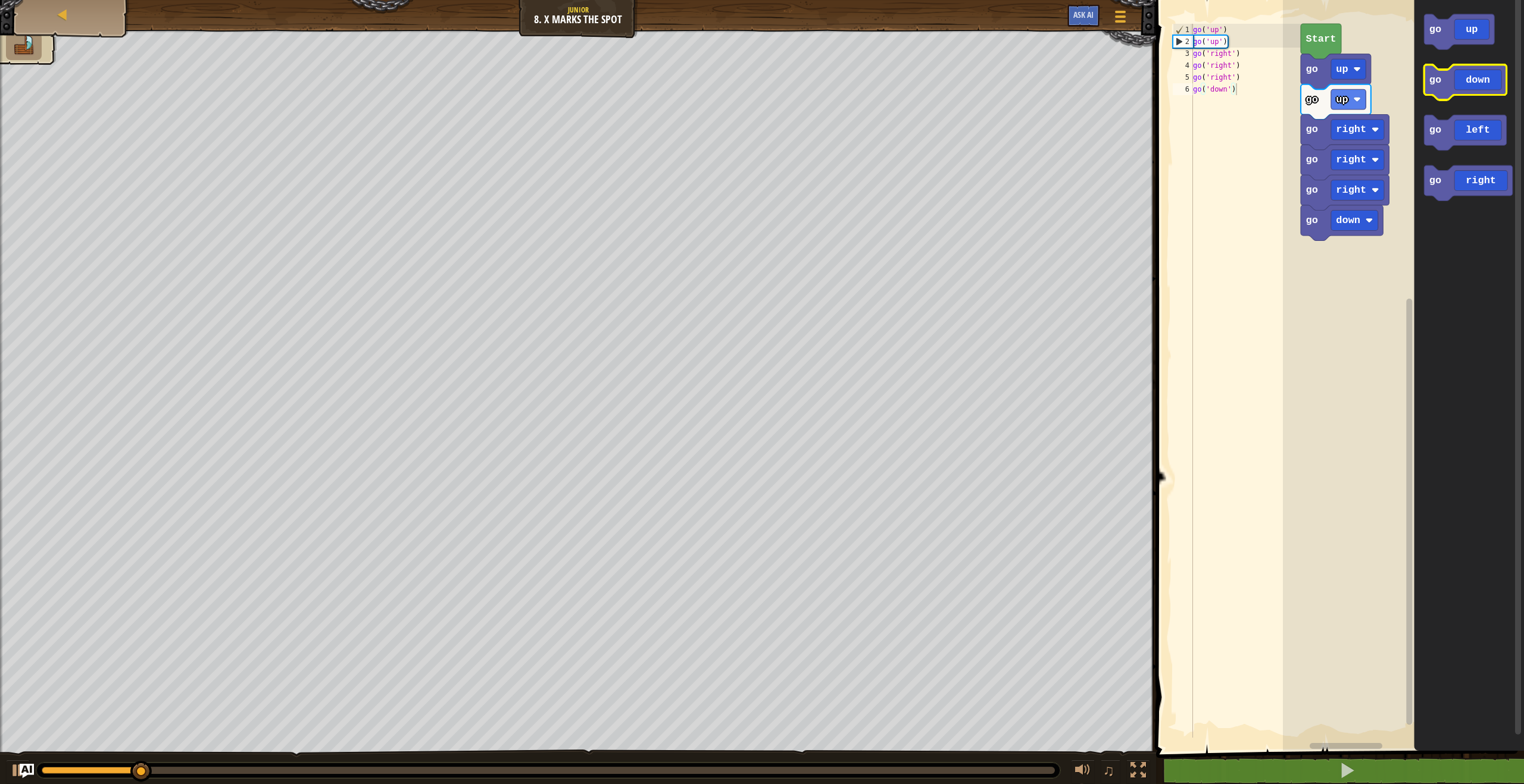
click at [1451, 84] on icon "Blockly Workspace" at bounding box center [1465, 82] width 82 height 35
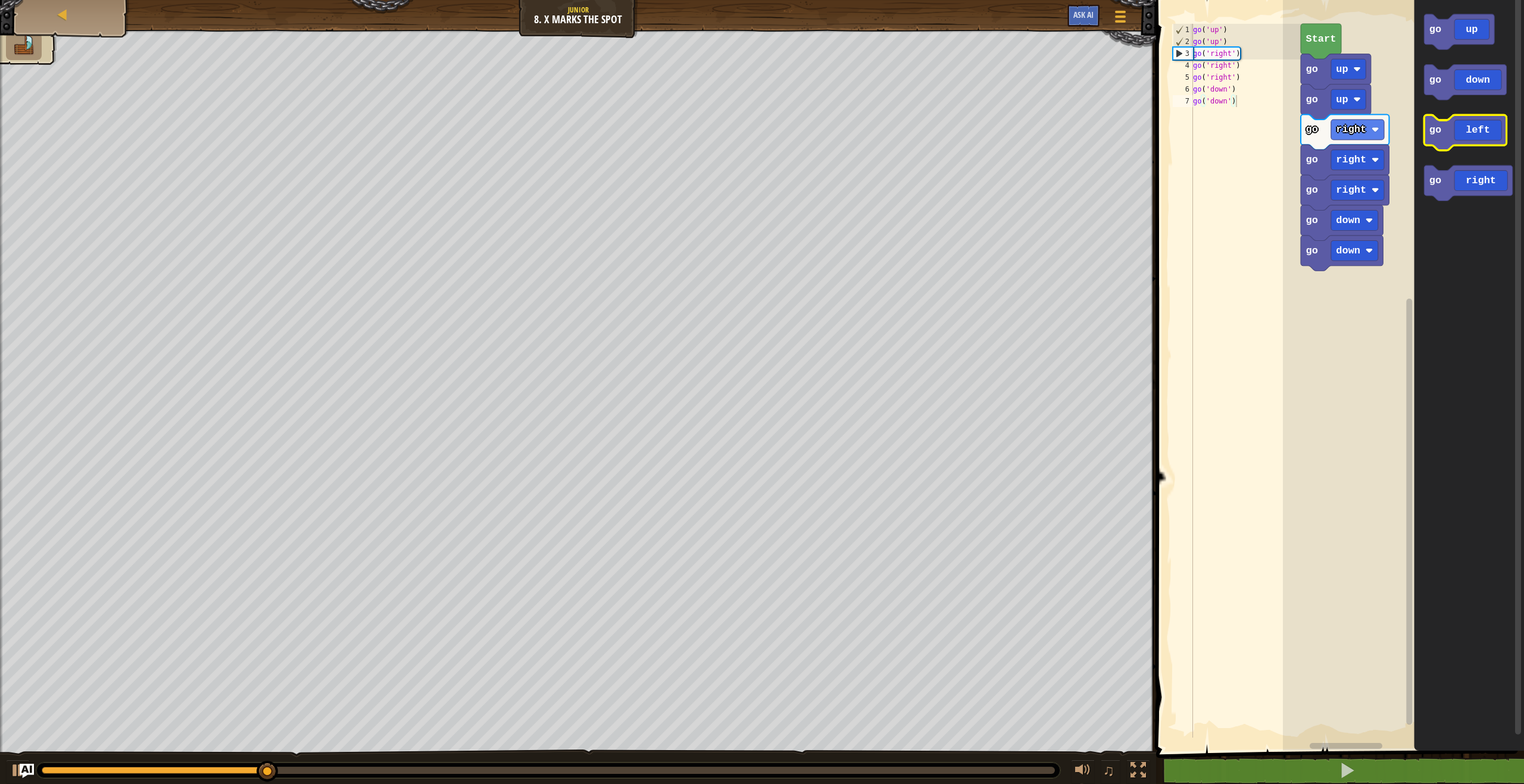
click at [1447, 129] on icon "Blockly Workspace" at bounding box center [1465, 132] width 82 height 35
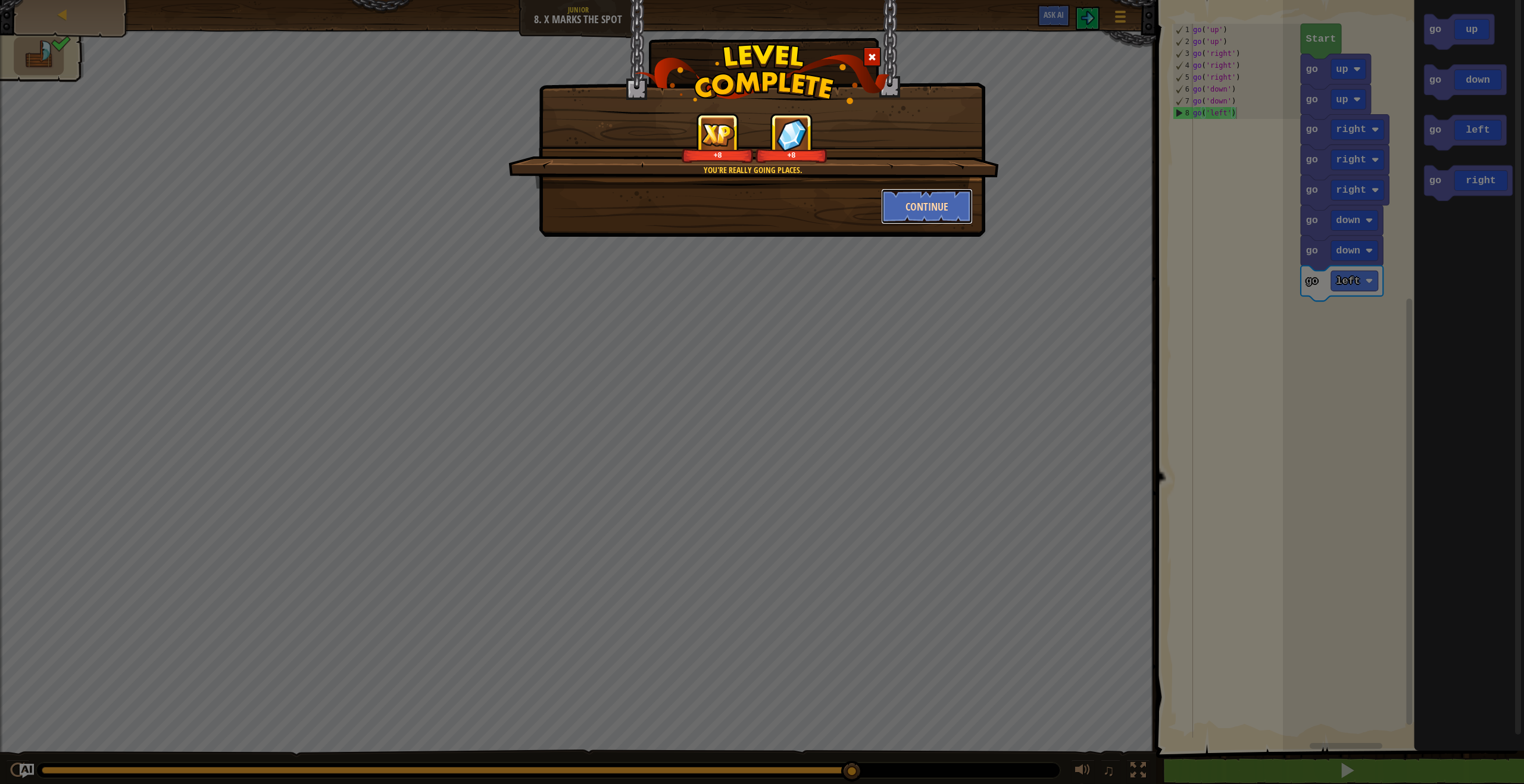
click at [900, 200] on button "Continue" at bounding box center [927, 206] width 92 height 36
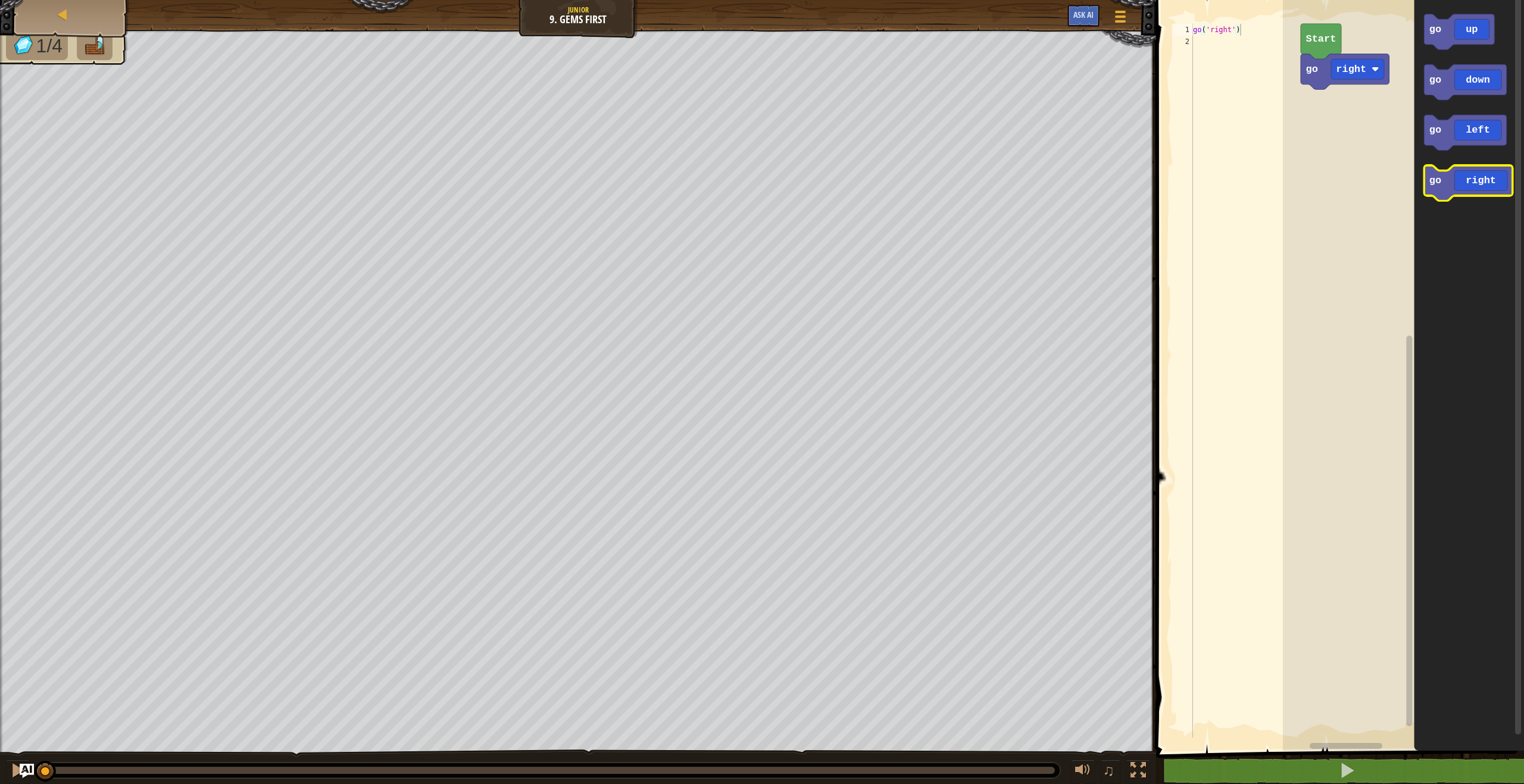
click at [1435, 174] on icon "Blockly Workspace" at bounding box center [1468, 183] width 88 height 35
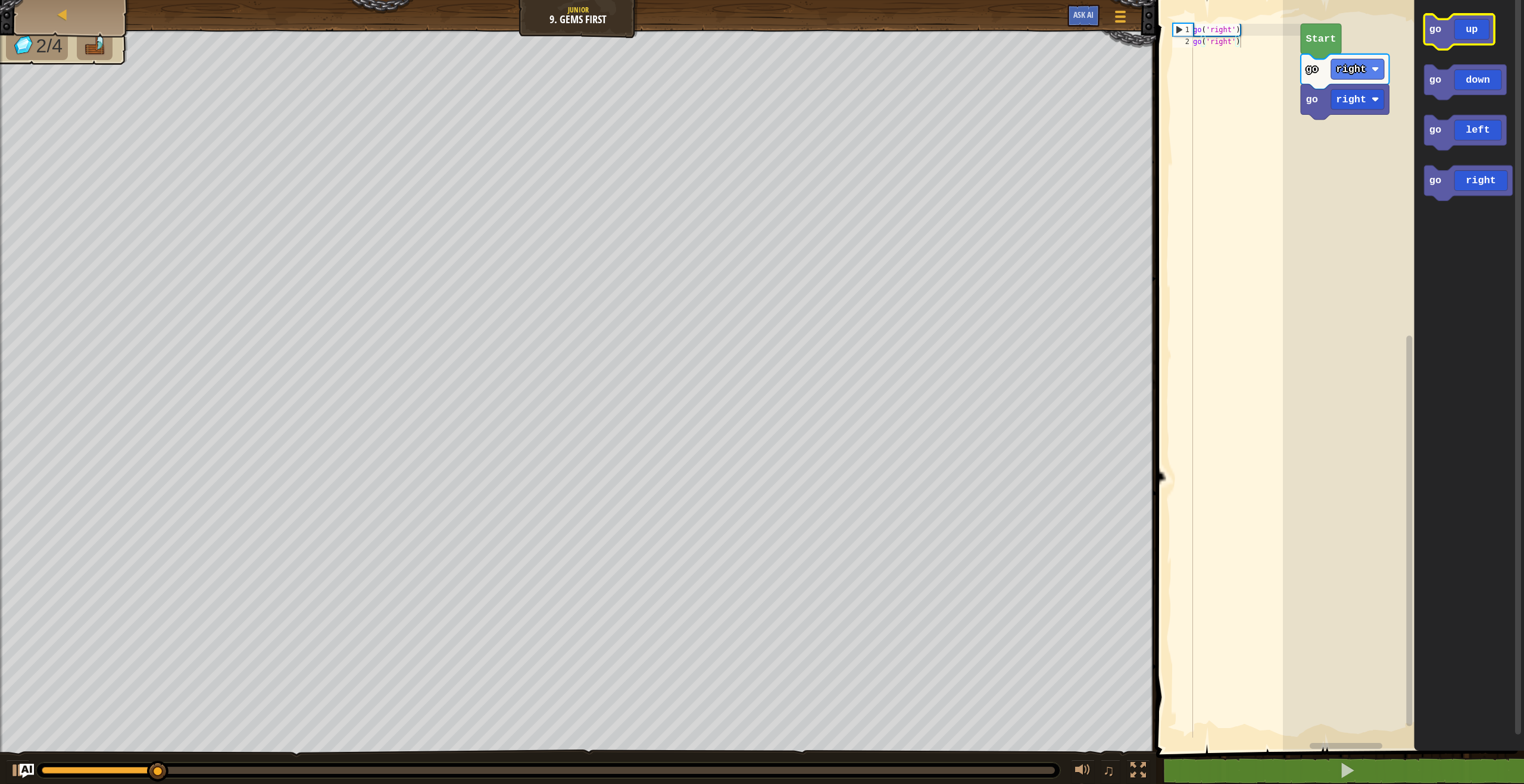
click at [1448, 40] on icon "Blockly Workspace" at bounding box center [1459, 31] width 70 height 35
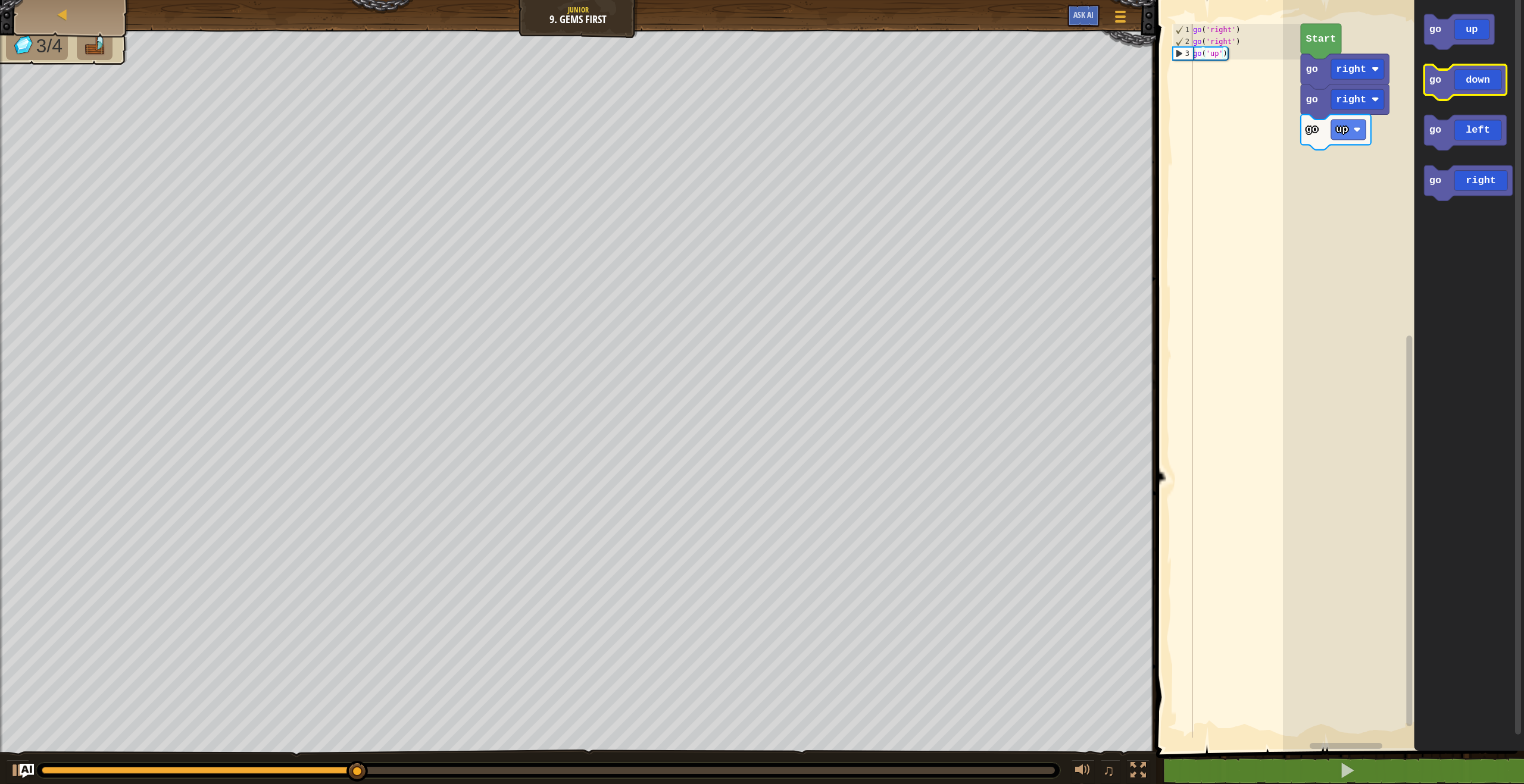
click at [1455, 98] on rect "Blockly Workspace" at bounding box center [1465, 82] width 82 height 35
click at [1455, 97] on rect "Blockly Workspace" at bounding box center [1465, 82] width 82 height 35
click at [1451, 89] on icon "Blockly Workspace" at bounding box center [1465, 82] width 82 height 35
click at [1450, 87] on icon "Blockly Workspace" at bounding box center [1465, 82] width 82 height 35
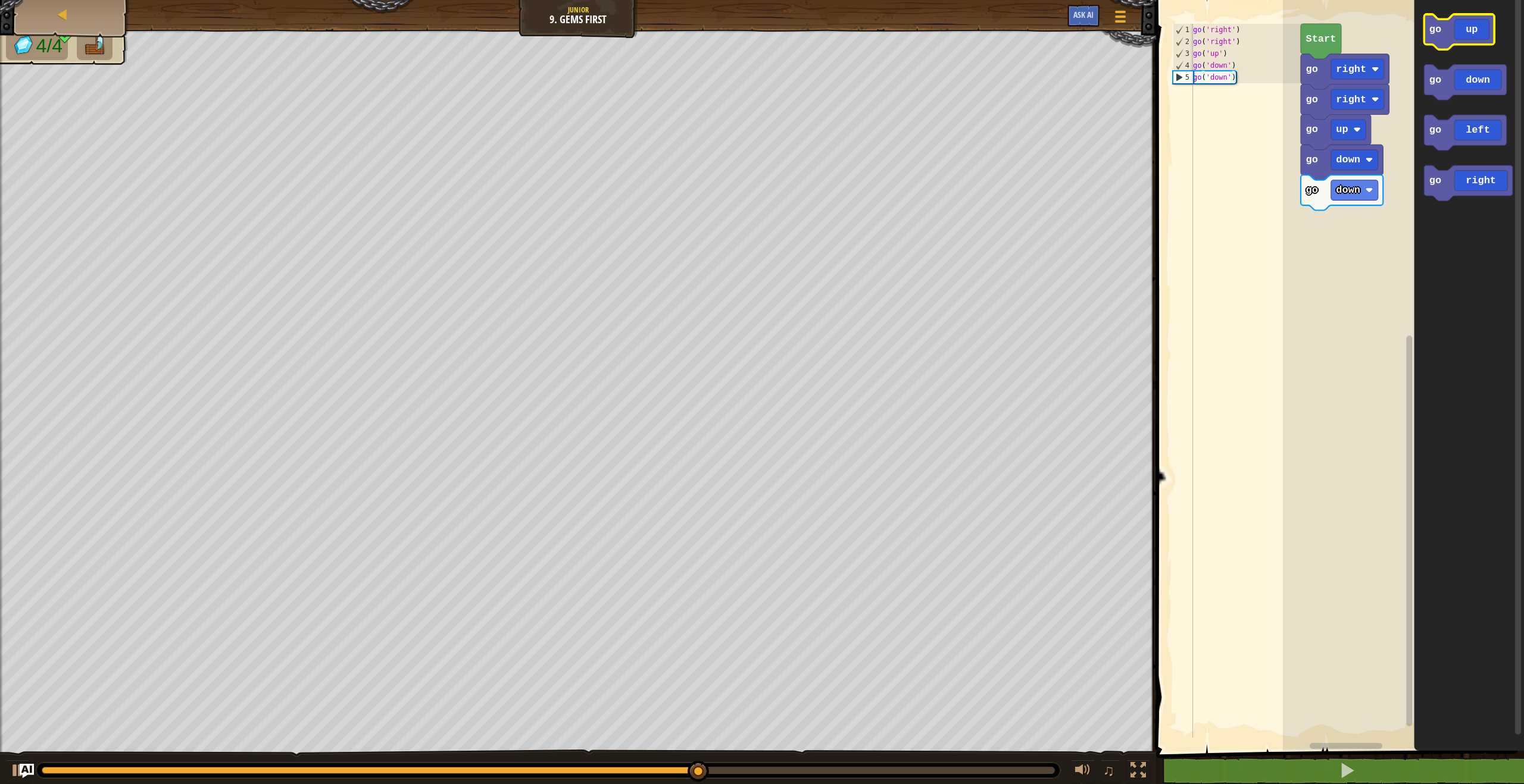
click at [1445, 33] on icon "Blockly Workspace" at bounding box center [1459, 31] width 70 height 35
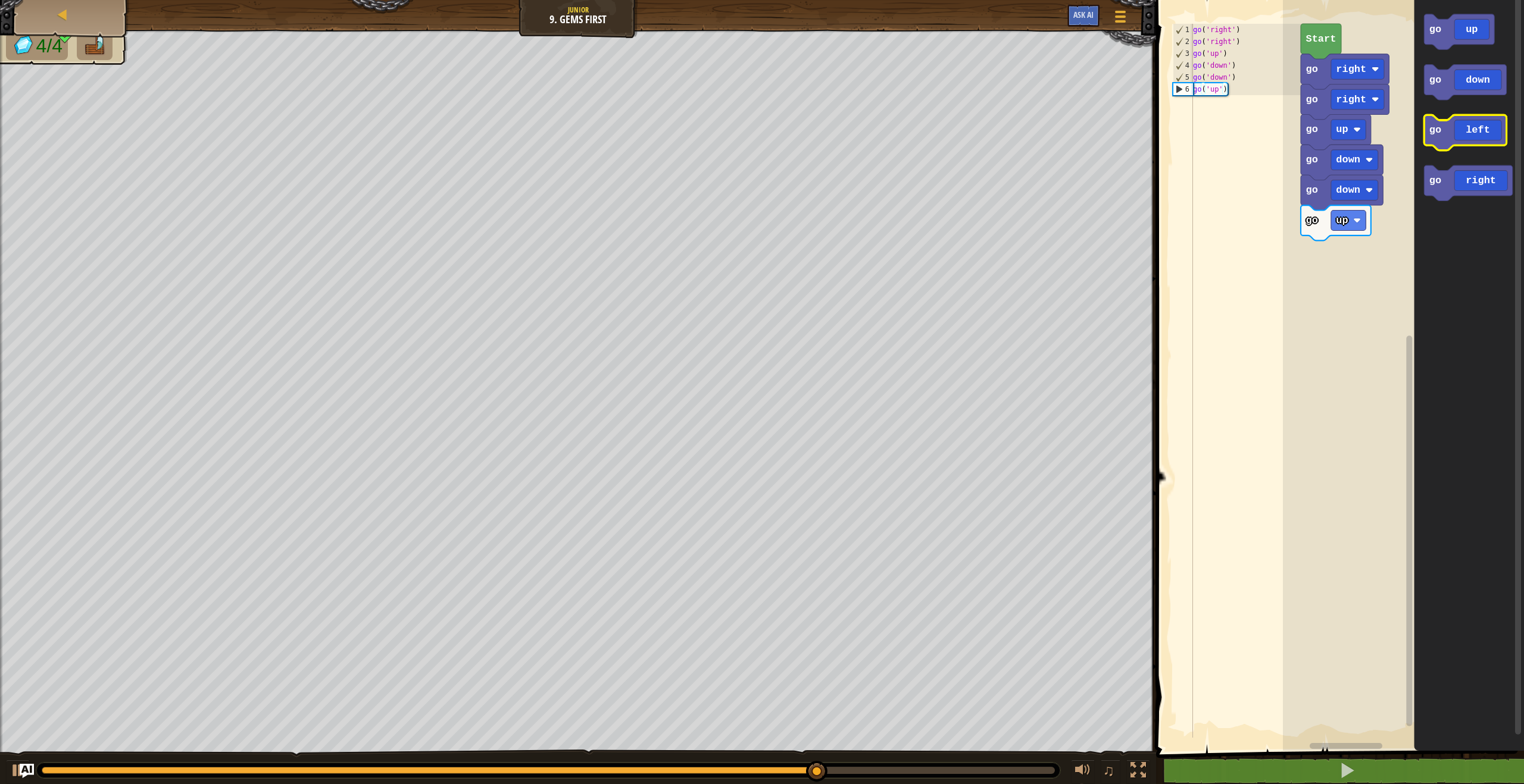
click at [1451, 140] on icon "Blockly Workspace" at bounding box center [1465, 132] width 82 height 35
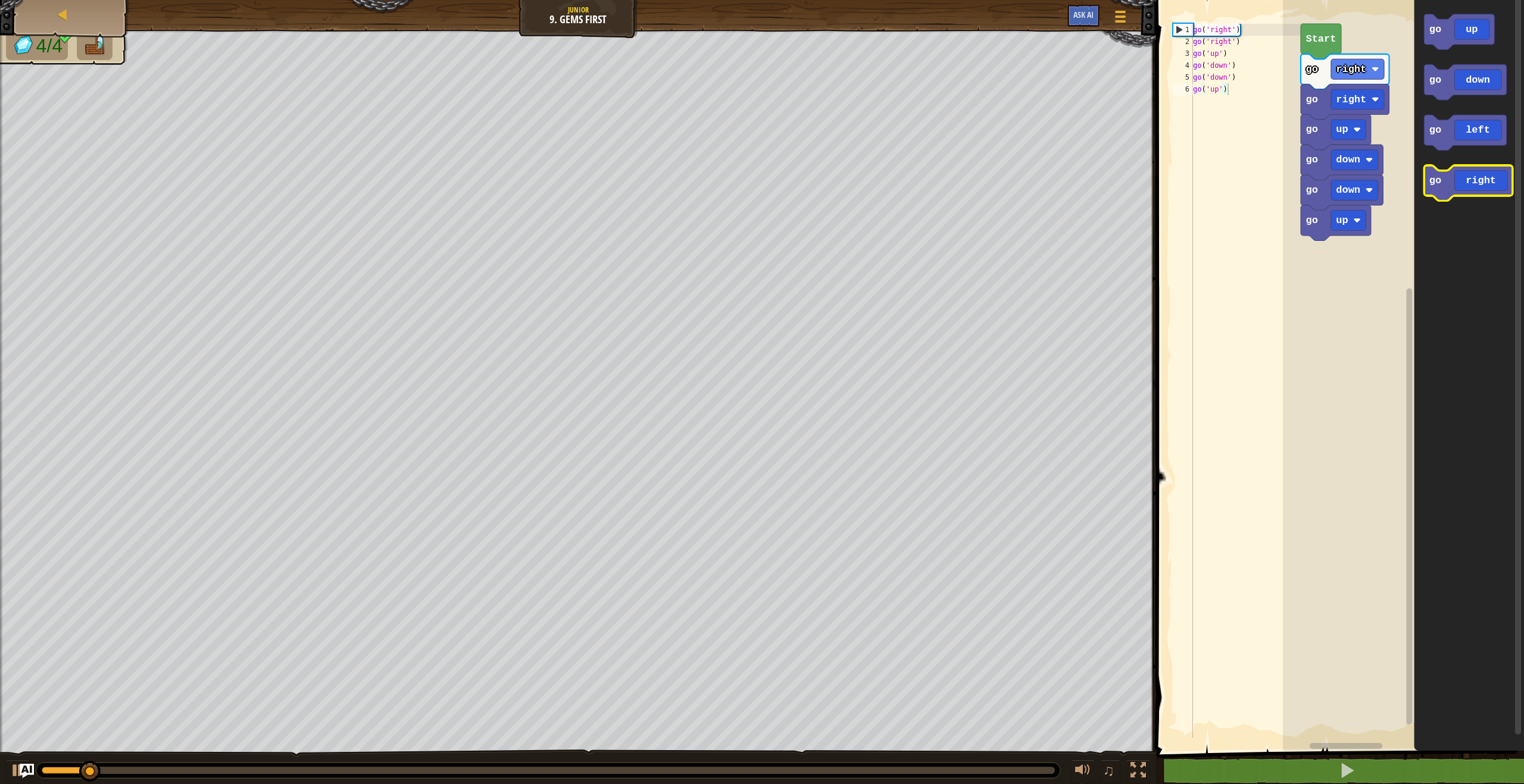
click at [1445, 192] on icon "Blockly Workspace" at bounding box center [1468, 183] width 88 height 35
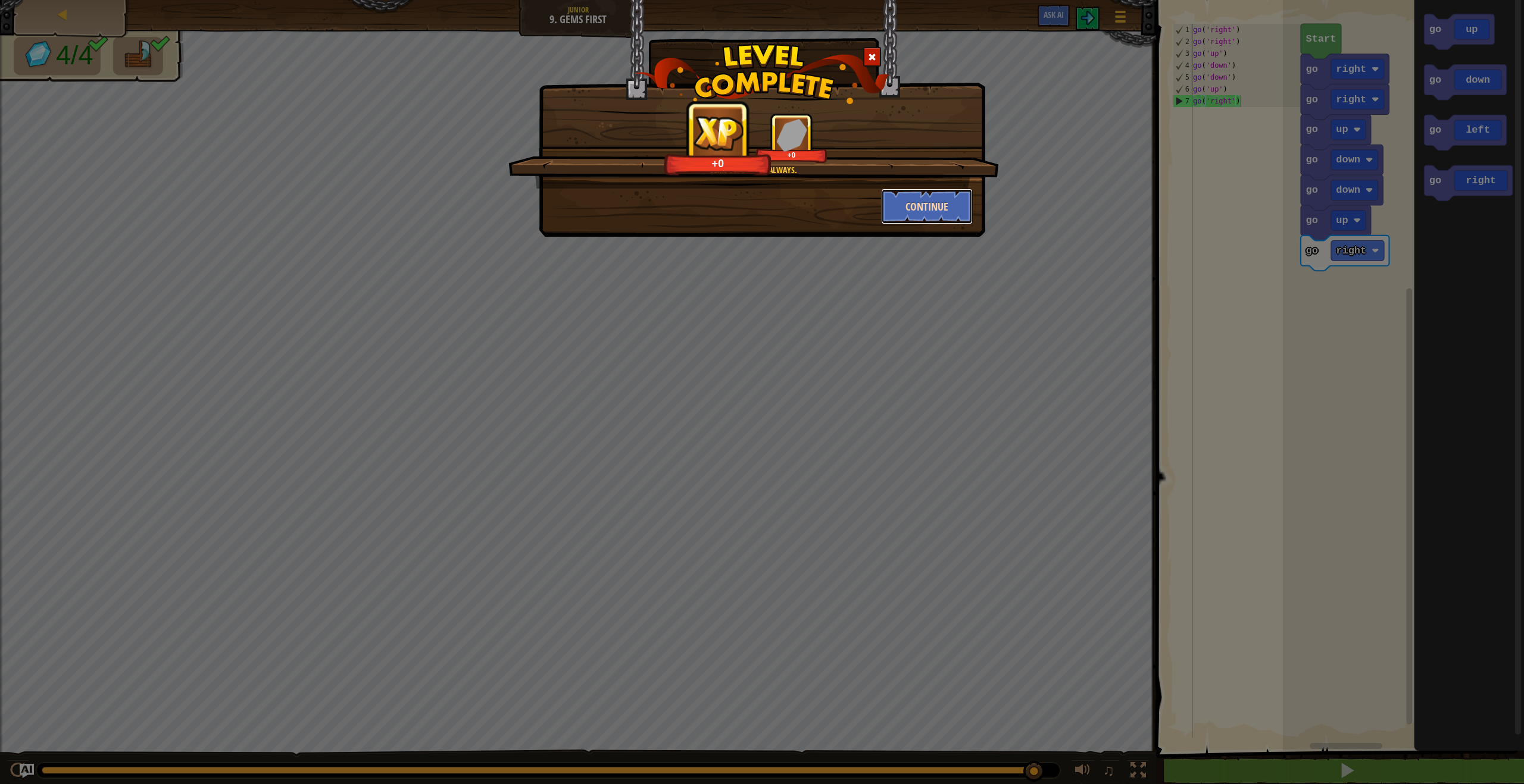
click at [919, 204] on button "Continue" at bounding box center [927, 206] width 92 height 36
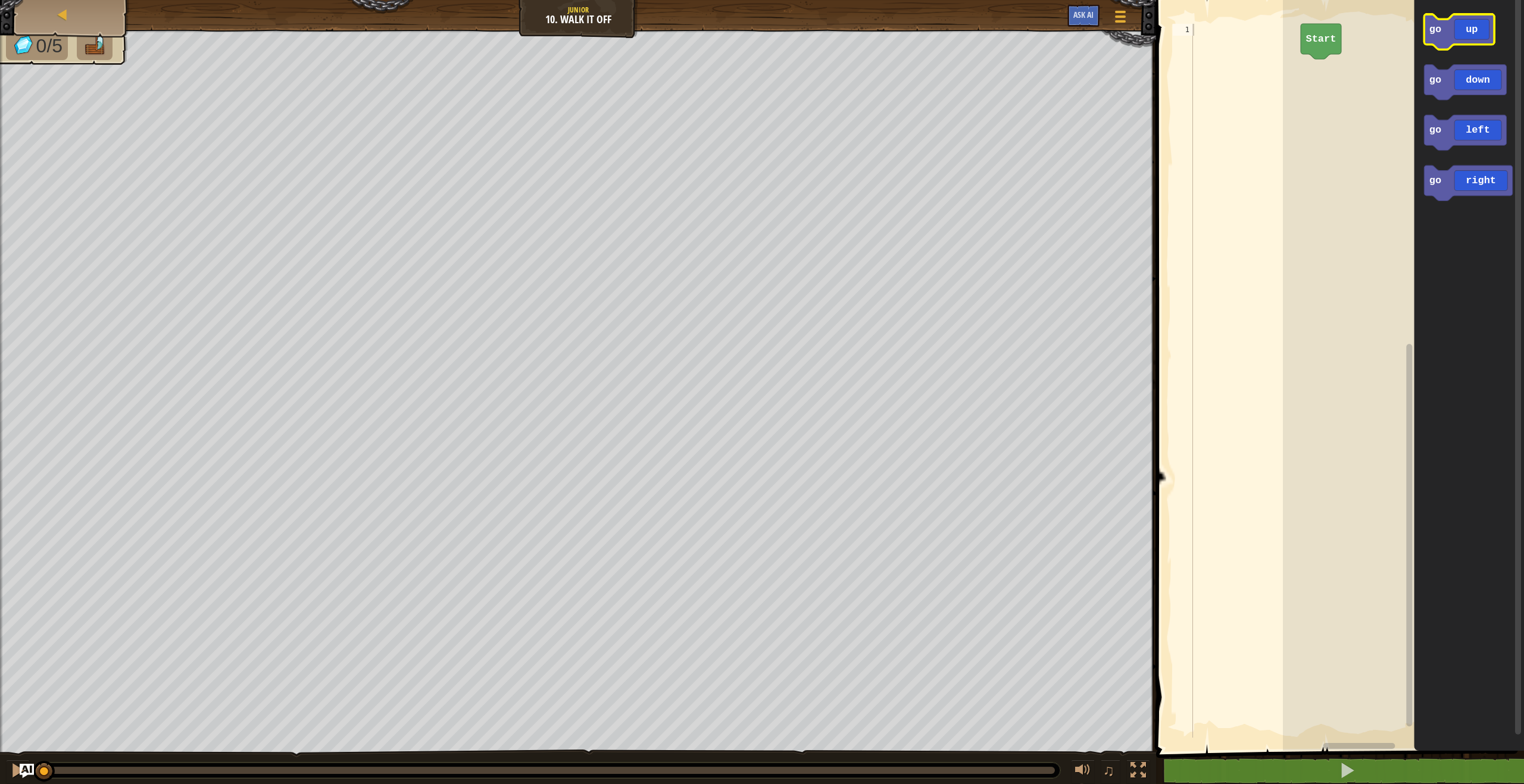
click at [1445, 38] on icon "Blockly Workspace" at bounding box center [1459, 31] width 70 height 35
click at [1444, 38] on icon "Blockly Workspace" at bounding box center [1459, 31] width 70 height 35
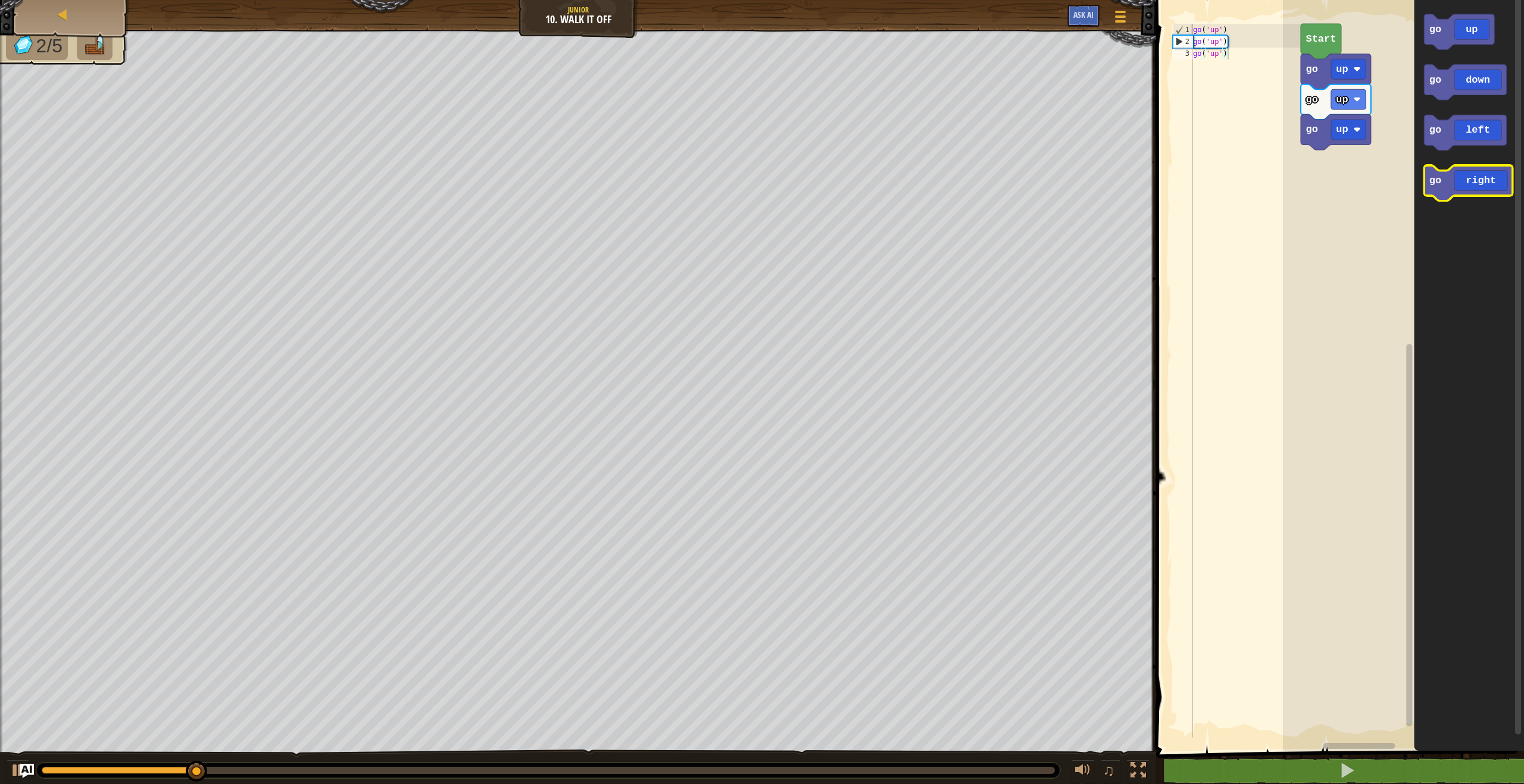
click at [1448, 175] on icon "Blockly Workspace" at bounding box center [1468, 183] width 88 height 35
click at [1448, 175] on icon "Blockly Workspace" at bounding box center [1468, 183] width 88 height 35
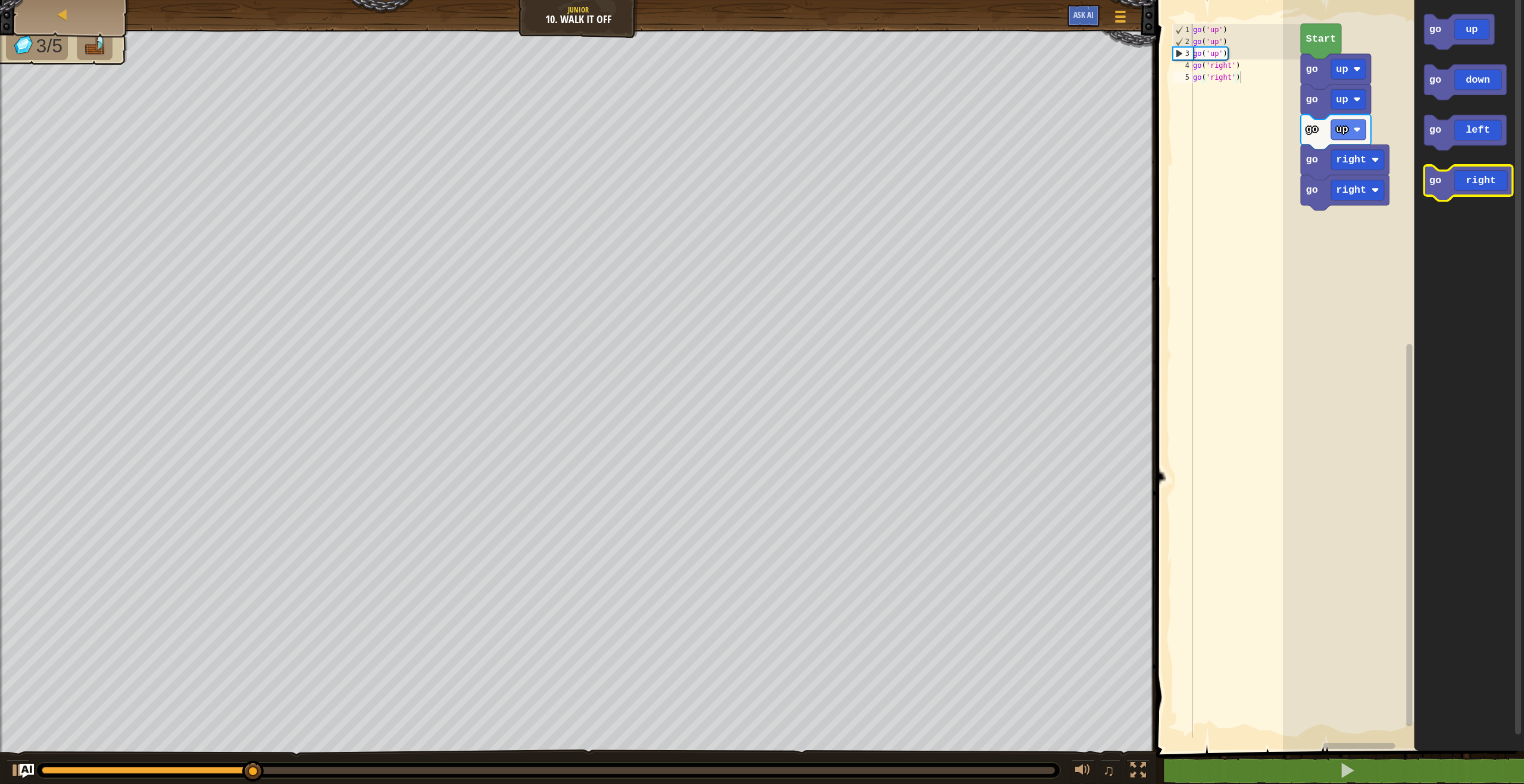
click at [1447, 174] on icon "Blockly Workspace" at bounding box center [1468, 183] width 88 height 35
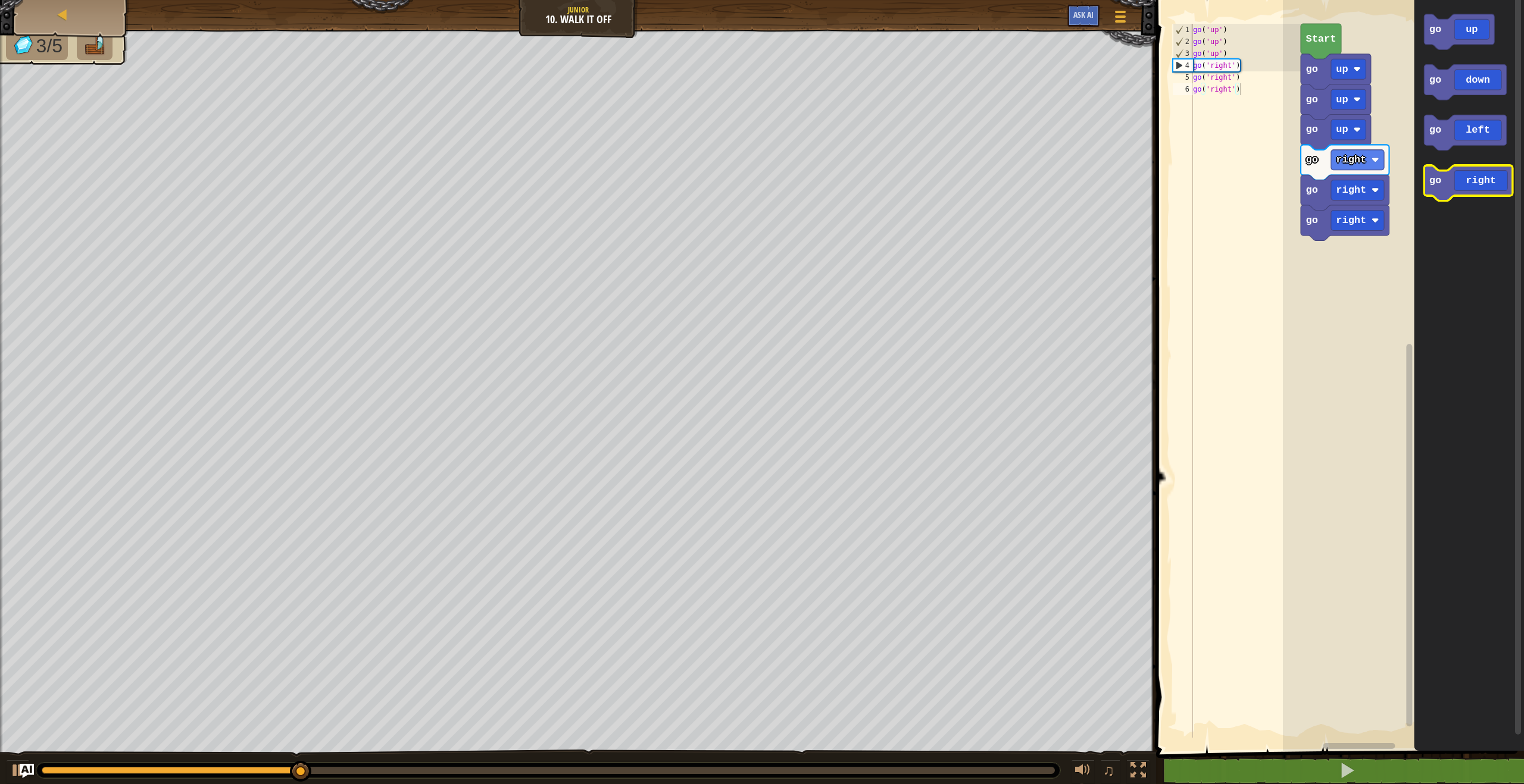
click at [1447, 173] on icon "Blockly Workspace" at bounding box center [1468, 183] width 88 height 35
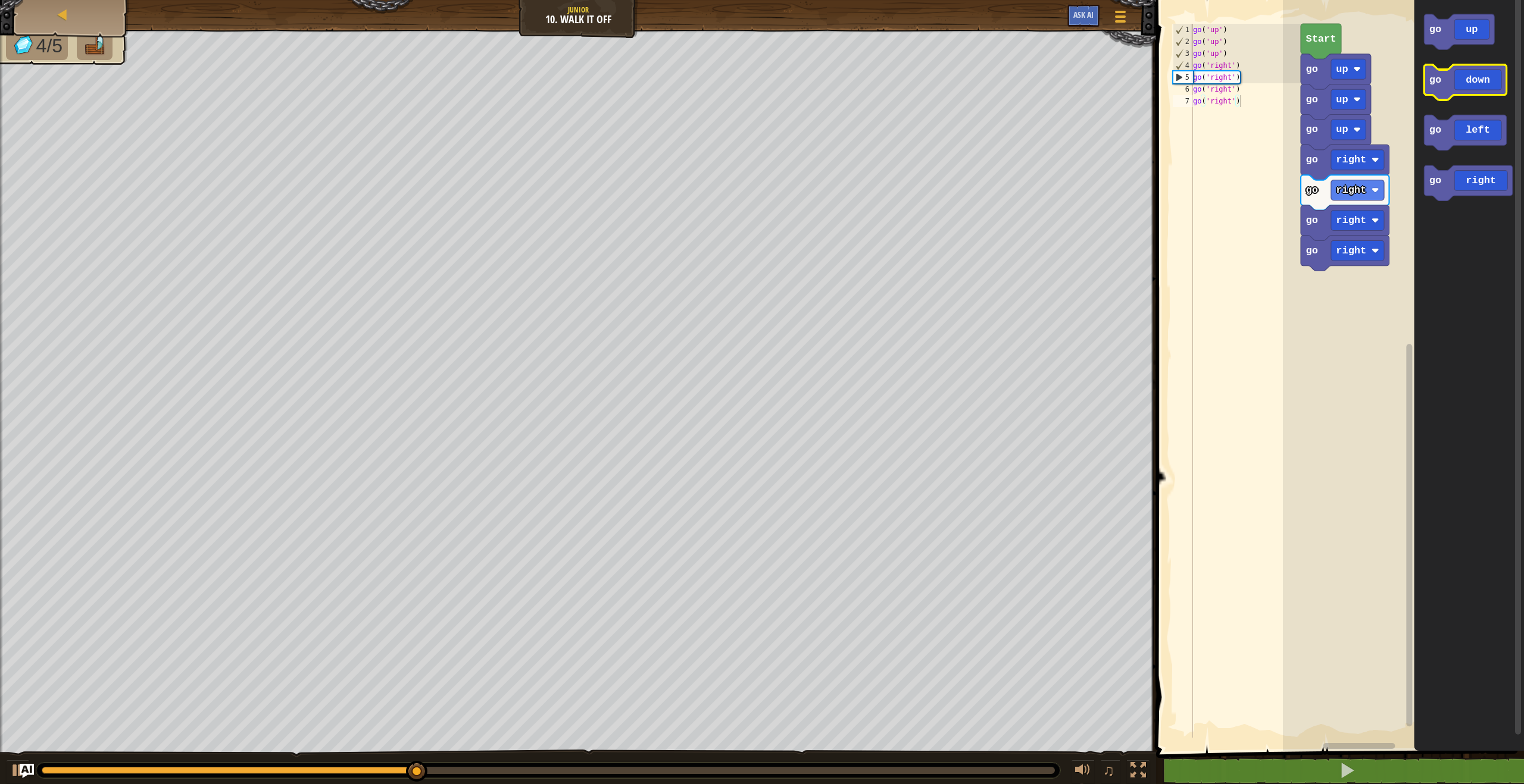
click at [1440, 79] on text "go" at bounding box center [1435, 80] width 12 height 11
click at [1439, 81] on text "go" at bounding box center [1435, 80] width 12 height 11
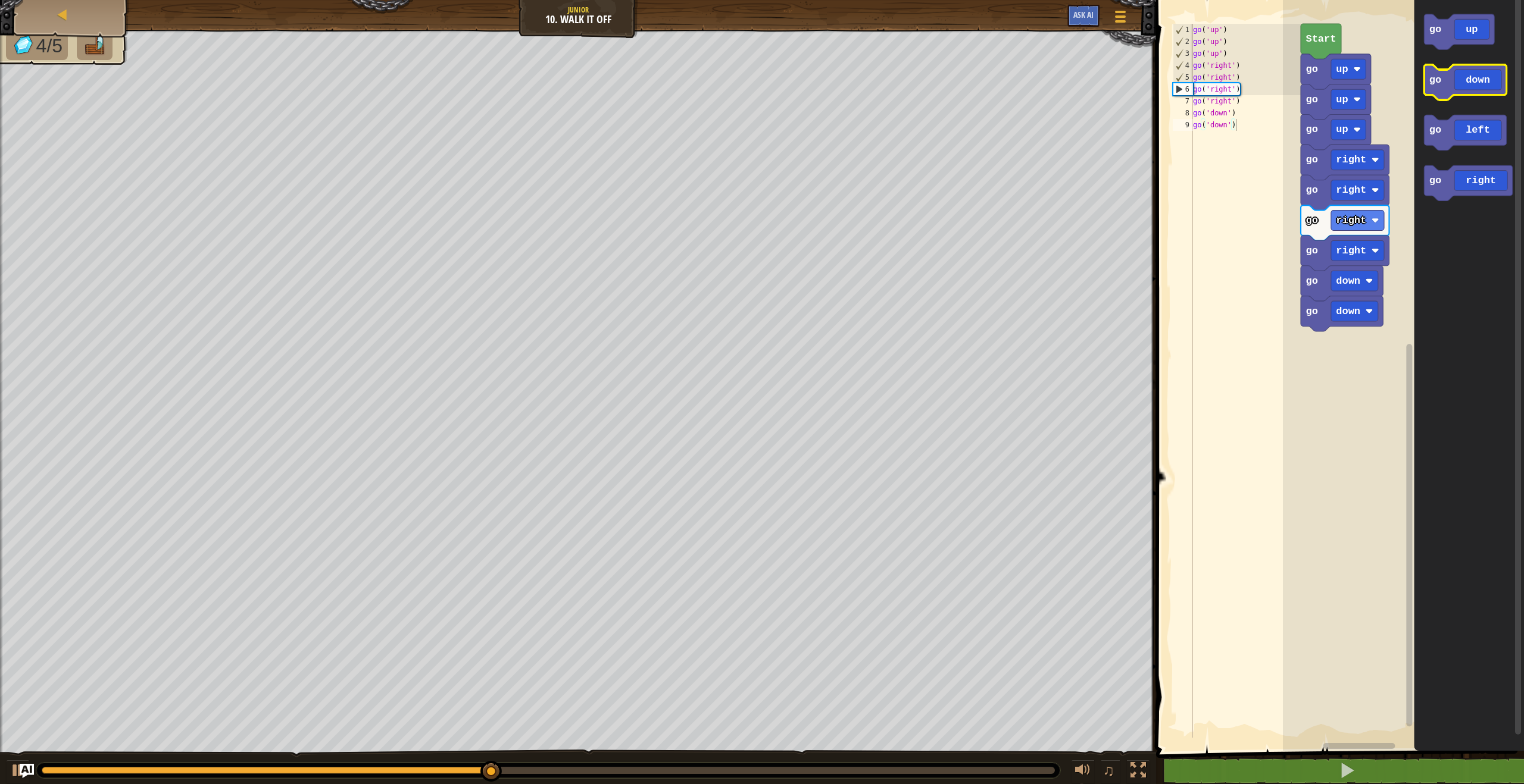
click at [1439, 81] on text "go" at bounding box center [1435, 80] width 12 height 11
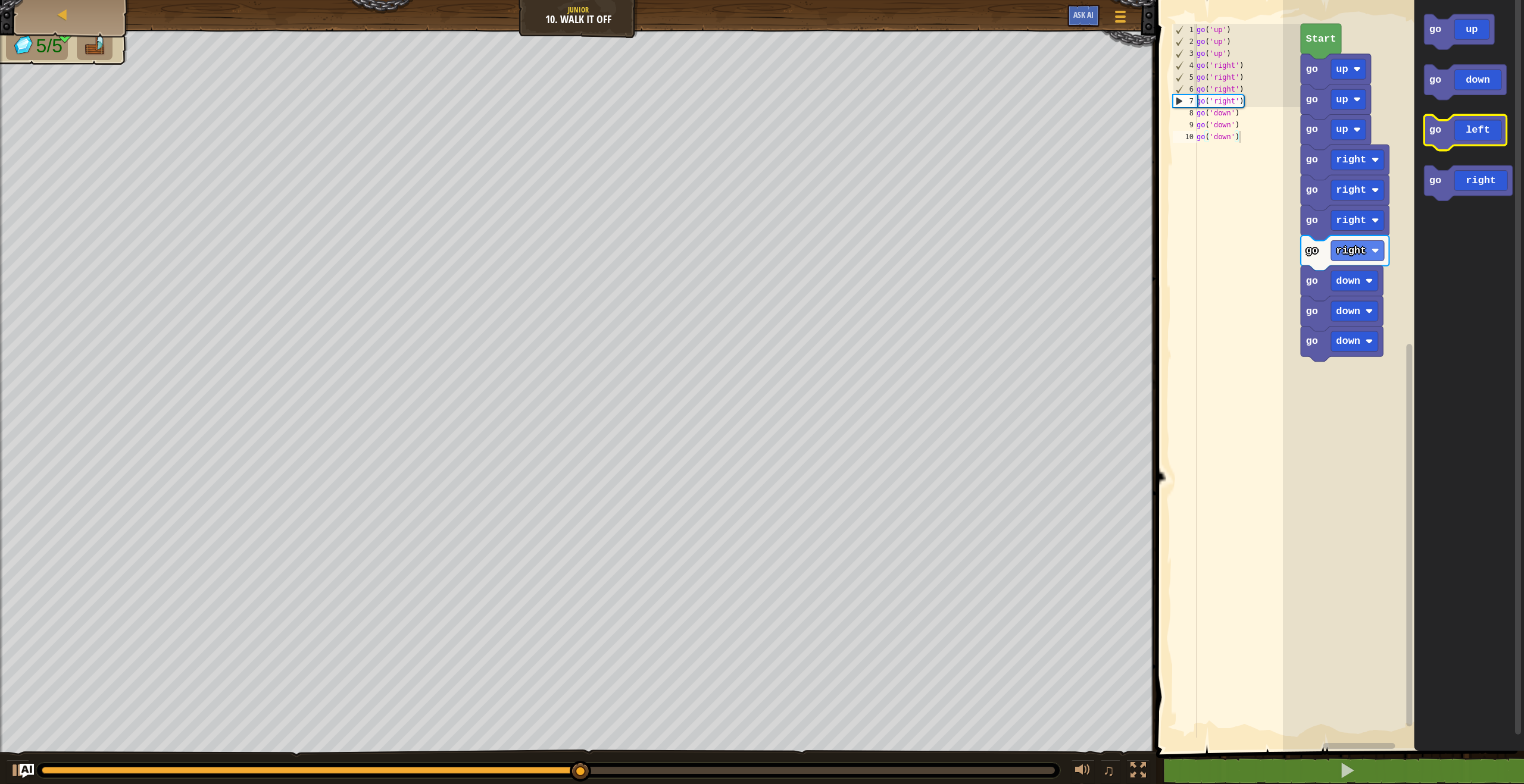
click at [1442, 123] on icon "Blockly Workspace" at bounding box center [1465, 132] width 82 height 35
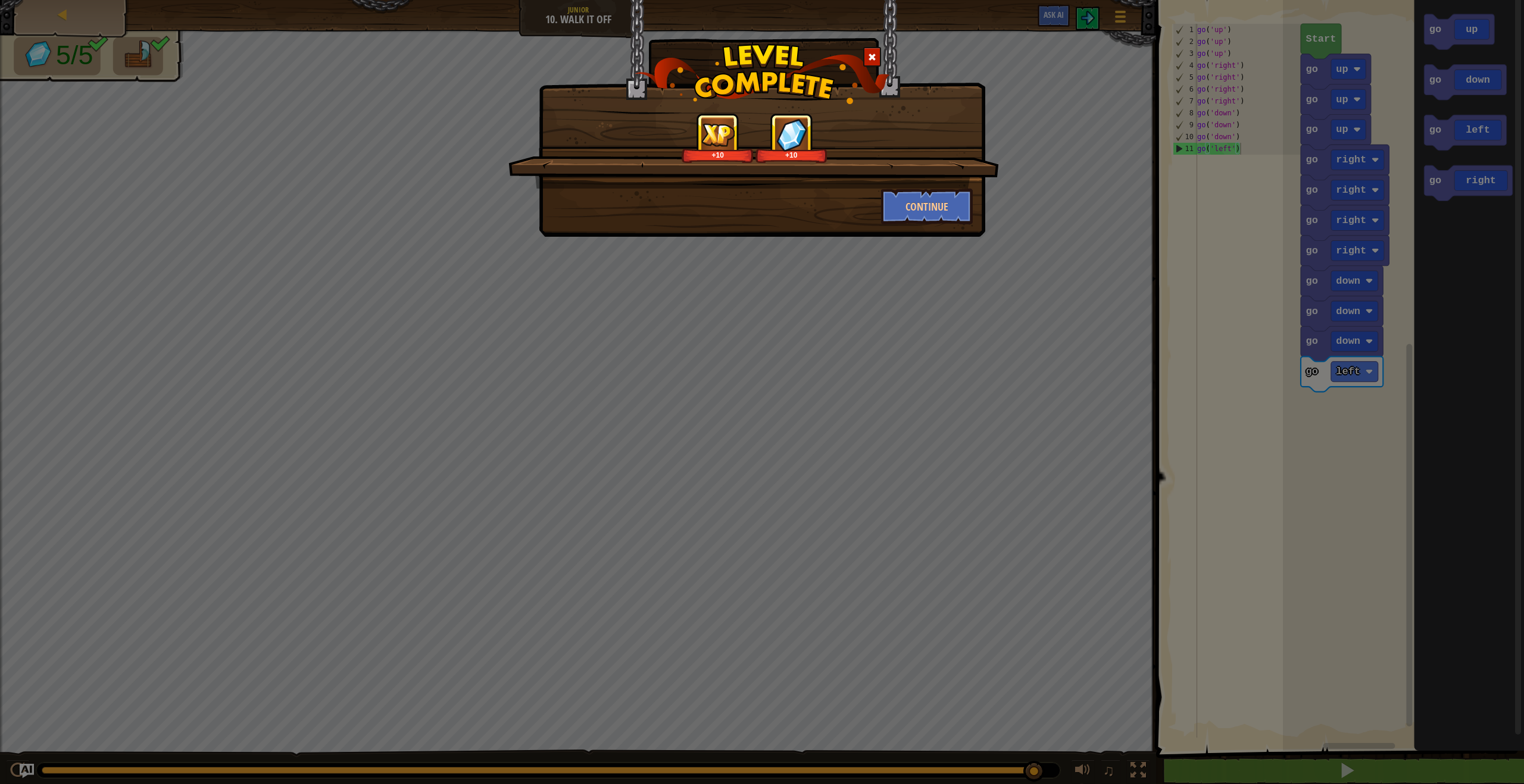
click at [940, 226] on div "+10 +10 Continue" at bounding box center [761, 118] width 446 height 237
click at [933, 217] on button "Continue" at bounding box center [927, 206] width 92 height 36
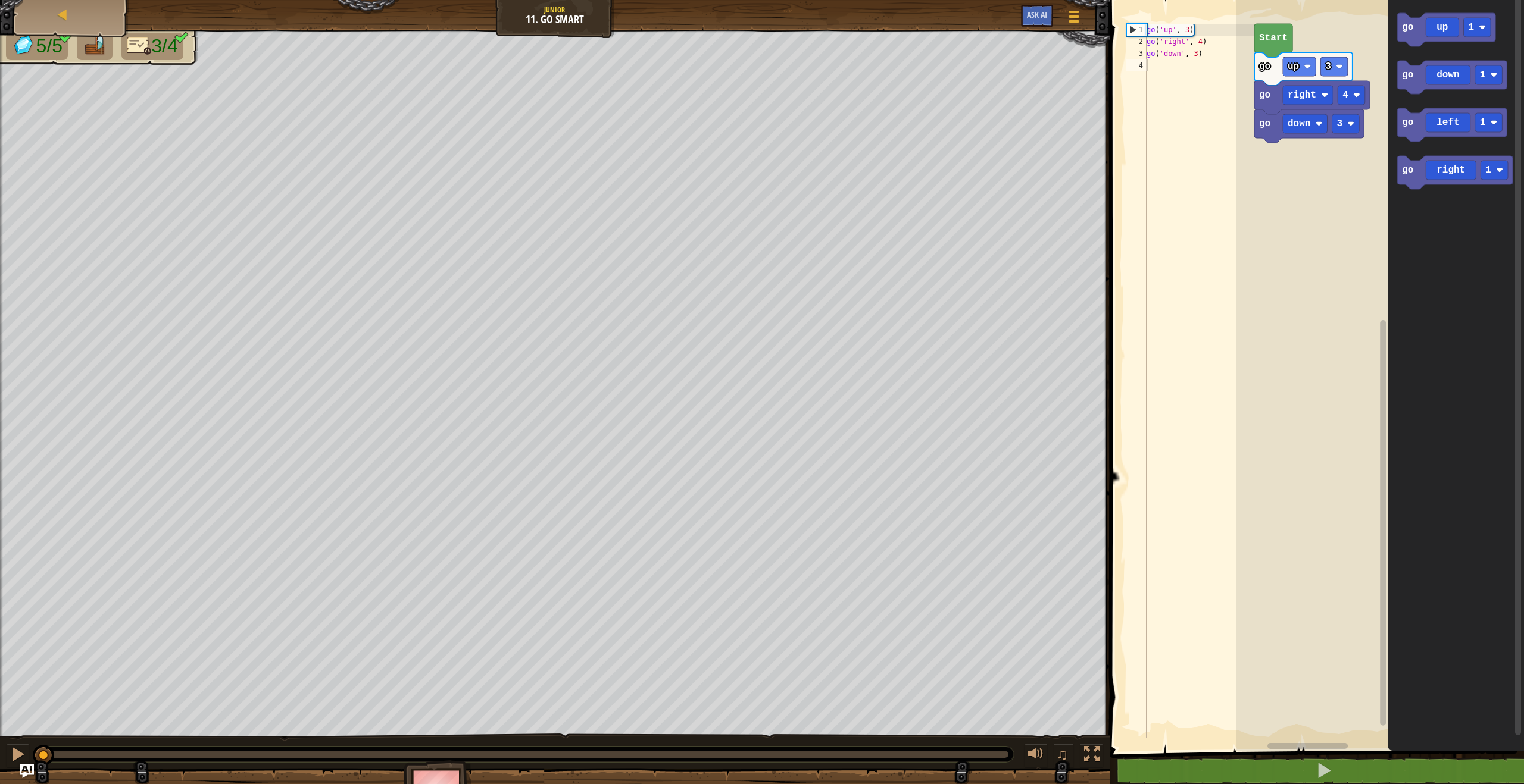
click at [1286, 41] on text "Start" at bounding box center [1273, 38] width 29 height 10
click at [1420, 177] on icon "Blockly Workspace" at bounding box center [1454, 172] width 115 height 33
click at [1415, 133] on icon "Blockly Workspace" at bounding box center [1451, 124] width 109 height 33
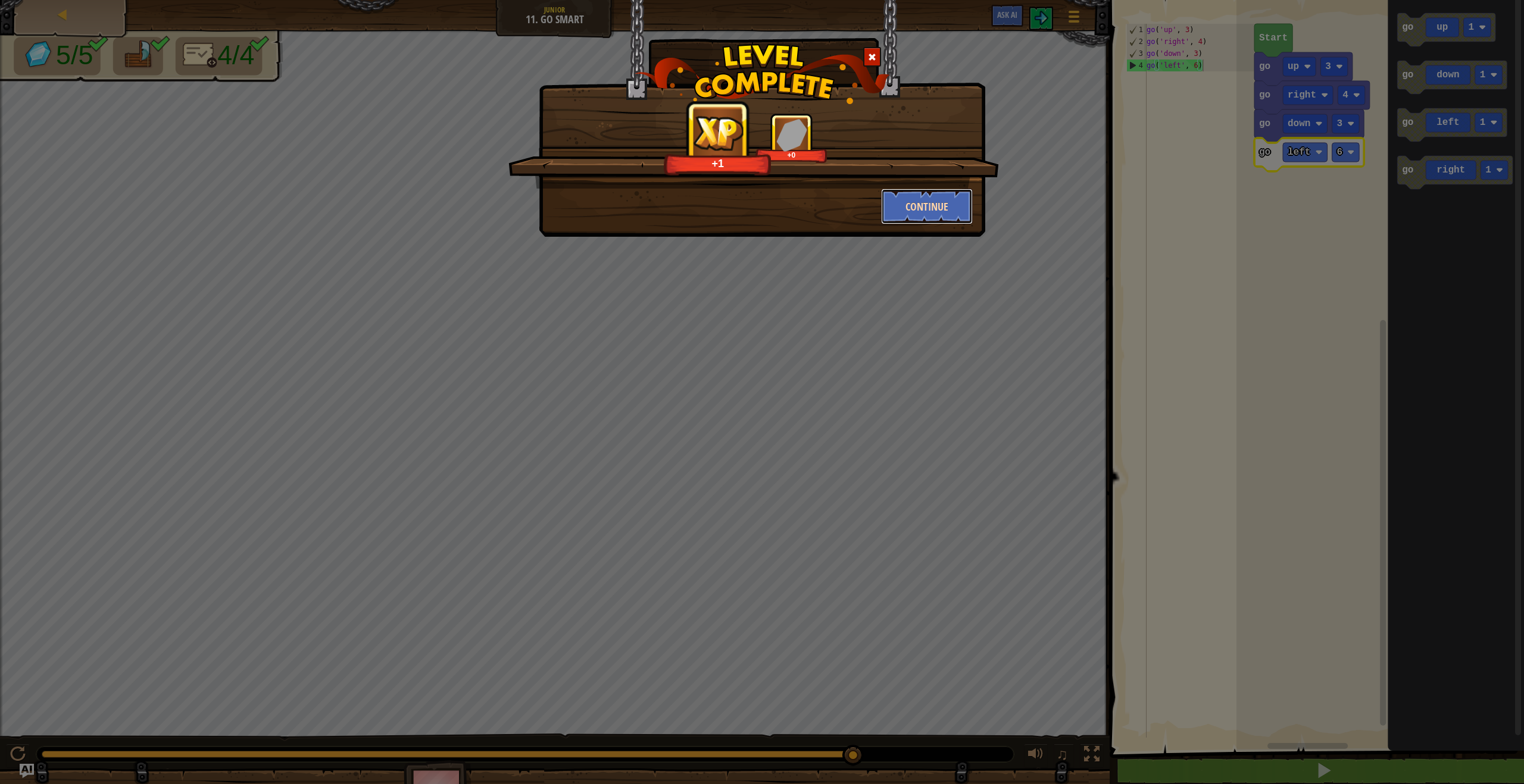
click at [943, 203] on button "Continue" at bounding box center [927, 206] width 92 height 36
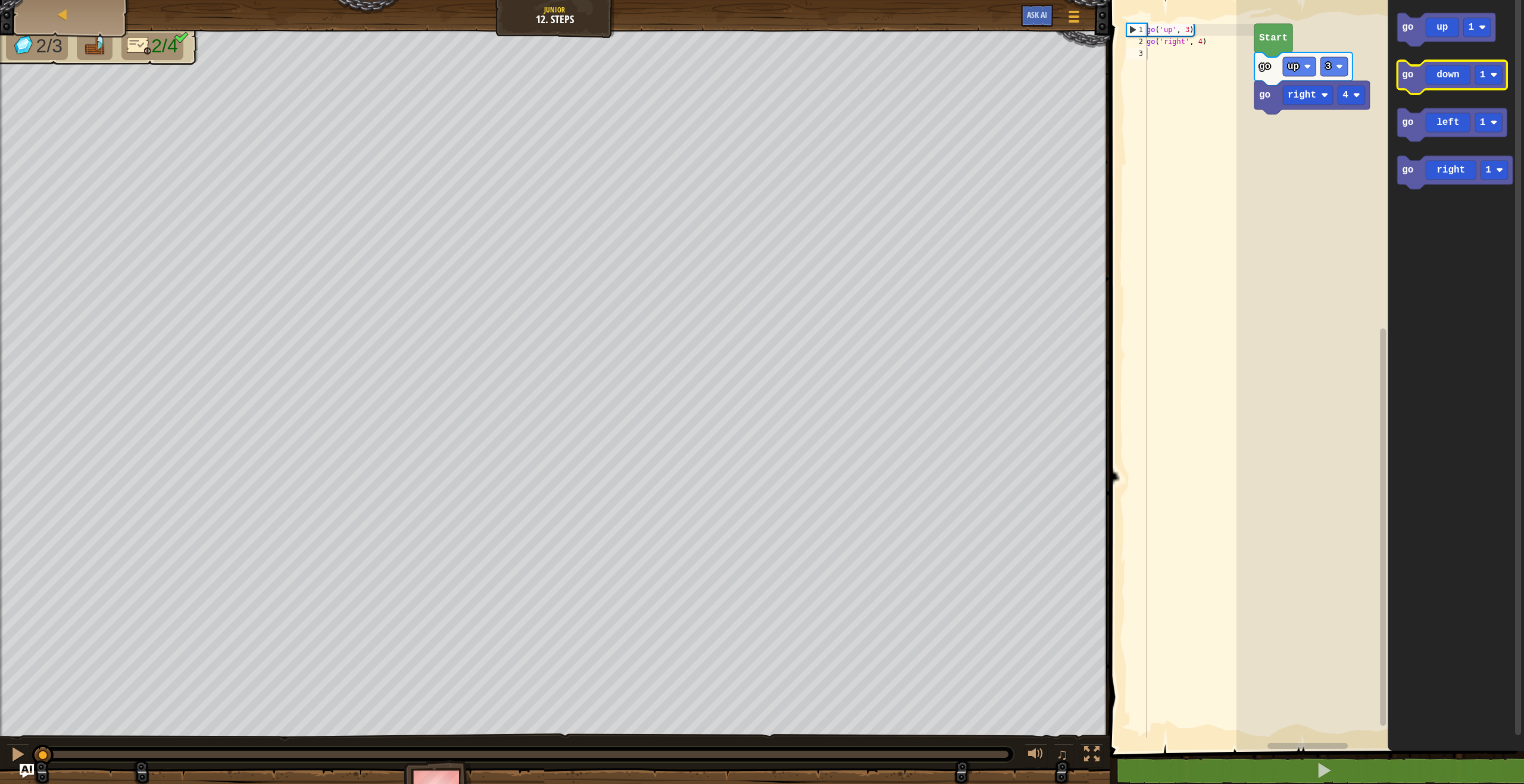
click at [1420, 87] on icon "Blockly Workspace" at bounding box center [1451, 77] width 109 height 33
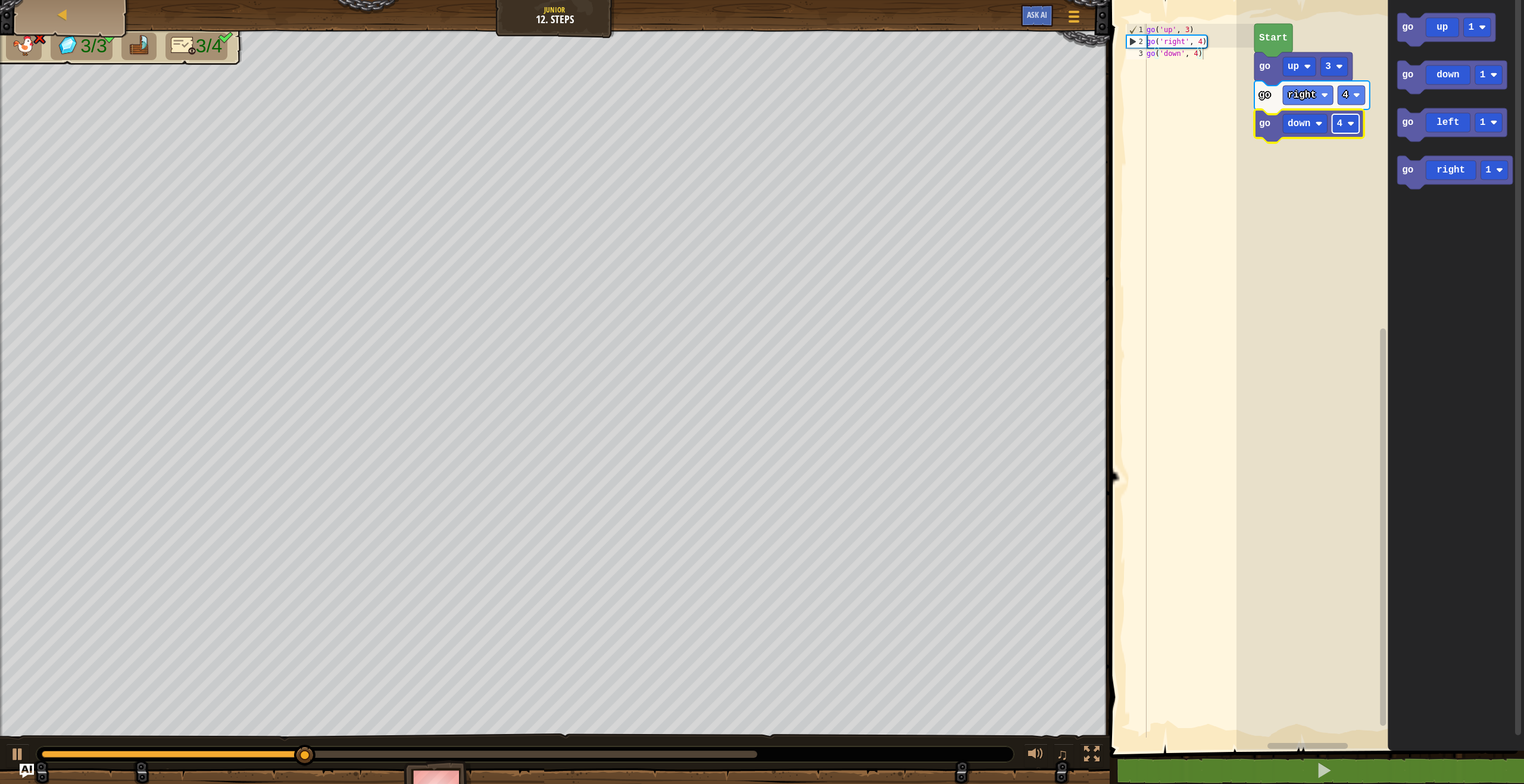
click at [1340, 130] on rect "Blockly Workspace" at bounding box center [1345, 124] width 27 height 19
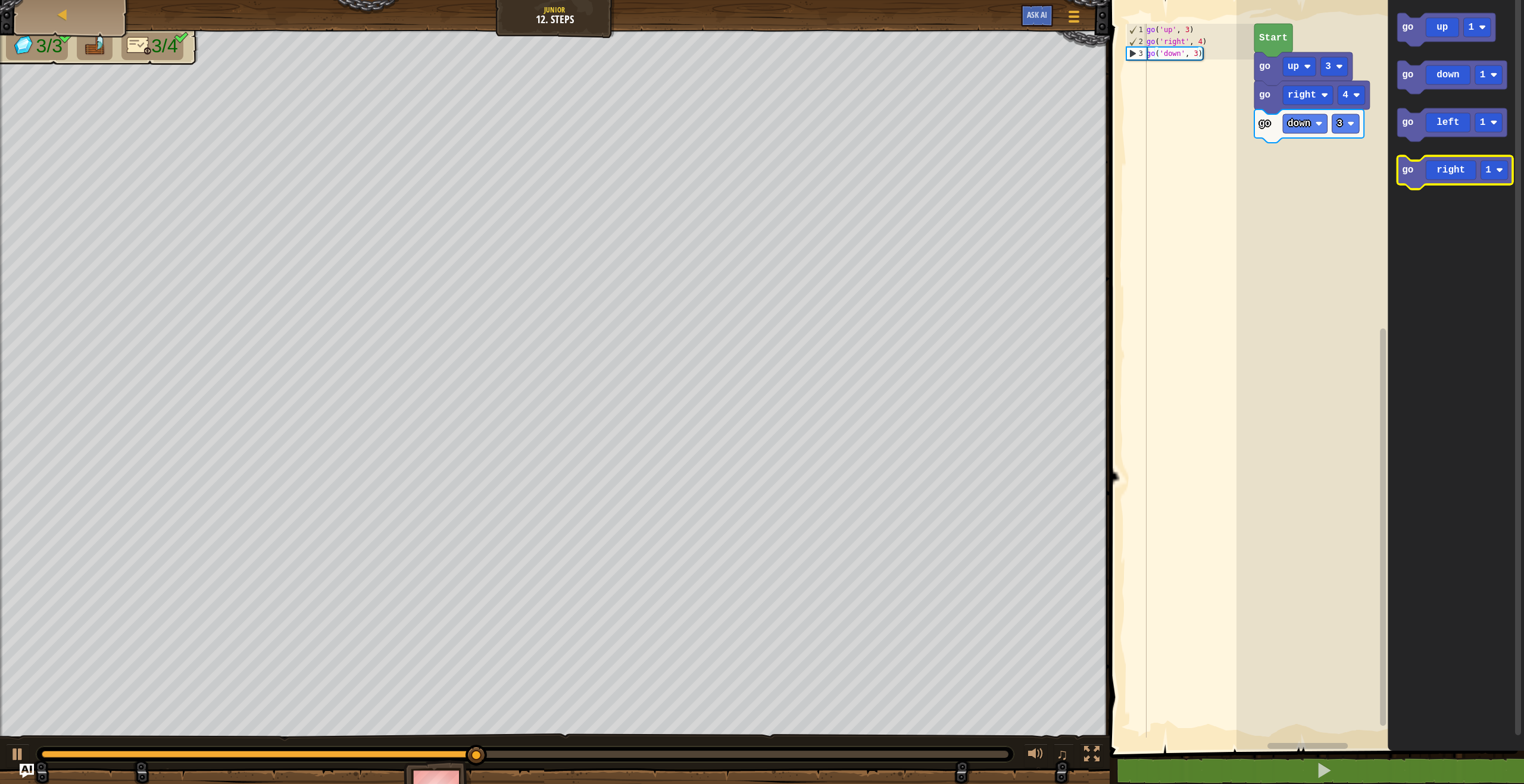
click at [1428, 175] on icon "Blockly Workspace" at bounding box center [1454, 172] width 115 height 33
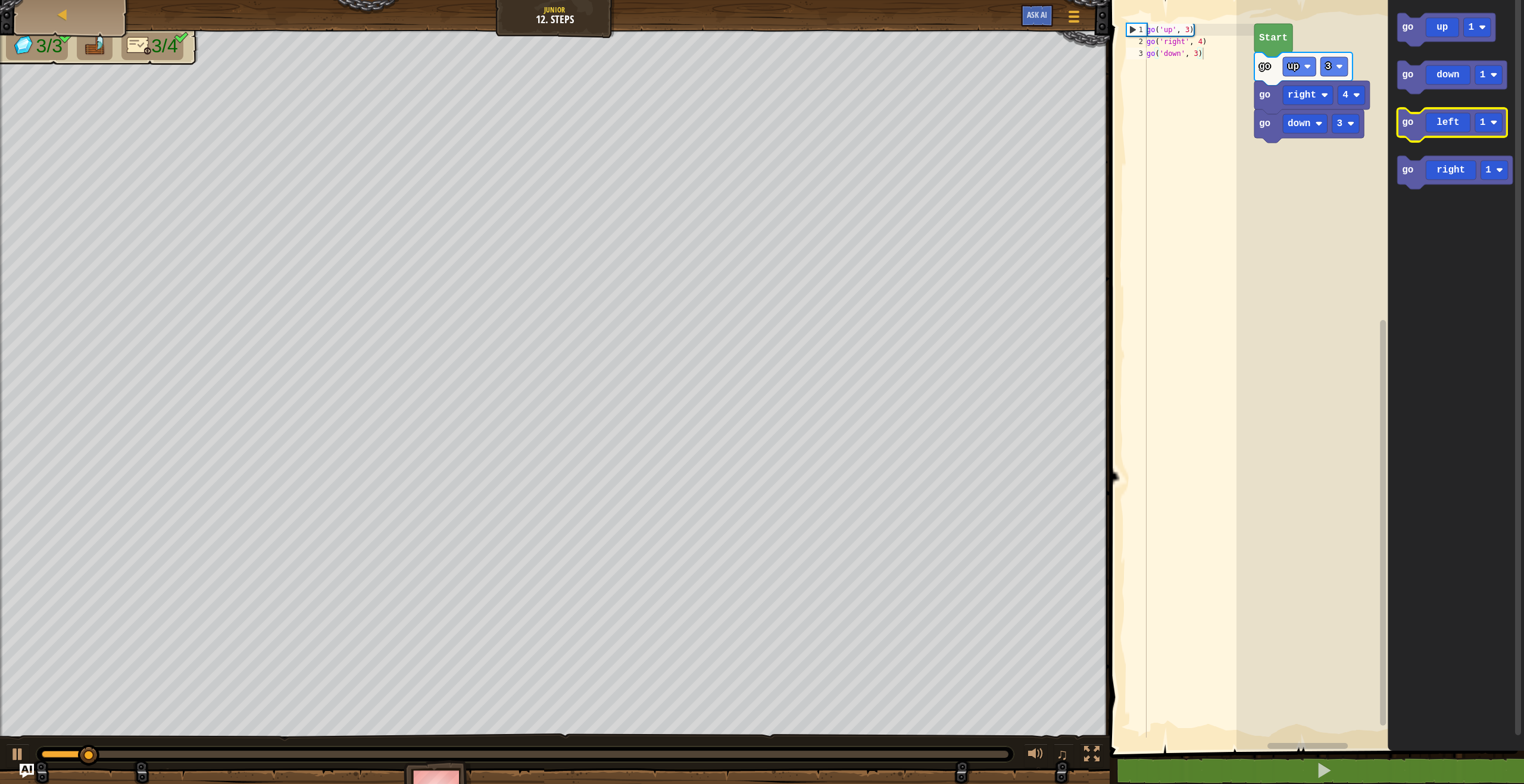
click at [1420, 138] on icon "Blockly Workspace" at bounding box center [1451, 124] width 109 height 33
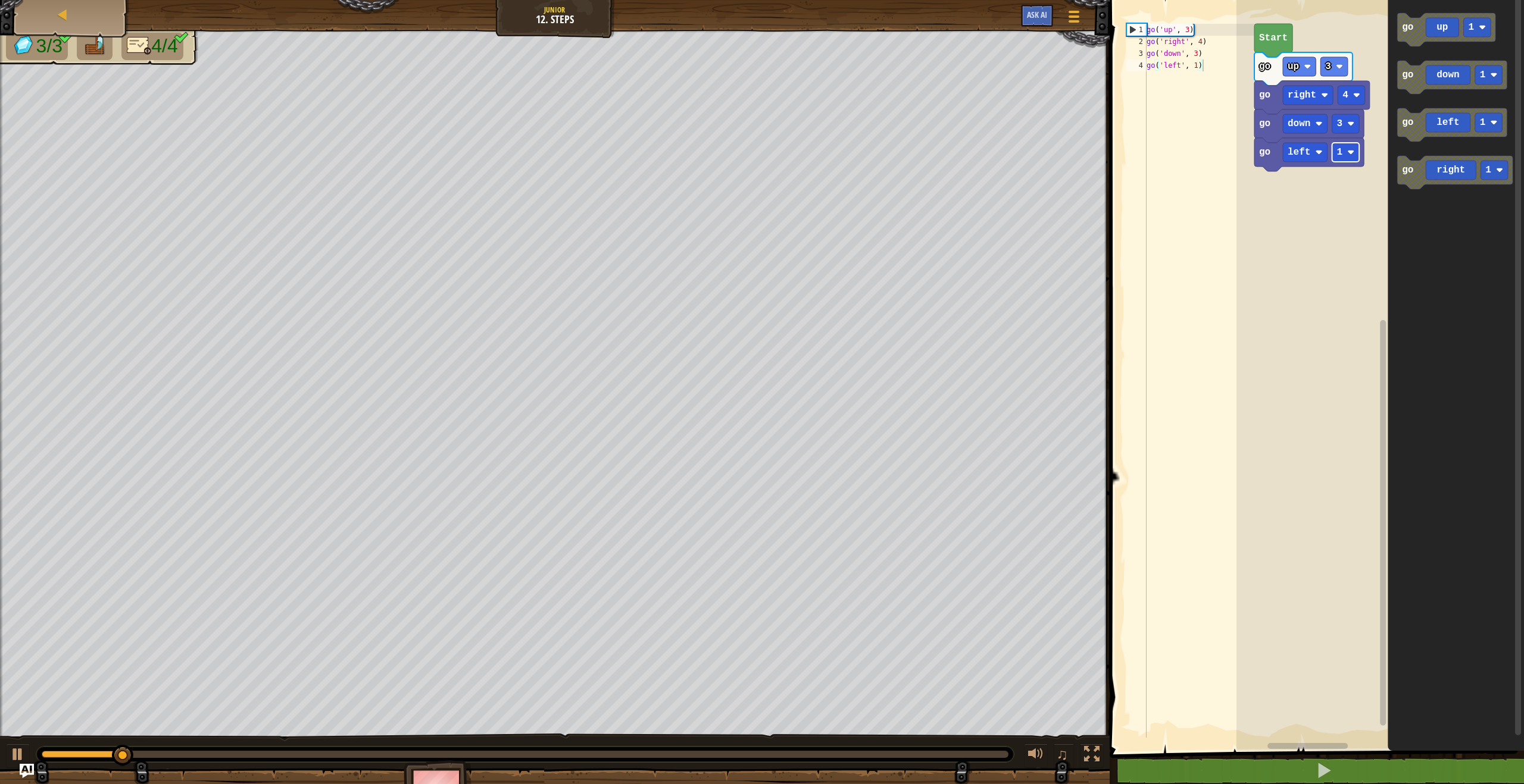
click at [1354, 148] on rect "Blockly Workspace" at bounding box center [1345, 152] width 27 height 19
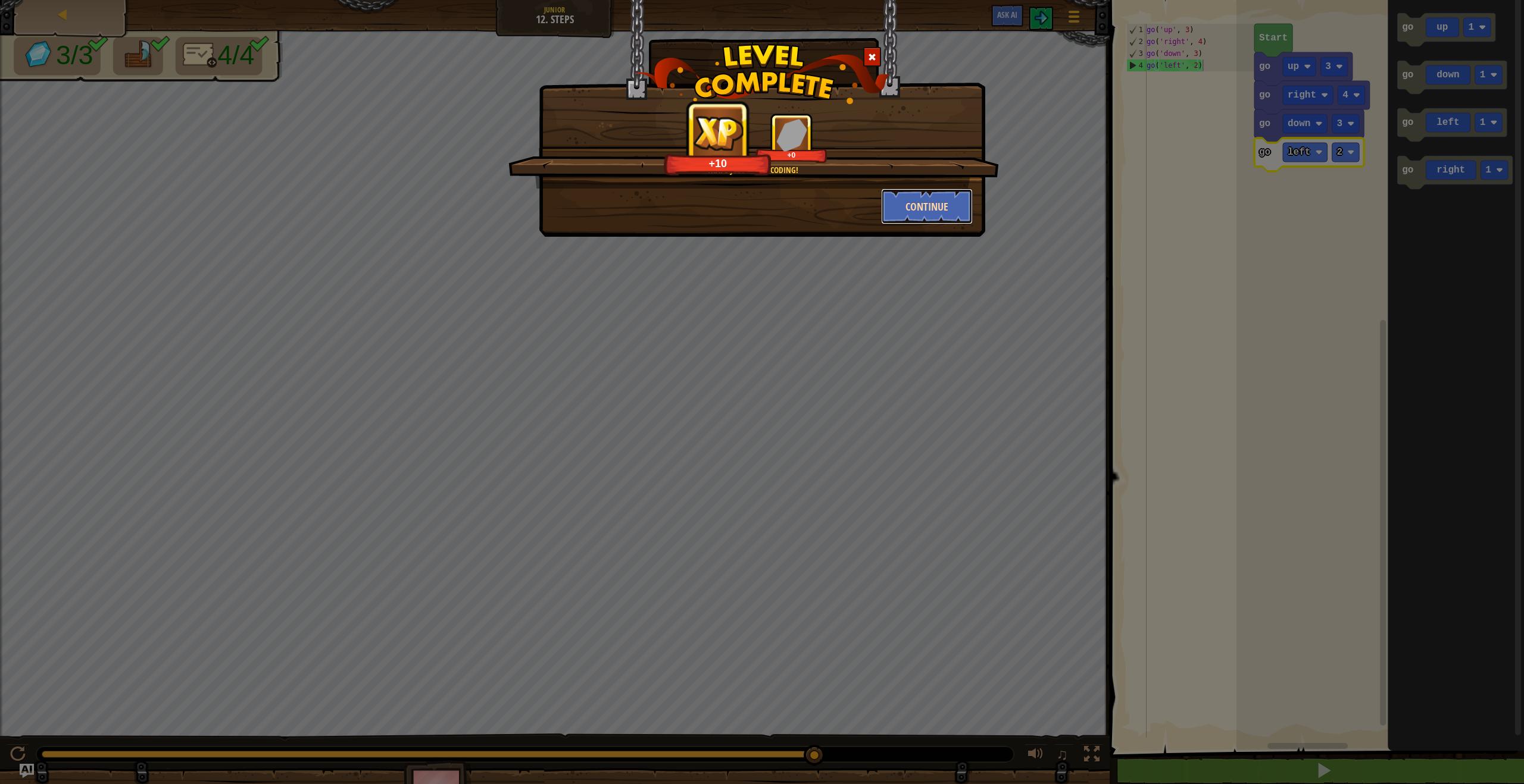
click at [927, 213] on button "Continue" at bounding box center [927, 206] width 92 height 36
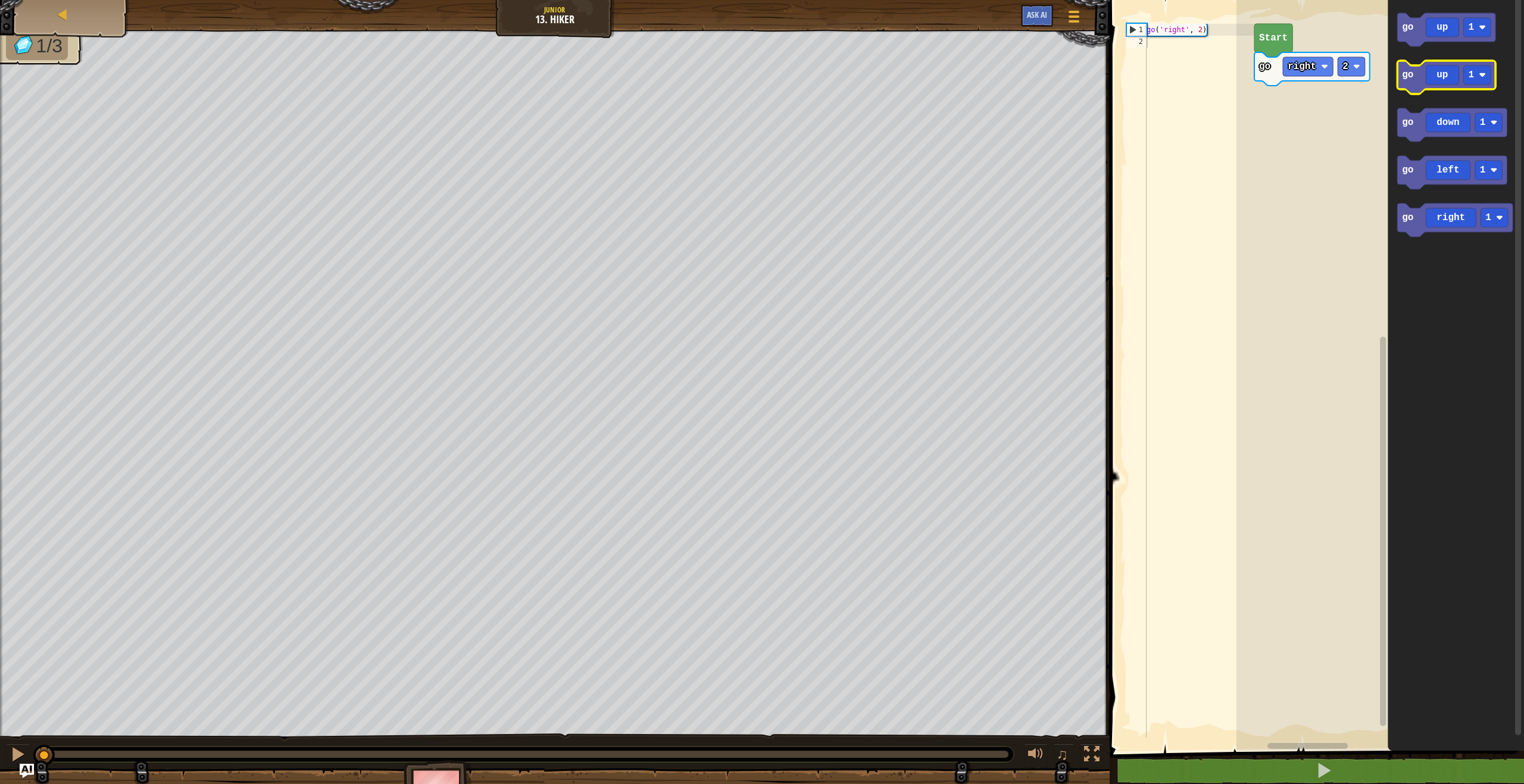
click at [1475, 85] on icon "Blockly Workspace" at bounding box center [1446, 77] width 98 height 33
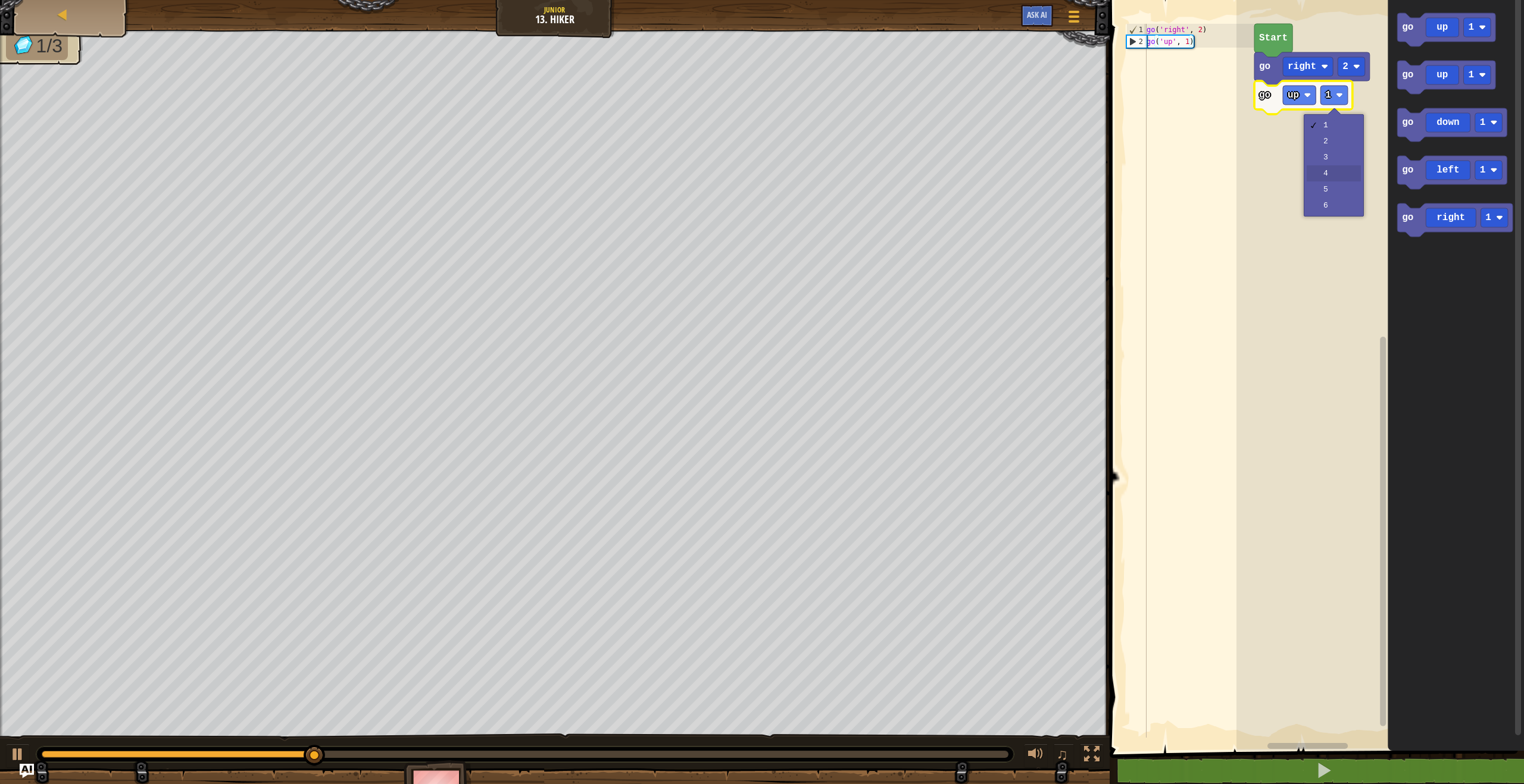
drag, startPoint x: 1328, startPoint y: 166, endPoint x: 1321, endPoint y: 160, distance: 9.2
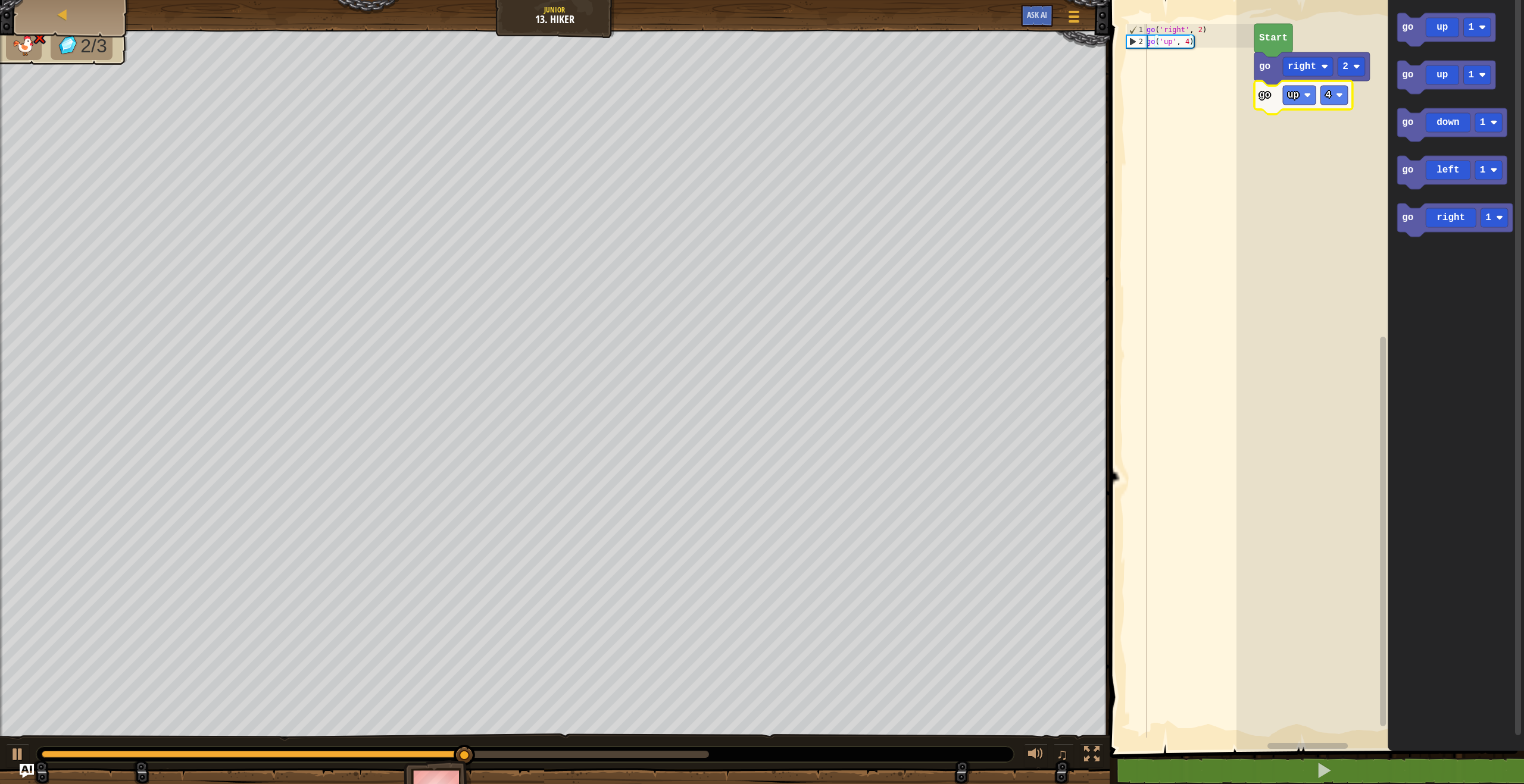
click at [1335, 102] on rect "Blockly Workspace" at bounding box center [1333, 95] width 27 height 19
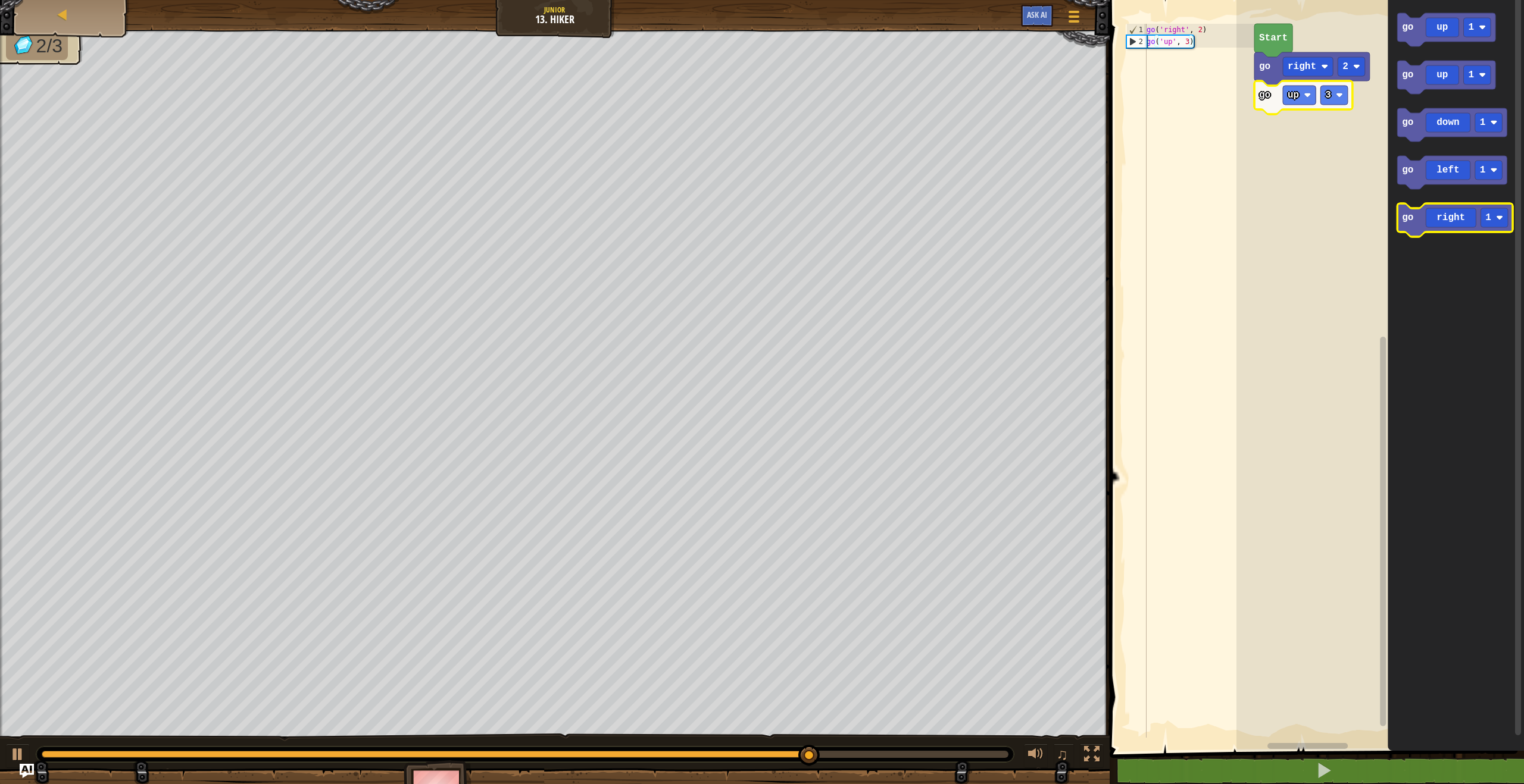
click at [1495, 229] on icon "Blockly Workspace" at bounding box center [1454, 220] width 115 height 33
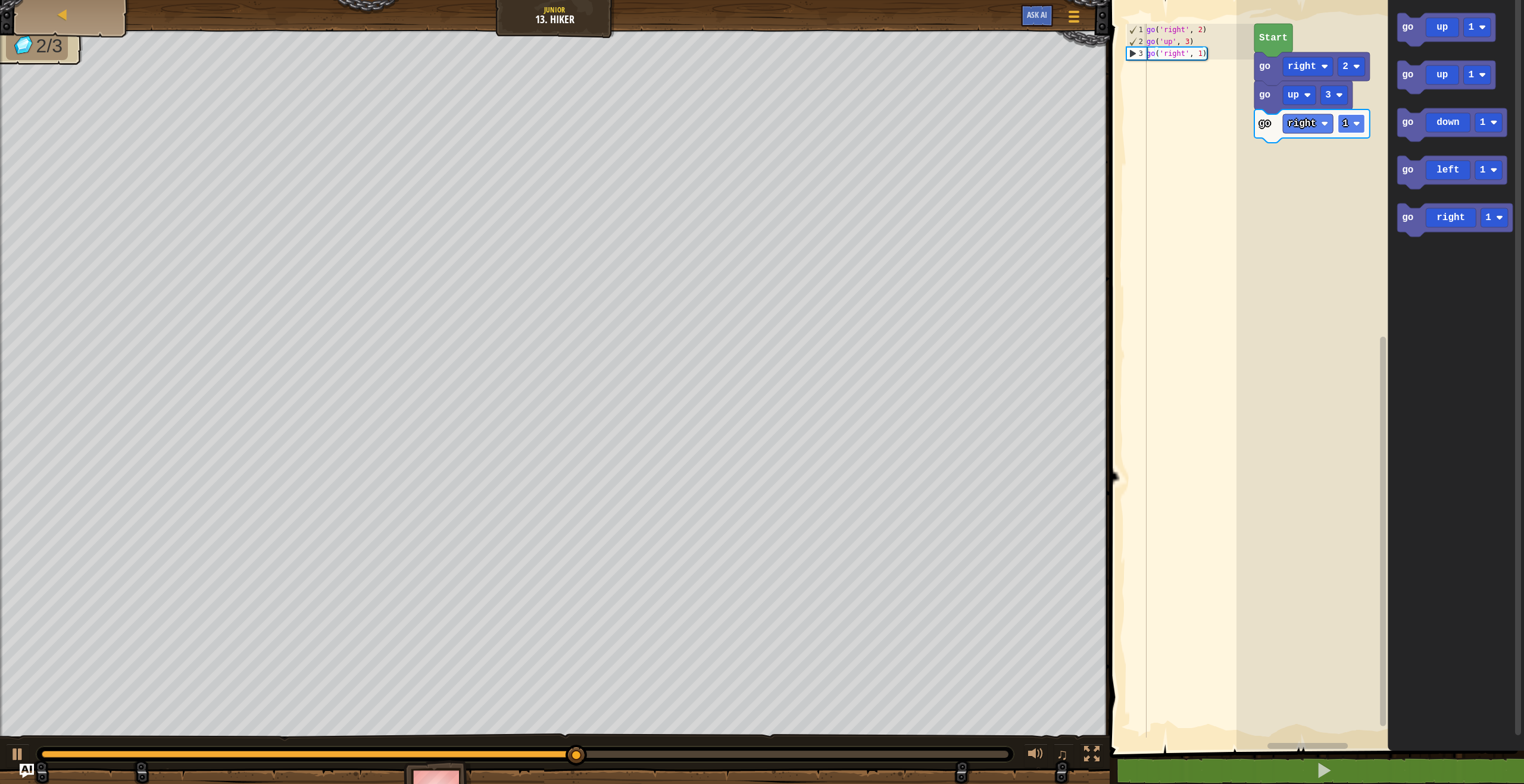
click at [1354, 130] on rect "Blockly Workspace" at bounding box center [1351, 124] width 27 height 19
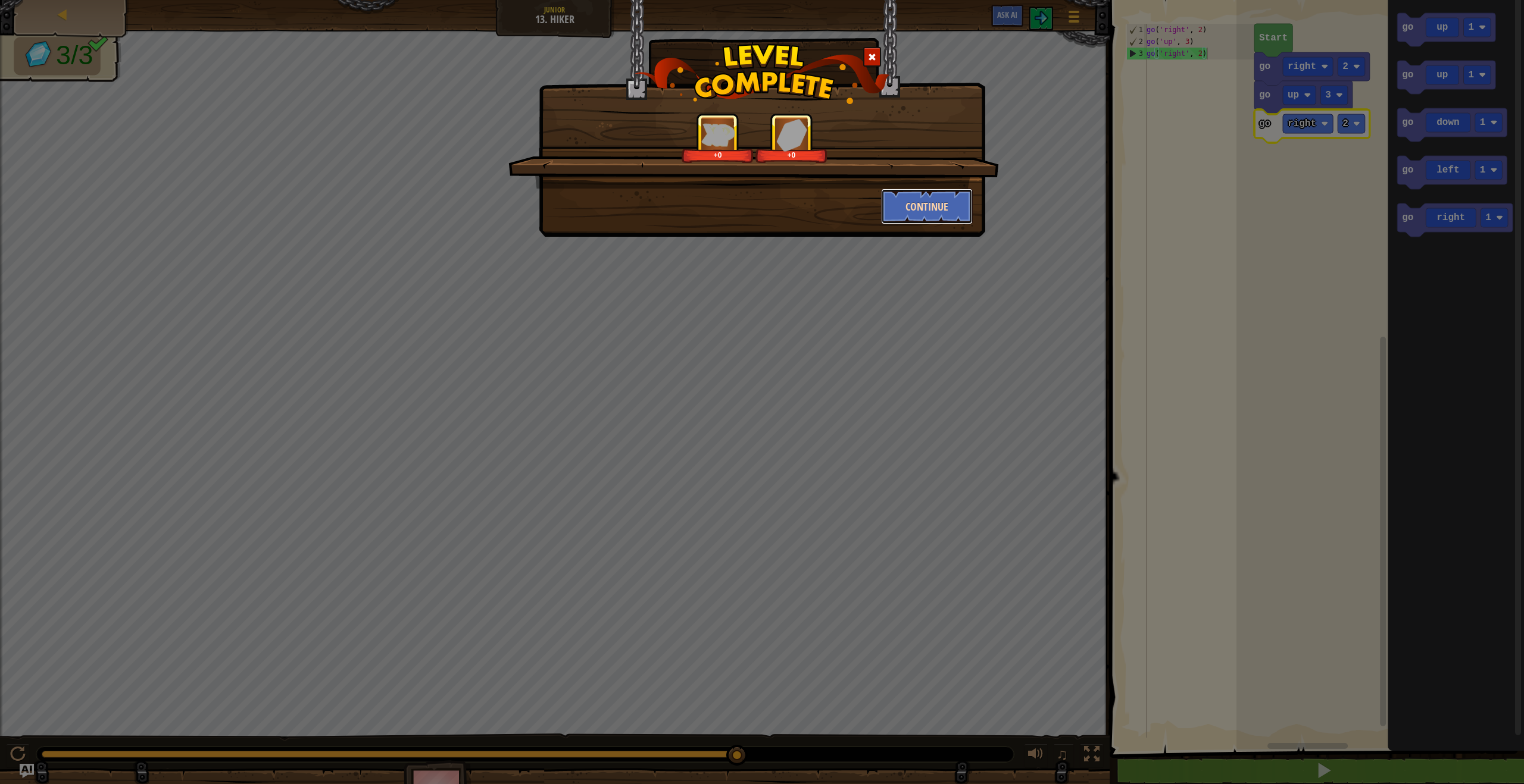
click at [902, 194] on button "Continue" at bounding box center [927, 206] width 92 height 36
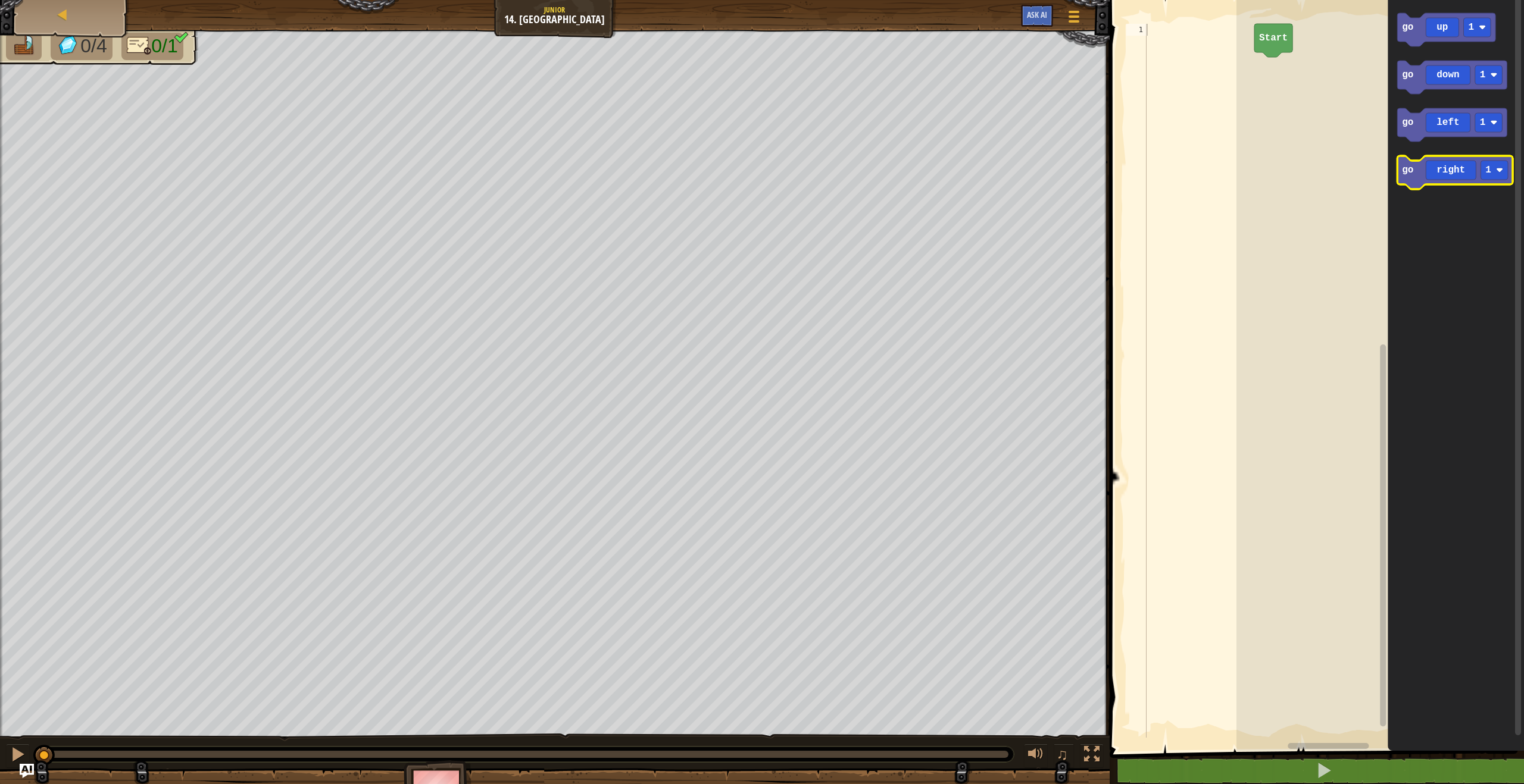
click at [1415, 163] on icon "Blockly Workspace" at bounding box center [1454, 172] width 115 height 33
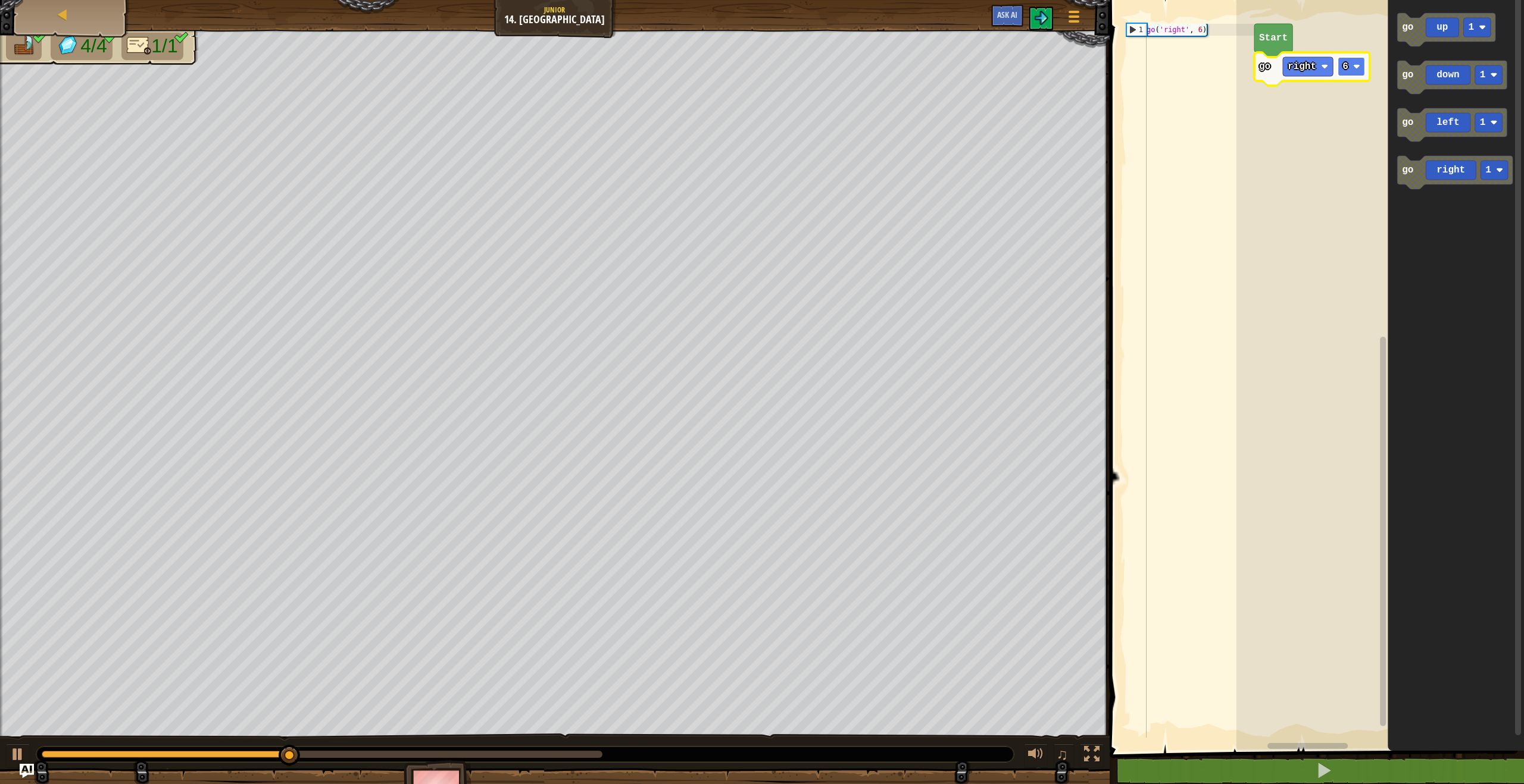
click at [1364, 65] on rect "Blockly Workspace" at bounding box center [1351, 67] width 27 height 19
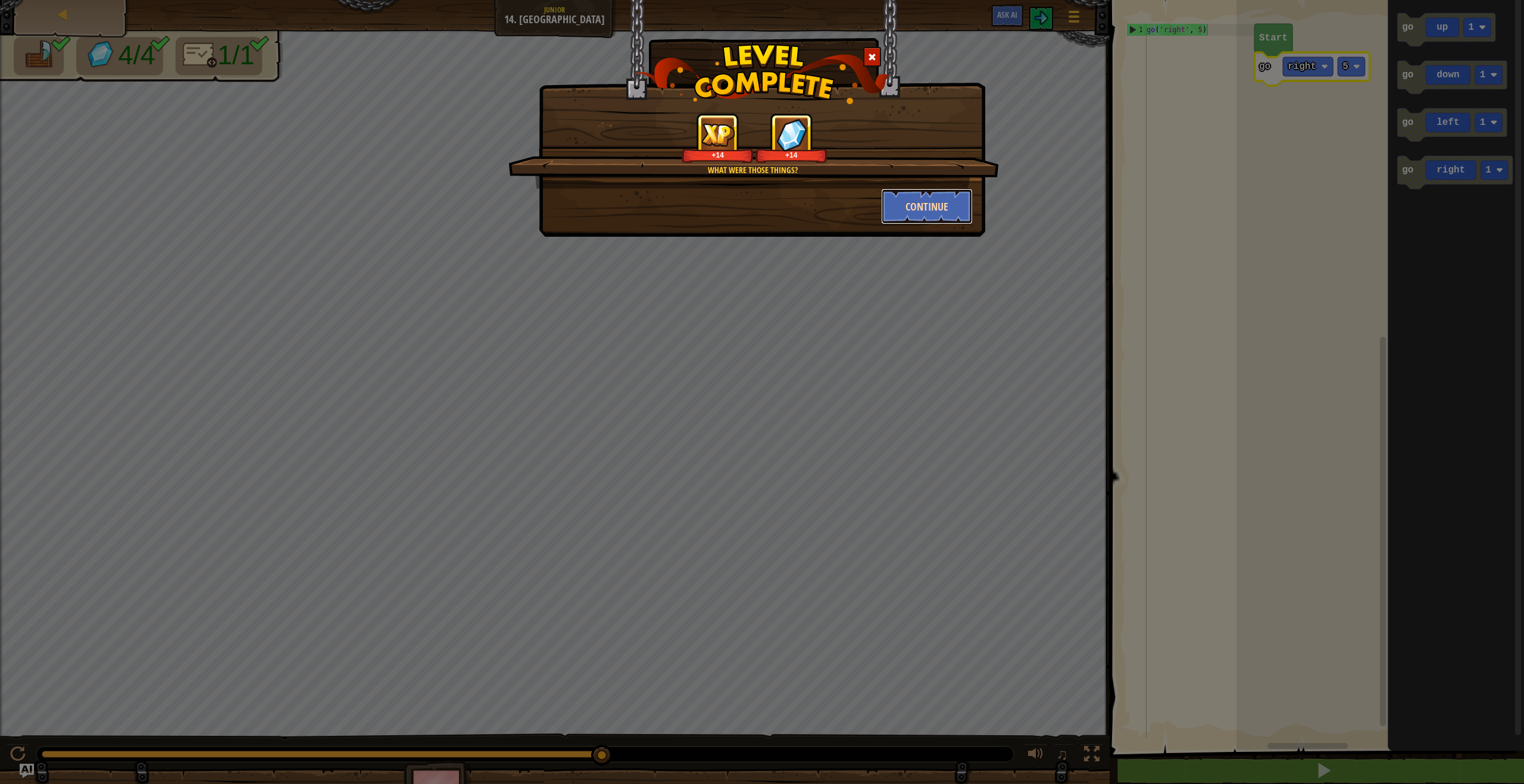
click at [912, 209] on button "Continue" at bounding box center [927, 206] width 92 height 36
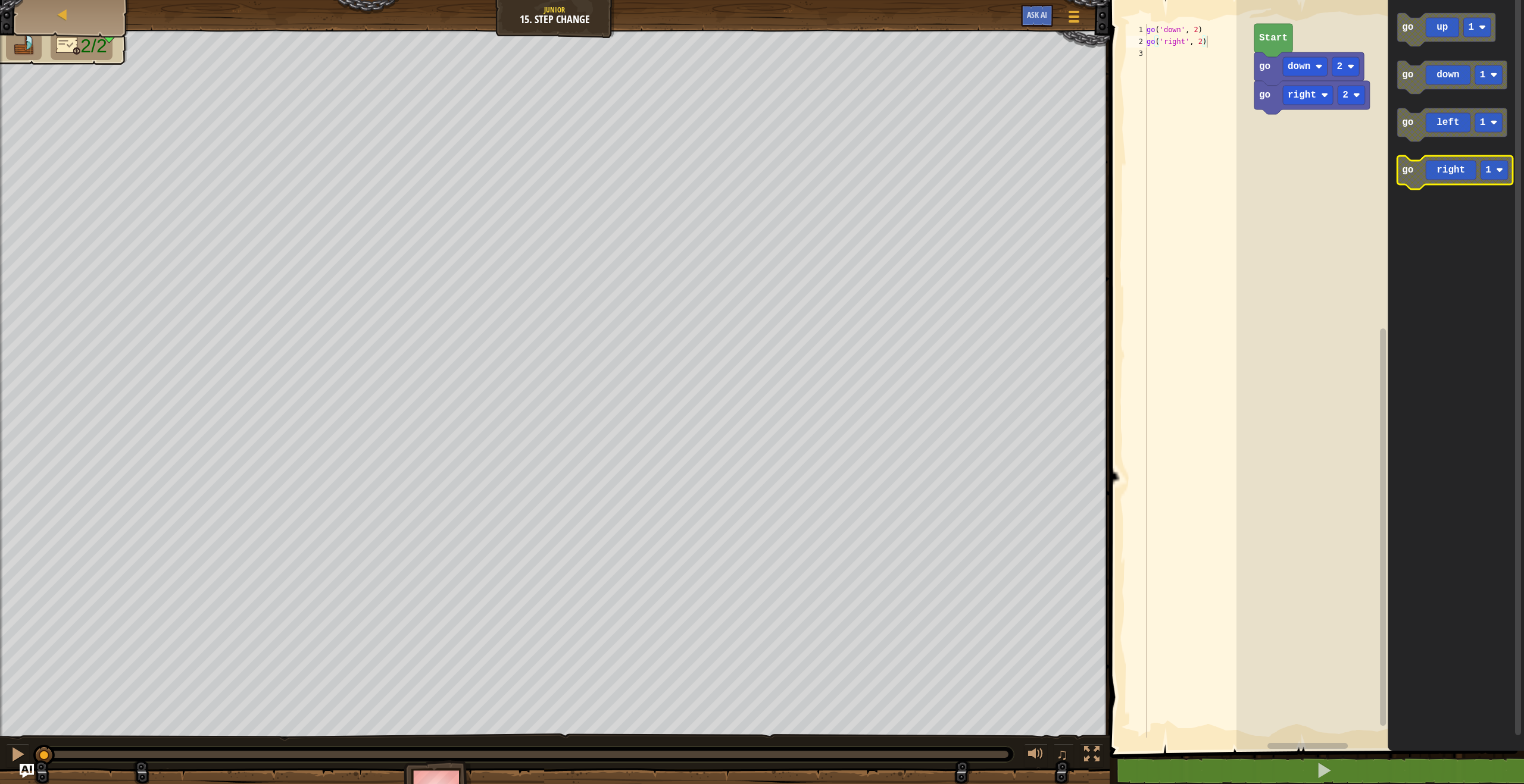
click at [1420, 175] on icon "Blockly Workspace" at bounding box center [1454, 172] width 115 height 33
click at [1270, 42] on text "Start" at bounding box center [1273, 38] width 29 height 10
click at [1361, 103] on rect "Blockly Workspace" at bounding box center [1351, 95] width 27 height 19
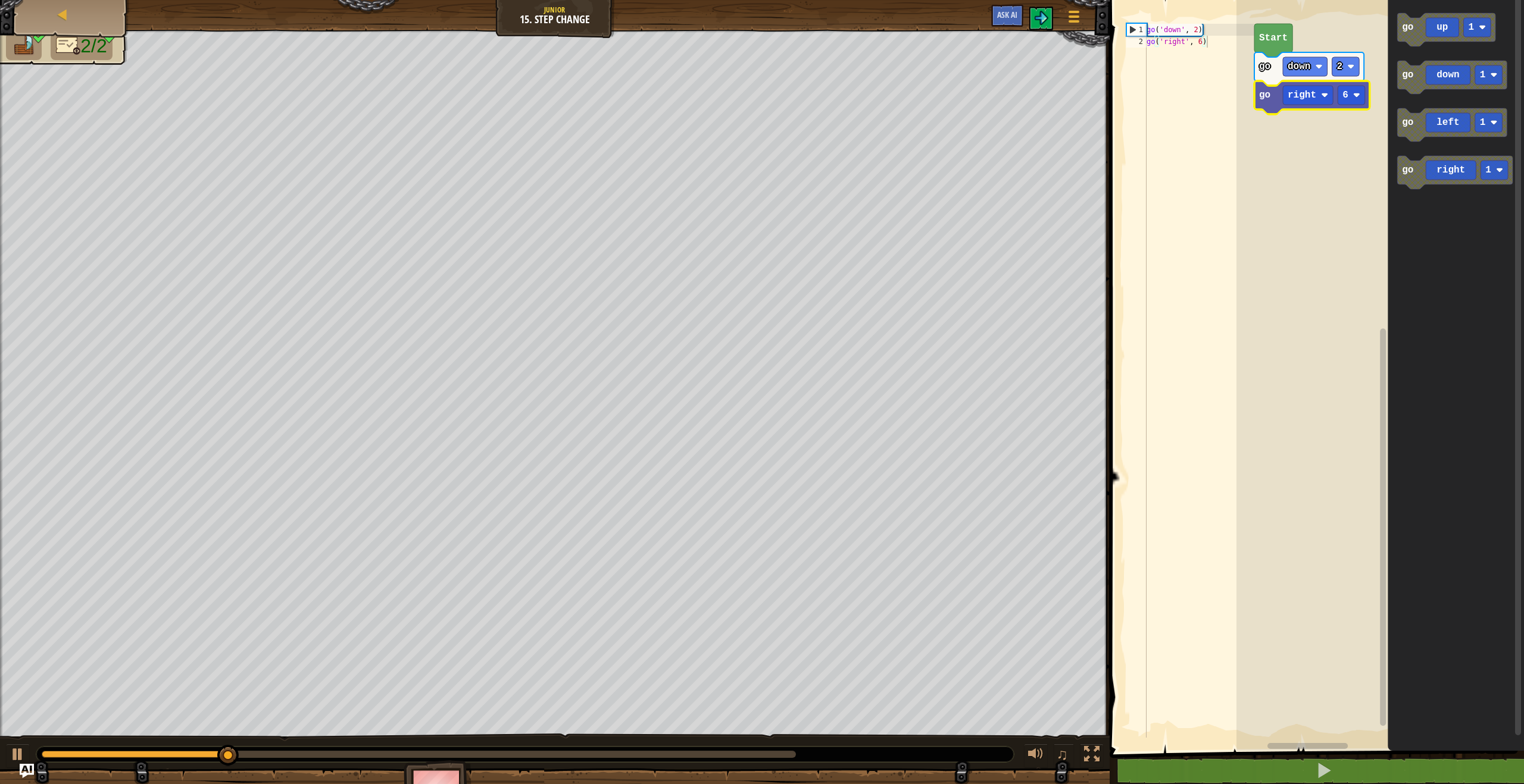
click at [1364, 107] on icon "Blockly Workspace" at bounding box center [1312, 97] width 115 height 33
click at [1360, 102] on rect "Blockly Workspace" at bounding box center [1351, 95] width 27 height 19
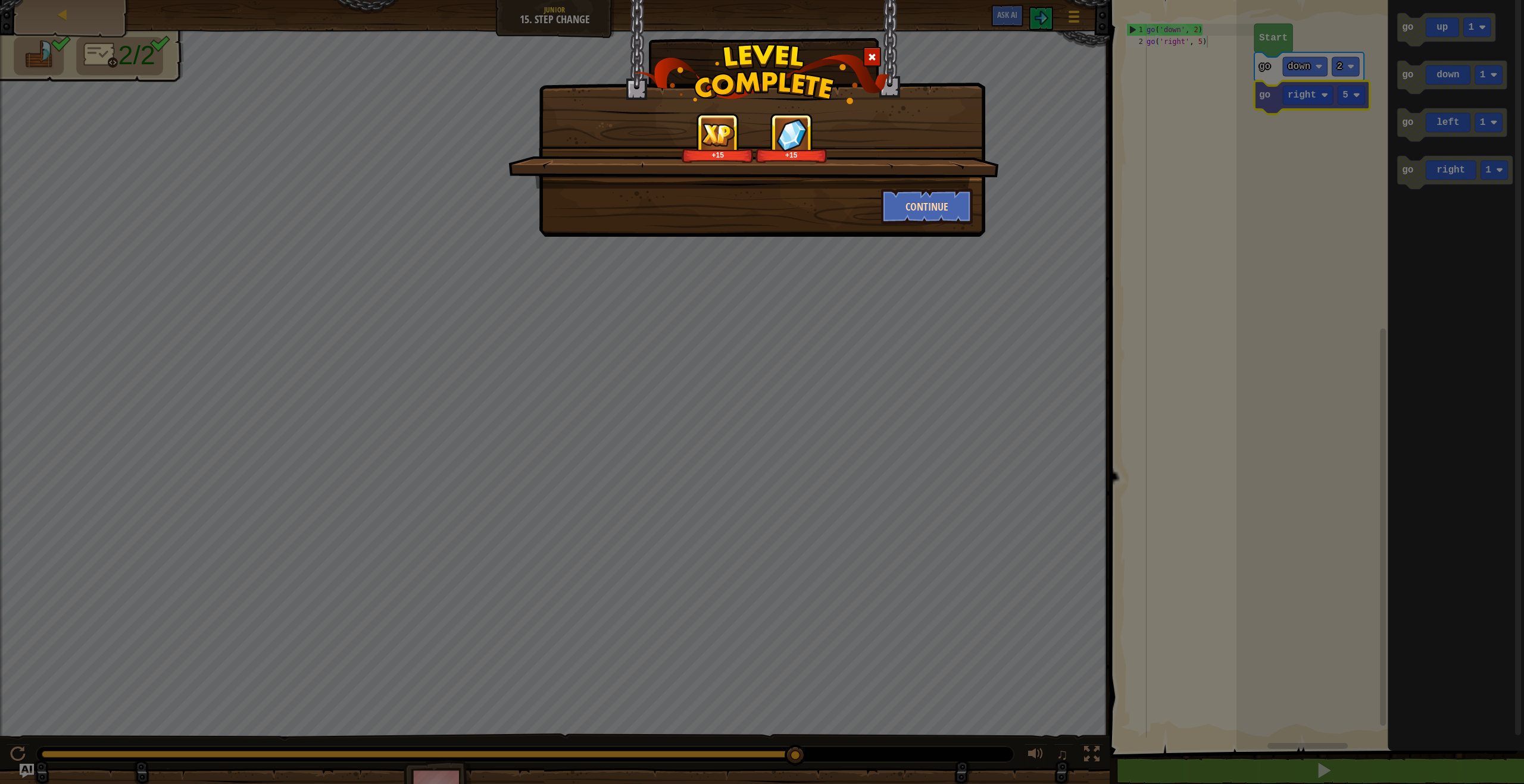
drag, startPoint x: 973, startPoint y: 210, endPoint x: 960, endPoint y: 218, distance: 15.3
click at [967, 214] on div "Continue" at bounding box center [927, 206] width 110 height 36
drag, startPoint x: 962, startPoint y: 217, endPoint x: 970, endPoint y: 212, distance: 9.4
click at [970, 212] on button "Continue" at bounding box center [927, 206] width 92 height 36
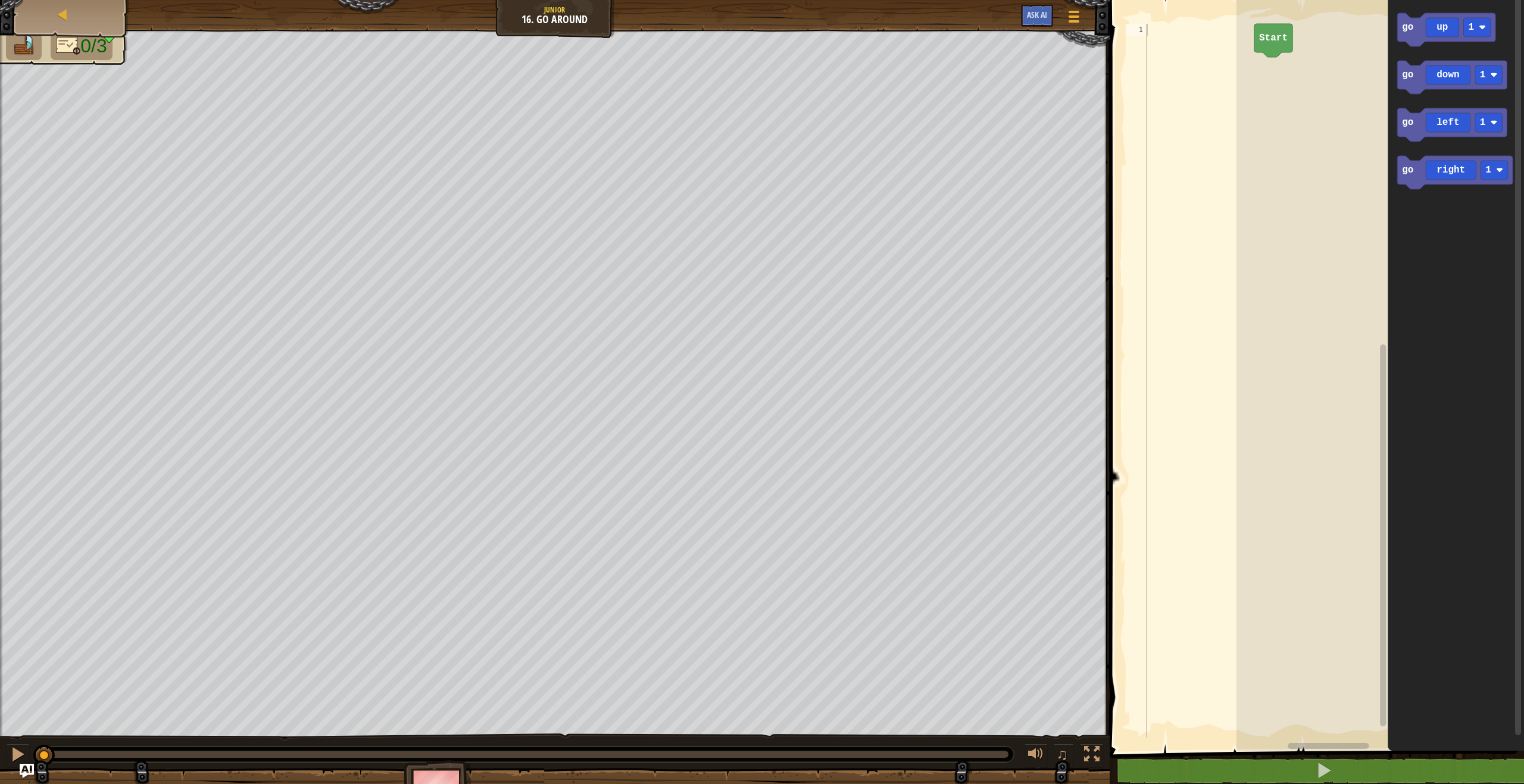
click at [1341, 81] on div "Start go up 1 go down 1 go left 1 go right 1" at bounding box center [1380, 372] width 288 height 757
click at [1475, 33] on rect "Blockly Workspace" at bounding box center [1477, 27] width 27 height 19
click at [1417, 22] on icon "Blockly Workspace" at bounding box center [1446, 30] width 98 height 33
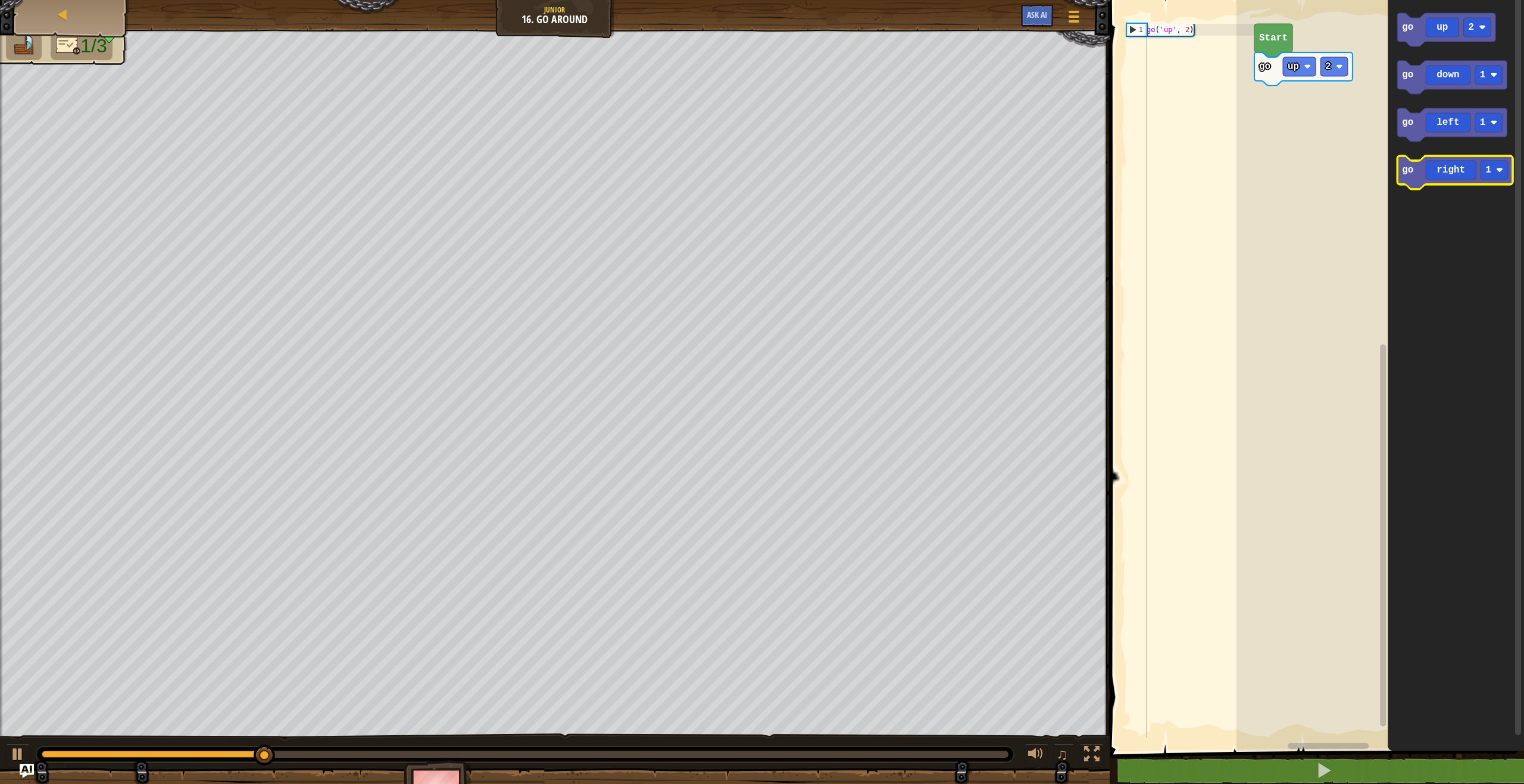
click at [1420, 172] on icon "Blockly Workspace" at bounding box center [1454, 172] width 115 height 33
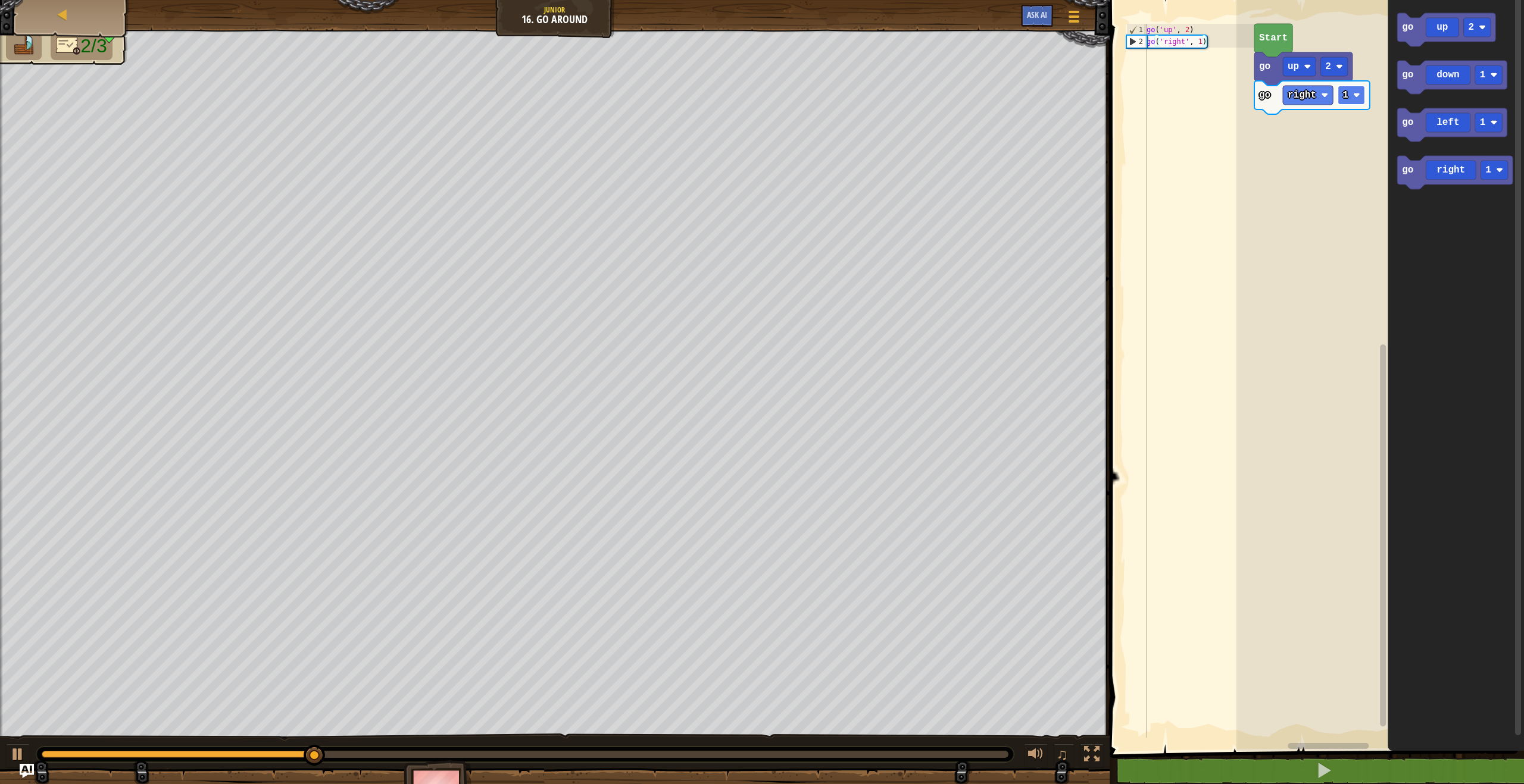
click at [1358, 89] on rect "Blockly Workspace" at bounding box center [1351, 95] width 27 height 19
click at [1415, 75] on icon "Blockly Workspace" at bounding box center [1451, 77] width 109 height 33
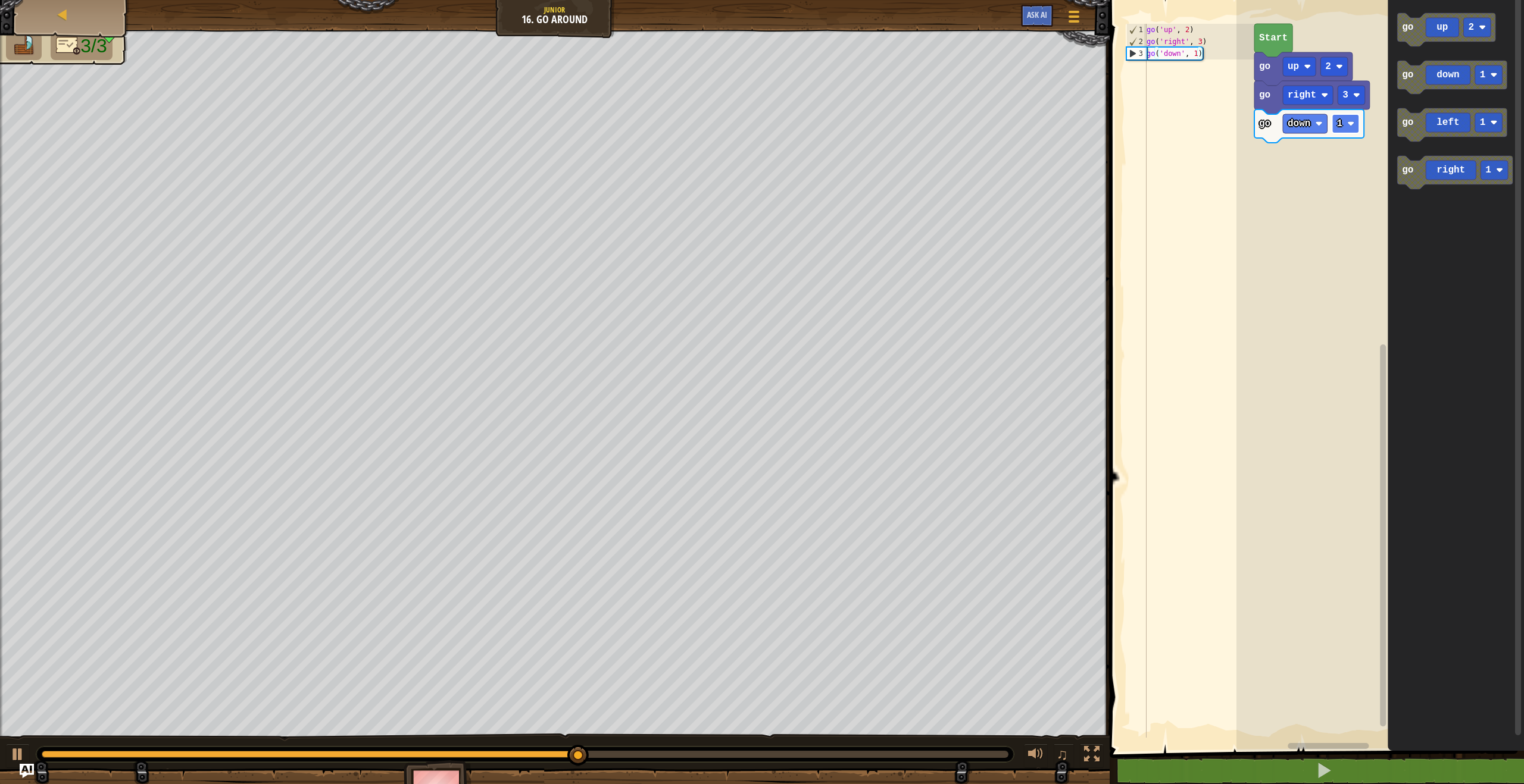
click at [1341, 125] on text "1" at bounding box center [1339, 124] width 6 height 10
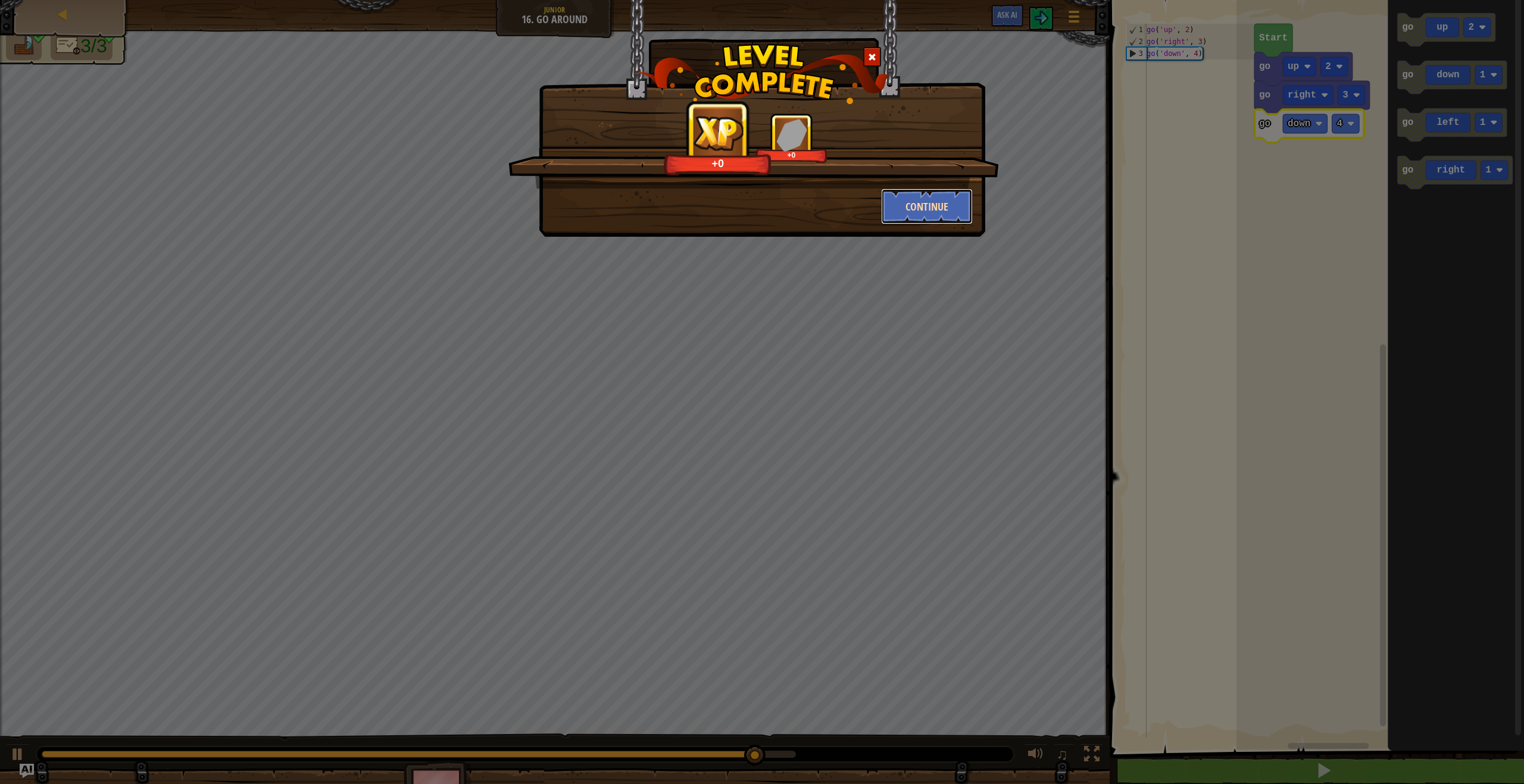
click at [921, 204] on button "Continue" at bounding box center [927, 206] width 92 height 36
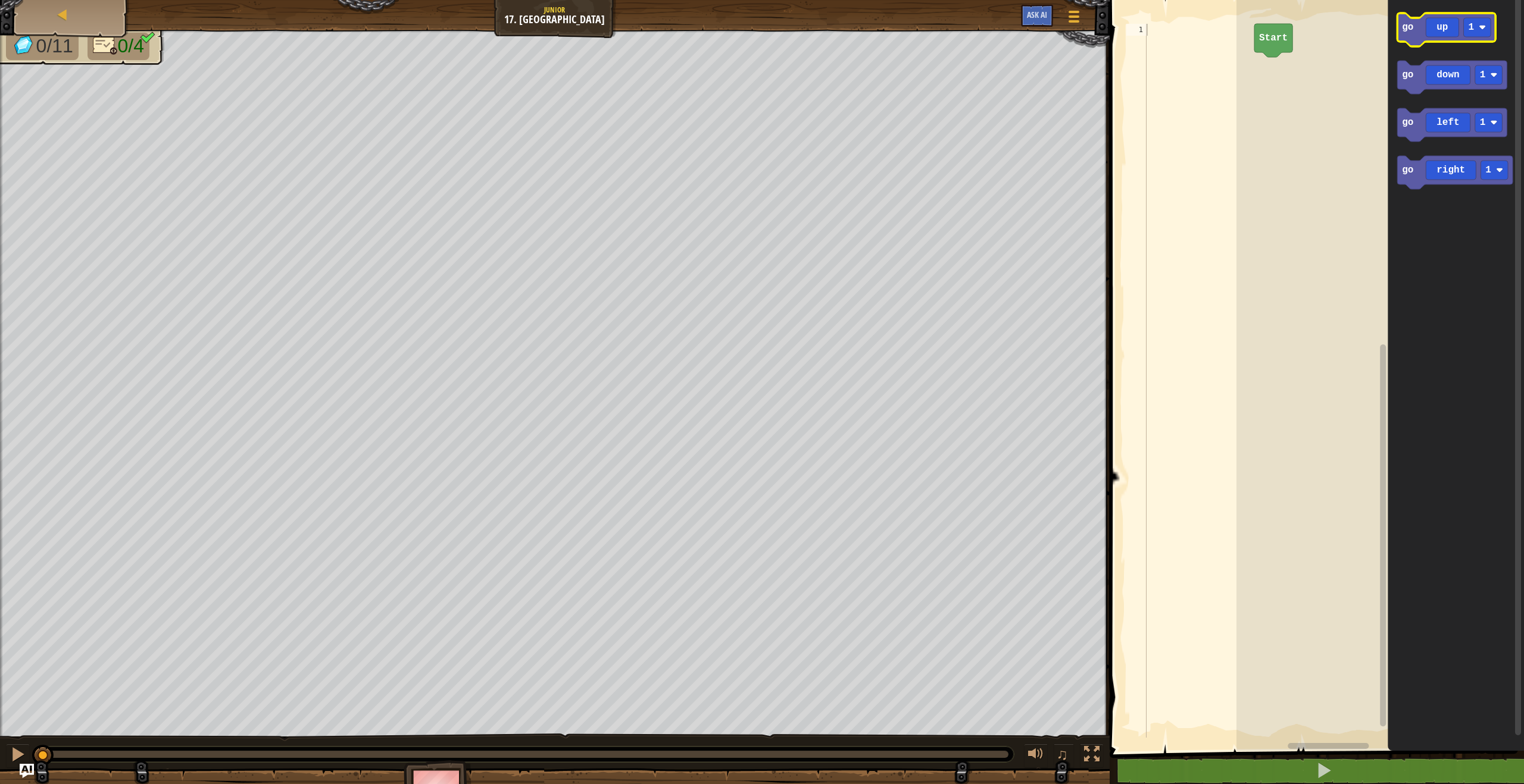
click at [1477, 33] on rect "Blockly Workspace" at bounding box center [1477, 27] width 27 height 19
click at [1417, 36] on icon "Blockly Workspace" at bounding box center [1446, 30] width 98 height 33
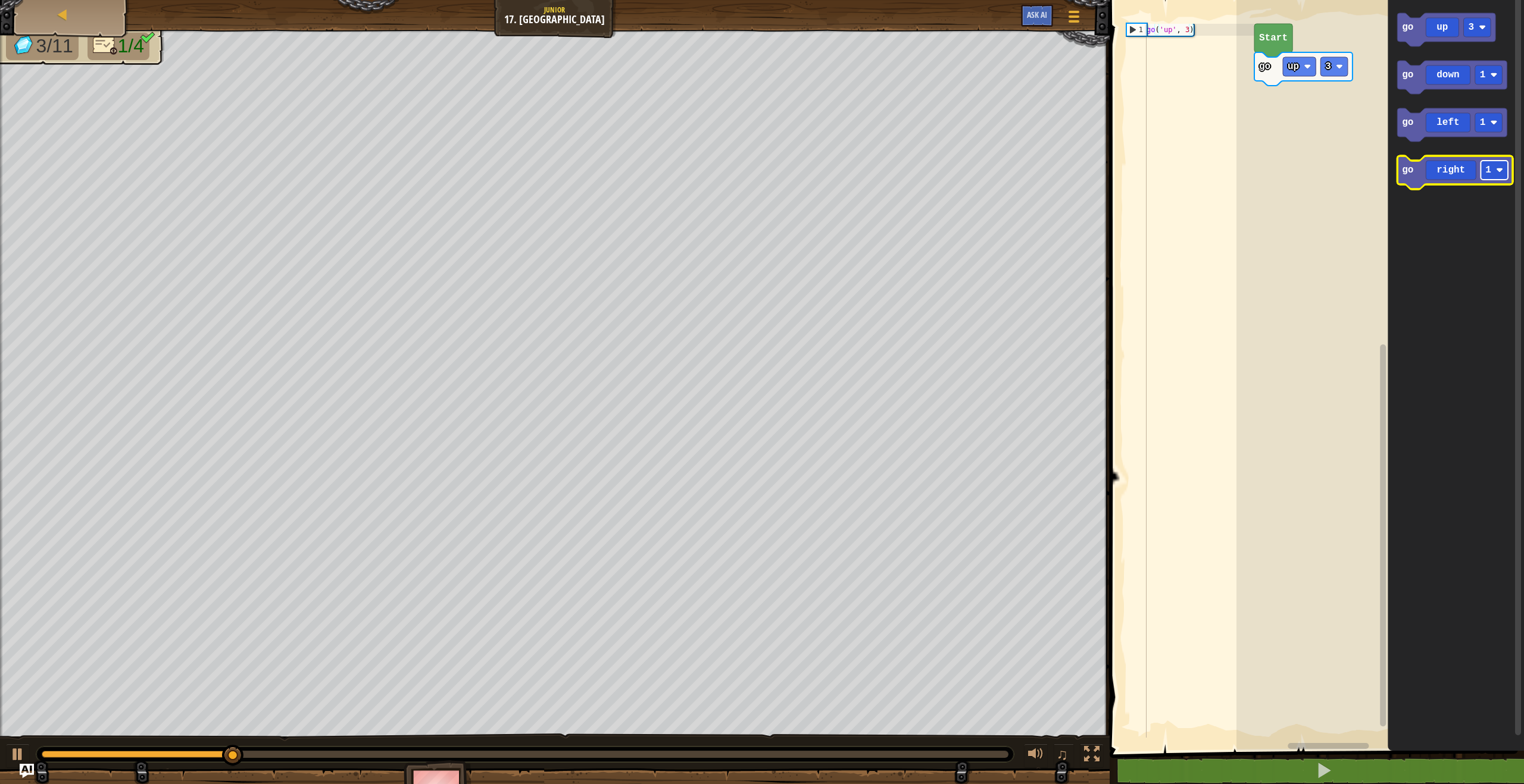
click at [1495, 178] on rect "Blockly Workspace" at bounding box center [1494, 170] width 27 height 19
click at [1415, 175] on icon "Blockly Workspace" at bounding box center [1454, 172] width 115 height 33
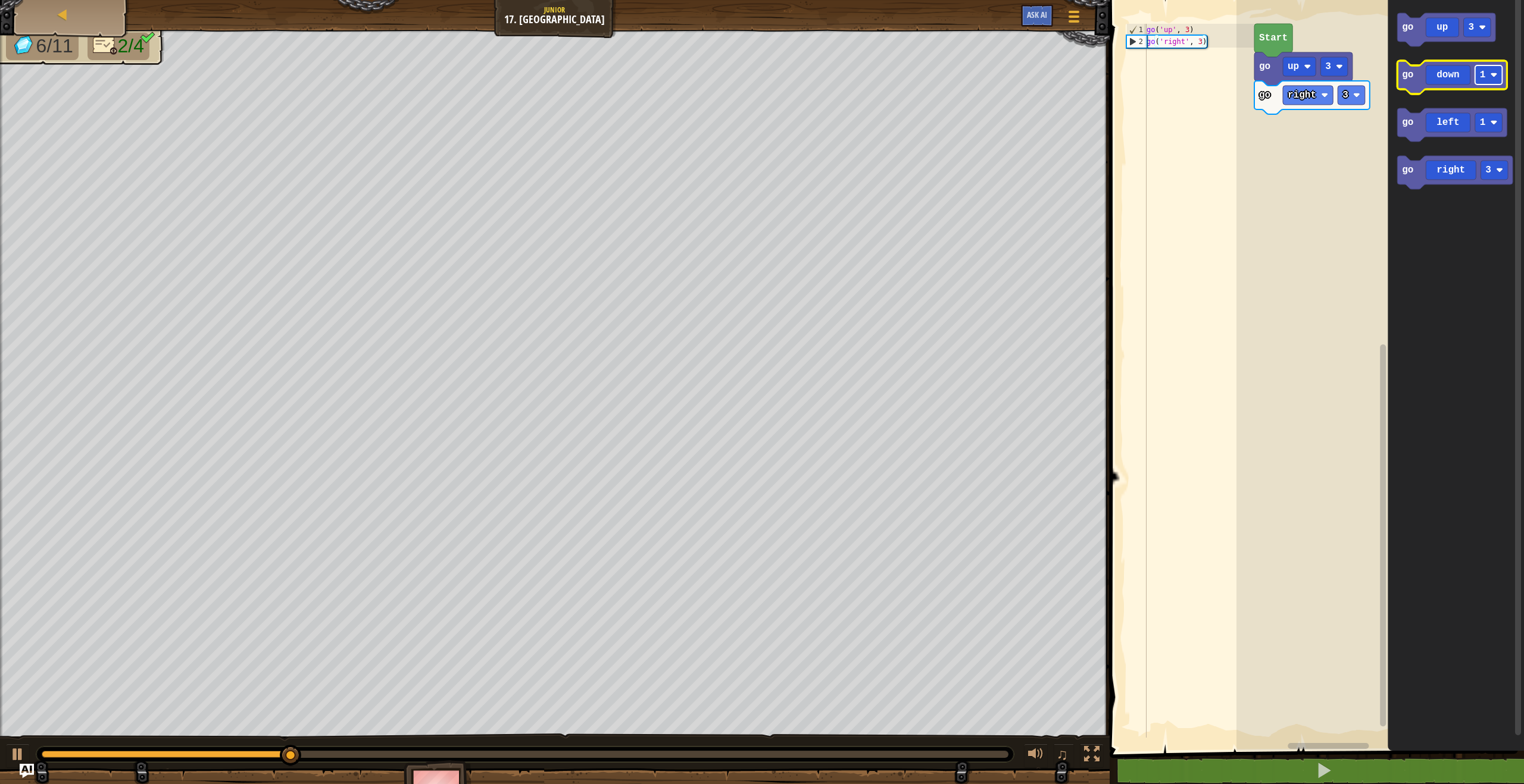
click at [1481, 78] on text "1" at bounding box center [1483, 75] width 6 height 10
click at [1424, 70] on icon "Blockly Workspace" at bounding box center [1451, 77] width 109 height 33
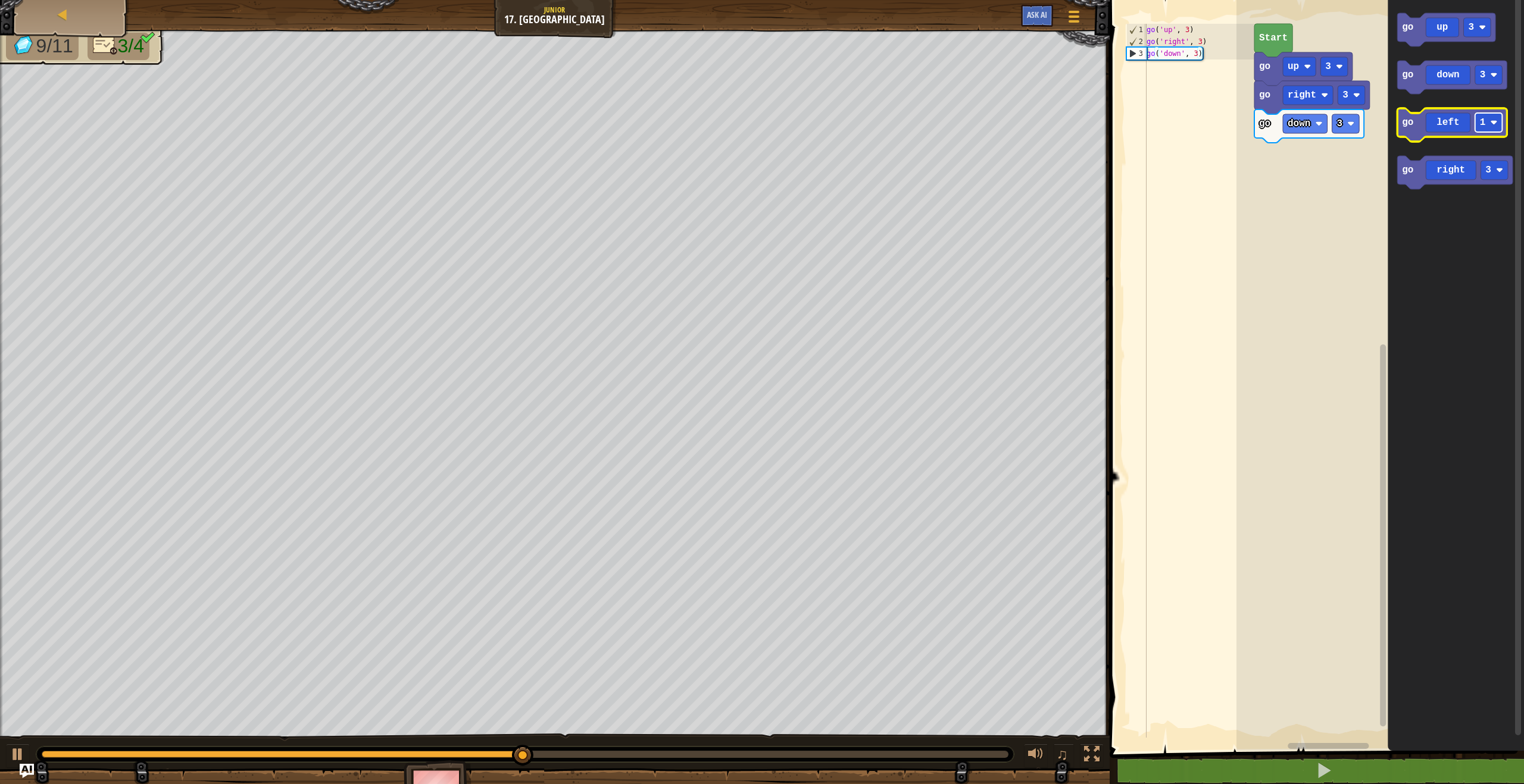
click at [1477, 129] on rect "Blockly Workspace" at bounding box center [1488, 123] width 27 height 19
drag, startPoint x: 1478, startPoint y: 184, endPoint x: 1471, endPoint y: 178, distance: 9.2
click at [1422, 132] on icon "Blockly Workspace" at bounding box center [1451, 124] width 109 height 33
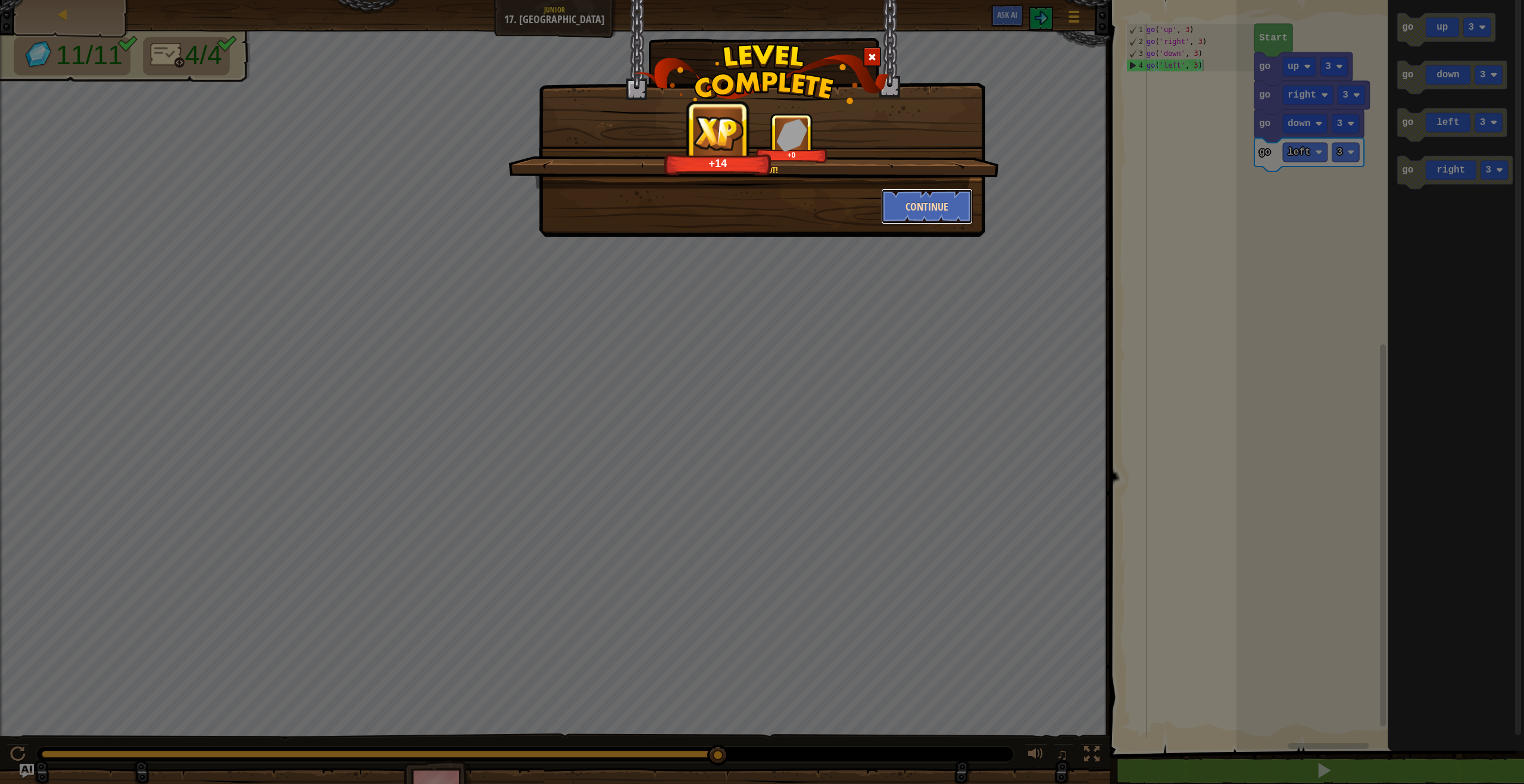
click at [906, 189] on button "Continue" at bounding box center [927, 206] width 92 height 36
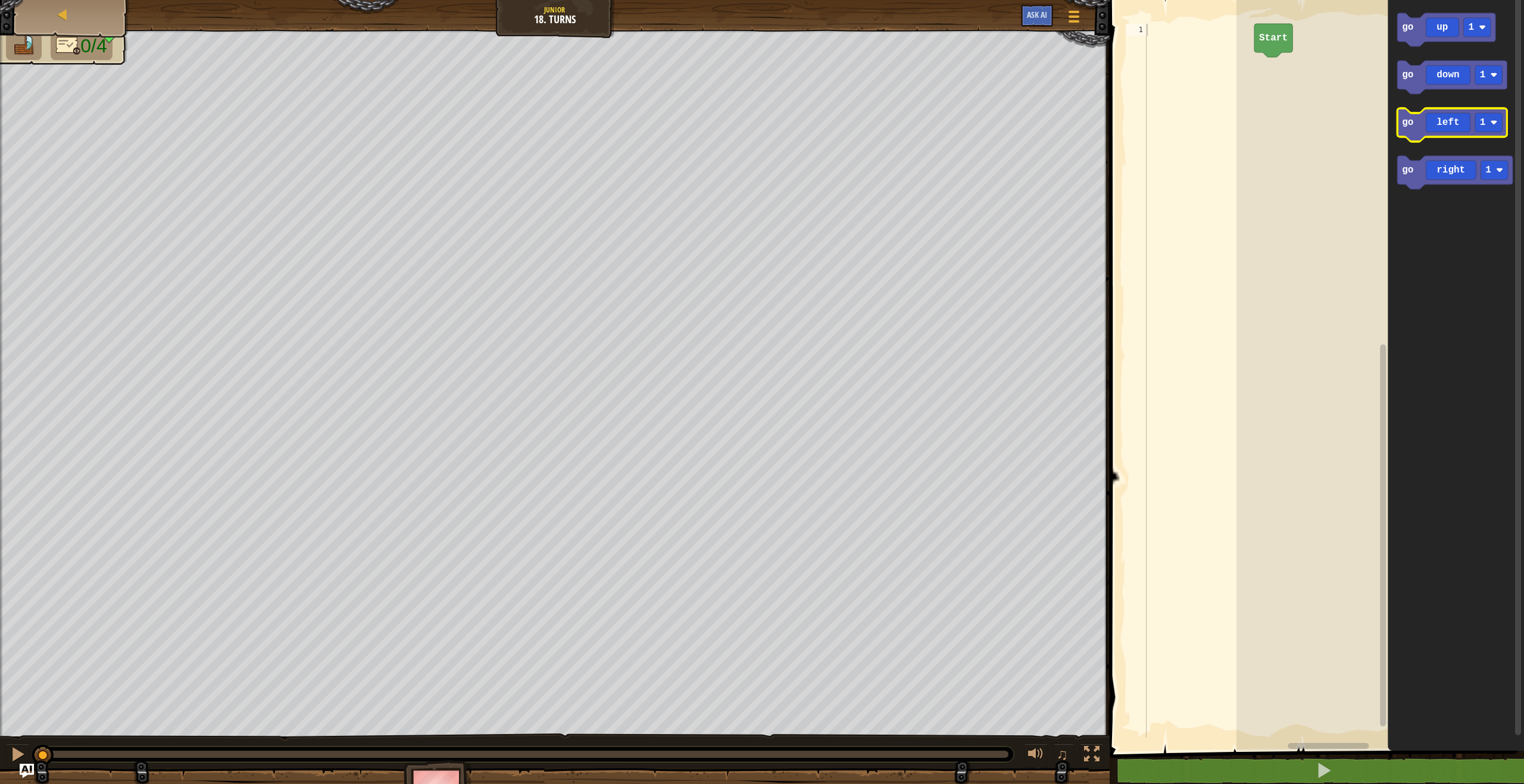
click at [1409, 119] on text "go" at bounding box center [1407, 122] width 11 height 10
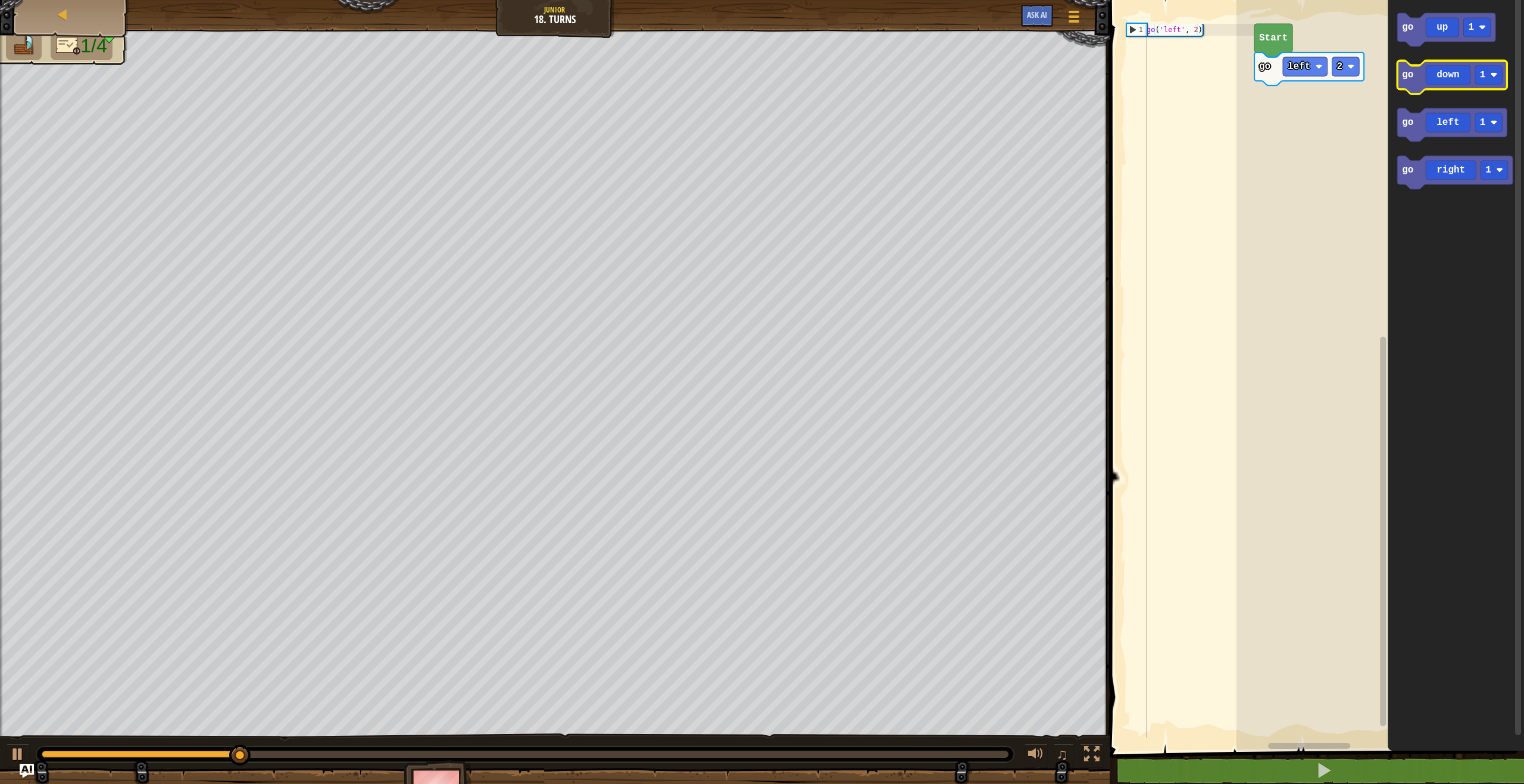
click at [1502, 84] on icon "Blockly Workspace" at bounding box center [1451, 77] width 109 height 33
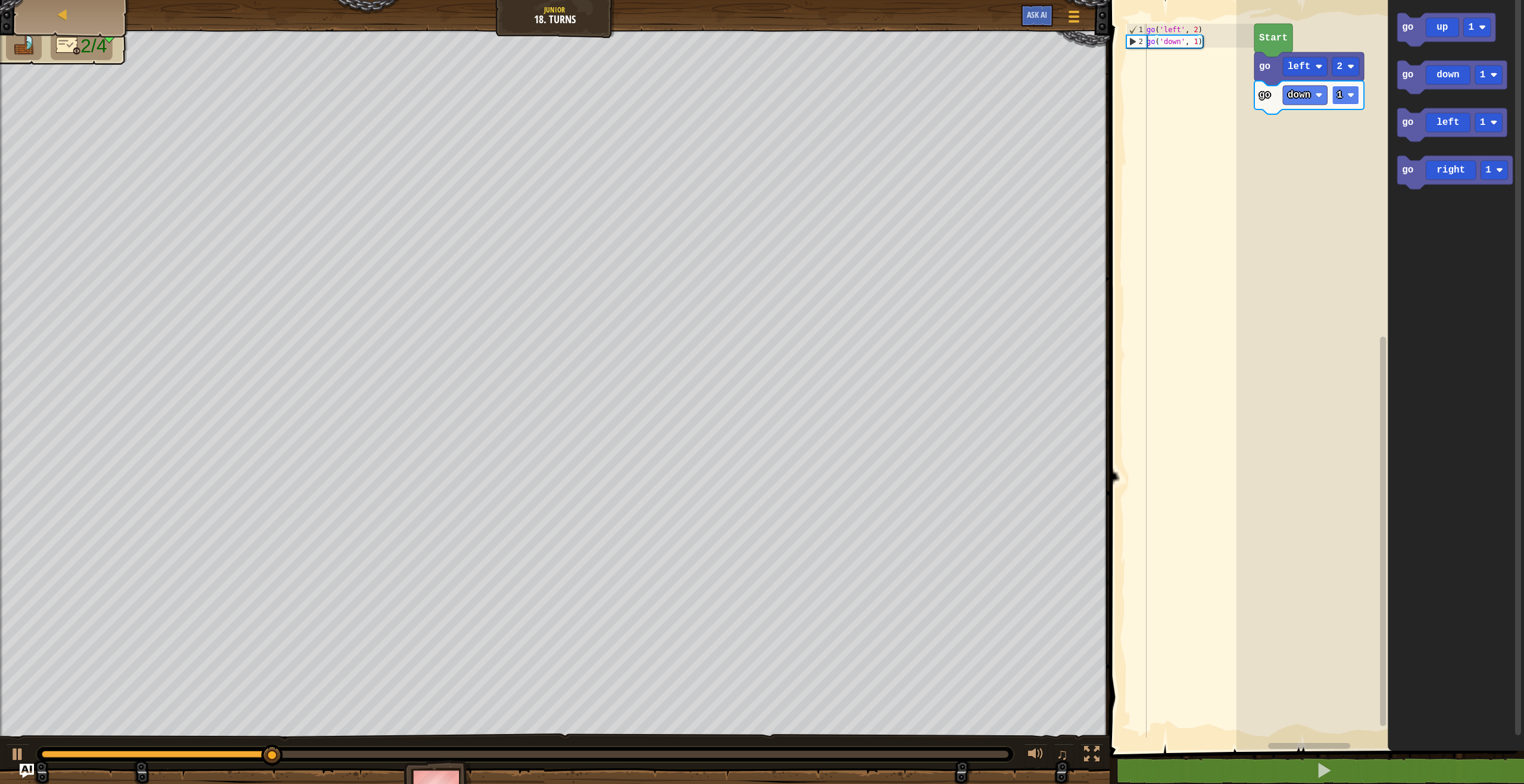
click at [1346, 102] on rect "Blockly Workspace" at bounding box center [1345, 95] width 27 height 19
click at [1497, 173] on image "Blockly Workspace" at bounding box center [1500, 170] width 7 height 7
click at [1489, 169] on text "6" at bounding box center [1488, 170] width 6 height 10
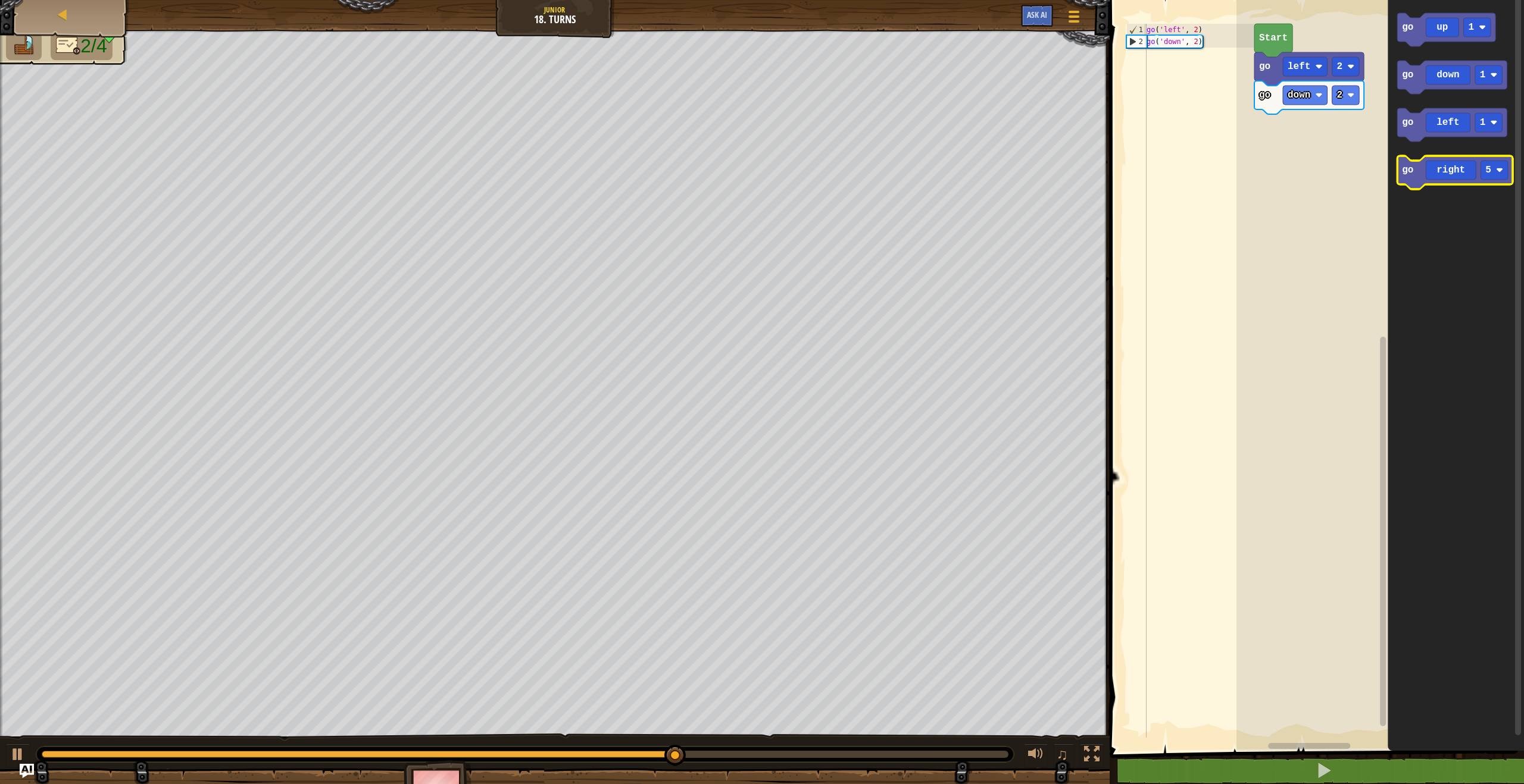
click at [1407, 167] on text "go" at bounding box center [1407, 170] width 11 height 10
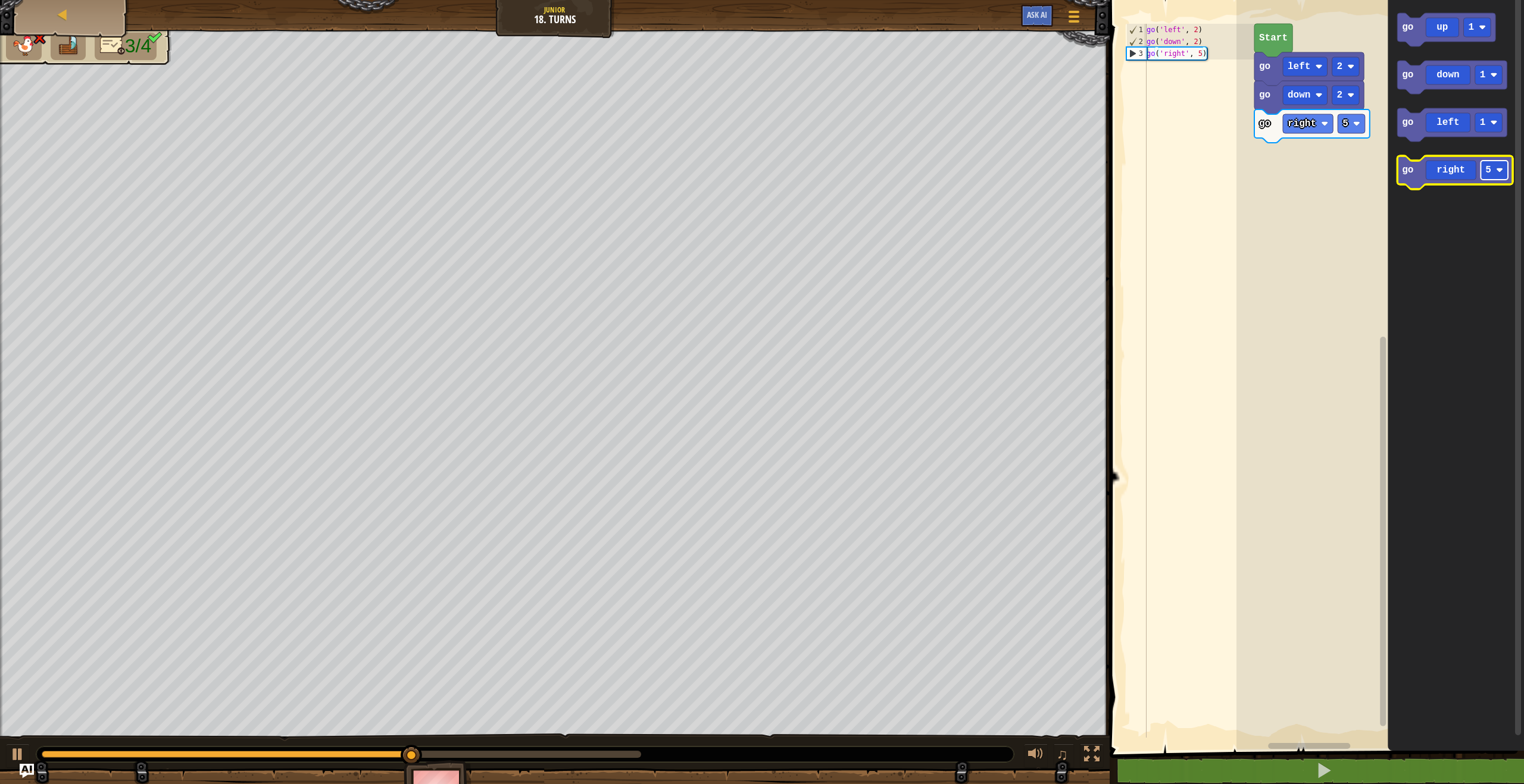
click at [1502, 172] on image "Blockly Workspace" at bounding box center [1500, 170] width 7 height 7
drag, startPoint x: 1494, startPoint y: 251, endPoint x: 1486, endPoint y: 249, distance: 8.2
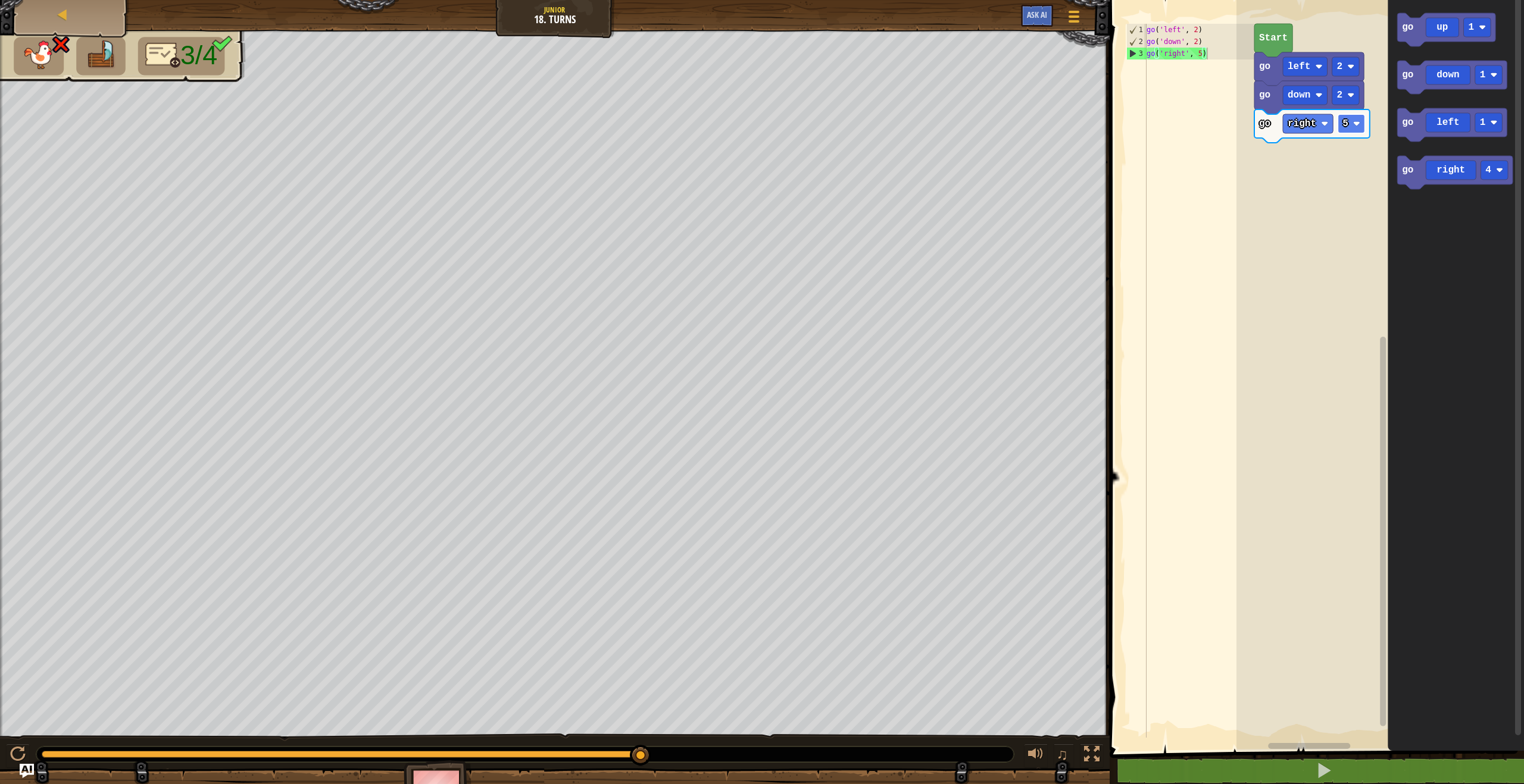
click at [1361, 131] on rect "Blockly Workspace" at bounding box center [1351, 124] width 27 height 19
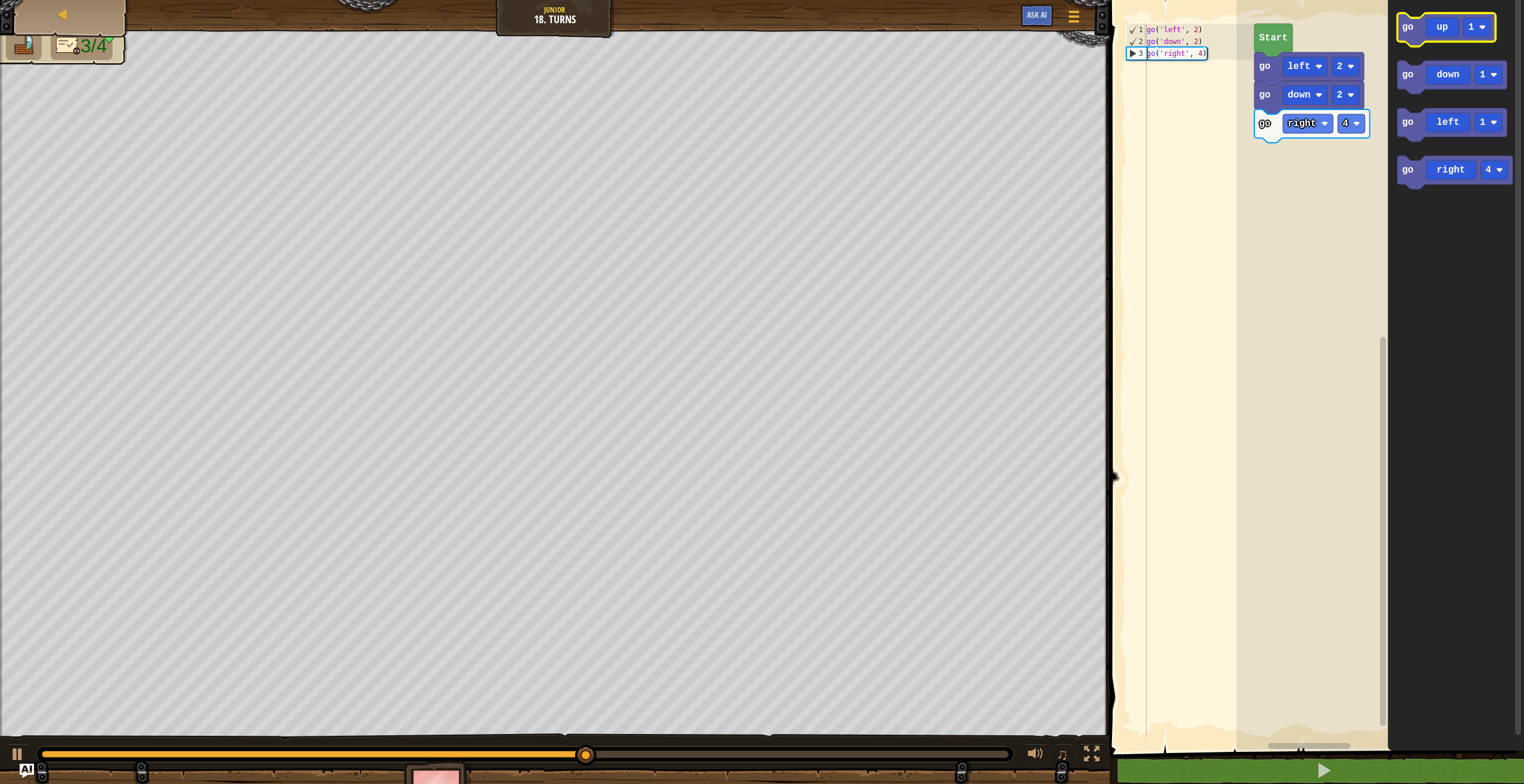
click at [1416, 38] on icon "Blockly Workspace" at bounding box center [1446, 30] width 98 height 33
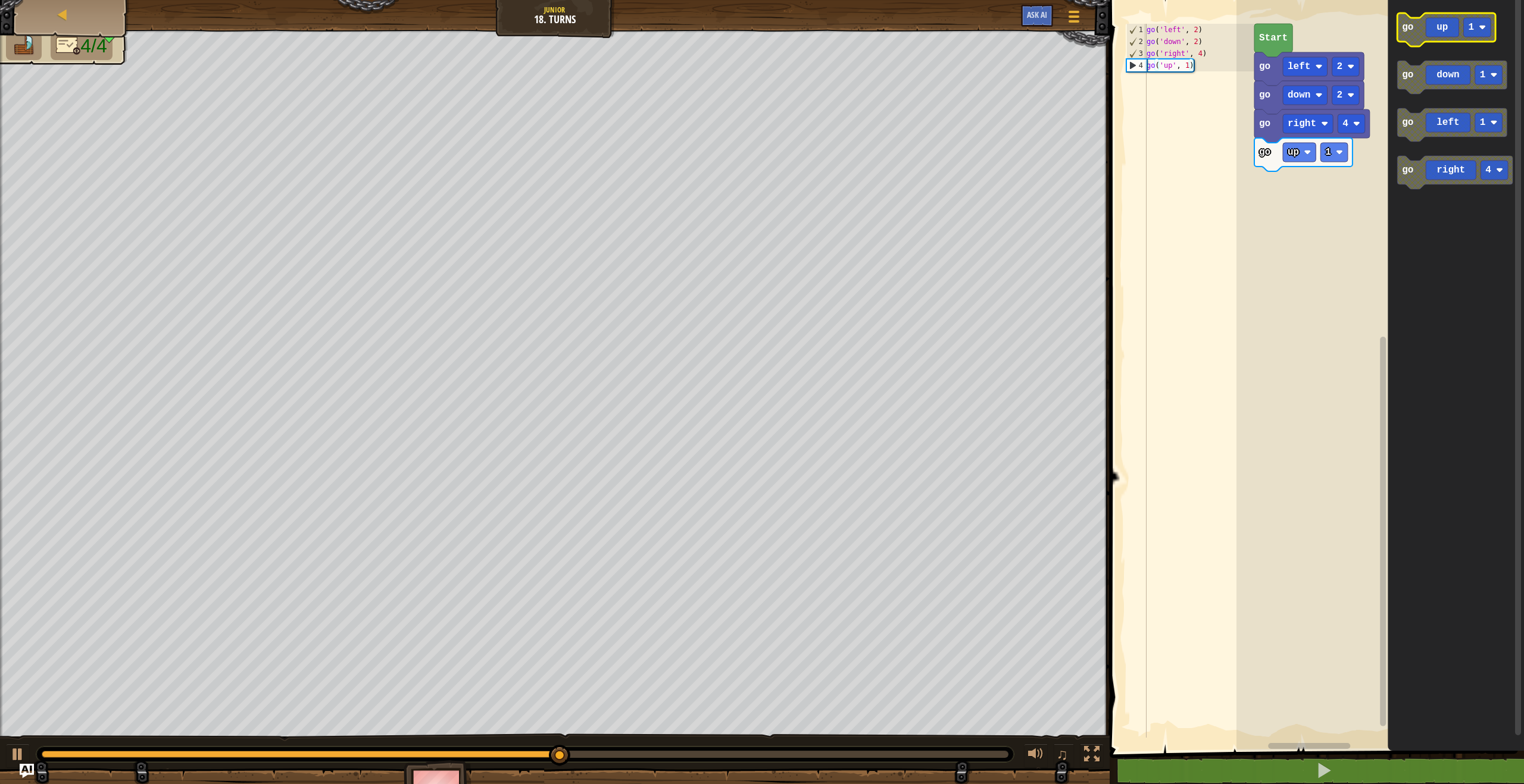
click at [1473, 34] on rect "Blockly Workspace" at bounding box center [1477, 27] width 27 height 19
click at [1329, 163] on icon "Blockly Workspace" at bounding box center [1303, 155] width 98 height 33
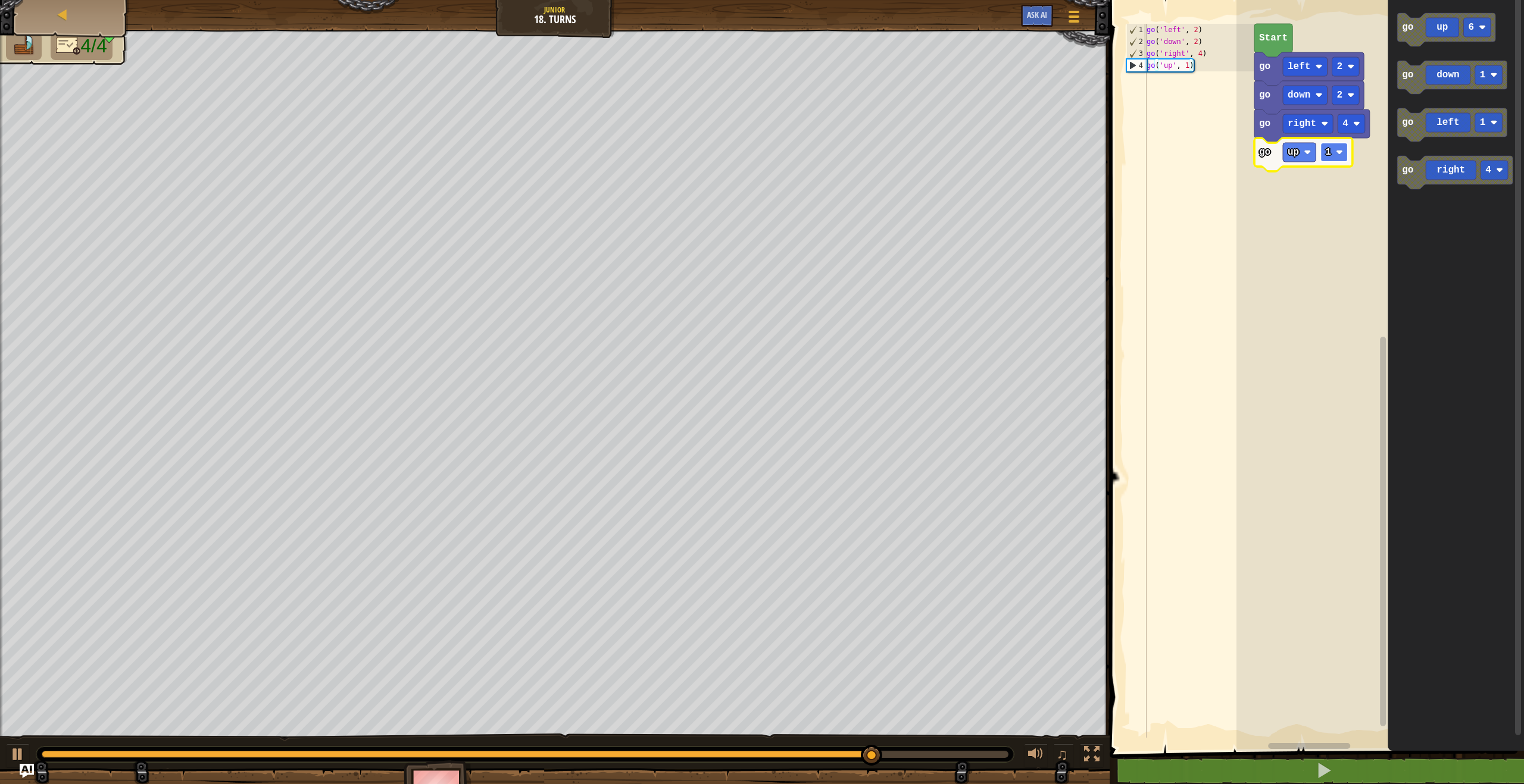
click at [1341, 152] on image "Blockly Workspace" at bounding box center [1339, 152] width 7 height 7
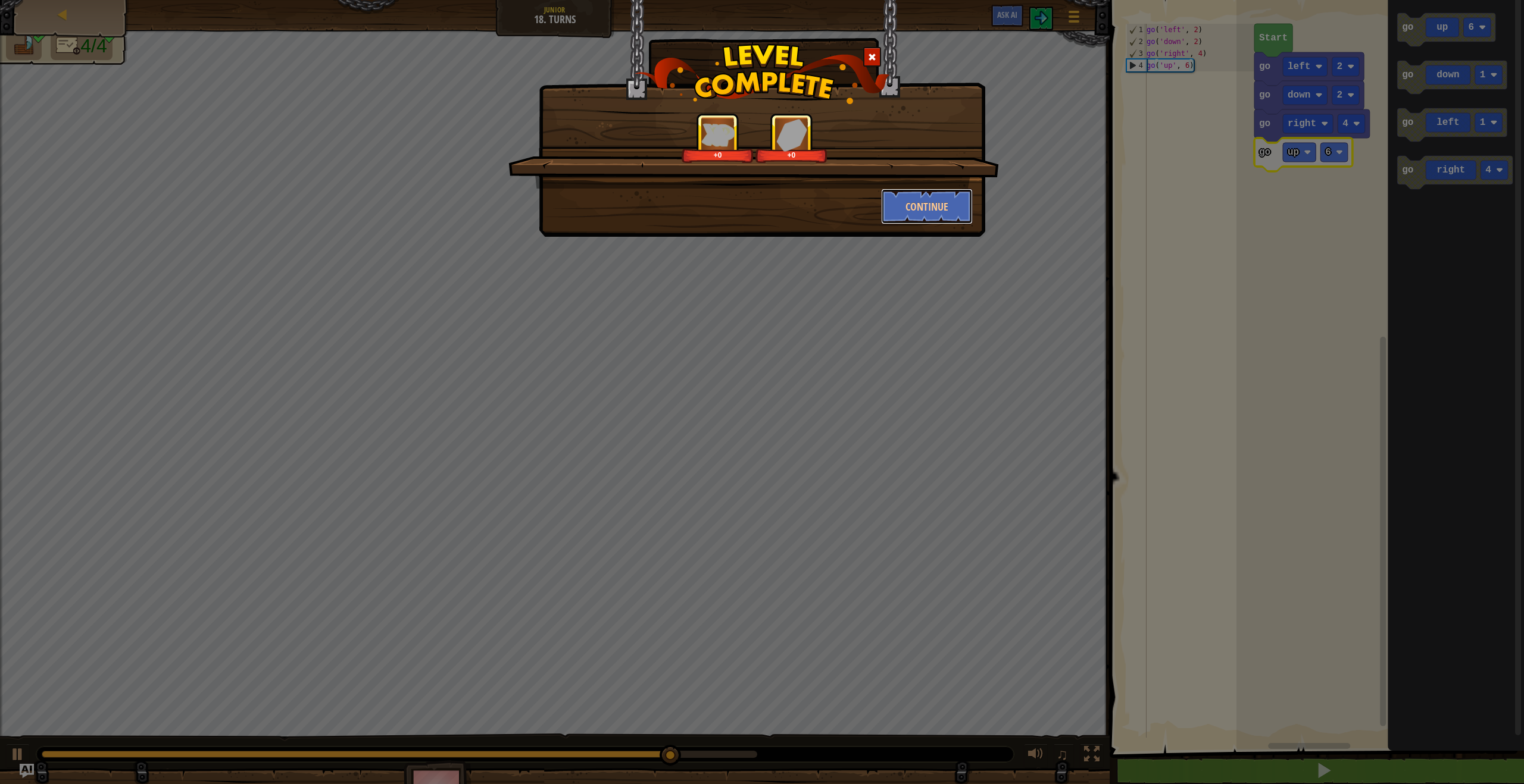
click at [948, 227] on div "+0 +0 Continue" at bounding box center [761, 118] width 446 height 237
drag, startPoint x: 951, startPoint y: 200, endPoint x: 958, endPoint y: 203, distance: 7.6
click at [958, 203] on button "Continue" at bounding box center [927, 206] width 92 height 36
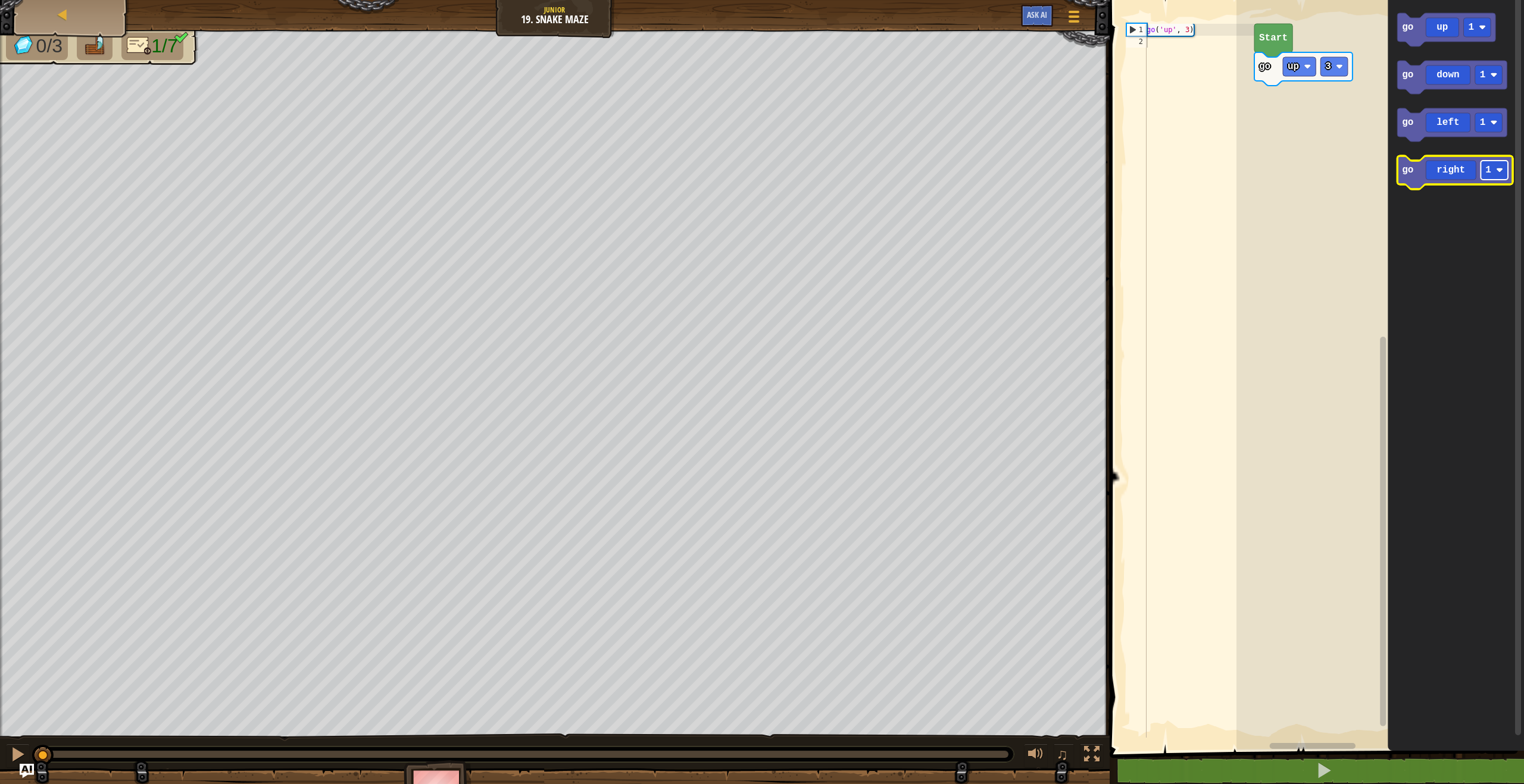
click at [1489, 169] on text "1" at bounding box center [1488, 170] width 6 height 10
click at [1434, 172] on icon "Blockly Workspace" at bounding box center [1454, 172] width 115 height 33
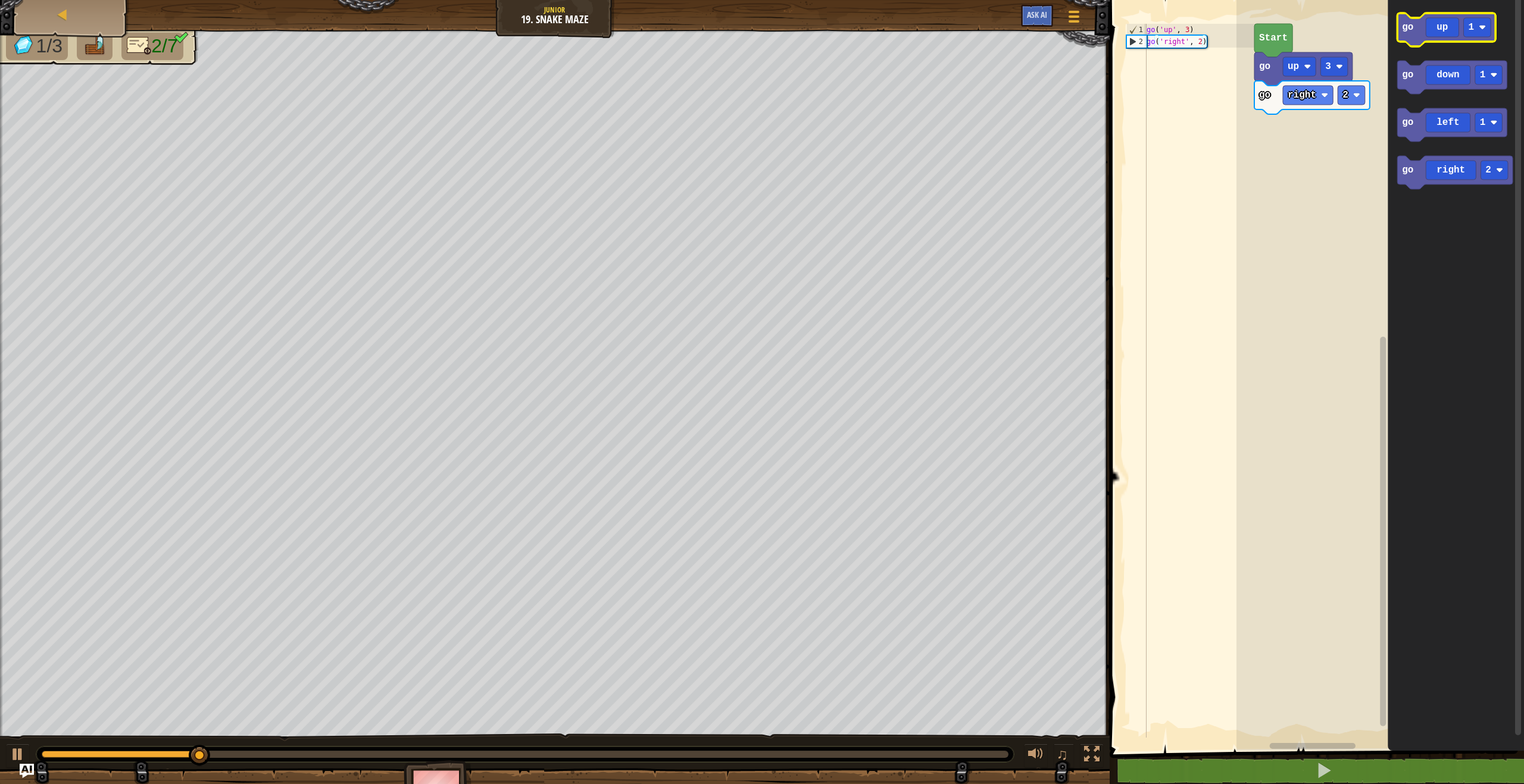
click at [1423, 29] on icon "Blockly Workspace" at bounding box center [1446, 30] width 98 height 33
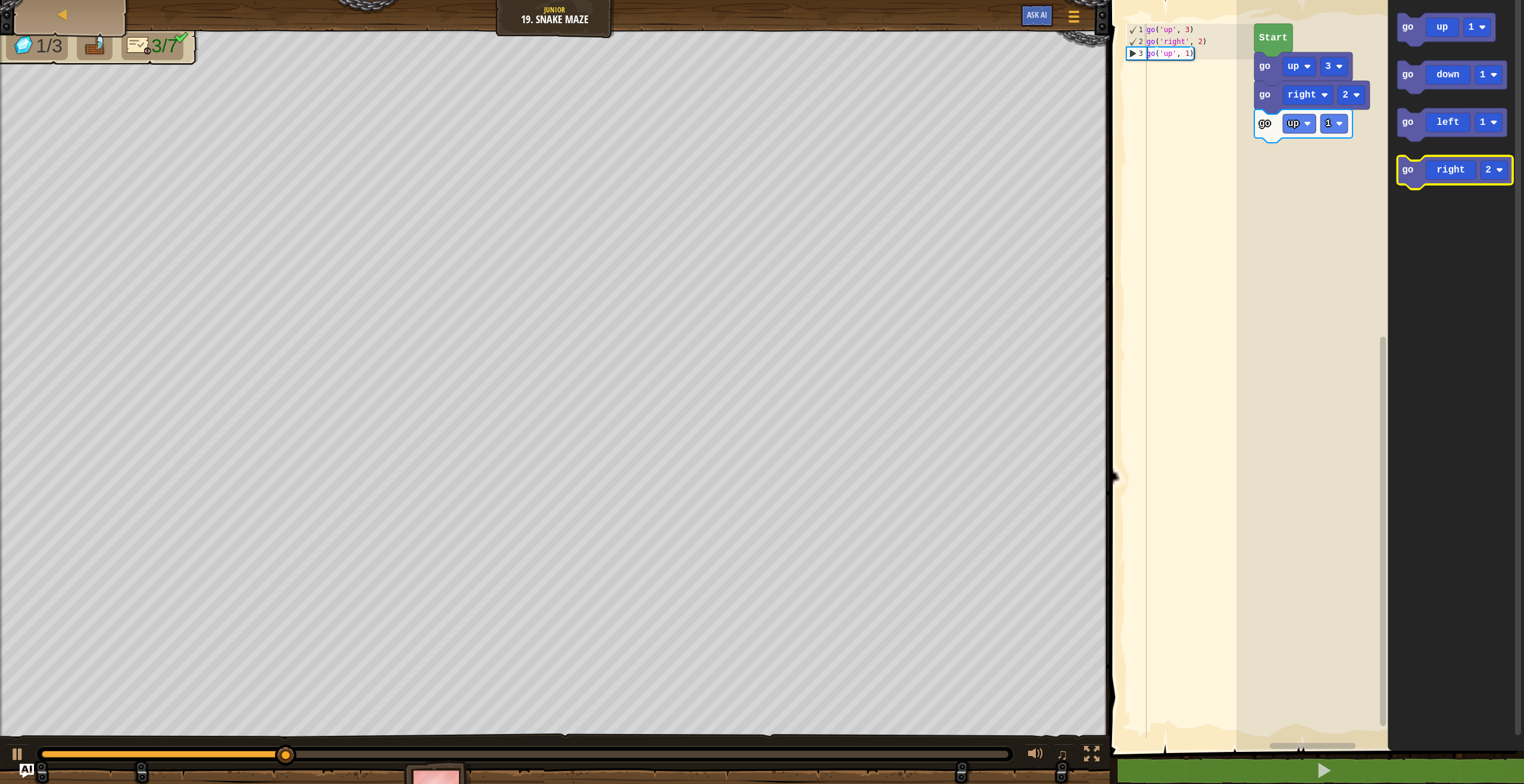
click at [1445, 173] on icon "Blockly Workspace" at bounding box center [1454, 172] width 115 height 33
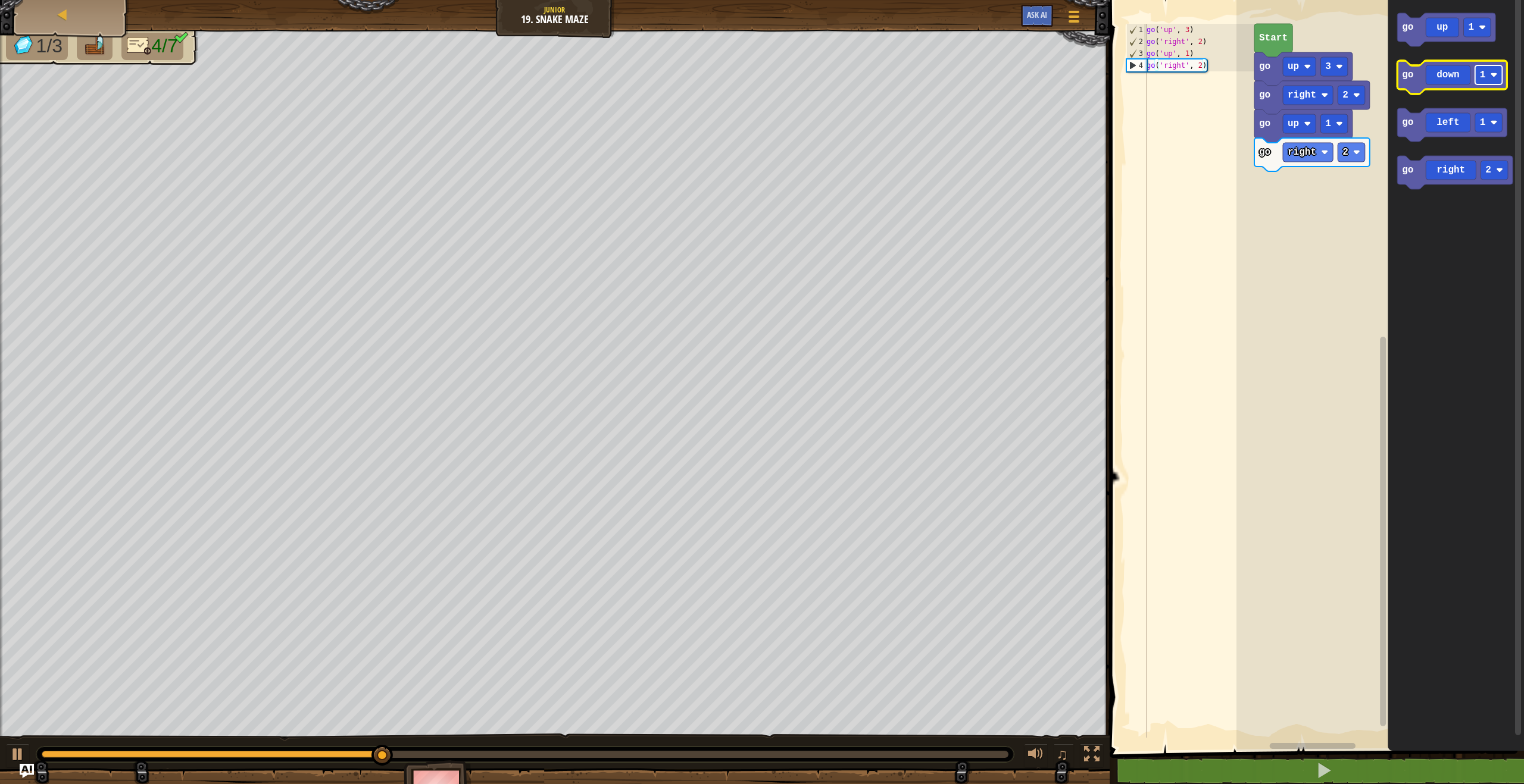
click at [1484, 79] on text "1" at bounding box center [1483, 75] width 6 height 10
click at [1430, 81] on icon "Blockly Workspace" at bounding box center [1451, 77] width 109 height 33
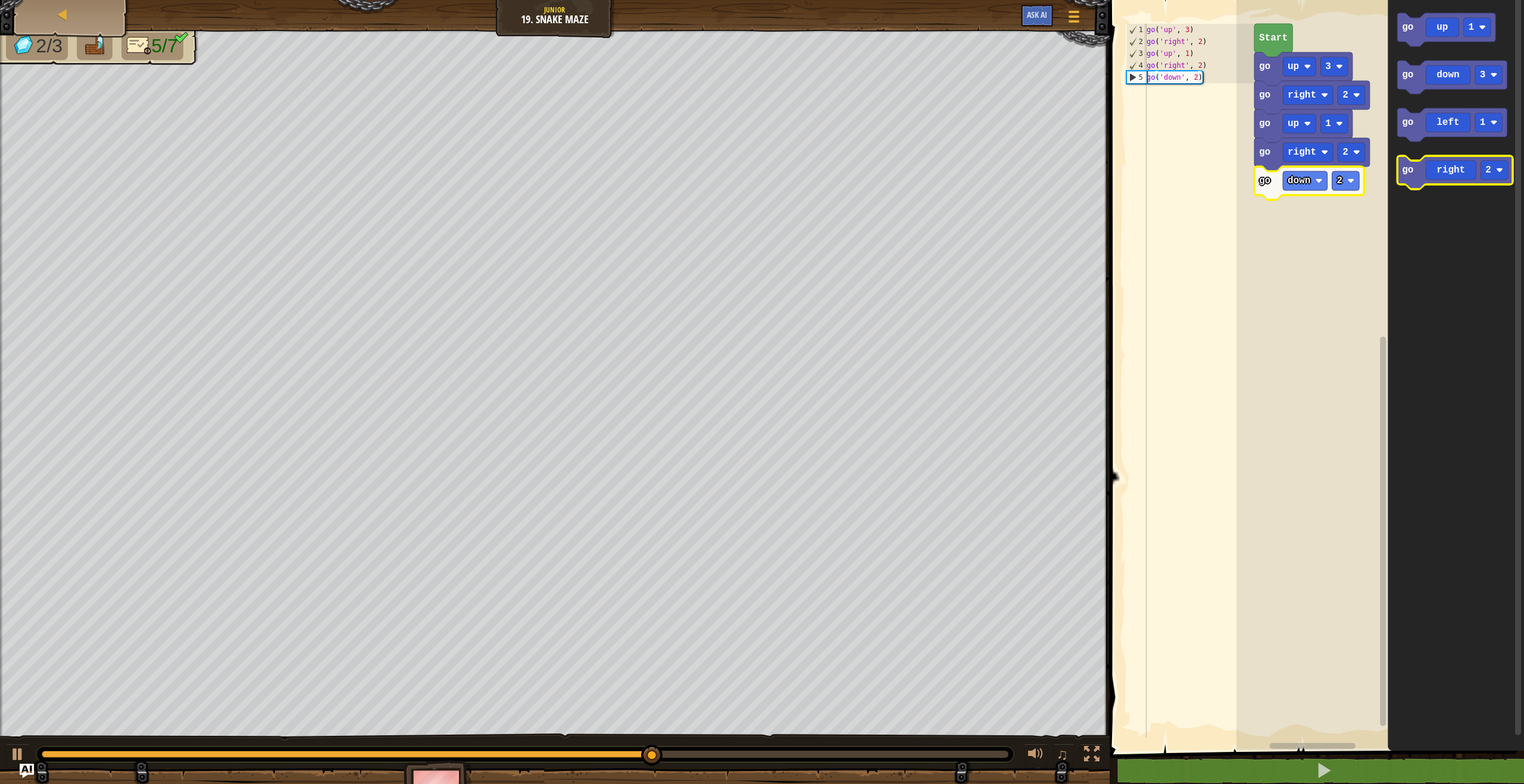
click at [1469, 172] on icon "Blockly Workspace" at bounding box center [1454, 172] width 115 height 33
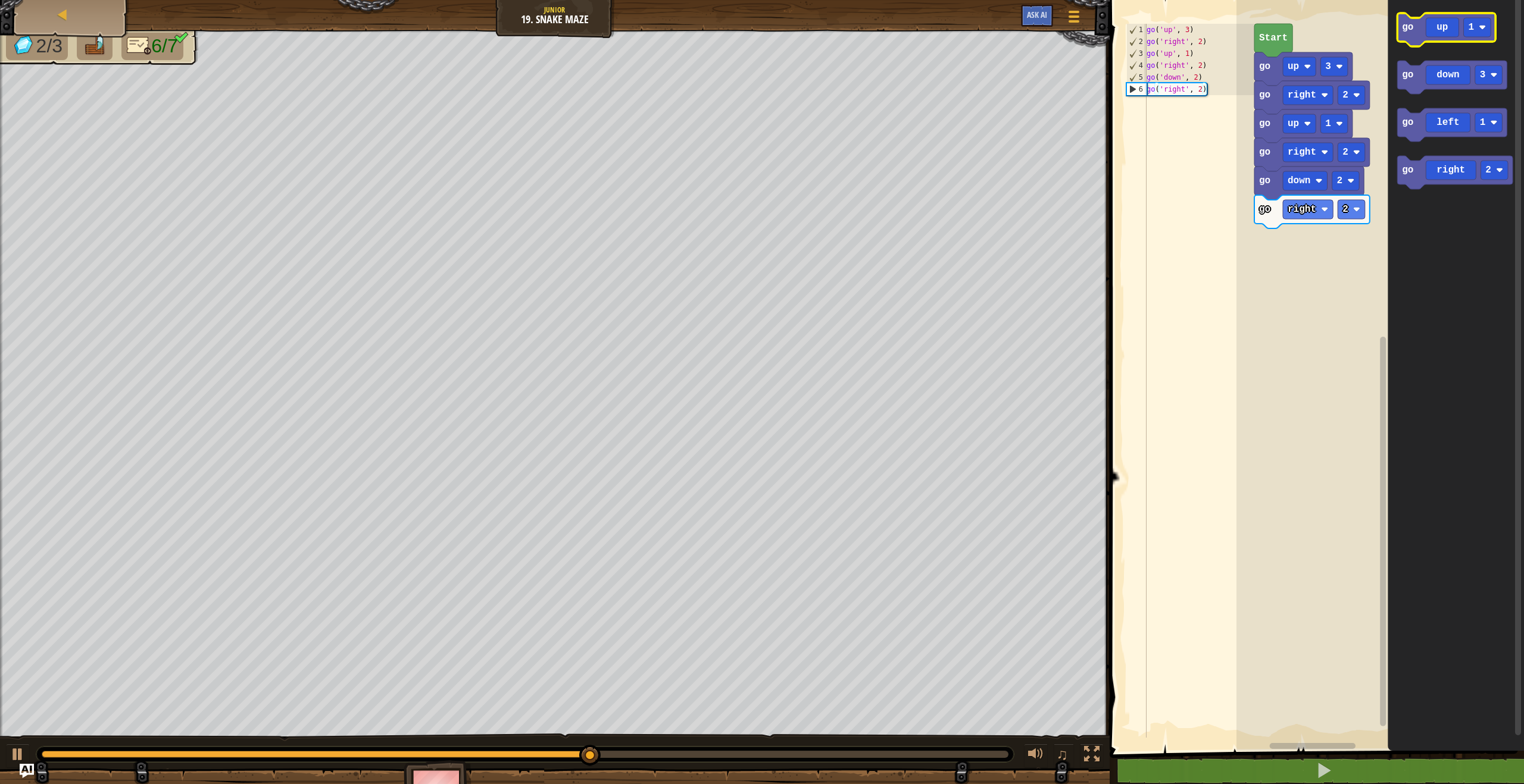
click at [1445, 38] on icon "Blockly Workspace" at bounding box center [1446, 30] width 98 height 33
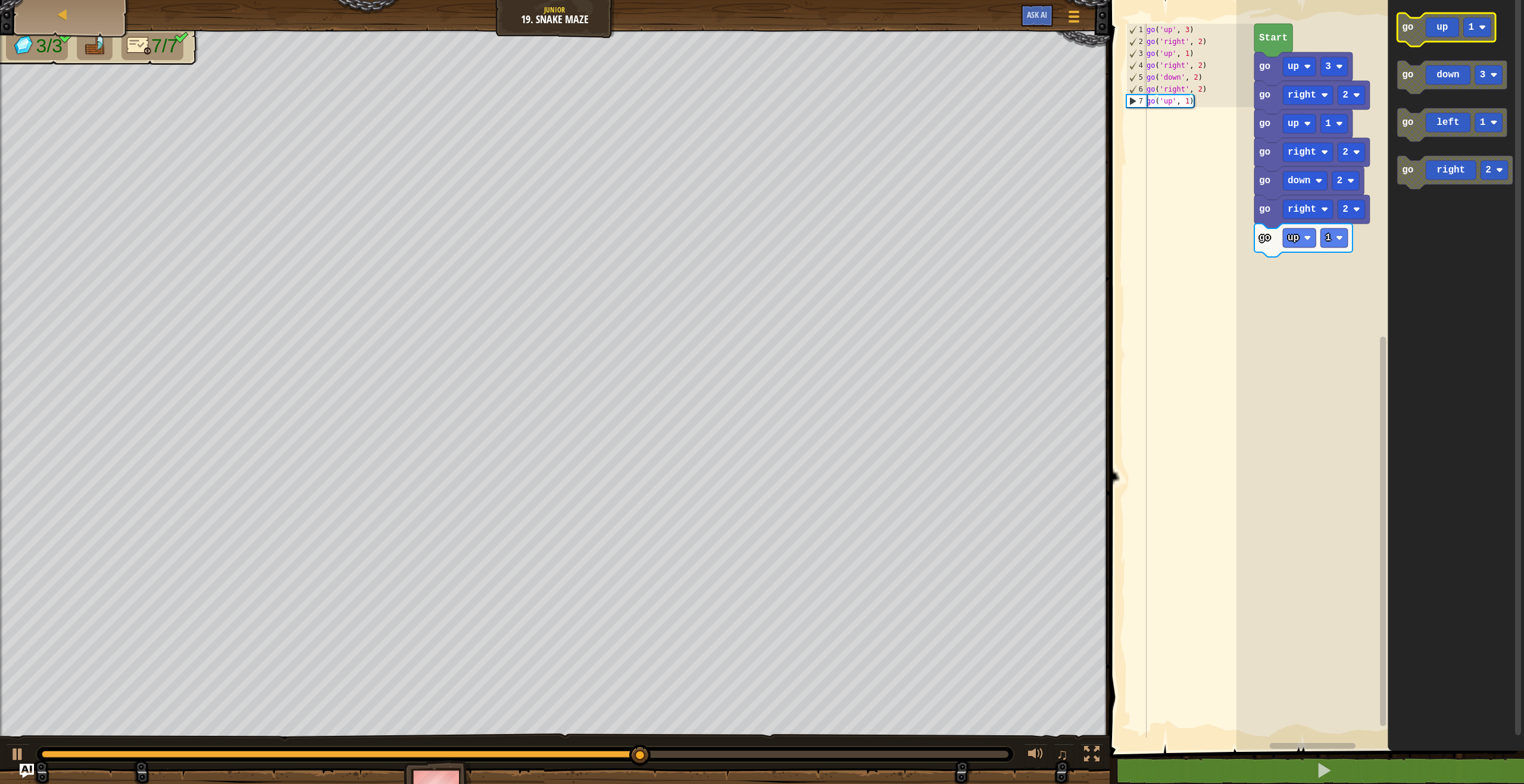
click at [1447, 37] on icon "Blockly Workspace" at bounding box center [1446, 30] width 98 height 33
click at [1335, 236] on image "Blockly Workspace" at bounding box center [1339, 238] width 7 height 7
click at [1335, 240] on rect "Blockly Workspace" at bounding box center [1333, 238] width 27 height 19
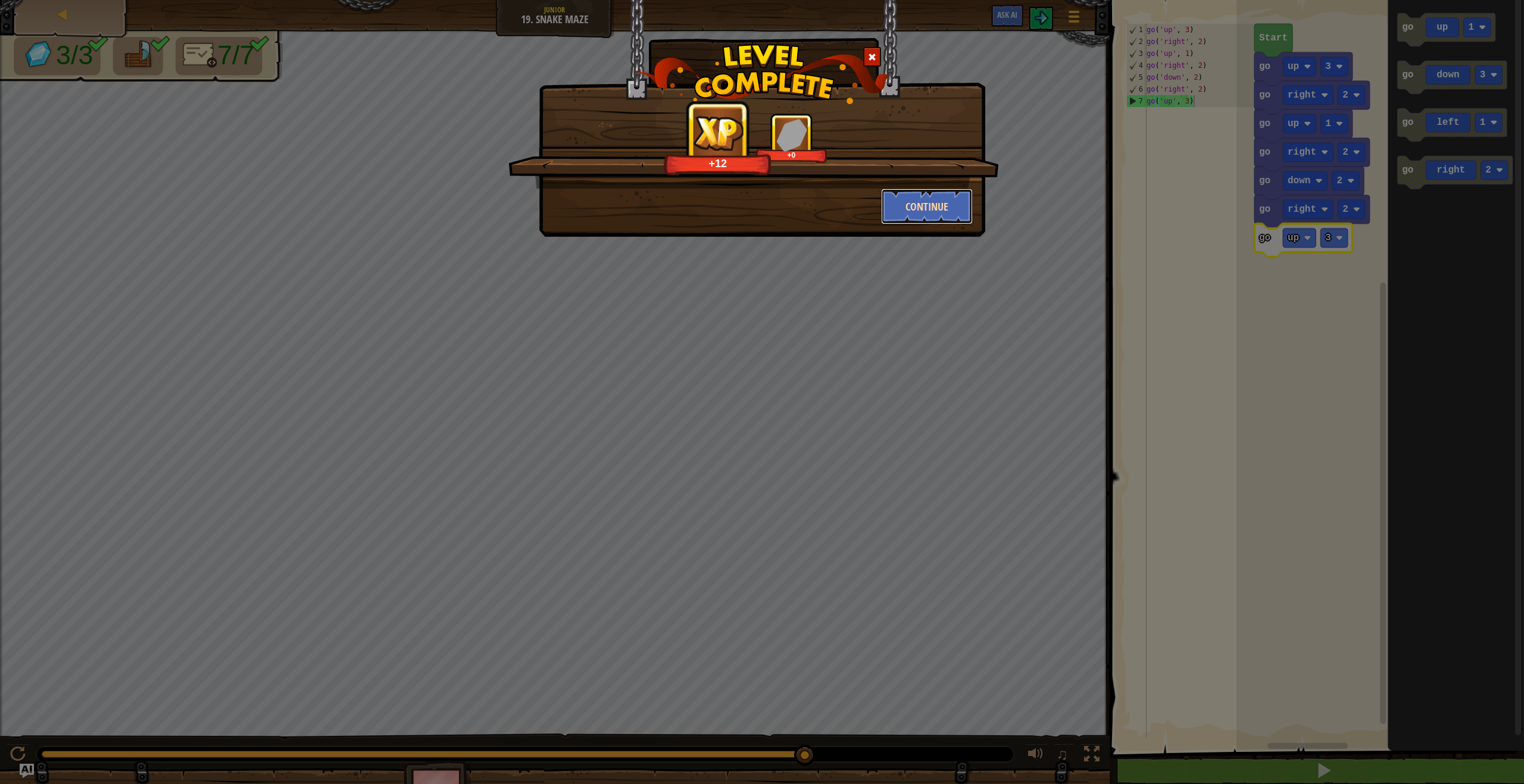
click at [912, 215] on button "Continue" at bounding box center [927, 206] width 92 height 36
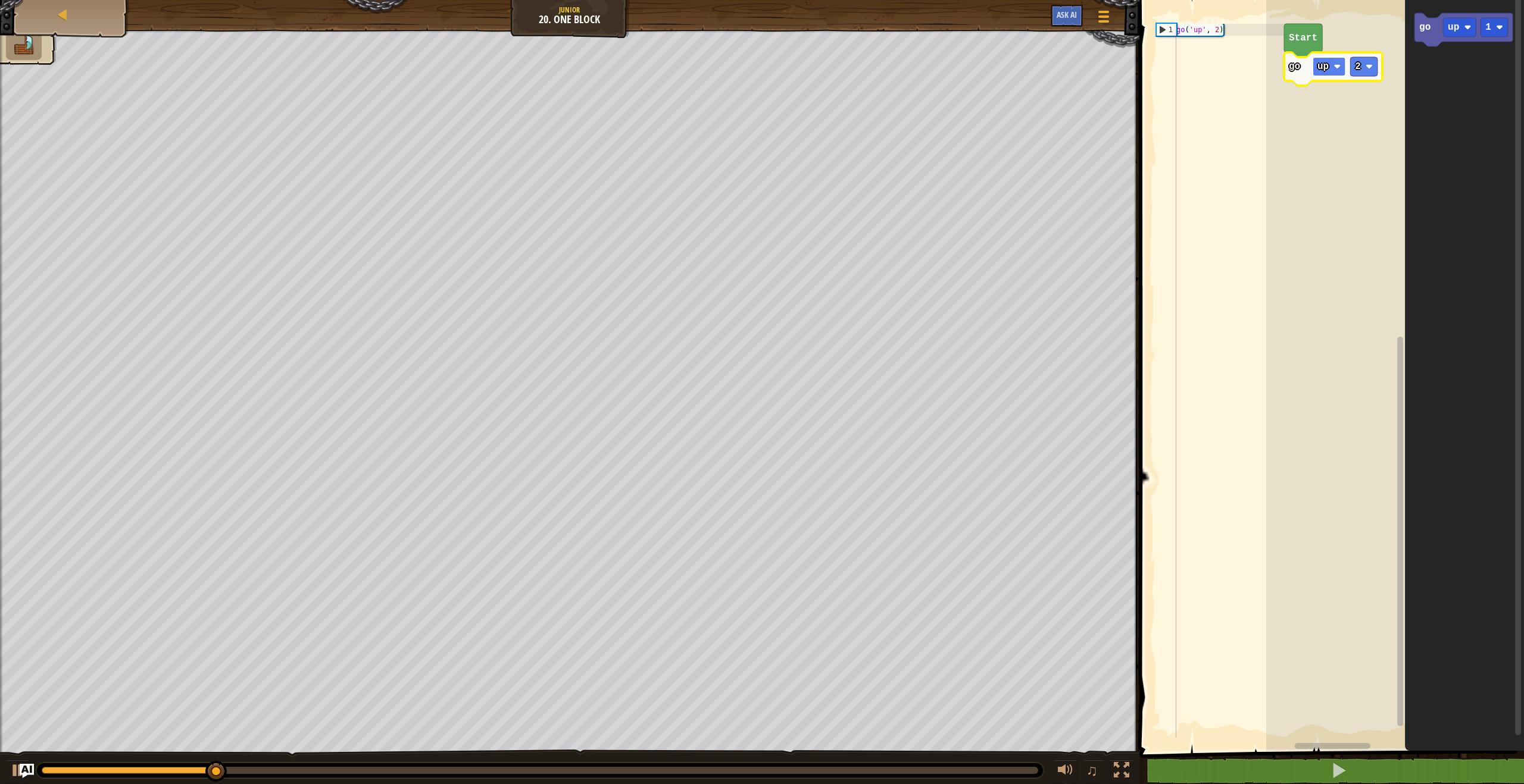
click at [1334, 68] on image "Blockly Workspace" at bounding box center [1337, 67] width 7 height 7
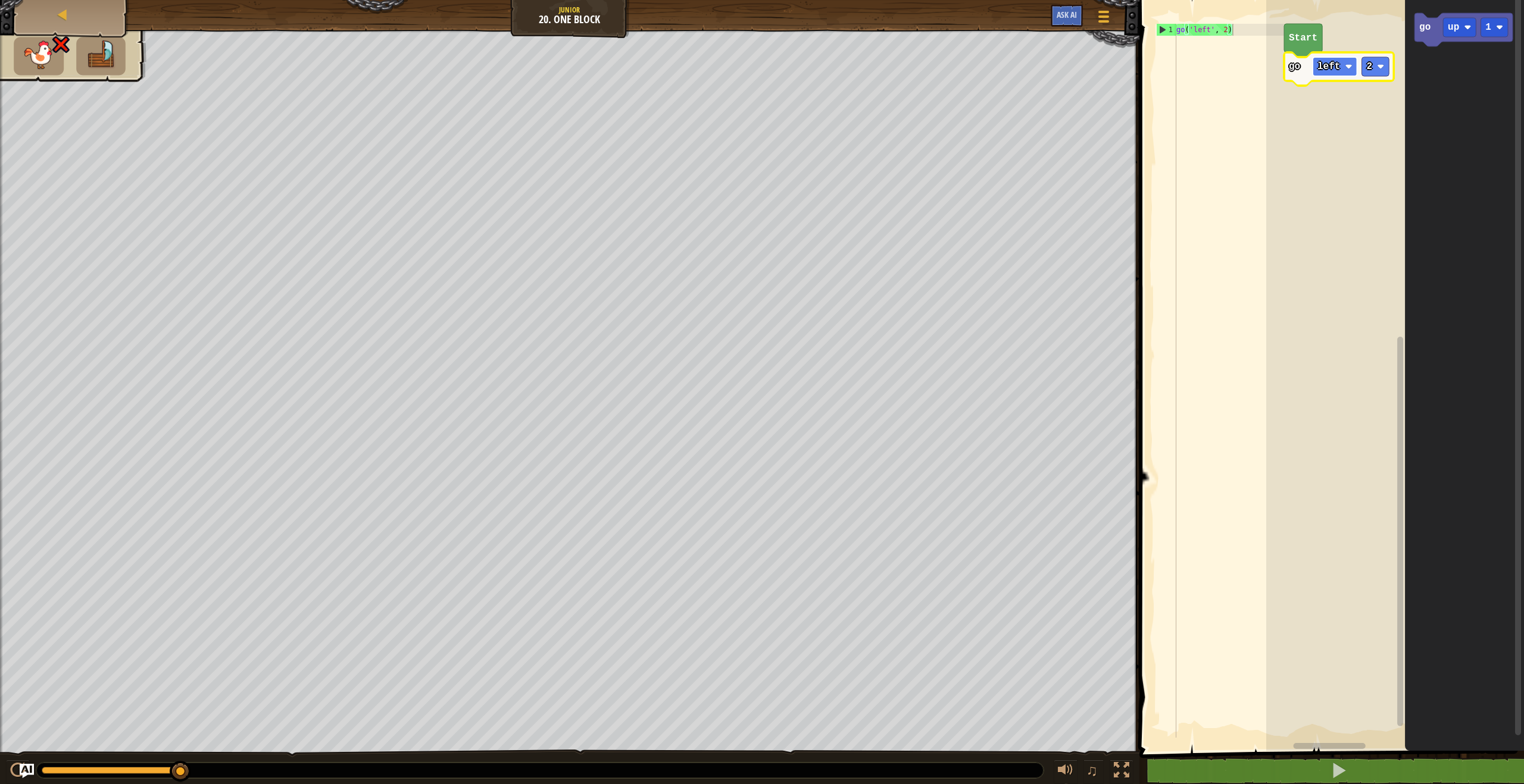
click at [1341, 72] on rect "Blockly Workspace" at bounding box center [1335, 67] width 44 height 19
drag, startPoint x: 1336, startPoint y: 93, endPoint x: 1367, endPoint y: 89, distance: 31.3
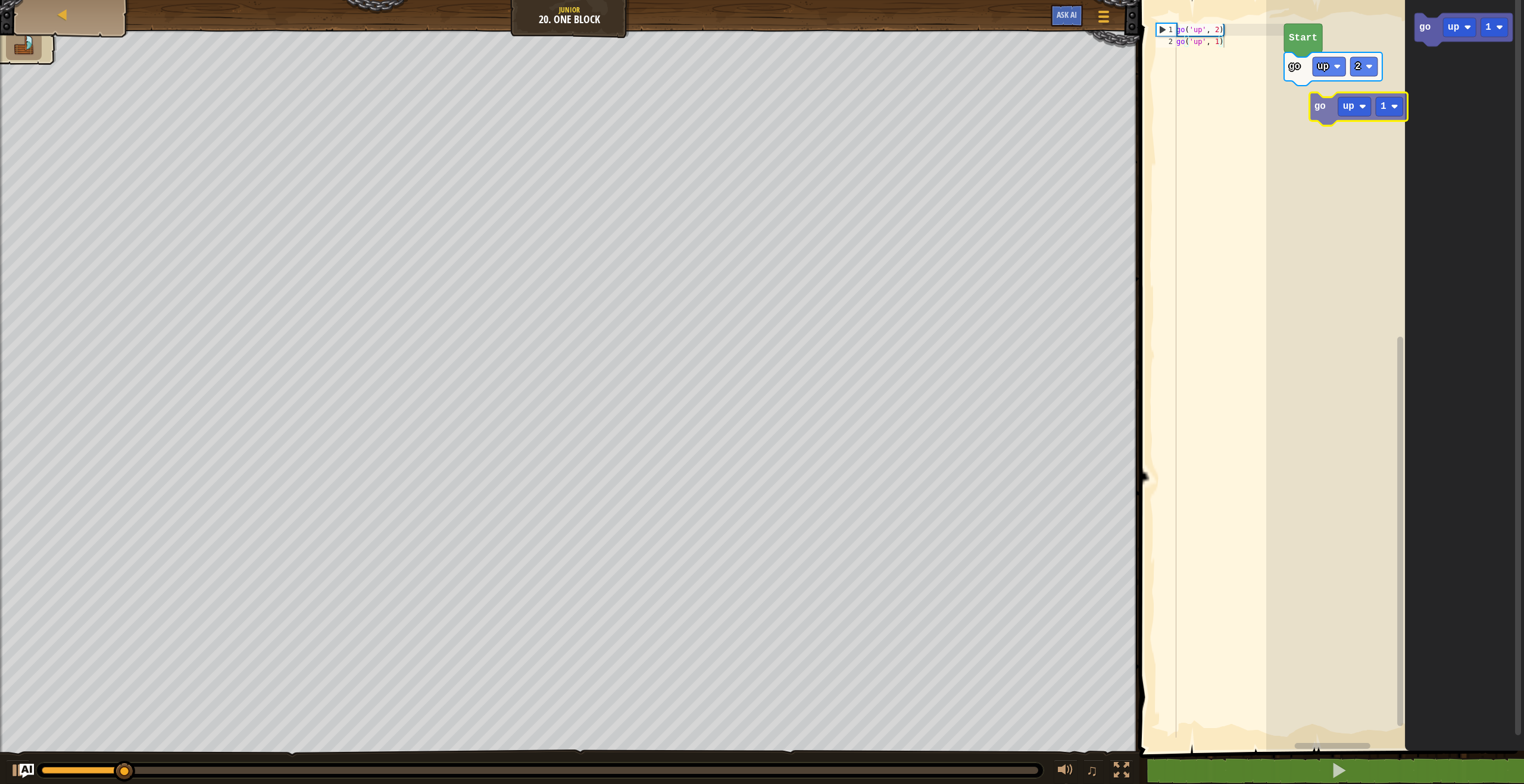
click at [1306, 117] on div "Start go up 2 go up 1 go up 1" at bounding box center [1395, 372] width 257 height 757
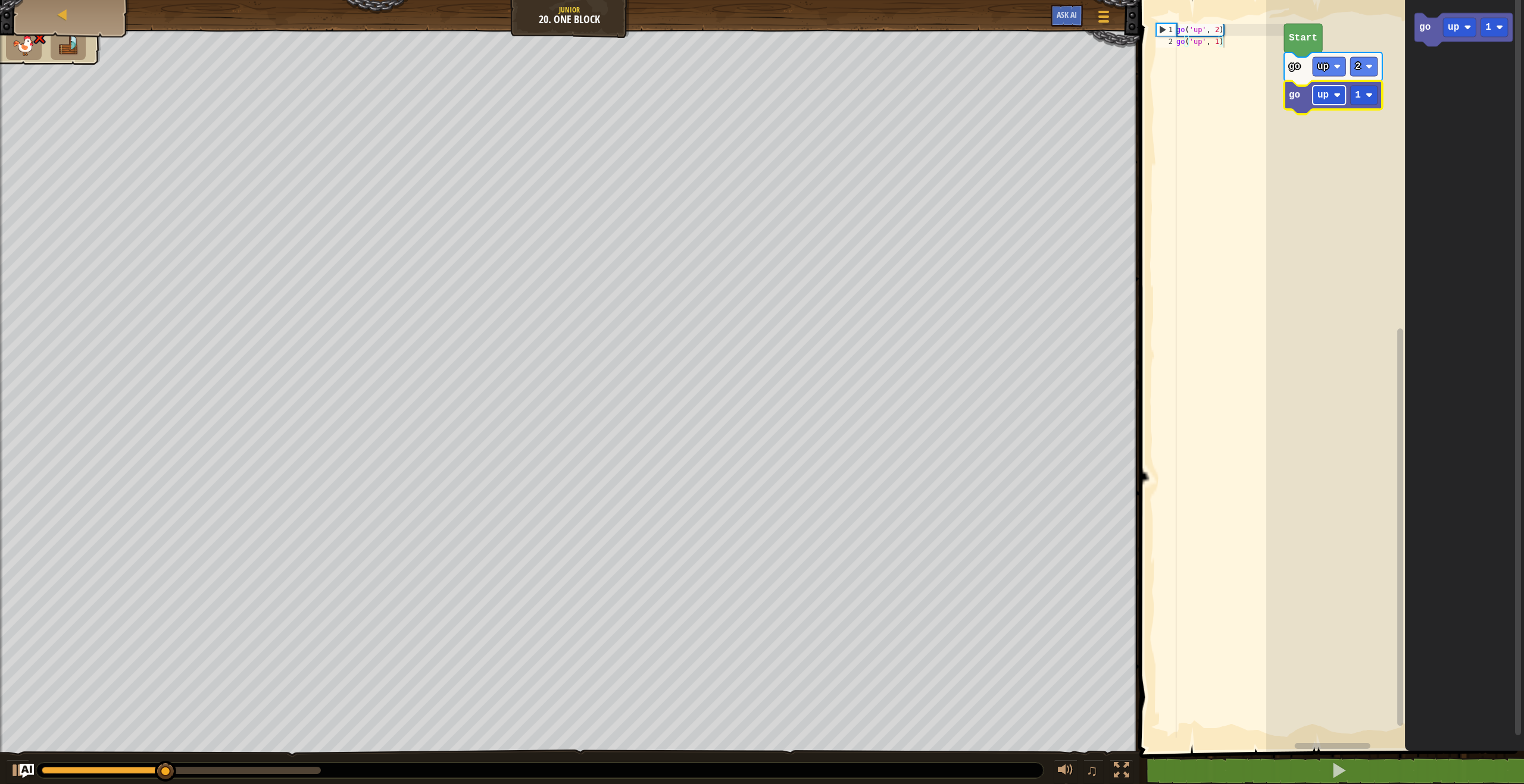
click at [1323, 103] on rect "Blockly Workspace" at bounding box center [1329, 95] width 33 height 19
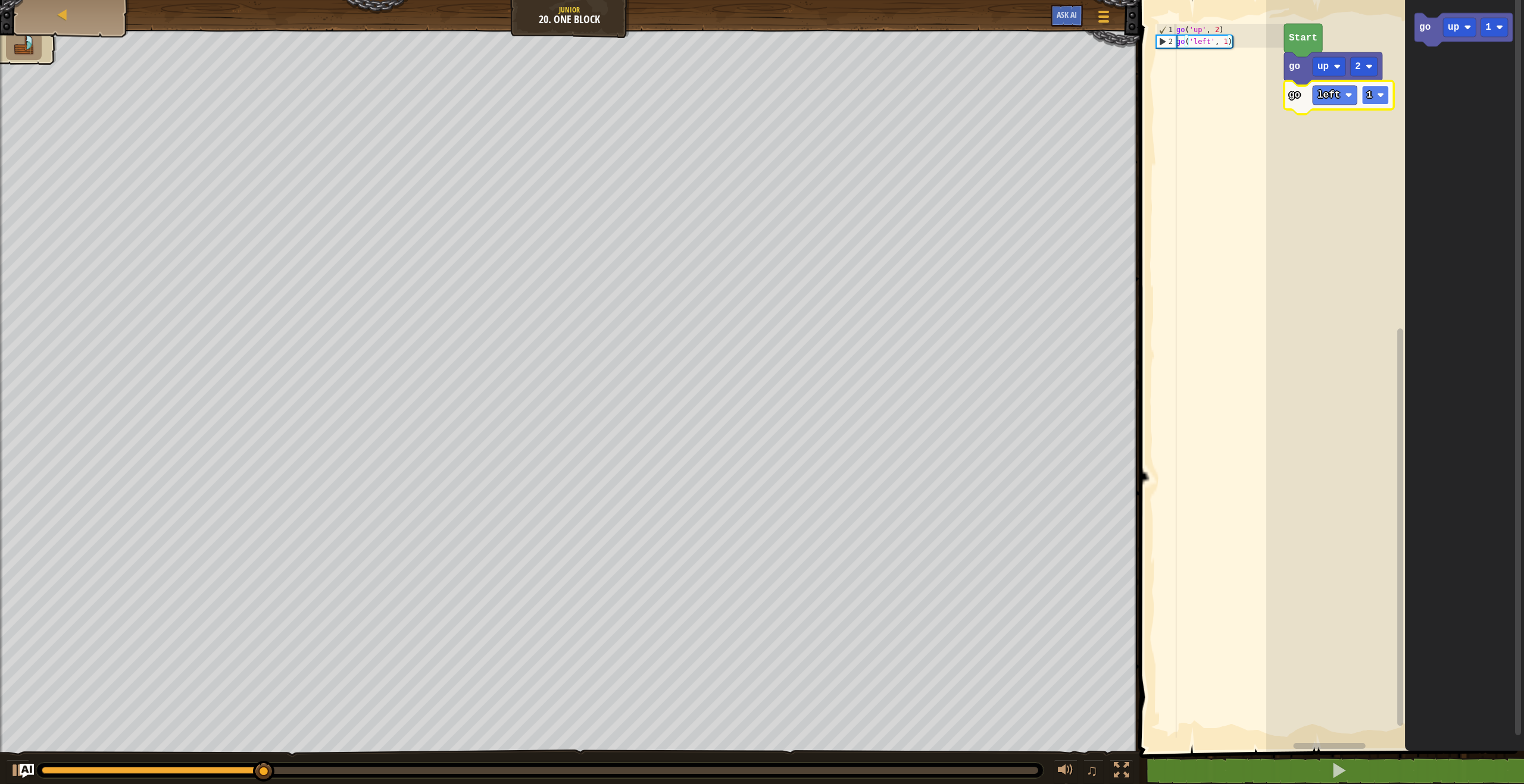
click at [1373, 101] on rect "Blockly Workspace" at bounding box center [1375, 95] width 27 height 19
click at [1455, 33] on text "up" at bounding box center [1453, 27] width 11 height 10
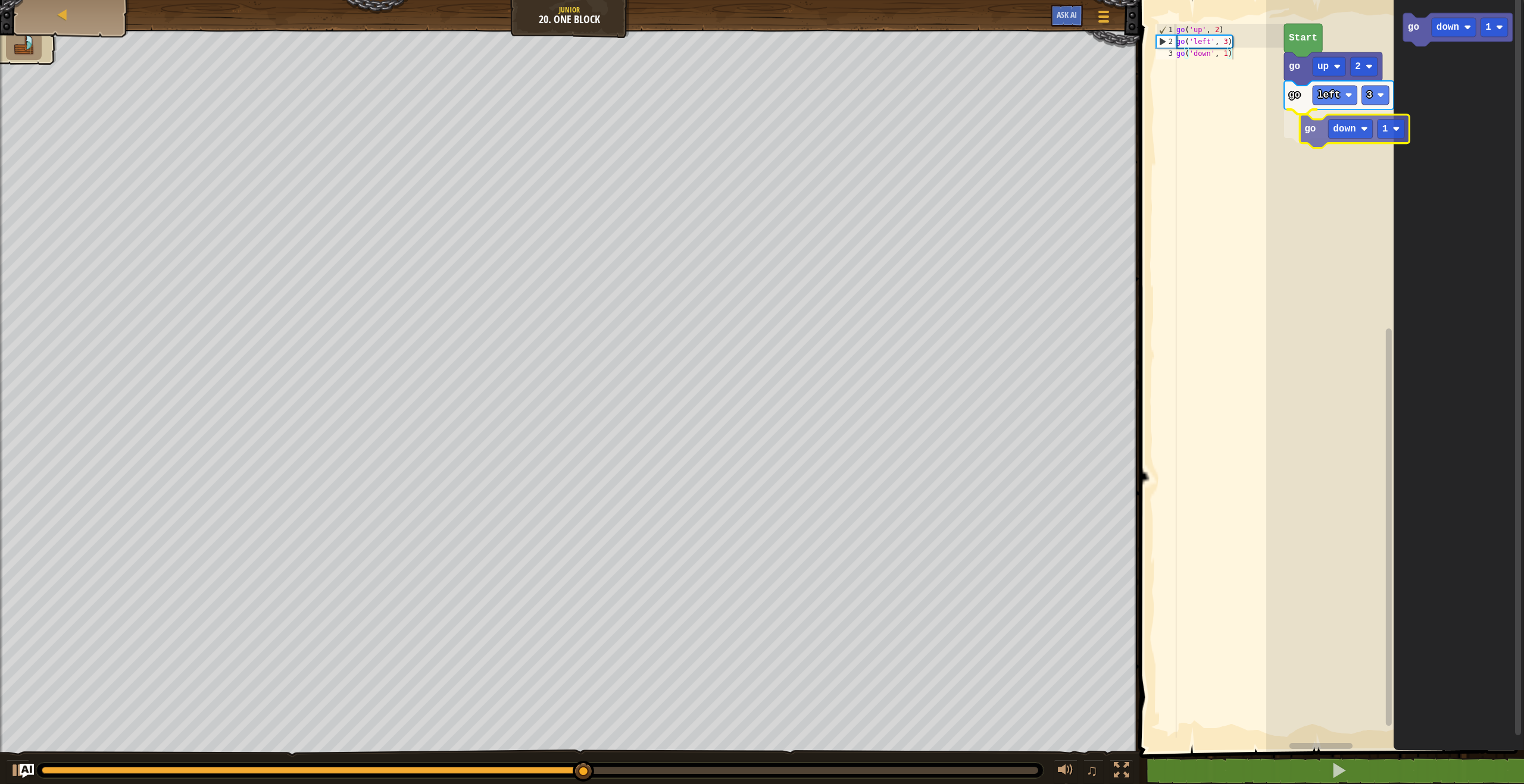
click at [1317, 131] on div "Start go up 2 go left 3 go down 1 go down 1 go down 1" at bounding box center [1395, 372] width 257 height 757
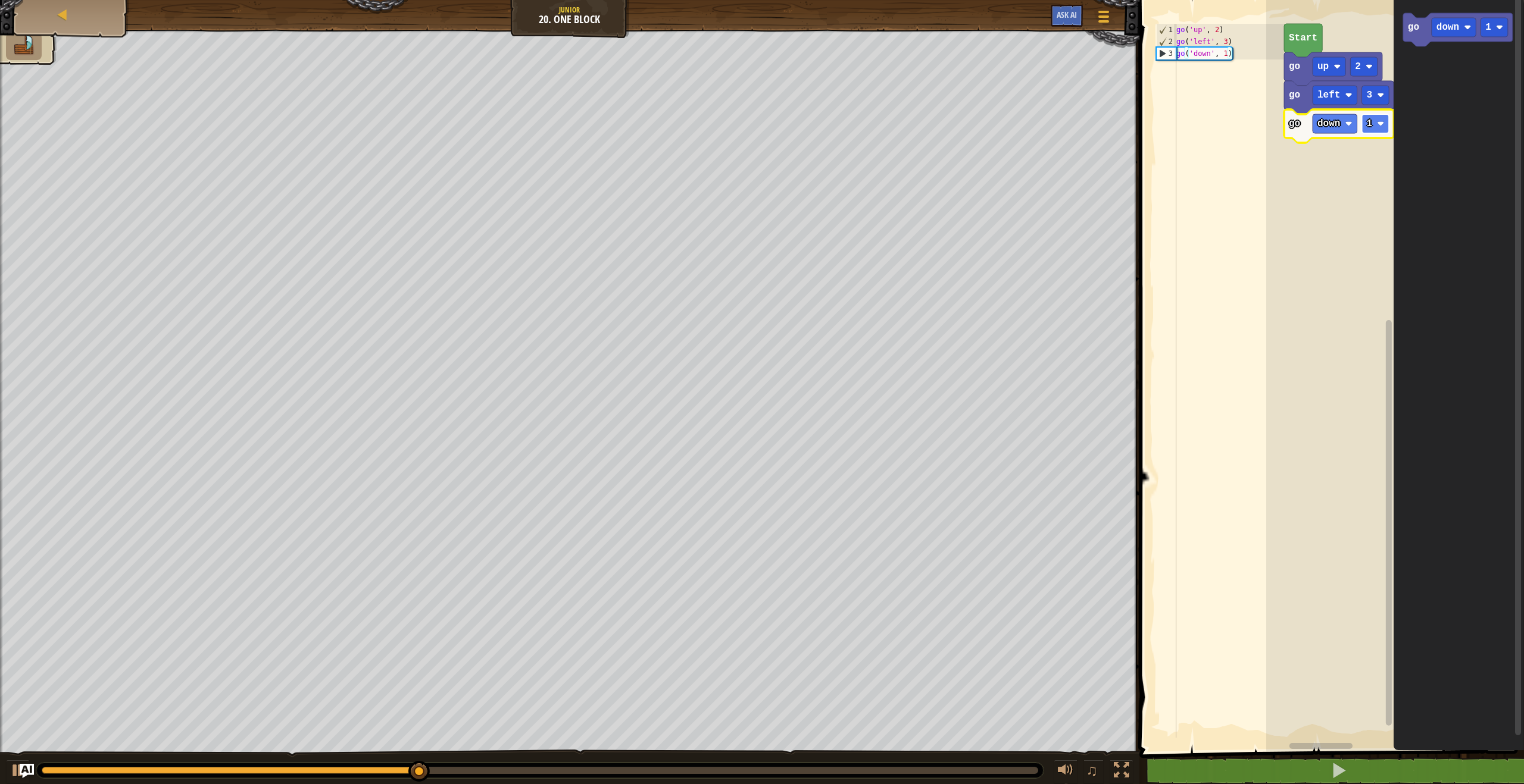
click at [1374, 124] on rect "Blockly Workspace" at bounding box center [1375, 124] width 27 height 19
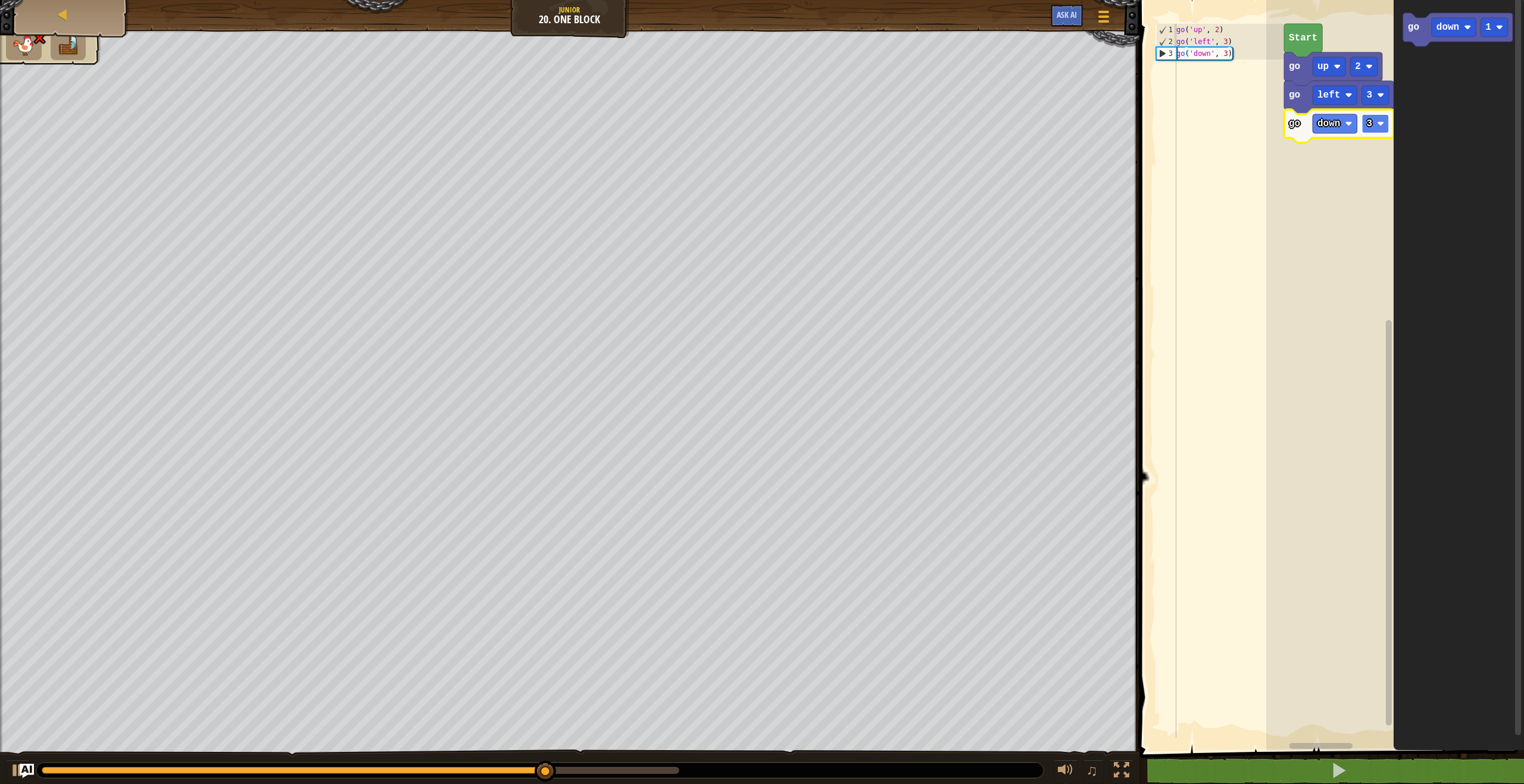
click at [1376, 126] on rect "Blockly Workspace" at bounding box center [1375, 124] width 27 height 19
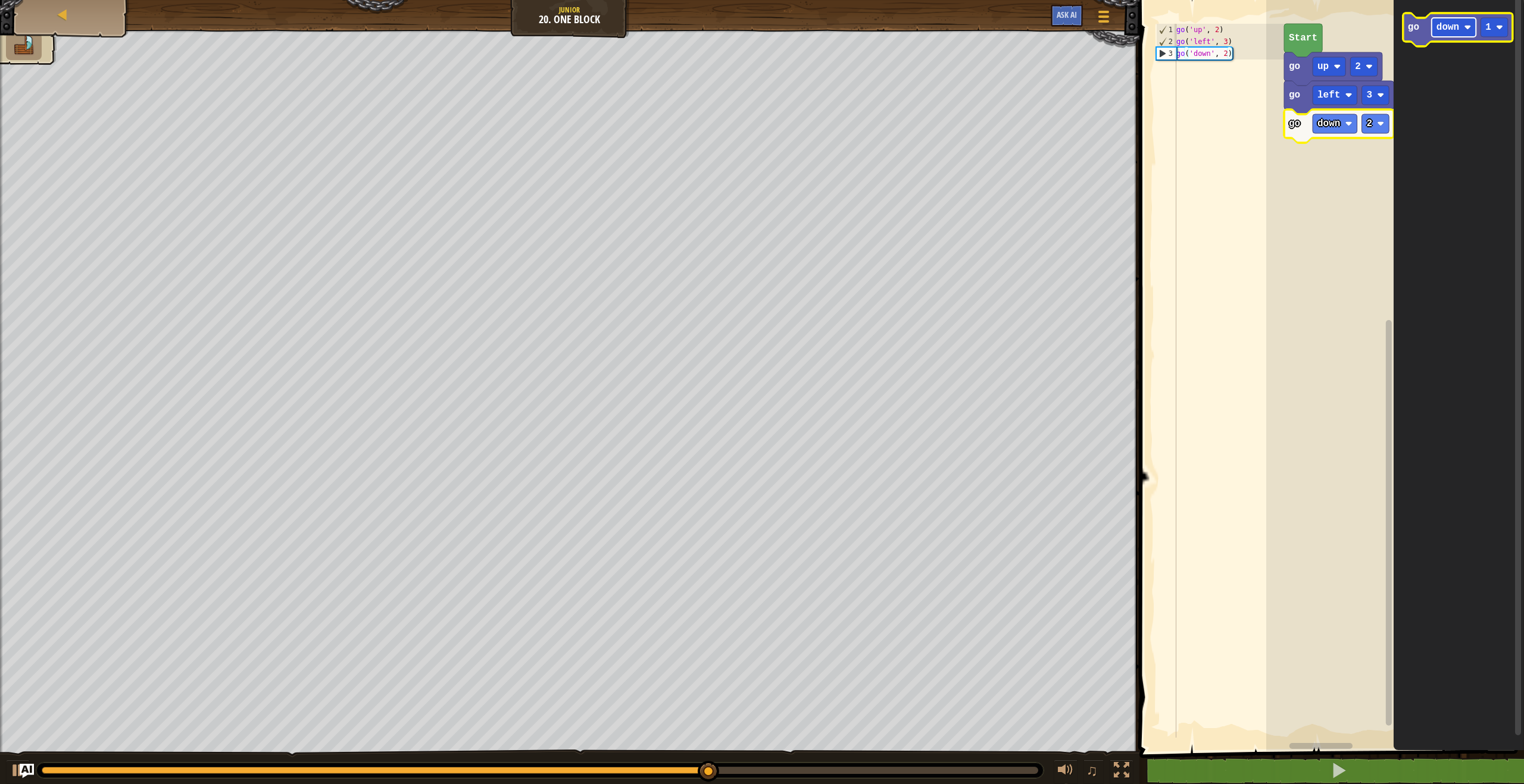
click at [1460, 33] on rect "Blockly Workspace" at bounding box center [1454, 27] width 44 height 19
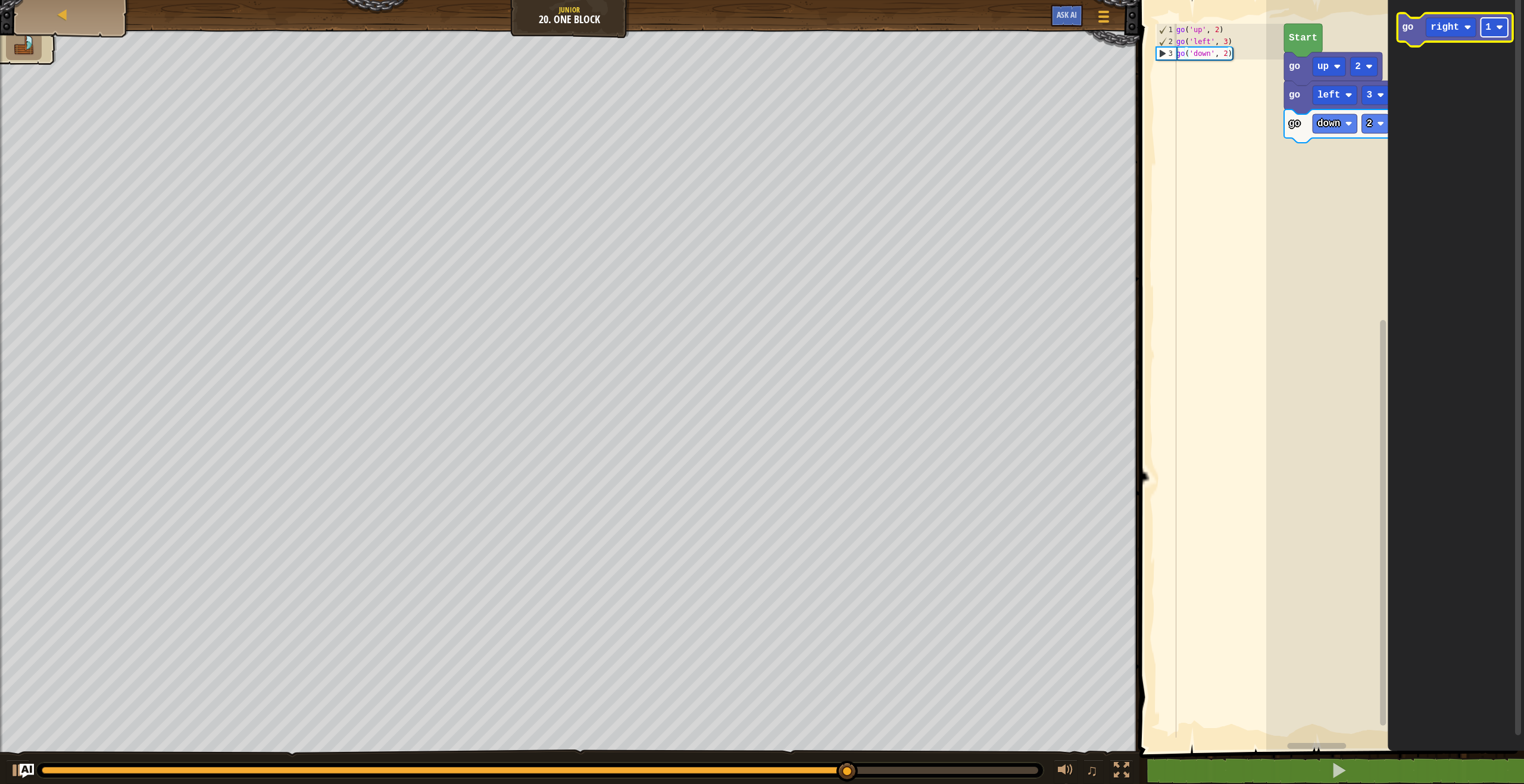
click at [1505, 32] on rect "Blockly Workspace" at bounding box center [1494, 27] width 27 height 19
click at [1406, 32] on text "go" at bounding box center [1407, 27] width 11 height 10
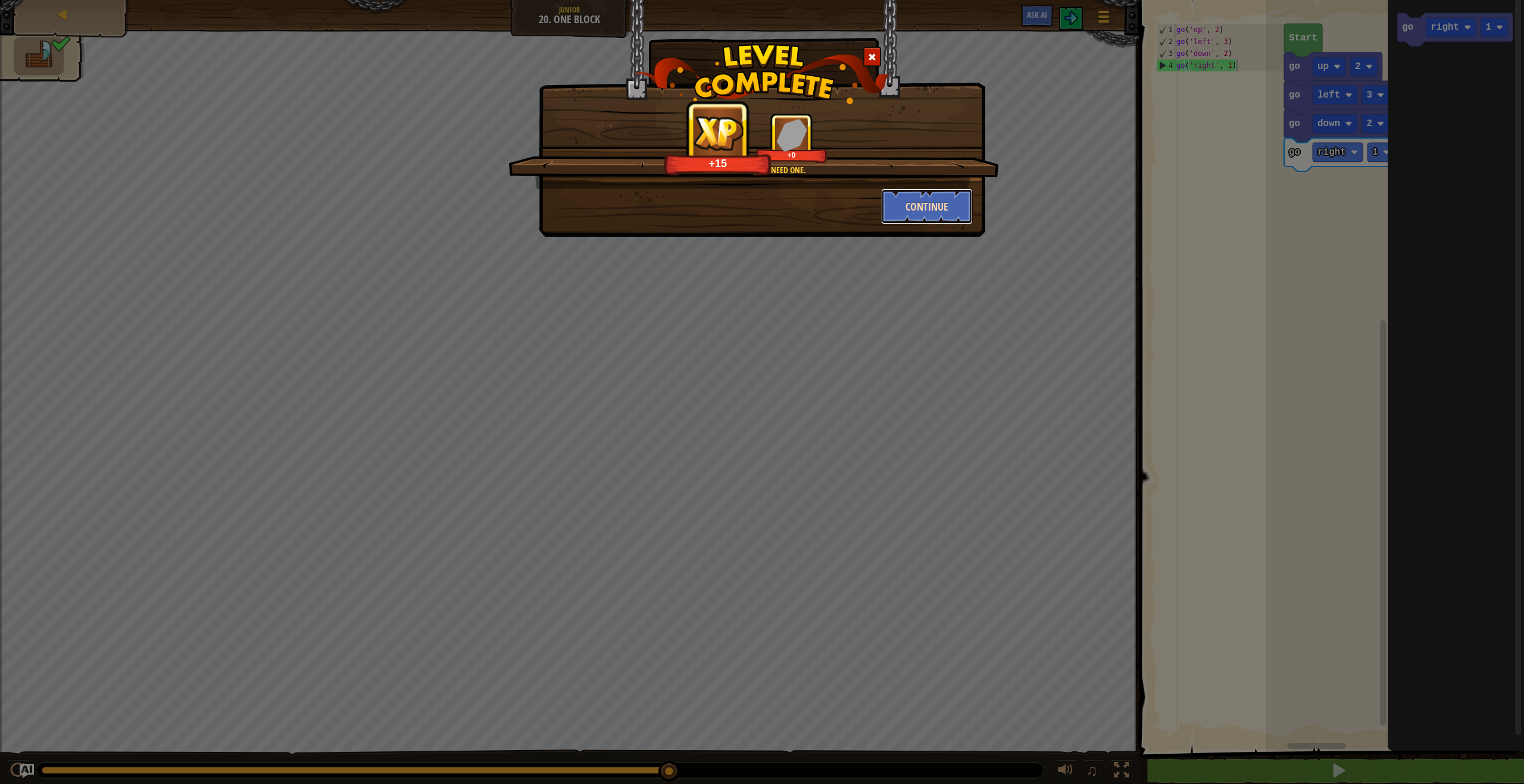
click at [909, 206] on button "Continue" at bounding box center [927, 206] width 92 height 36
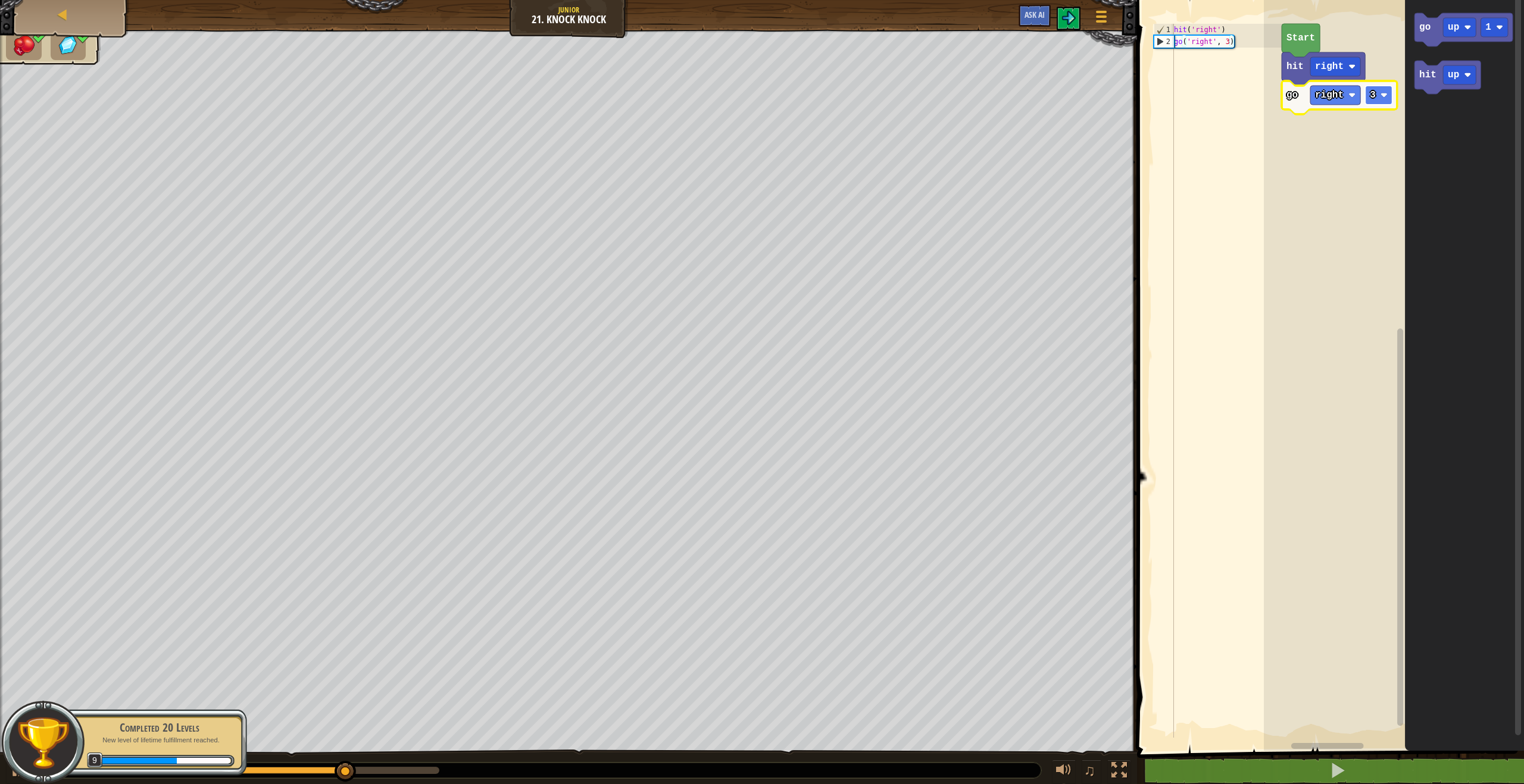
click at [1372, 102] on rect "Blockly Workspace" at bounding box center [1378, 95] width 27 height 19
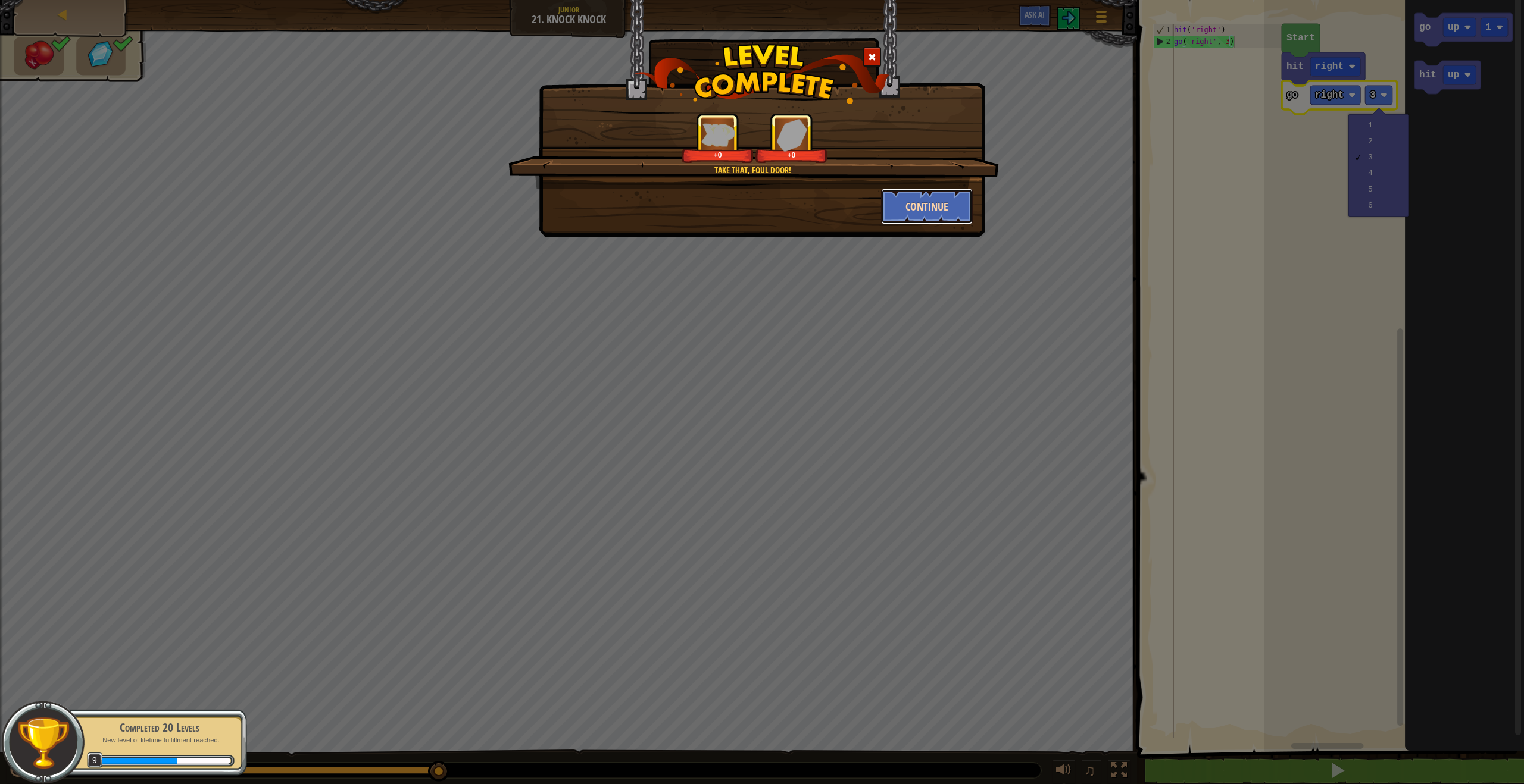
click at [931, 219] on button "Continue" at bounding box center [927, 206] width 92 height 36
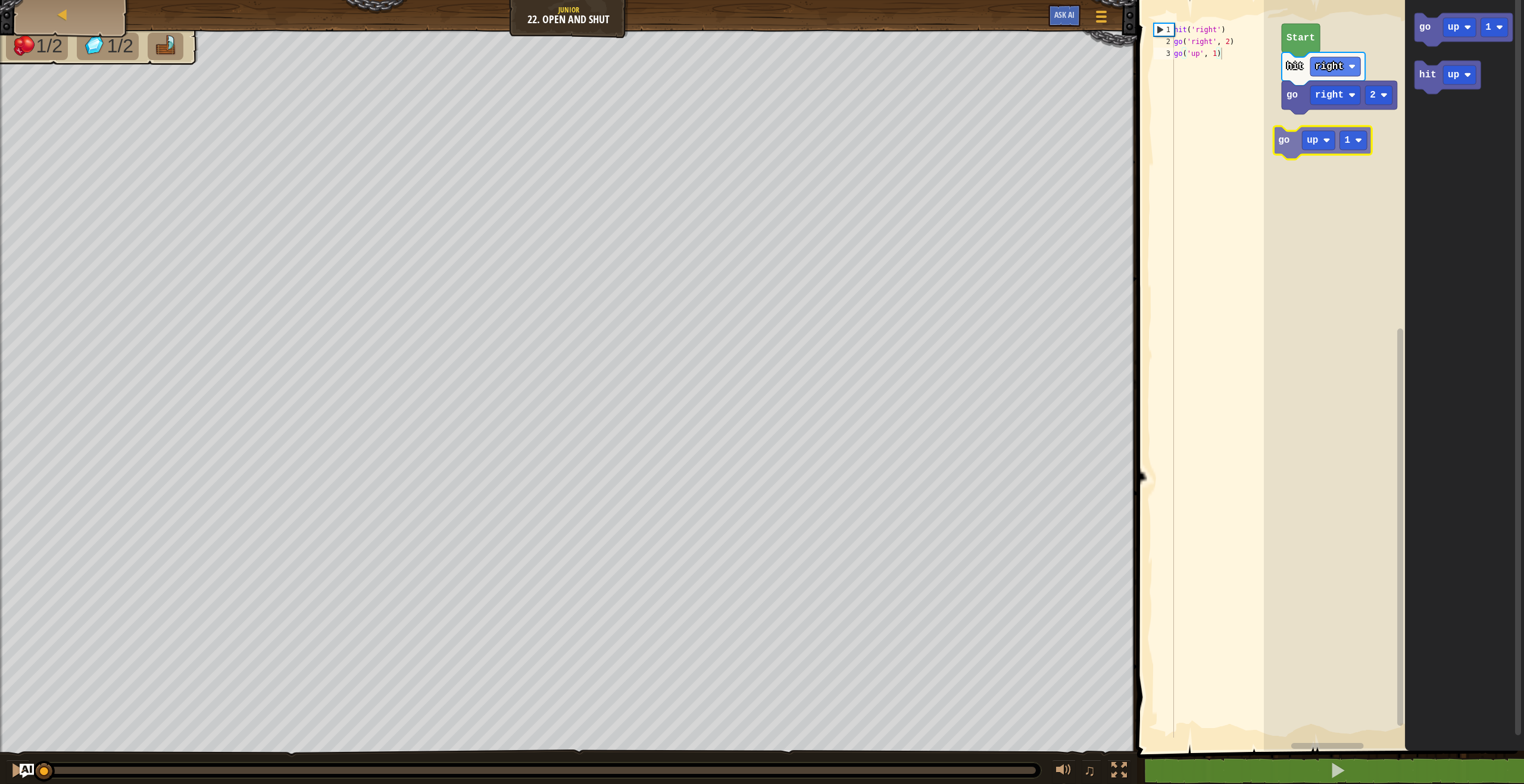
click at [1295, 135] on div "hit right go right 2 Start go up 1 go up 1 hit up go up 1" at bounding box center [1394, 372] width 260 height 757
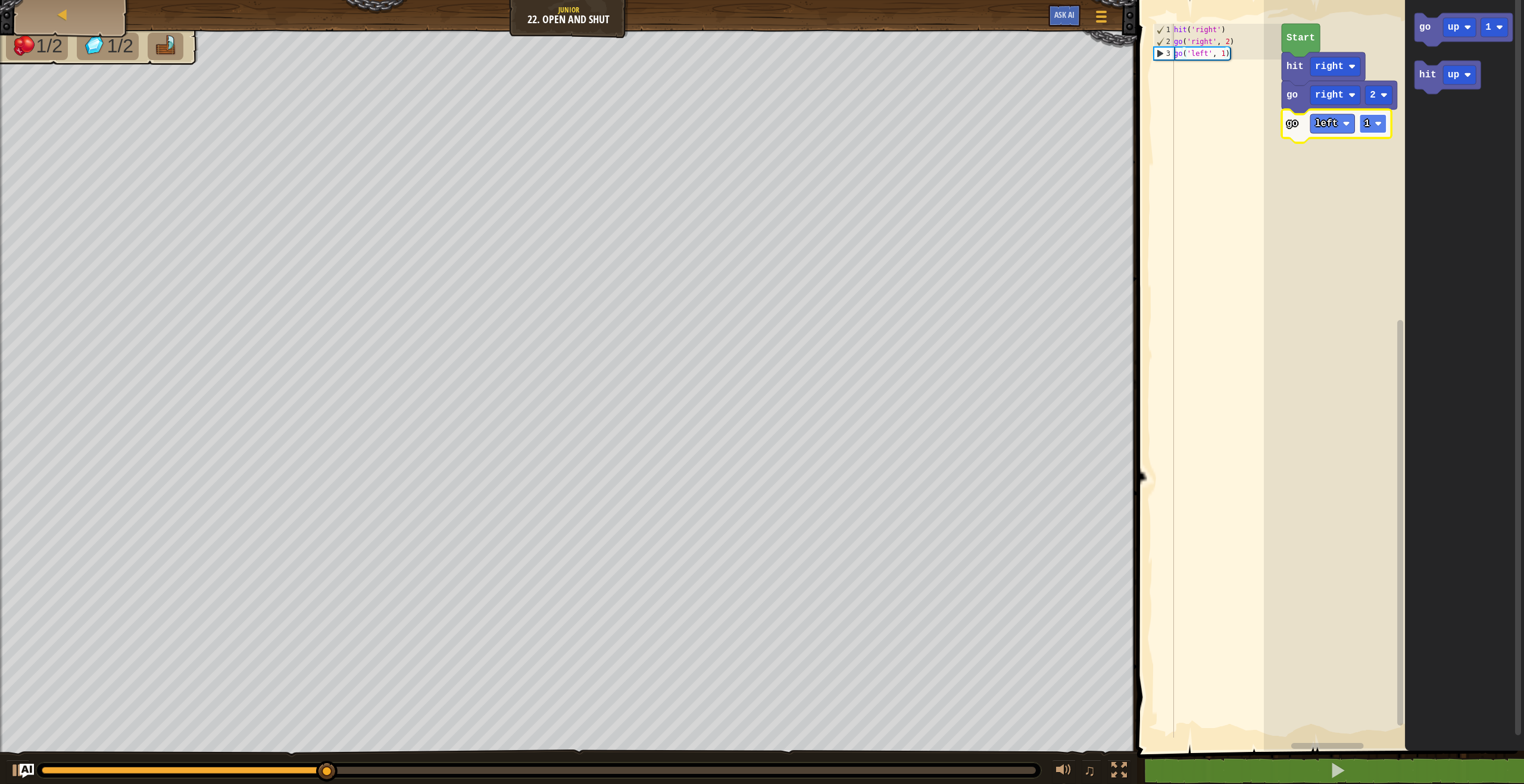
click at [1372, 129] on rect "Blockly Workspace" at bounding box center [1373, 124] width 27 height 19
click at [1341, 130] on rect "Blockly Workspace" at bounding box center [1332, 124] width 44 height 19
click at [1360, 131] on rect "Blockly Workspace" at bounding box center [1361, 124] width 27 height 19
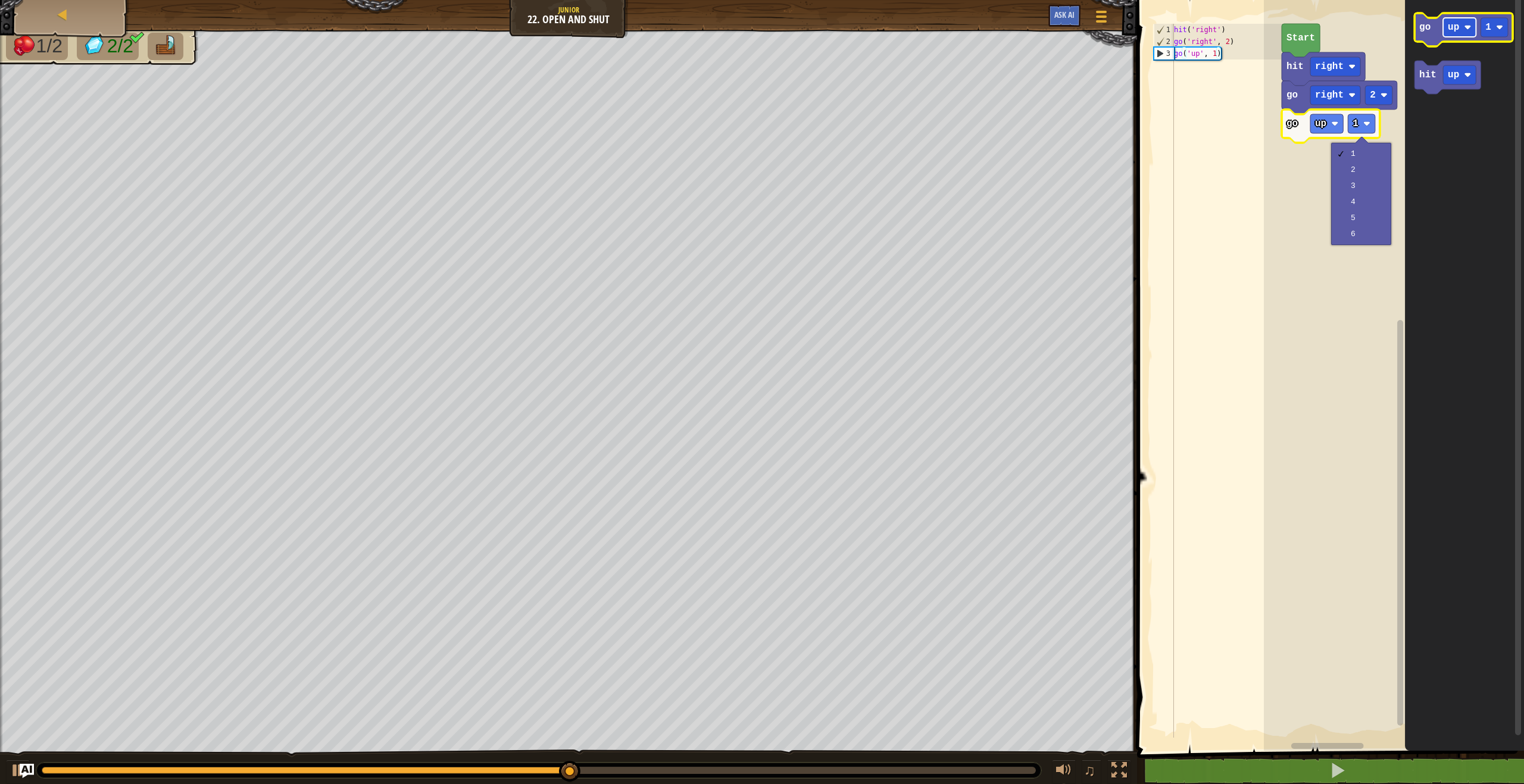
click at [1456, 34] on rect "Blockly Workspace" at bounding box center [1459, 27] width 33 height 19
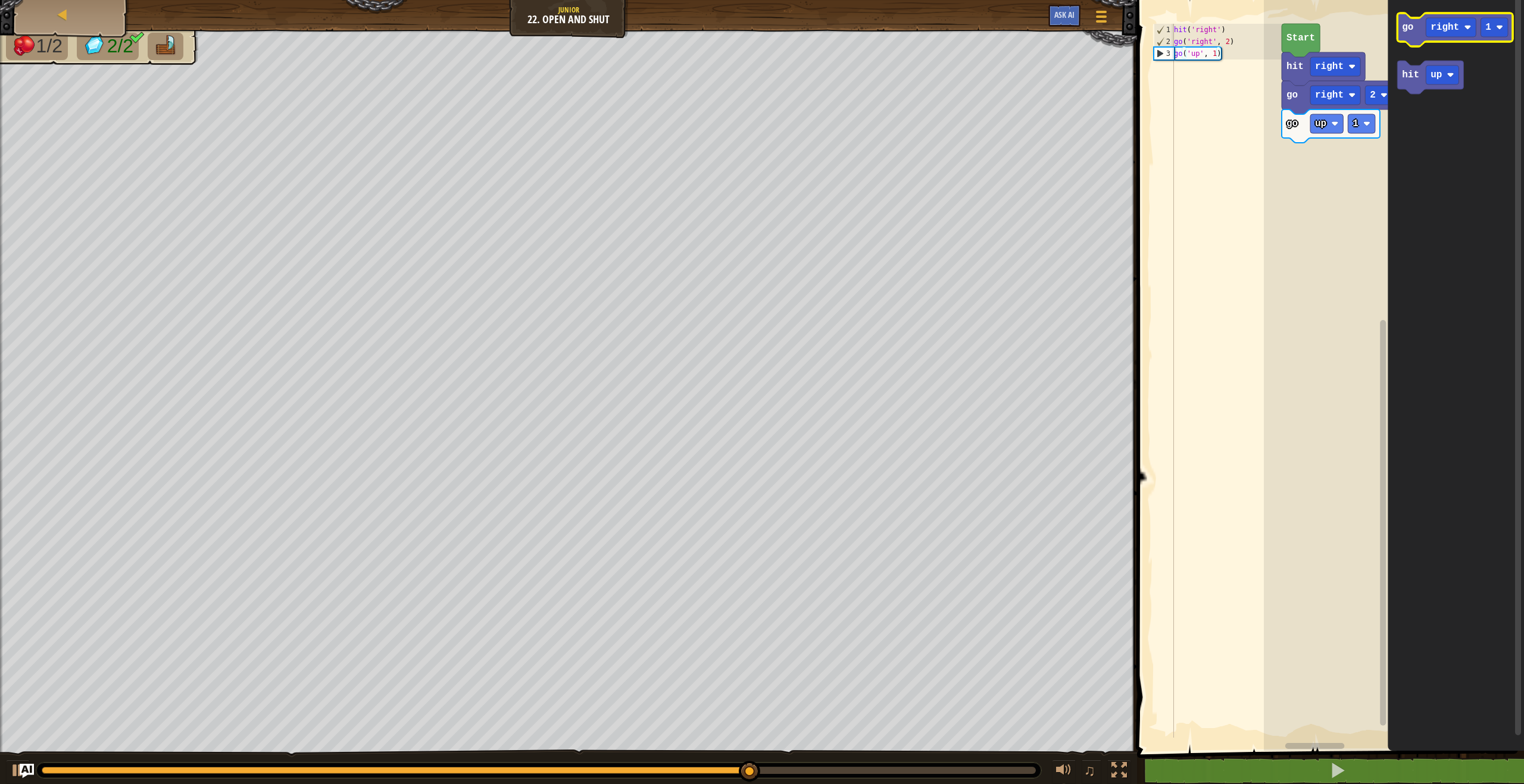
click at [1489, 45] on g "go right 1 hit up" at bounding box center [1454, 53] width 115 height 81
click at [1497, 29] on image "Blockly Workspace" at bounding box center [1500, 27] width 7 height 7
click at [1506, 33] on rect "Blockly Workspace" at bounding box center [1494, 27] width 27 height 19
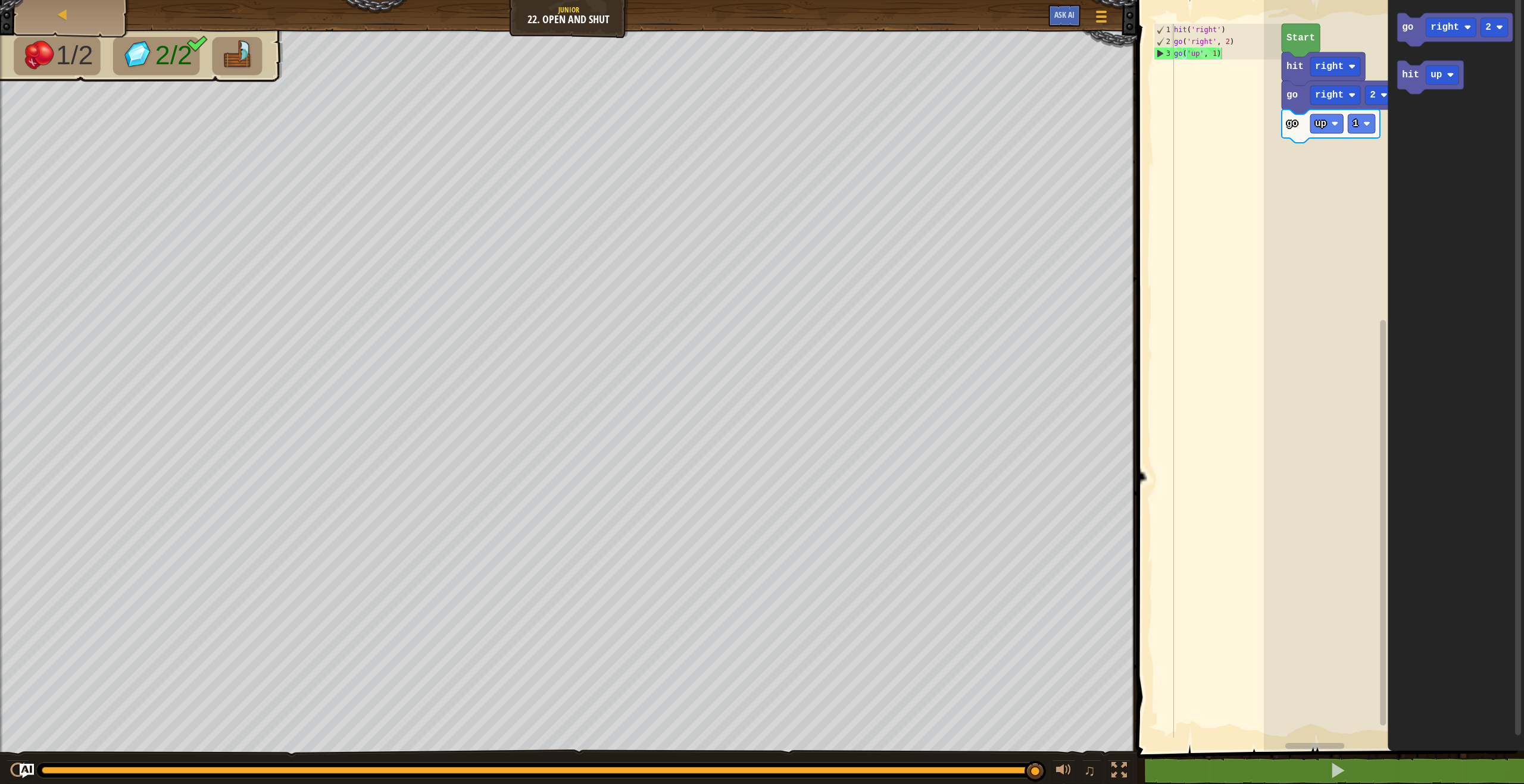
click at [1329, 157] on div "Start hit right go right 2 go up 1 go right 2 hit up" at bounding box center [1394, 372] width 260 height 757
click at [1414, 33] on icon "Blockly Workspace" at bounding box center [1454, 30] width 115 height 33
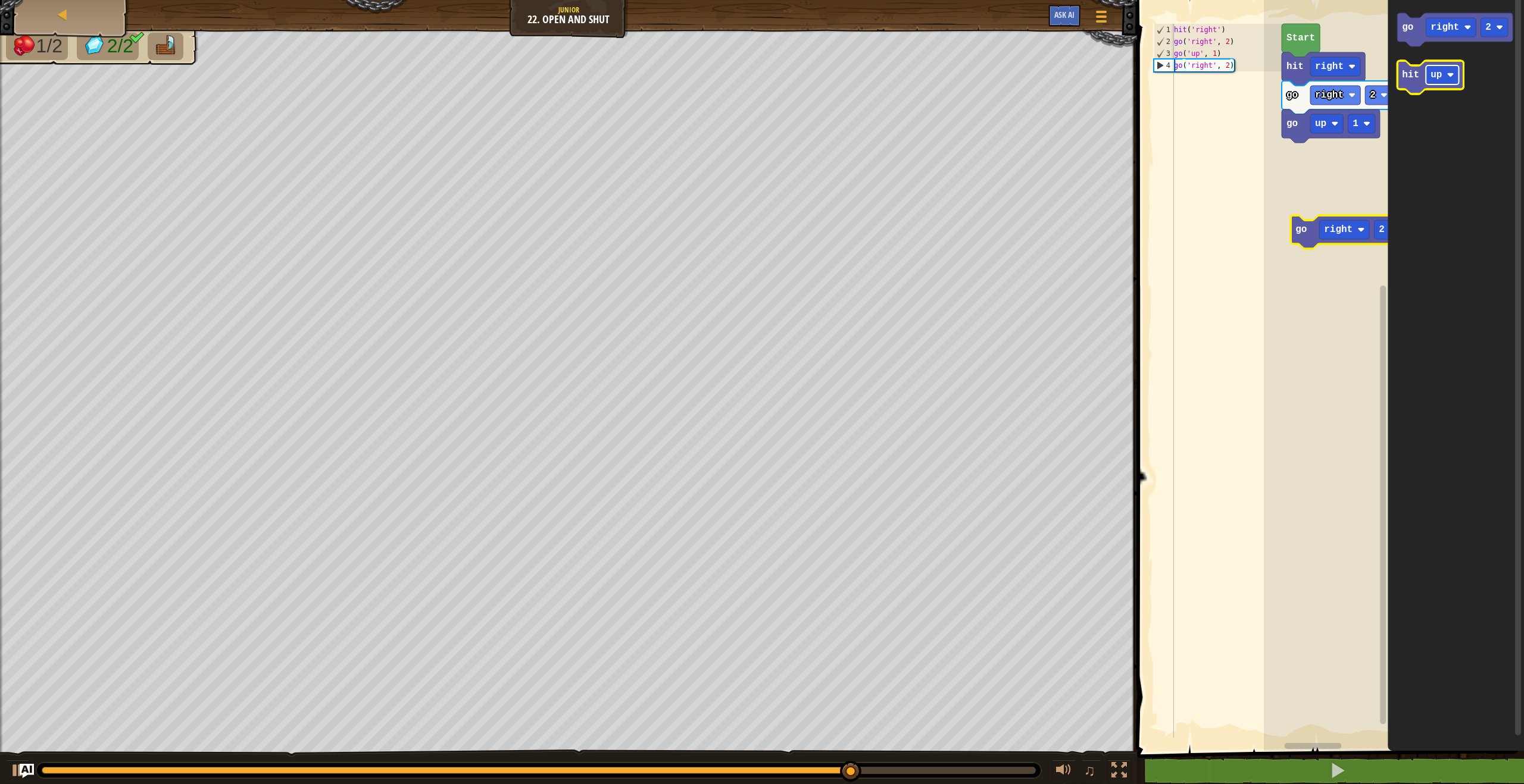
click at [1440, 81] on rect "Blockly Workspace" at bounding box center [1442, 75] width 33 height 19
click at [1446, 160] on div "up down left right" at bounding box center [1441, 129] width 60 height 70
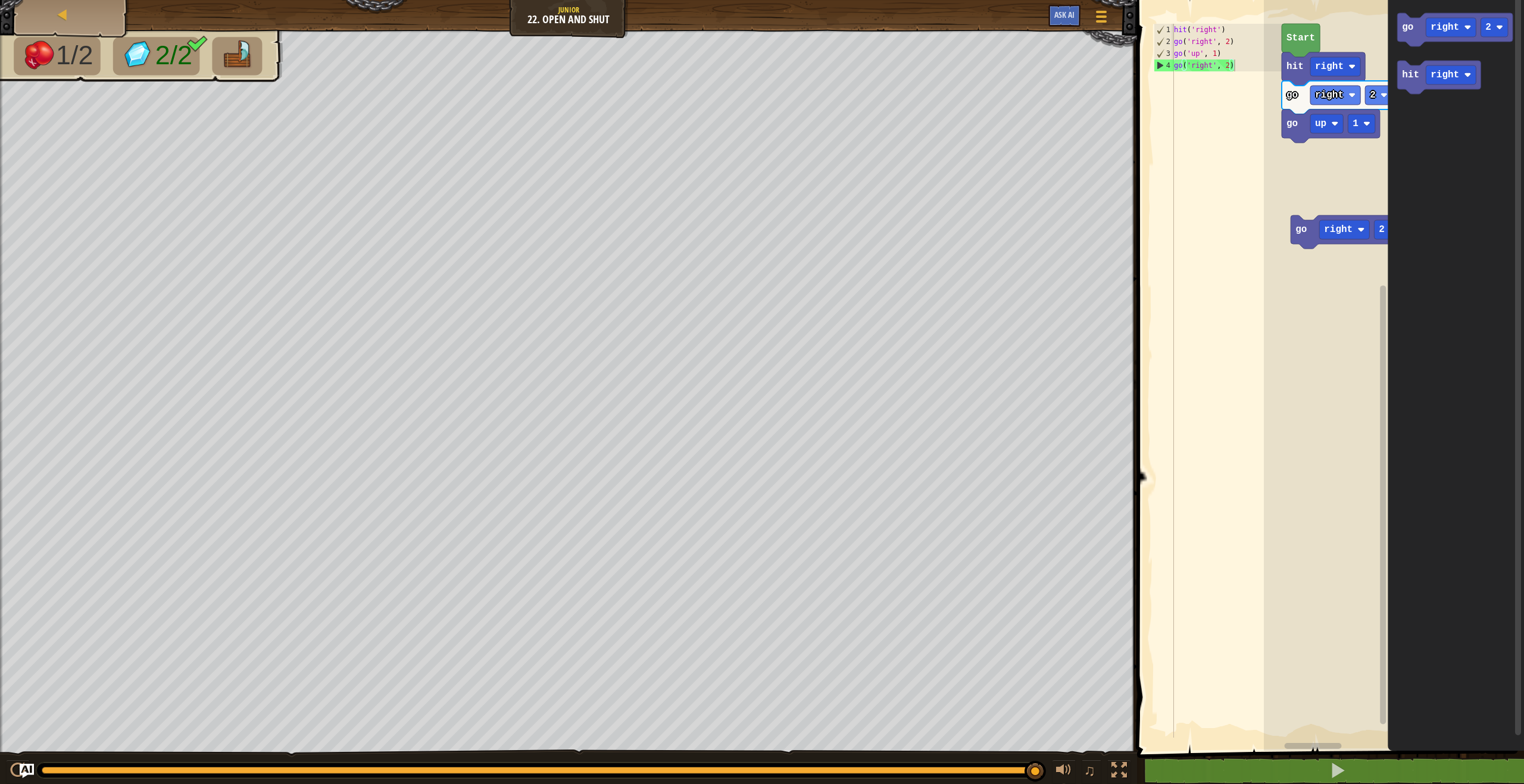
click at [1340, 154] on div "Start hit right go right 2 go up 1 go right 2 go right 2 hit right" at bounding box center [1394, 372] width 260 height 757
click at [1341, 157] on div "Start hit right go right 2 go up 1 go right 2 go right 2 hit right" at bounding box center [1394, 372] width 260 height 757
click at [1389, 136] on icon "go right 2 hit right" at bounding box center [1455, 372] width 136 height 757
click at [1298, 163] on div "Start hit right go right 2 go up 1 hit right go right 2 go right 2 hit right hi…" at bounding box center [1394, 372] width 260 height 757
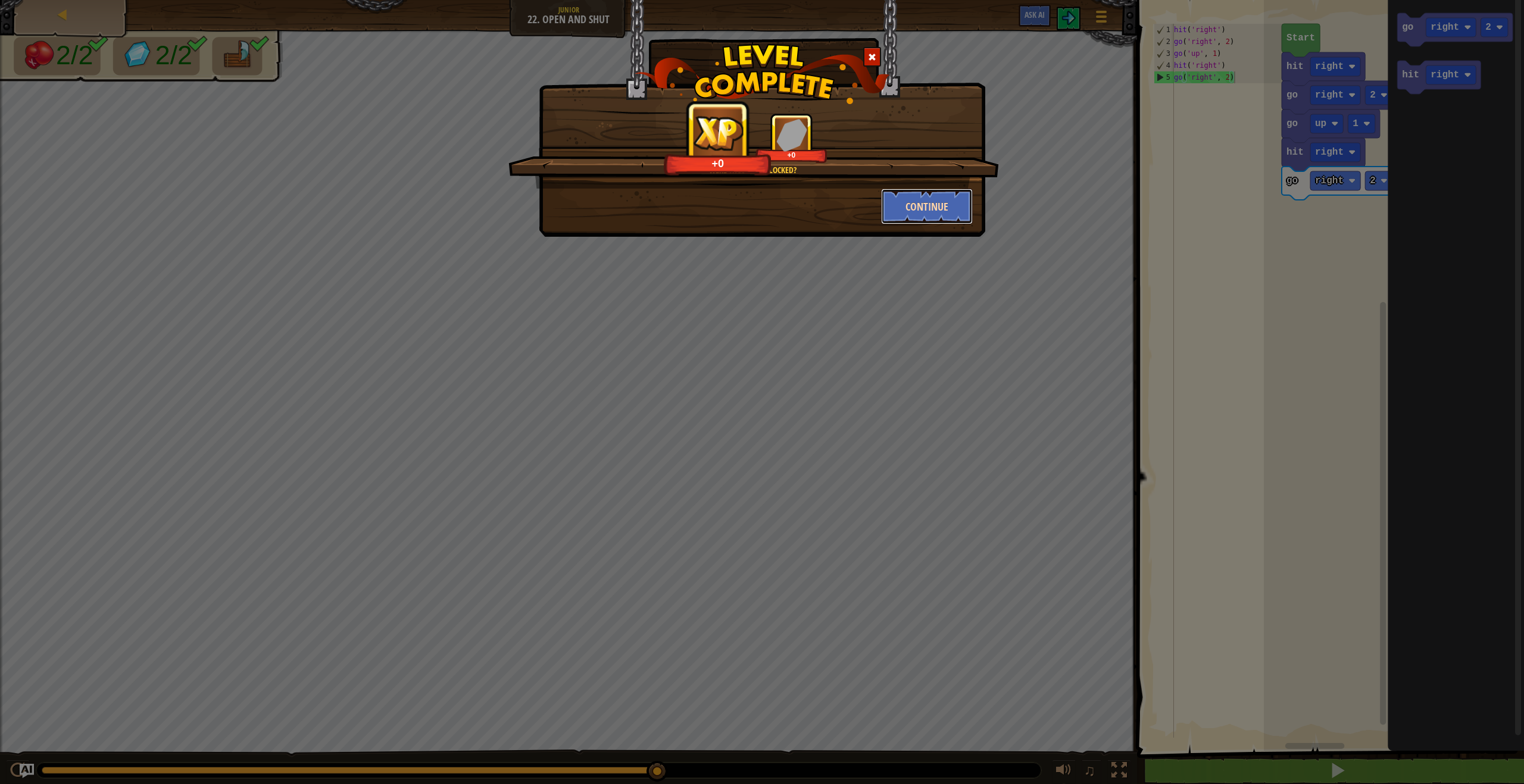
click at [929, 205] on button "Continue" at bounding box center [927, 206] width 92 height 36
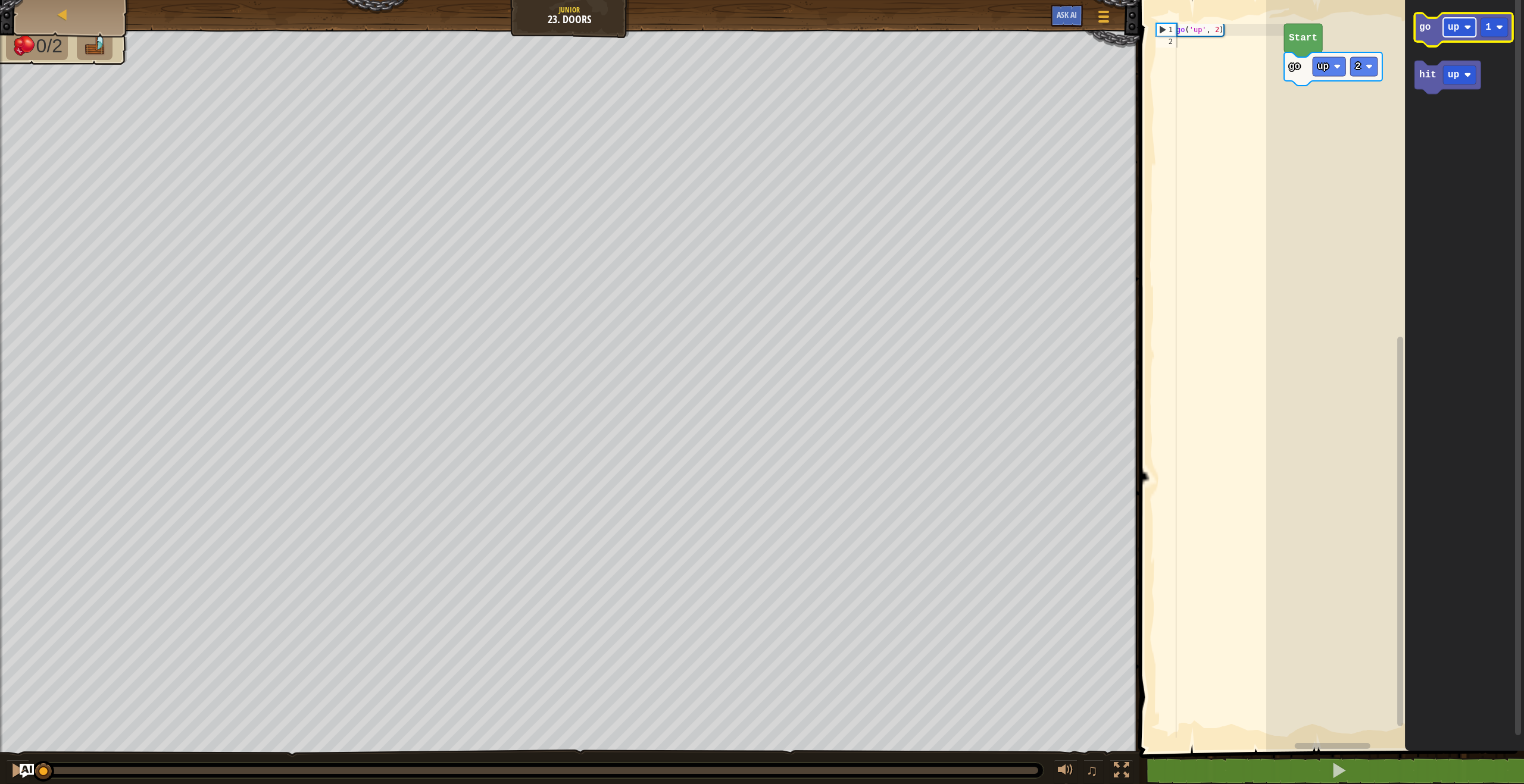
click at [1456, 35] on rect "Blockly Workspace" at bounding box center [1459, 27] width 33 height 19
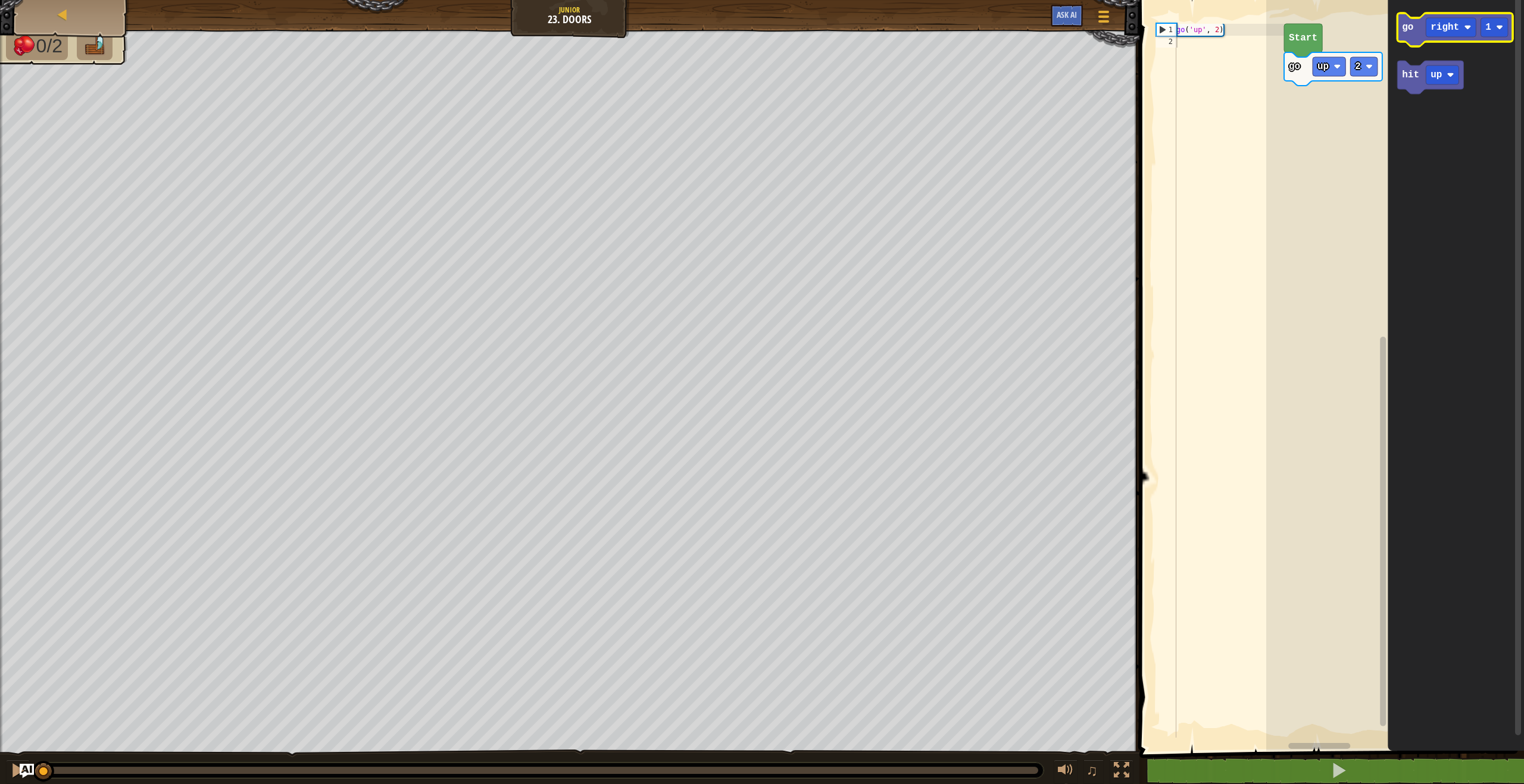
click at [1409, 35] on icon "Blockly Workspace" at bounding box center [1454, 30] width 115 height 33
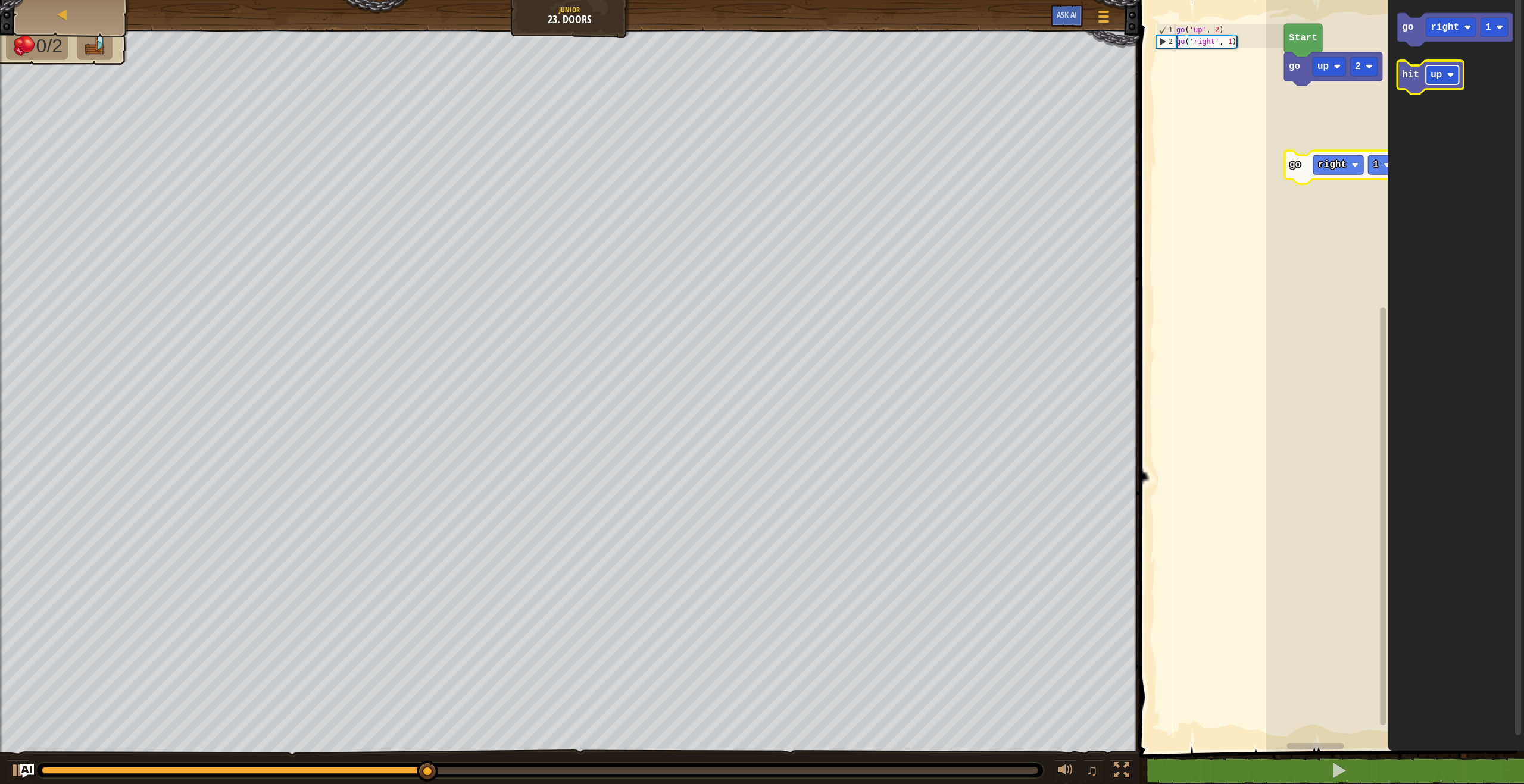
click at [1442, 85] on g "hit up" at bounding box center [1429, 77] width 66 height 33
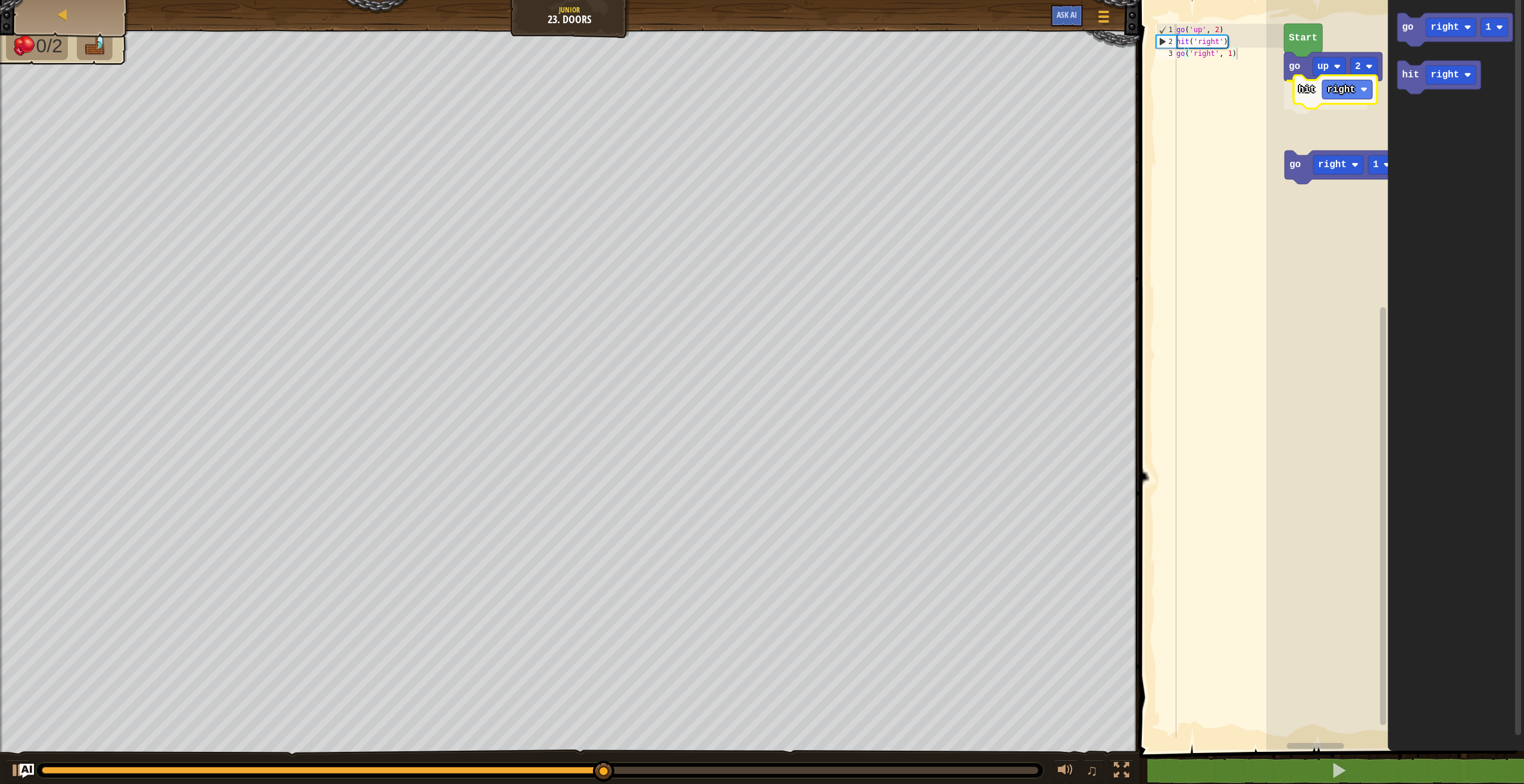
click at [1313, 102] on div "go up 2 hit right Start go right 1 go right 1 hit right hit right" at bounding box center [1395, 372] width 257 height 757
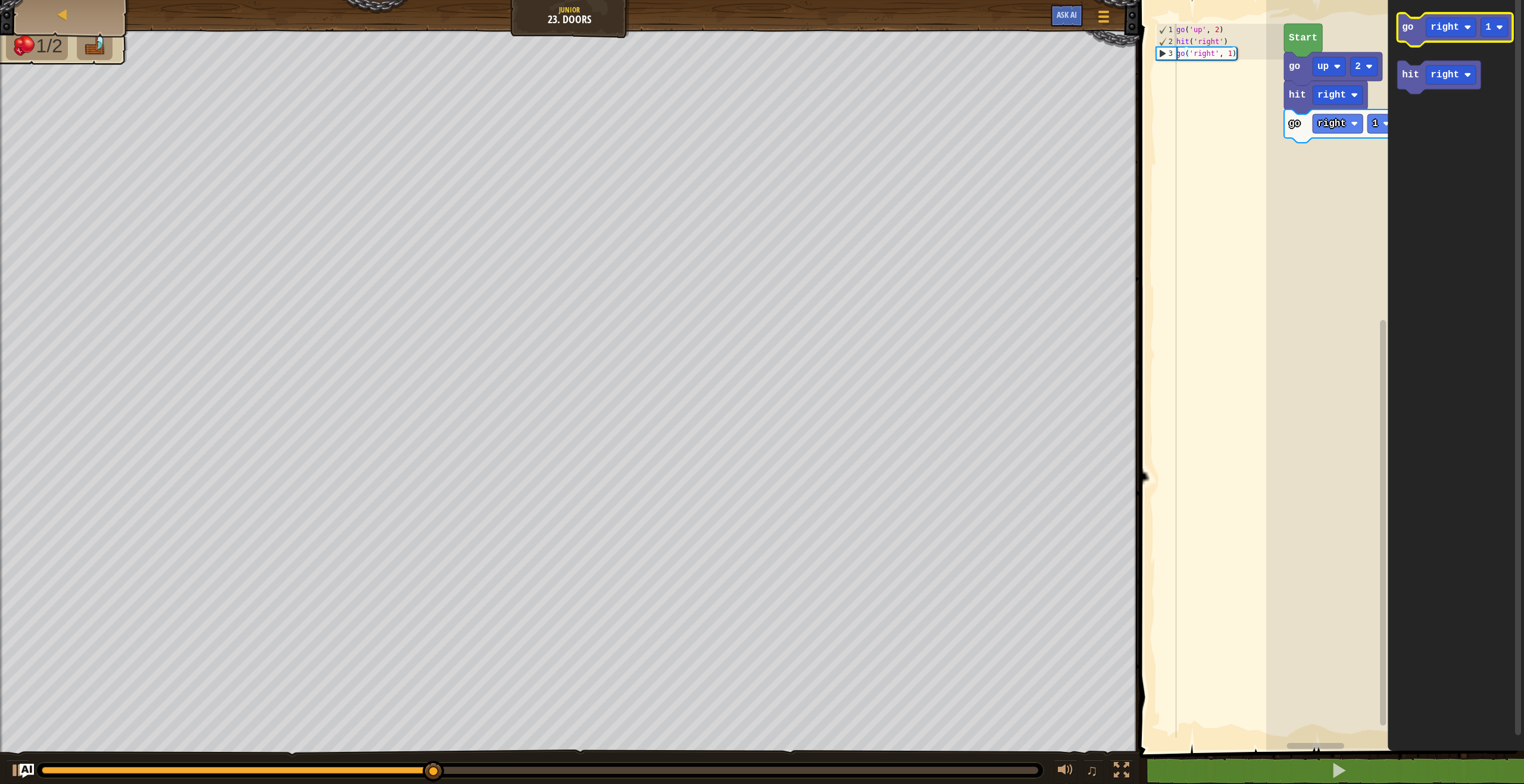
click at [1420, 33] on icon "Blockly Workspace" at bounding box center [1454, 30] width 115 height 33
click at [1442, 31] on text "right" at bounding box center [1444, 27] width 29 height 10
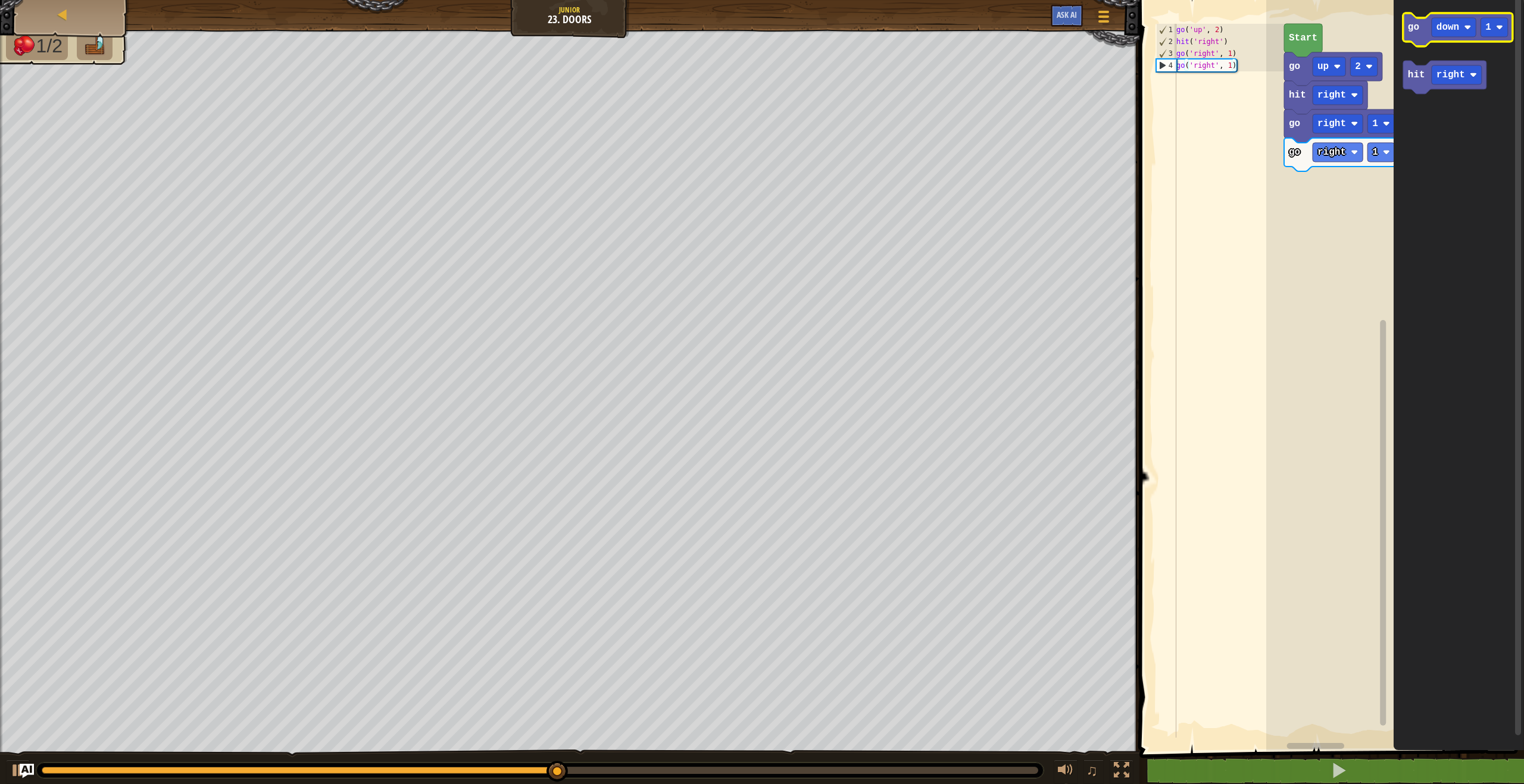
click at [1429, 30] on icon "Blockly Workspace" at bounding box center [1457, 30] width 109 height 33
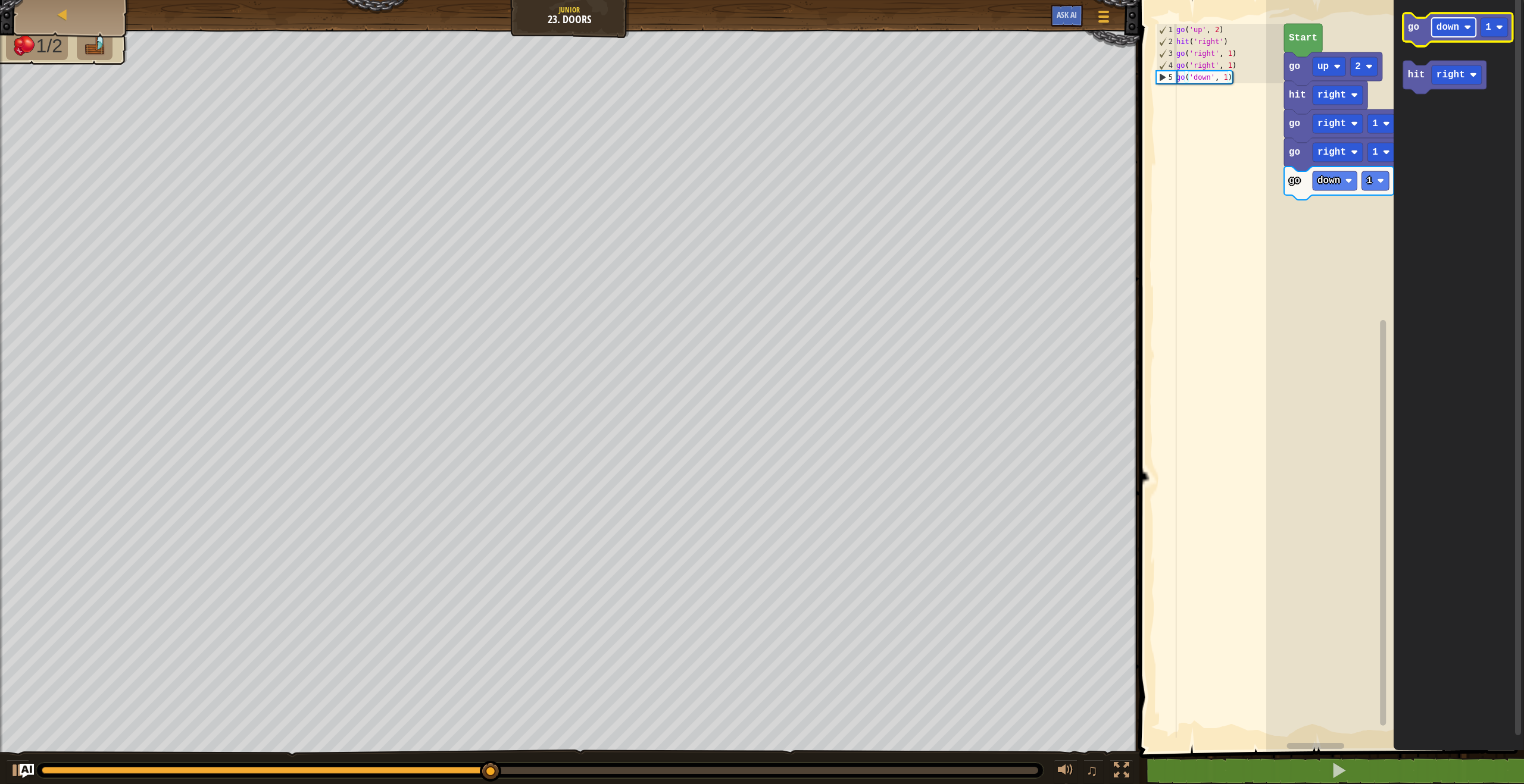
click at [1455, 22] on text "down" at bounding box center [1447, 27] width 23 height 10
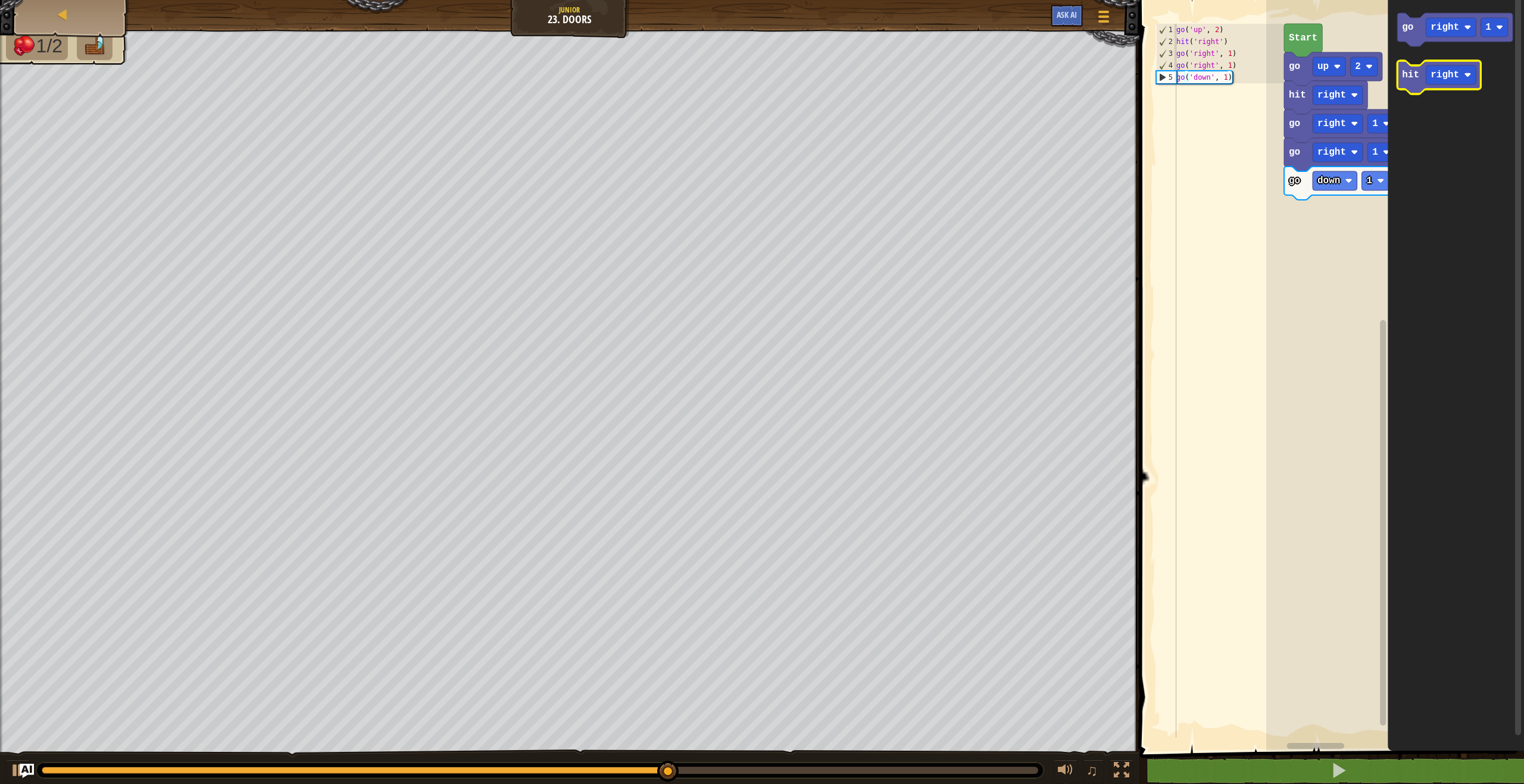
click at [1412, 82] on icon "Blockly Workspace" at bounding box center [1438, 77] width 84 height 33
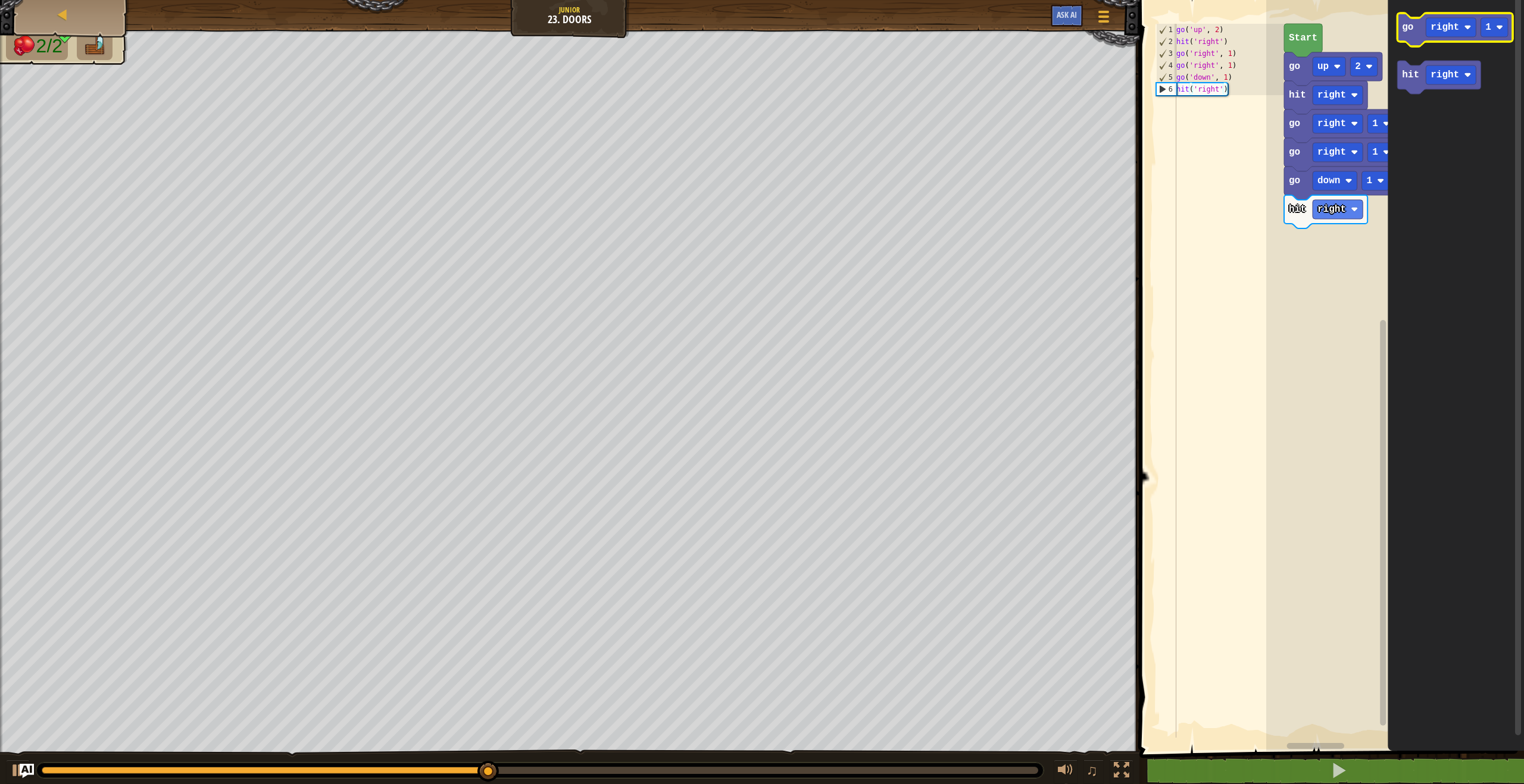
click at [1412, 32] on text "go" at bounding box center [1407, 27] width 11 height 10
click at [1411, 32] on text "go" at bounding box center [1407, 27] width 11 height 10
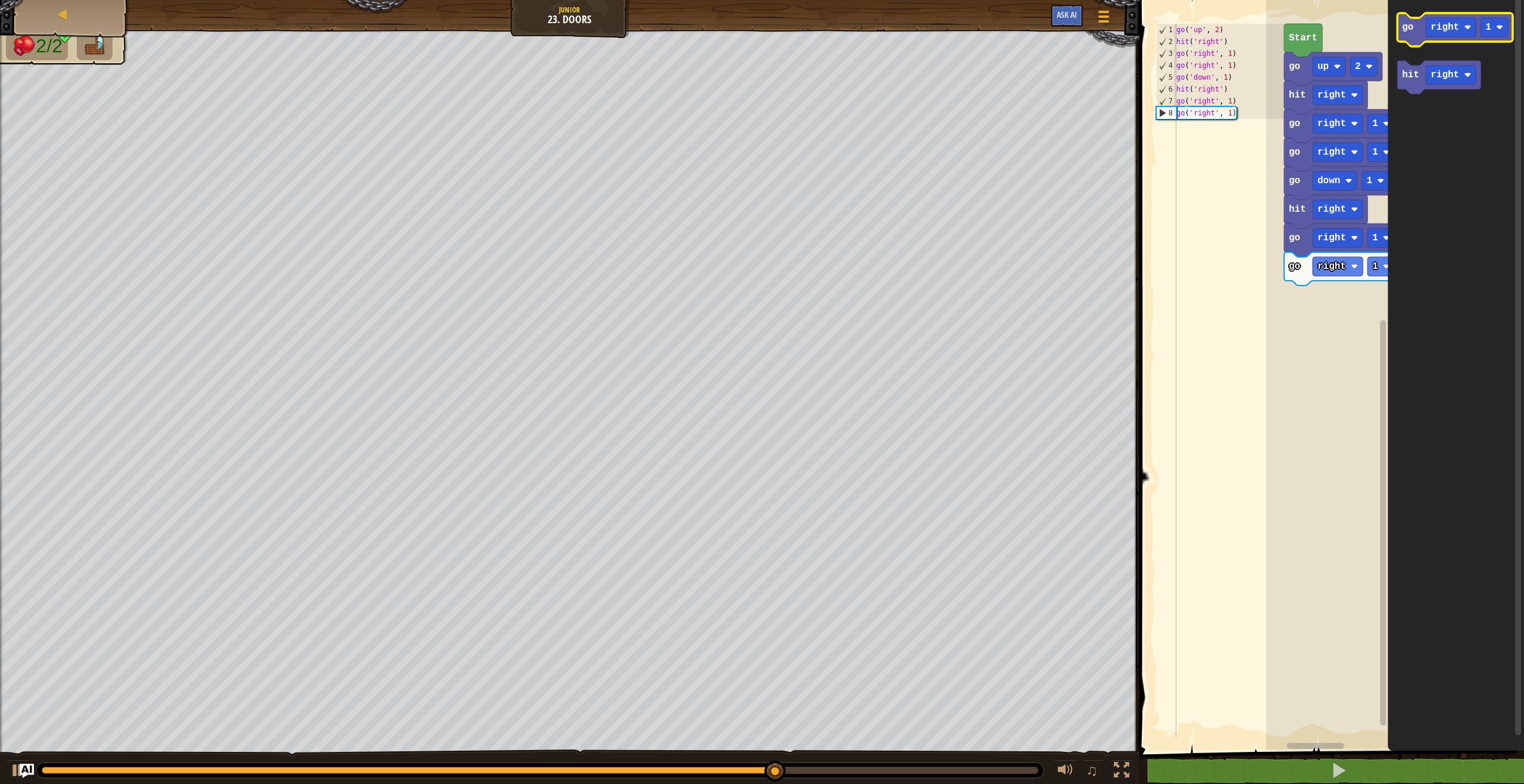
click at [1440, 37] on icon "Blockly Workspace" at bounding box center [1454, 30] width 115 height 33
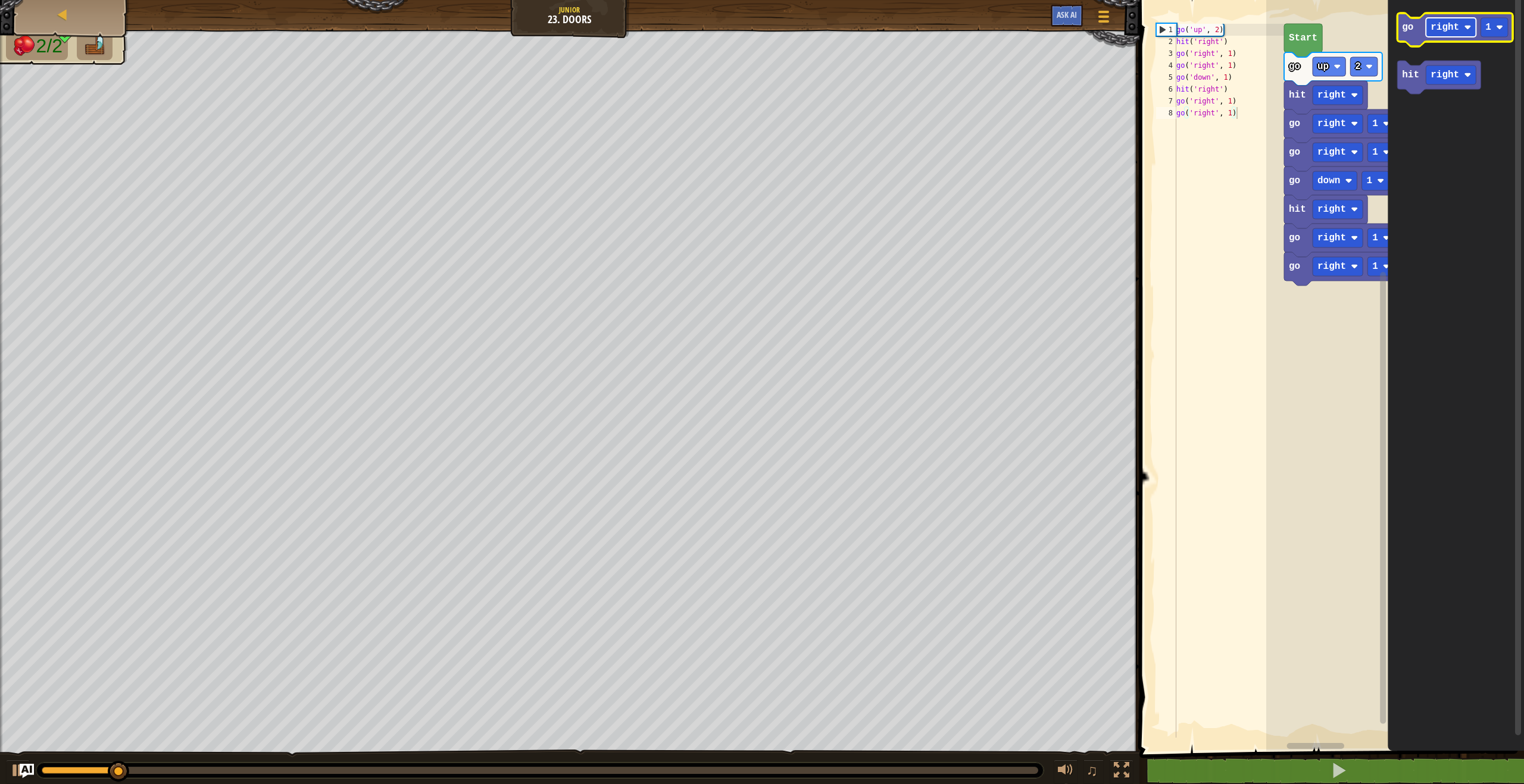
click at [1443, 31] on text "right" at bounding box center [1444, 27] width 29 height 10
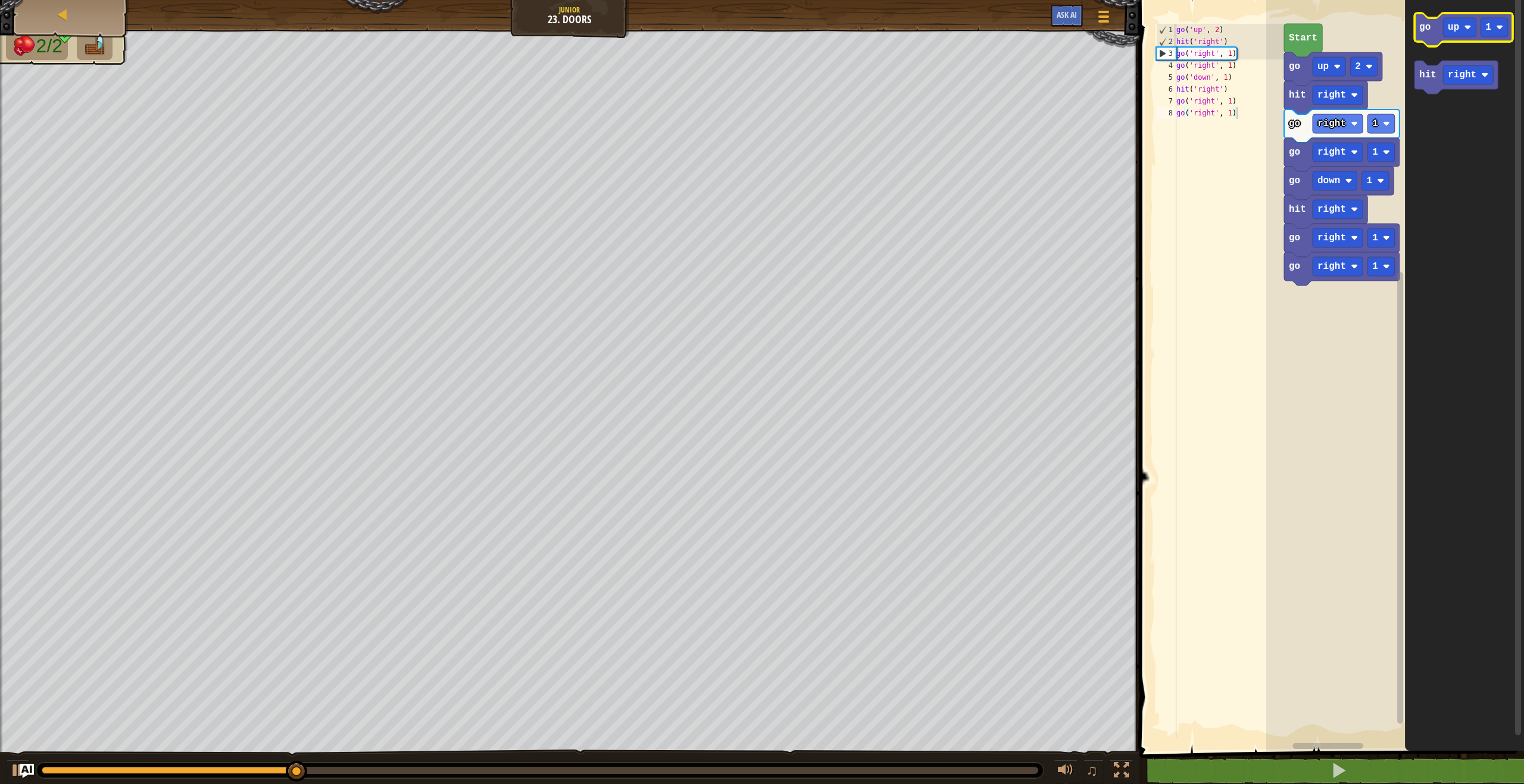
click at [1426, 23] on text "go" at bounding box center [1424, 27] width 11 height 10
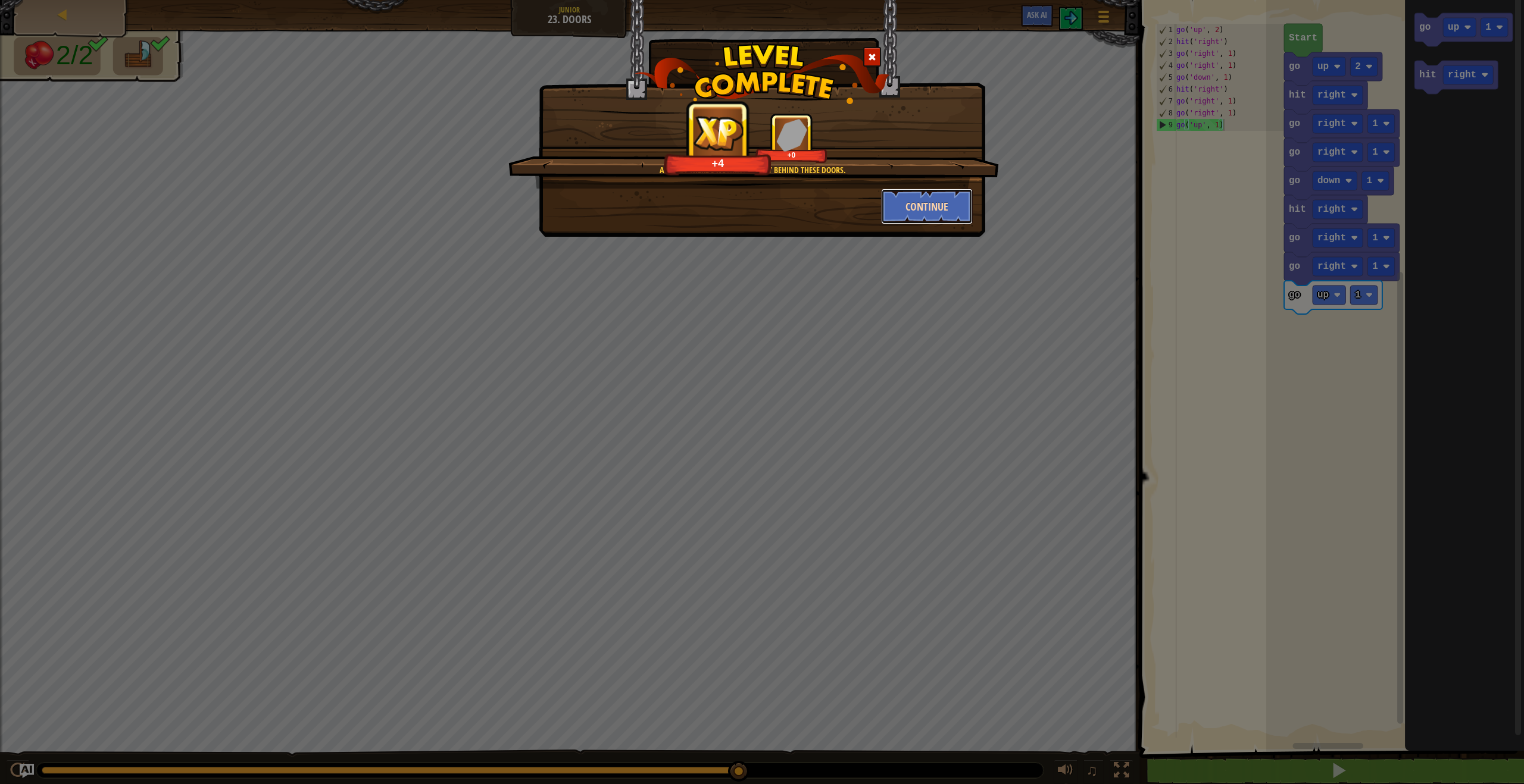
click at [918, 214] on button "Continue" at bounding box center [927, 206] width 92 height 36
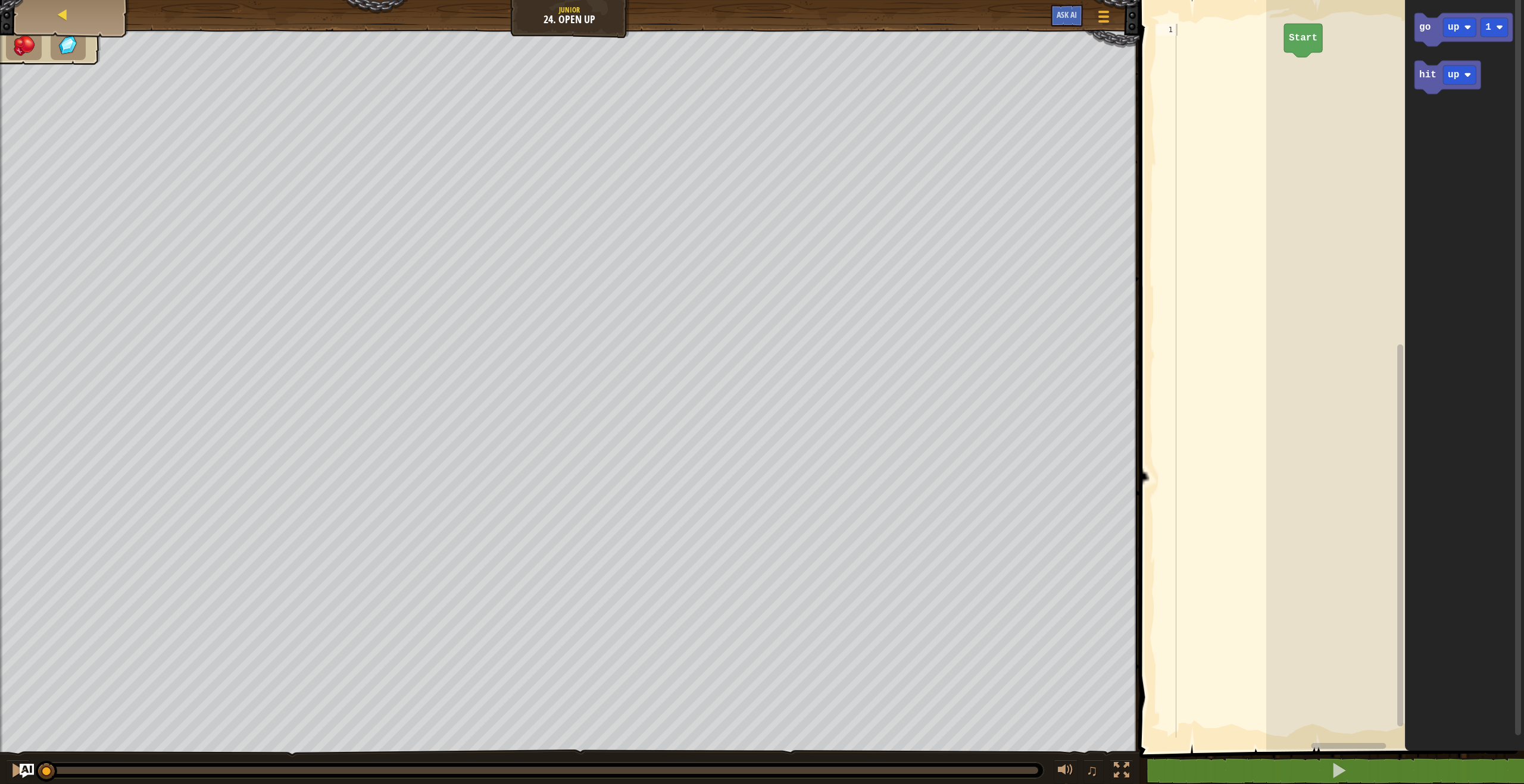
click at [44, 19] on div "Map" at bounding box center [71, 15] width 95 height 30
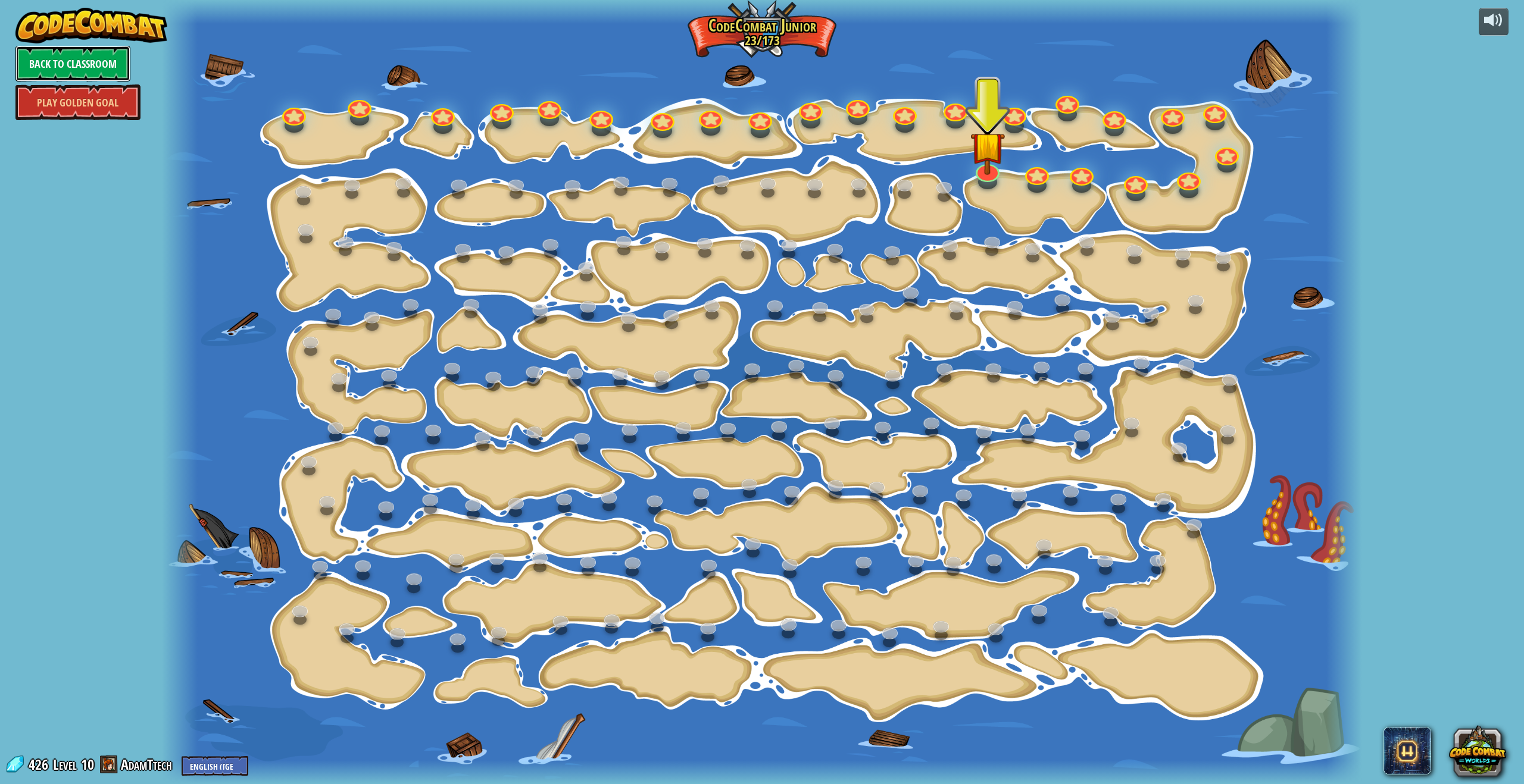
click at [36, 53] on link "Back to Classroom" at bounding box center [73, 64] width 115 height 36
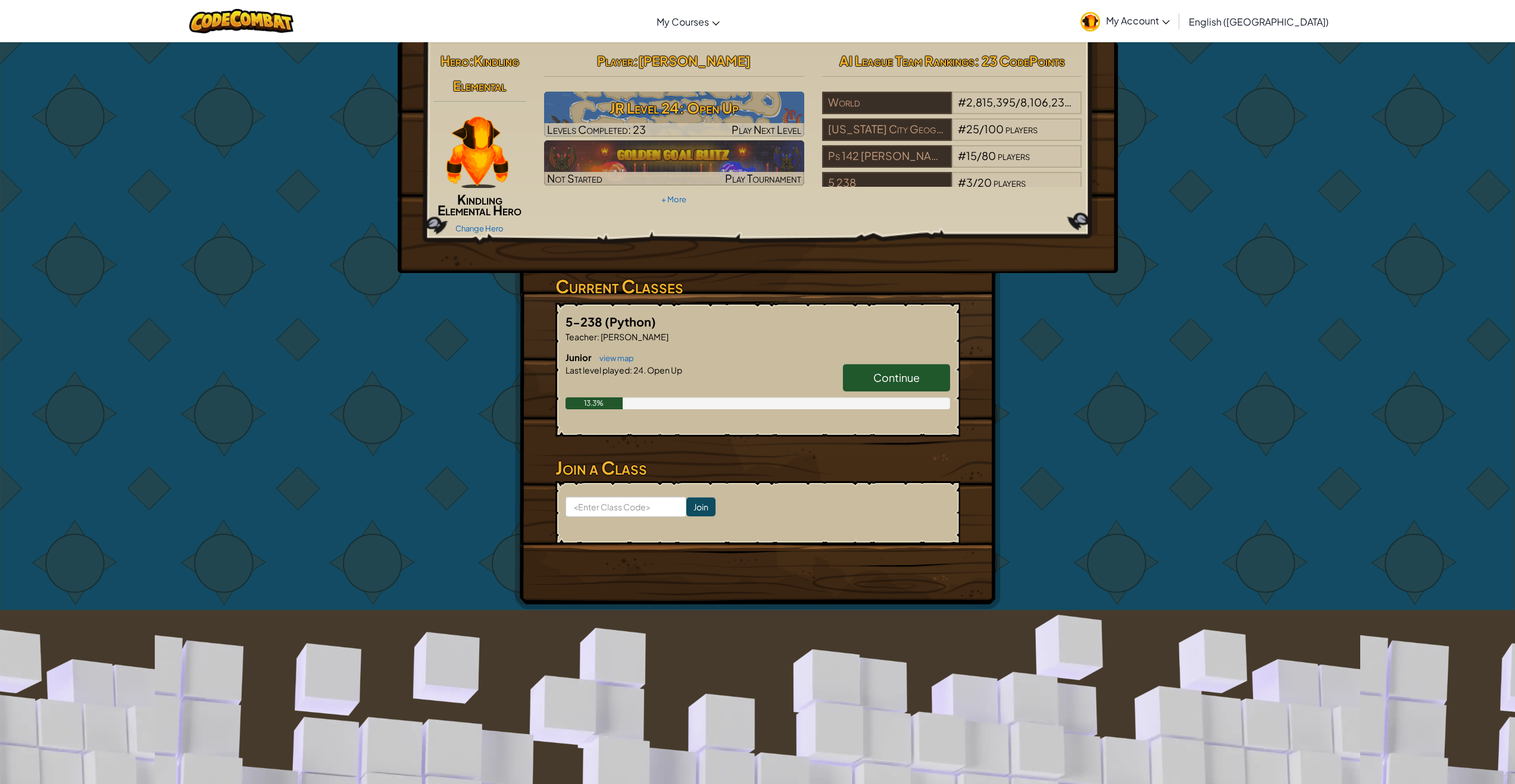
click at [1170, 20] on span "My Account" at bounding box center [1138, 20] width 64 height 13
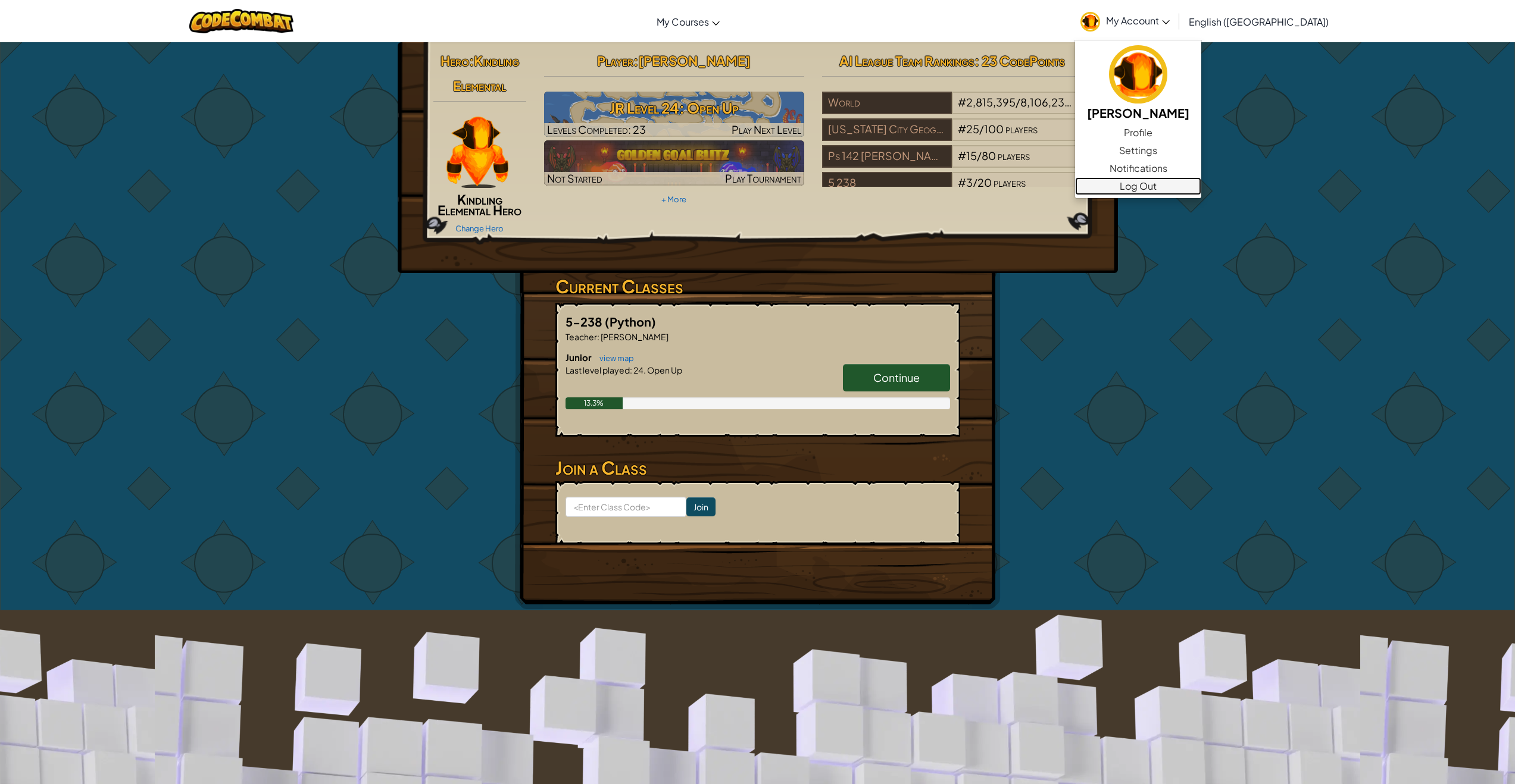
click at [1198, 189] on link "Log Out" at bounding box center [1138, 186] width 126 height 18
